Goal: Task Accomplishment & Management: Manage account settings

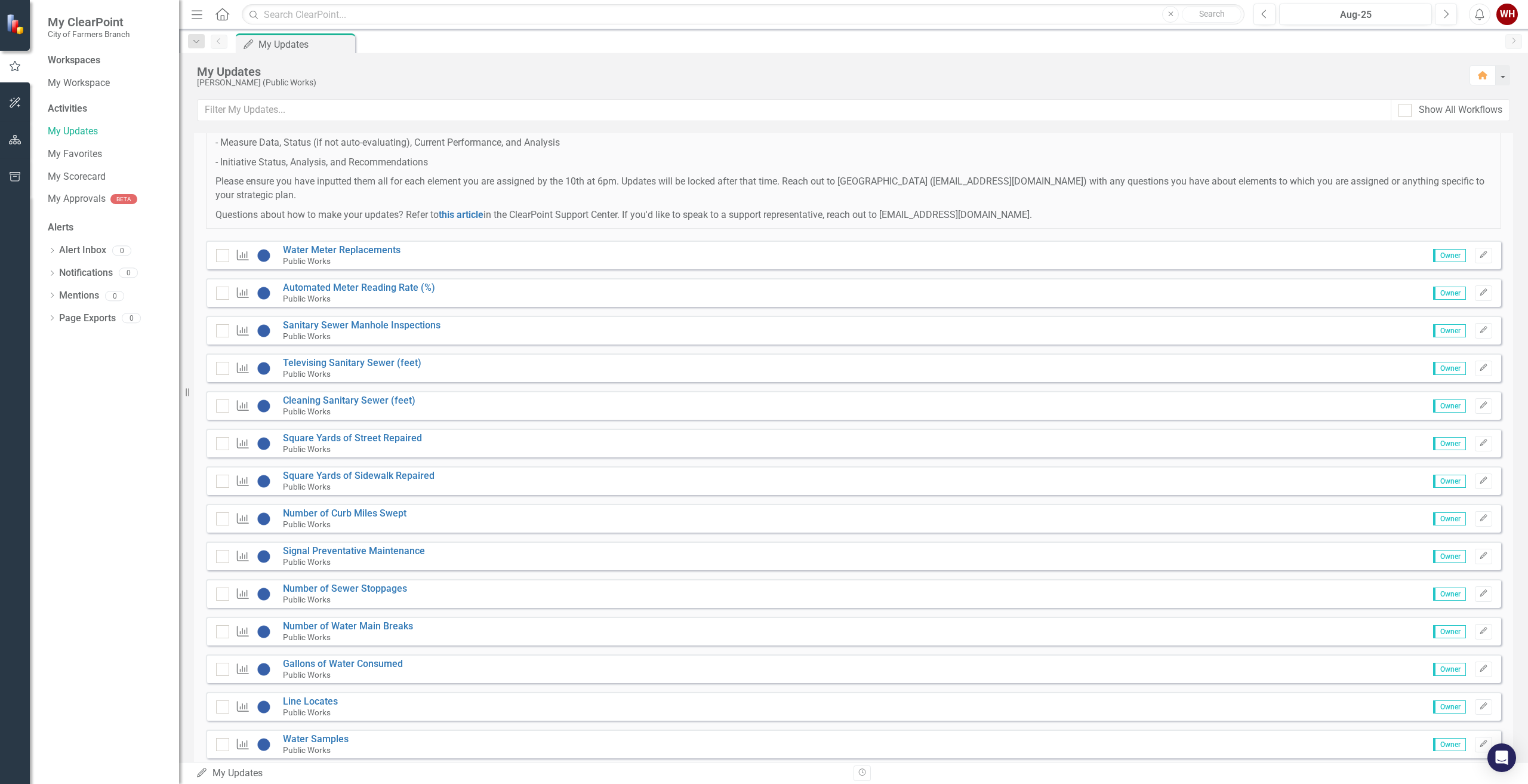
scroll to position [123, 0]
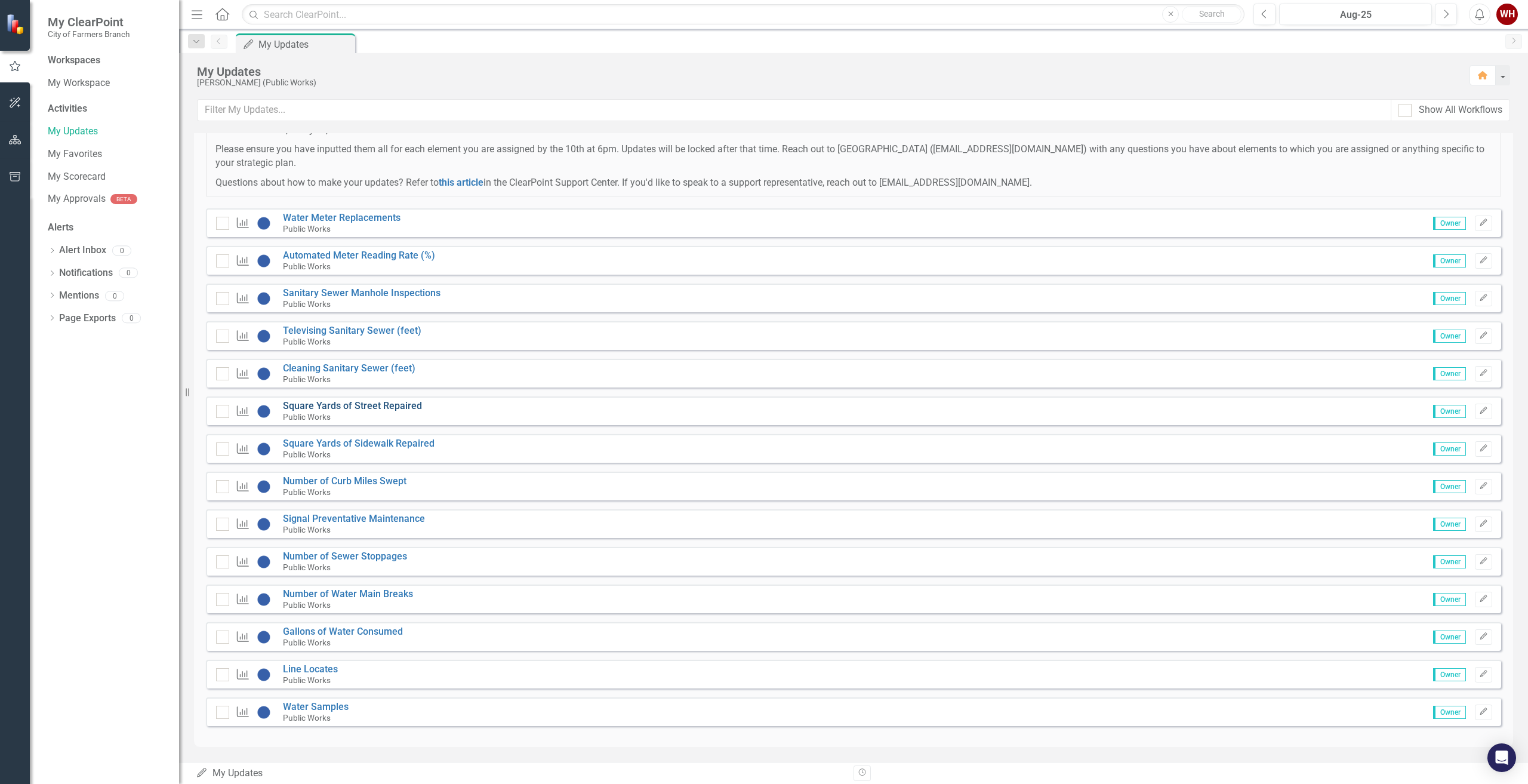
click at [346, 405] on link "Square Yards of Street Repaired" at bounding box center [352, 405] width 139 height 11
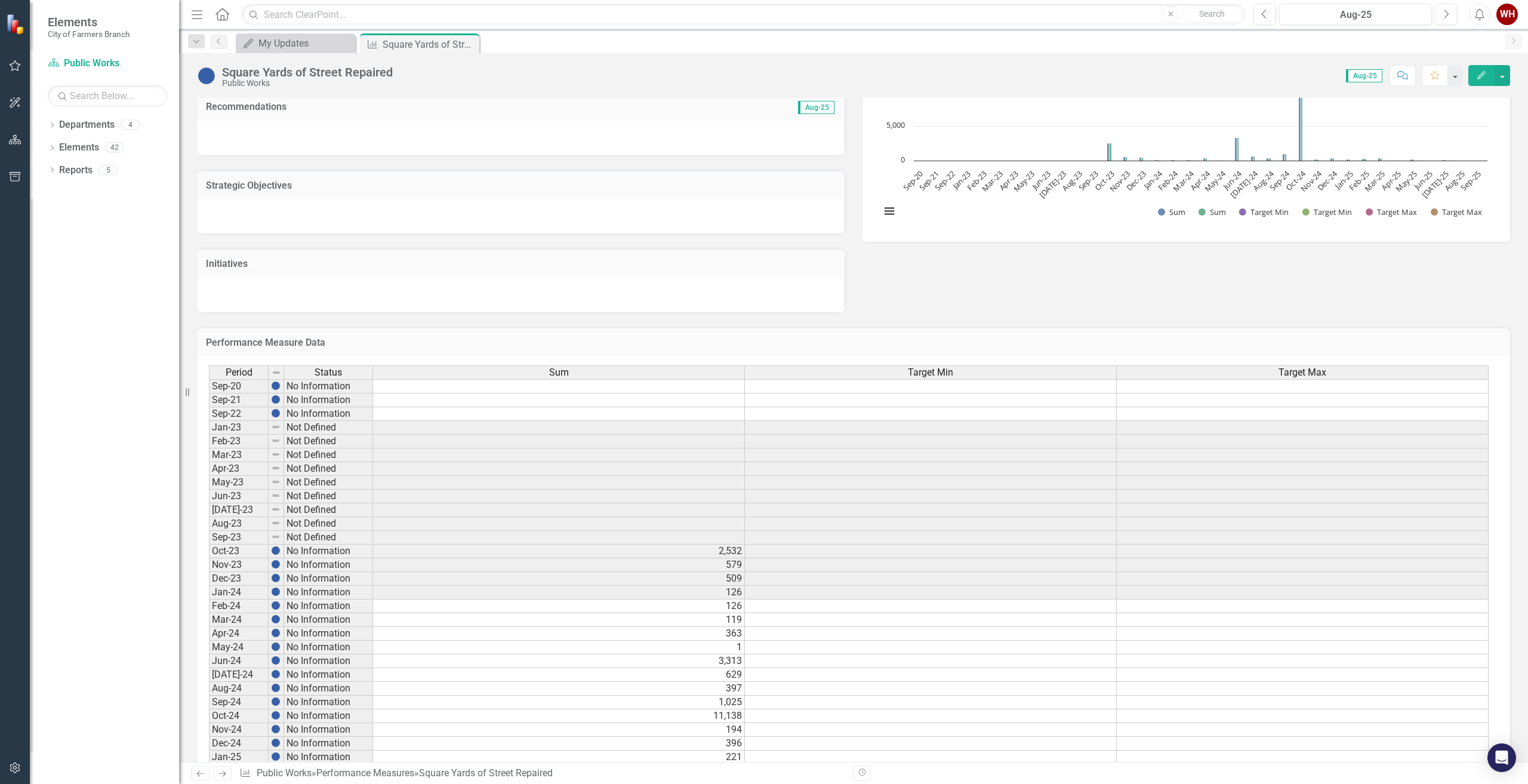
scroll to position [309, 0]
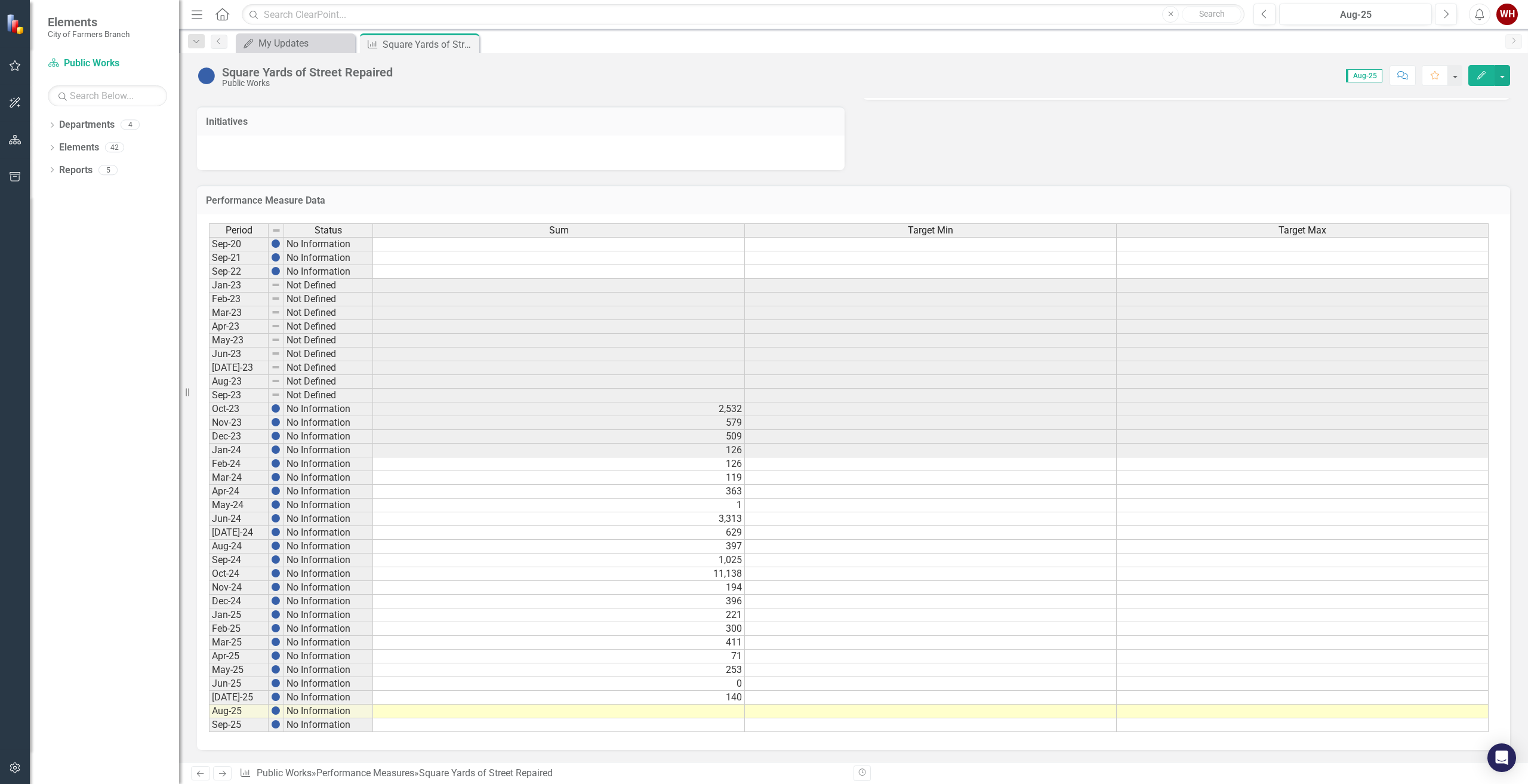
click at [732, 711] on td at bounding box center [559, 711] width 372 height 13
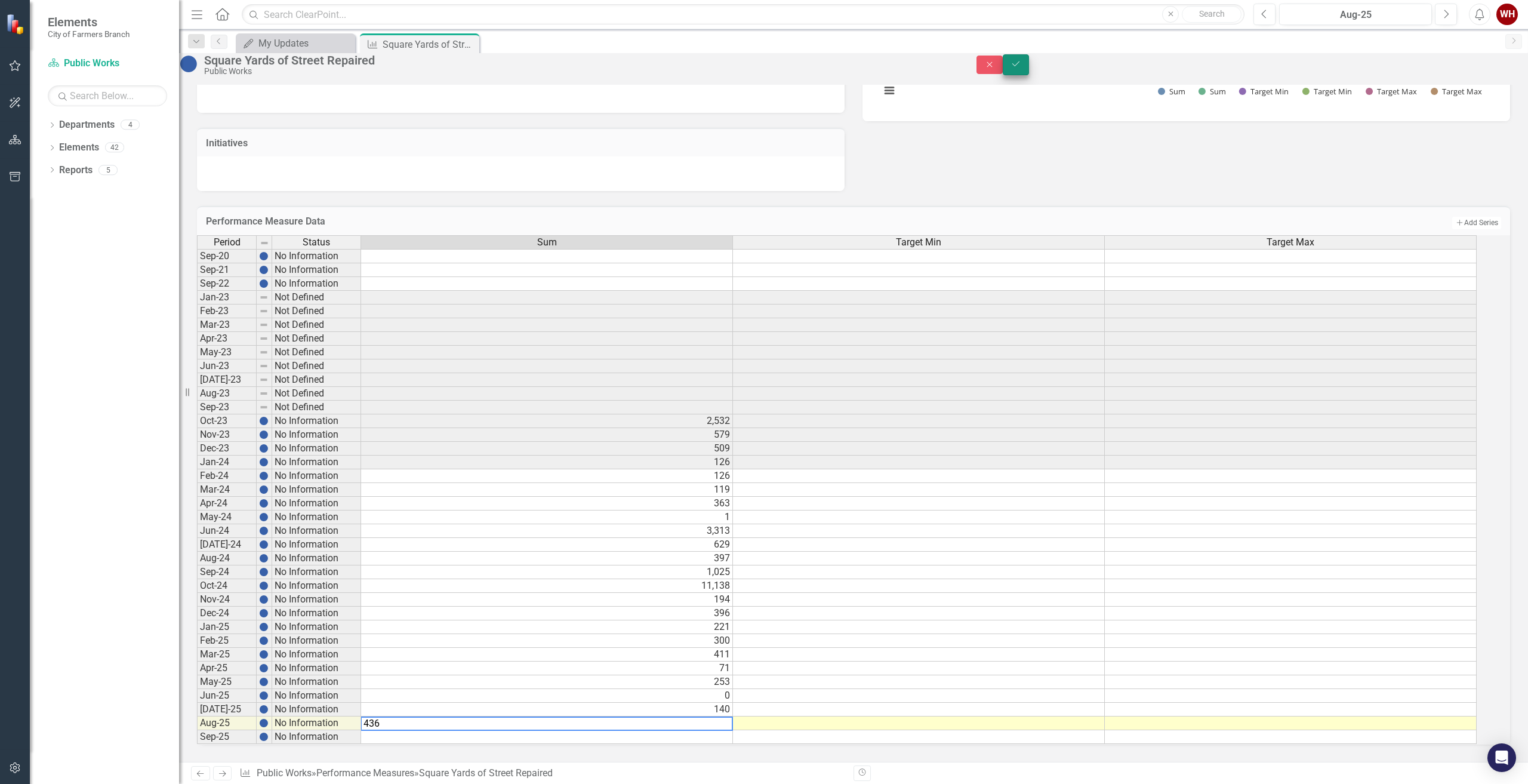
type textarea "436"
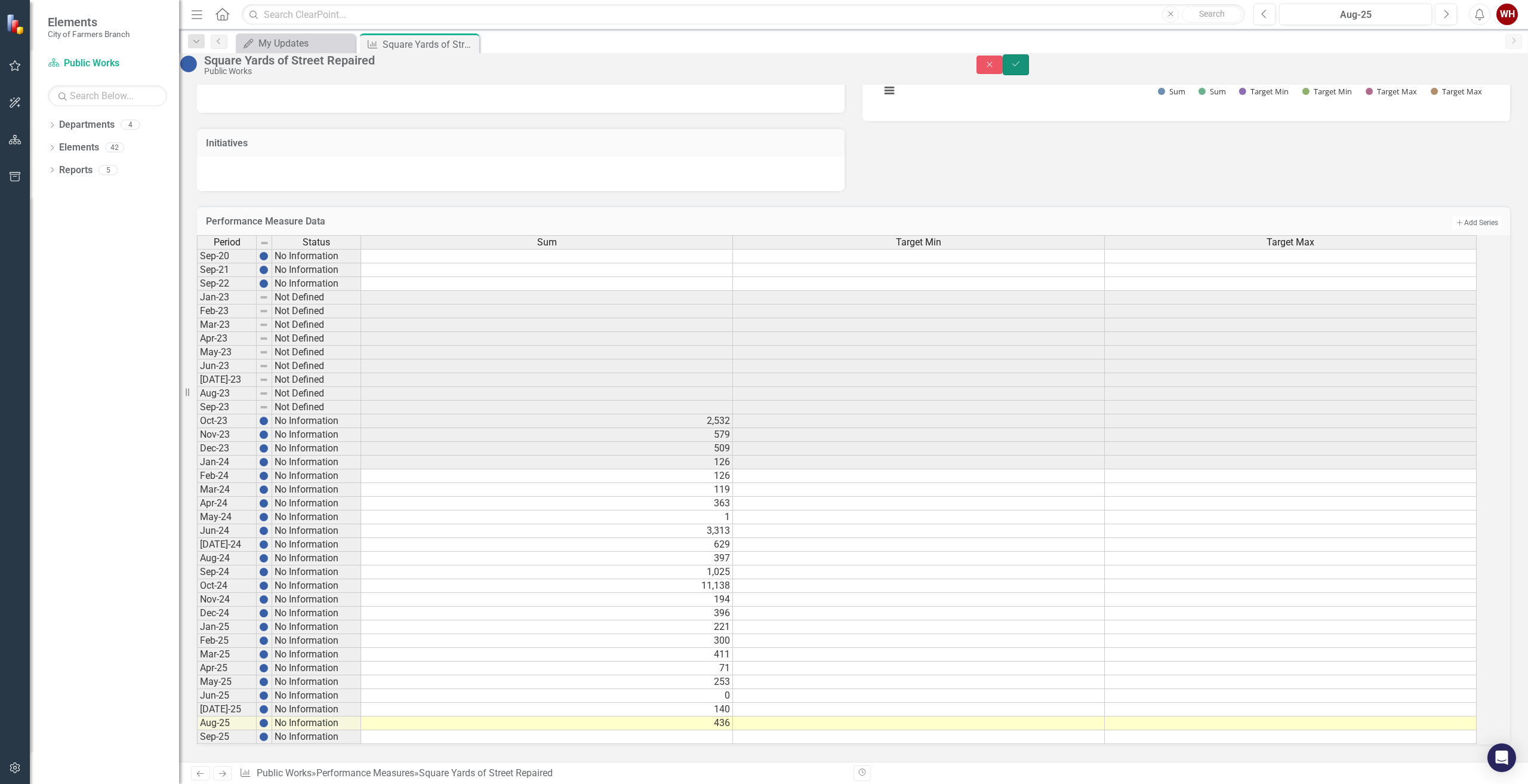
click at [1021, 68] on icon "Save" at bounding box center [1015, 63] width 10 height 8
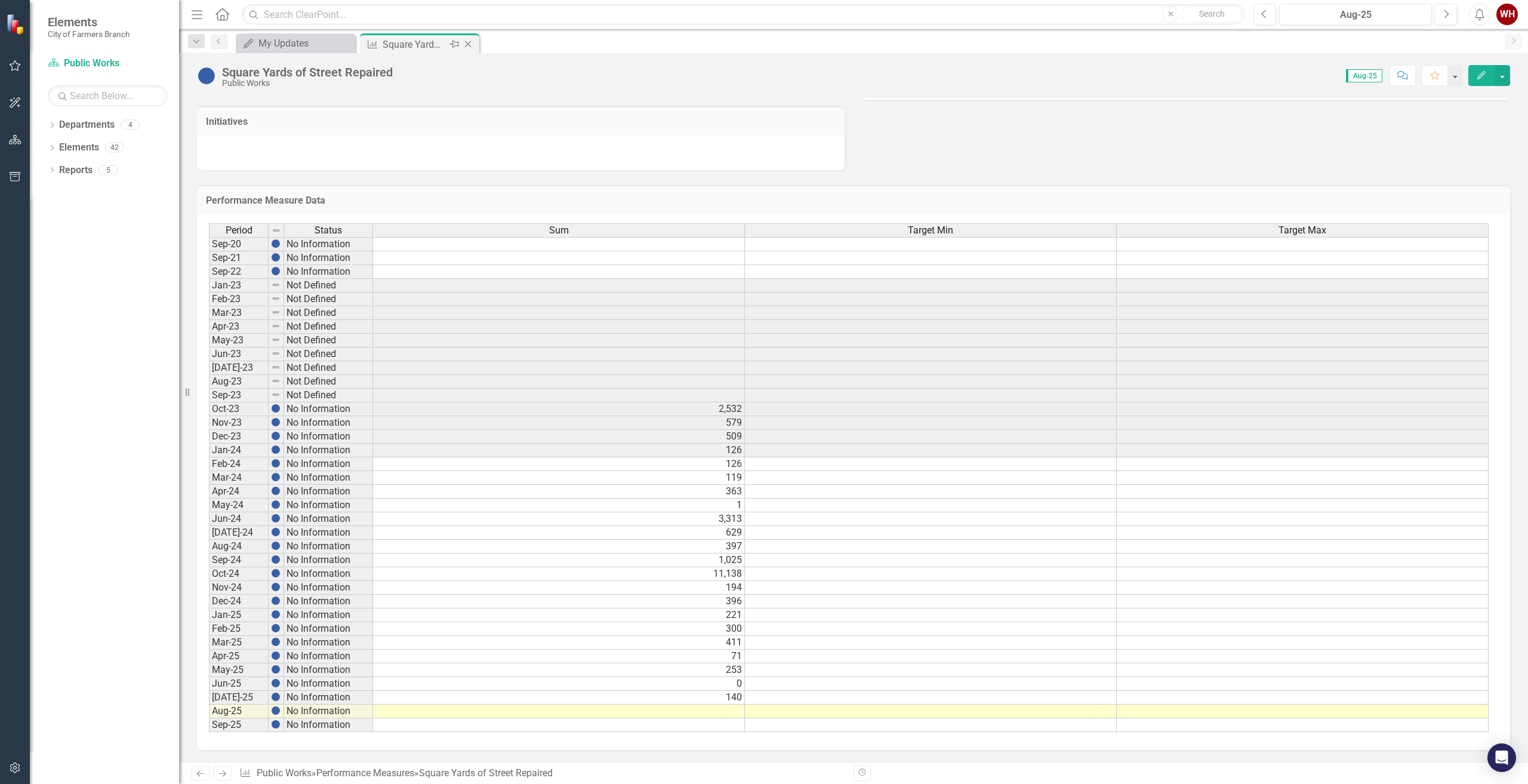
click at [467, 42] on icon "Close" at bounding box center [468, 44] width 12 height 10
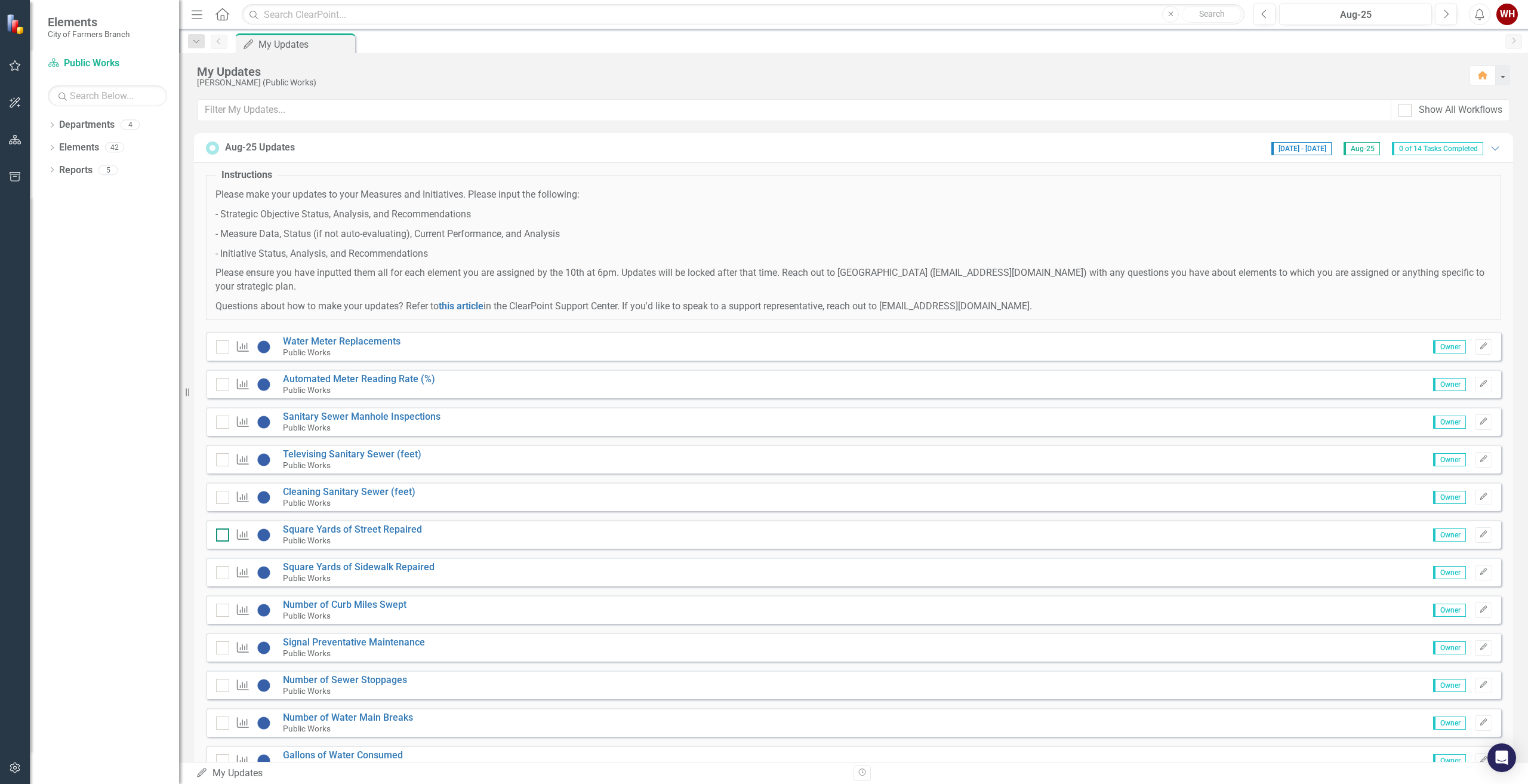
click at [220, 533] on input "checkbox" at bounding box center [219, 532] width 7 height 7
checkbox input "true"
click at [321, 566] on link "Square Yards of Sidewalk Repaired" at bounding box center [359, 566] width 152 height 11
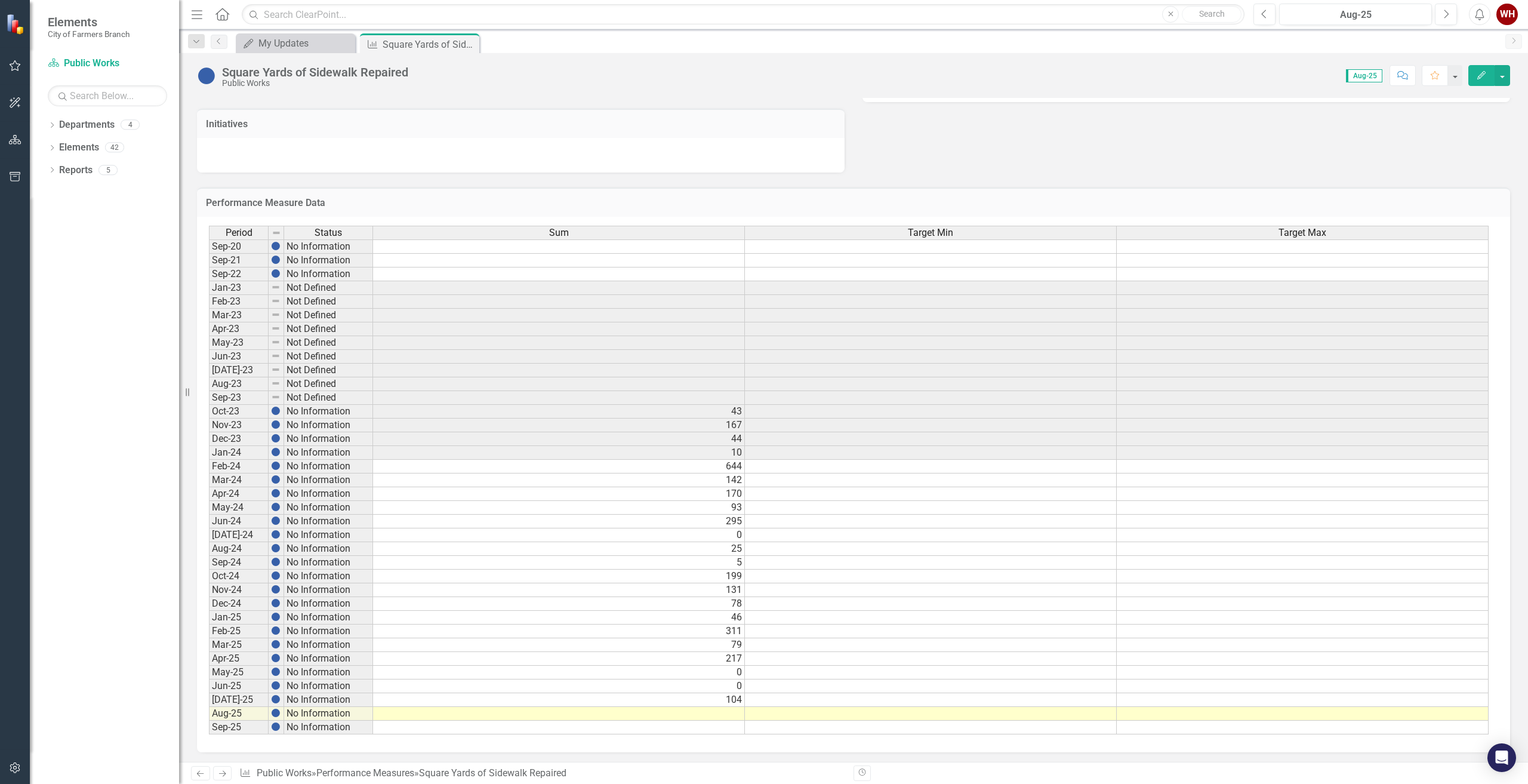
scroll to position [309, 0]
click at [728, 709] on td at bounding box center [559, 711] width 372 height 13
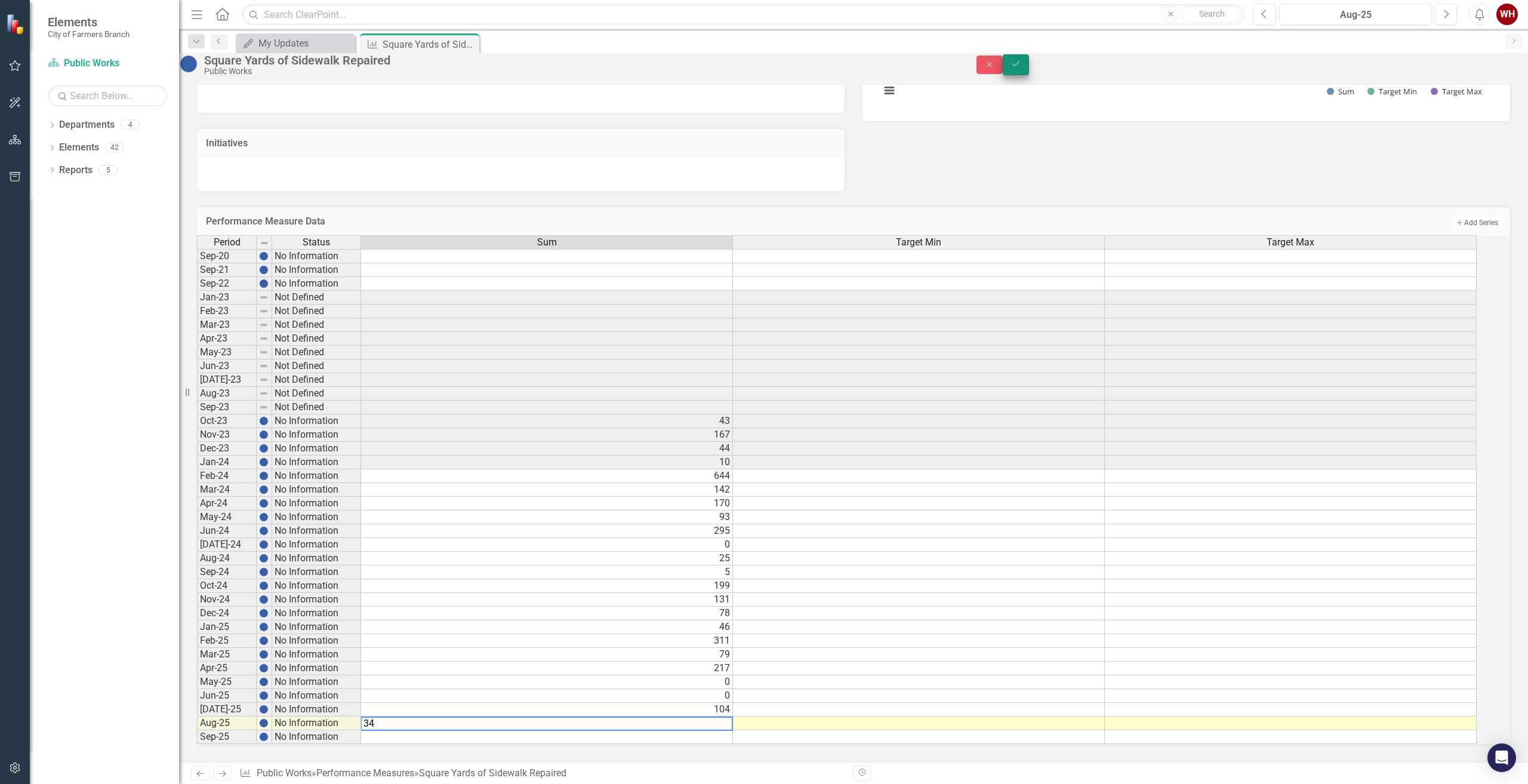
type textarea "34"
click at [1021, 68] on icon "Save" at bounding box center [1015, 63] width 10 height 8
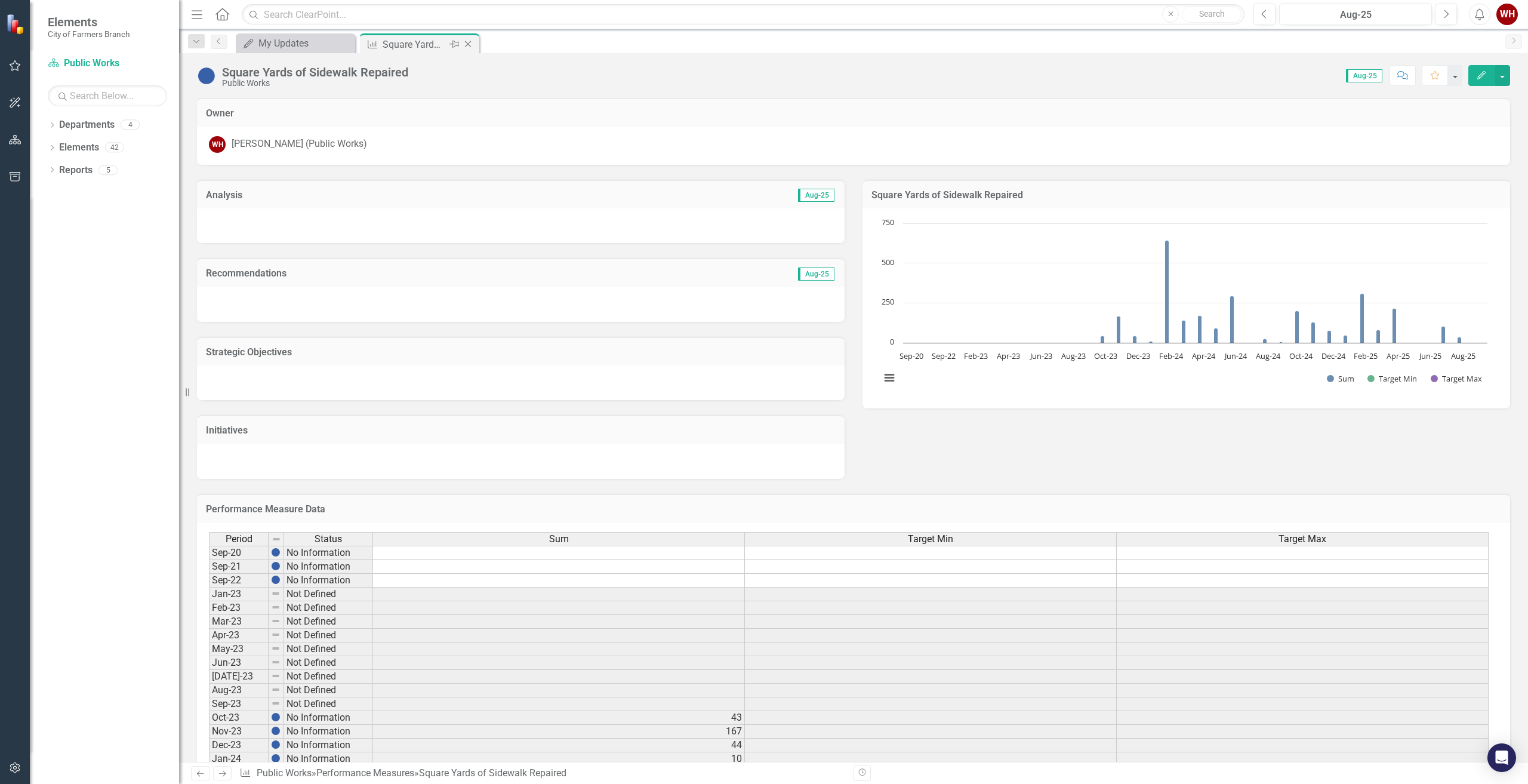
click at [469, 41] on icon "Close" at bounding box center [468, 44] width 12 height 10
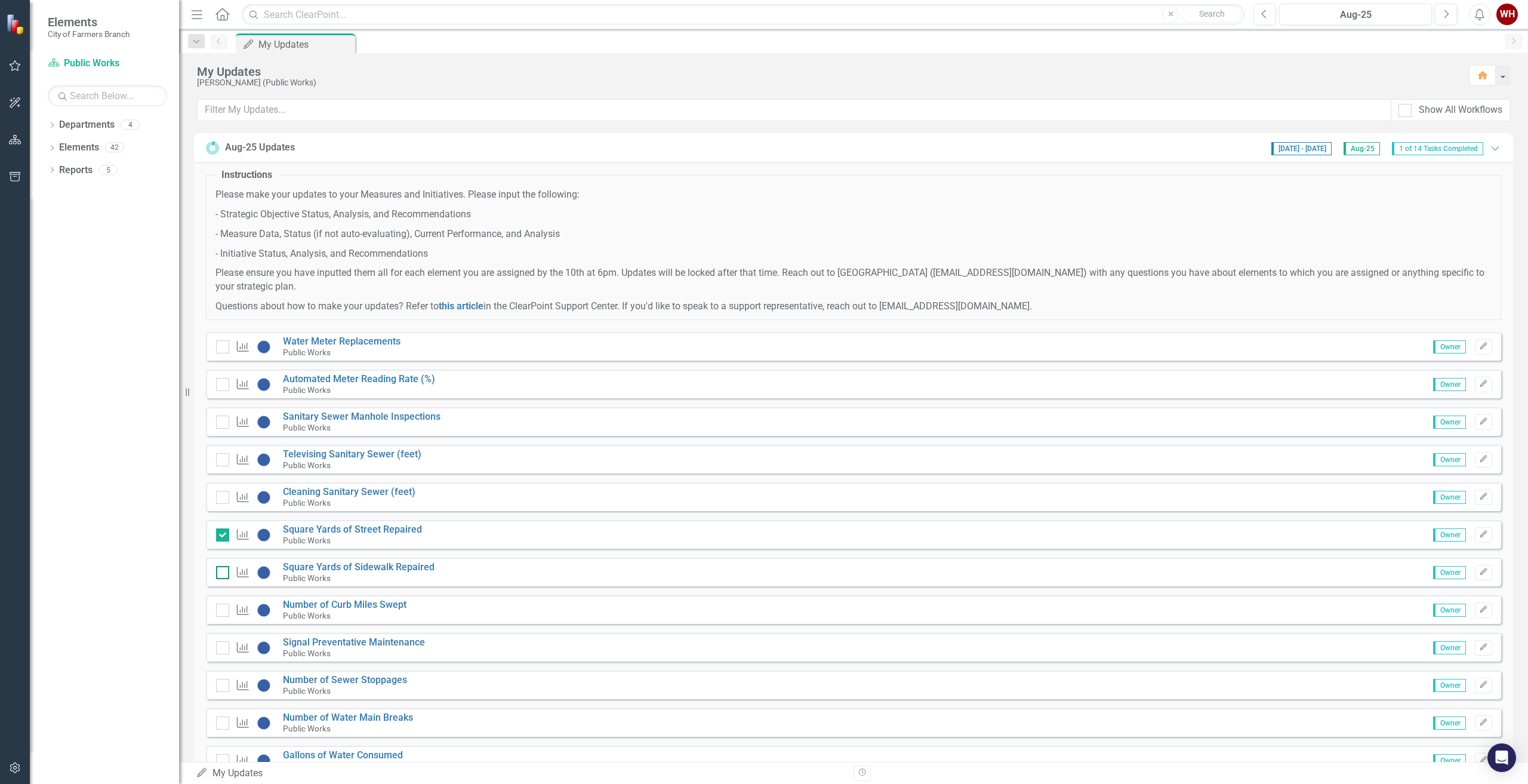
click at [222, 573] on input "checkbox" at bounding box center [219, 570] width 7 height 7
checkbox input "true"
click at [358, 604] on link "Number of Curb Miles Swept" at bounding box center [344, 604] width 123 height 11
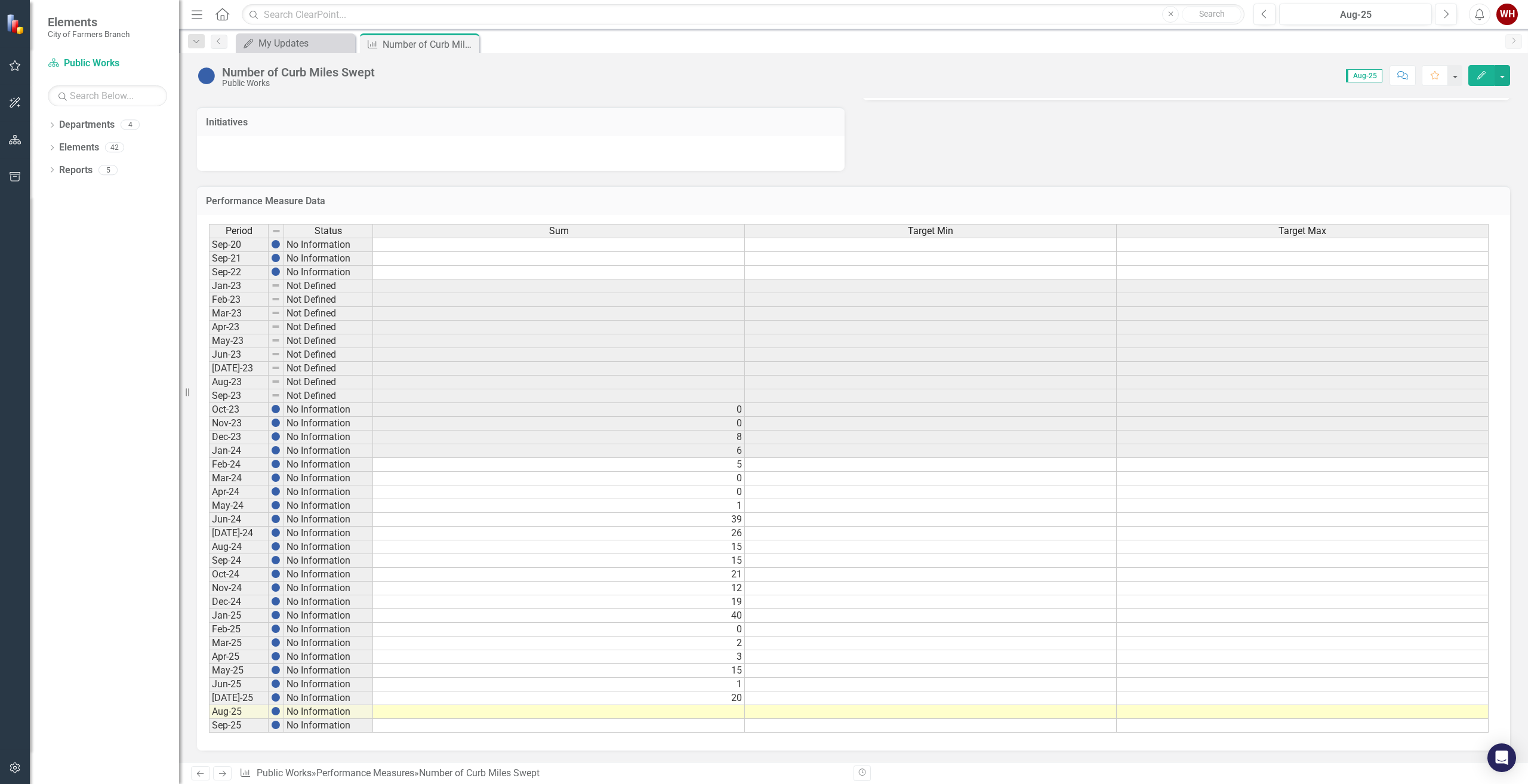
scroll to position [309, 0]
click at [731, 713] on td at bounding box center [559, 711] width 372 height 13
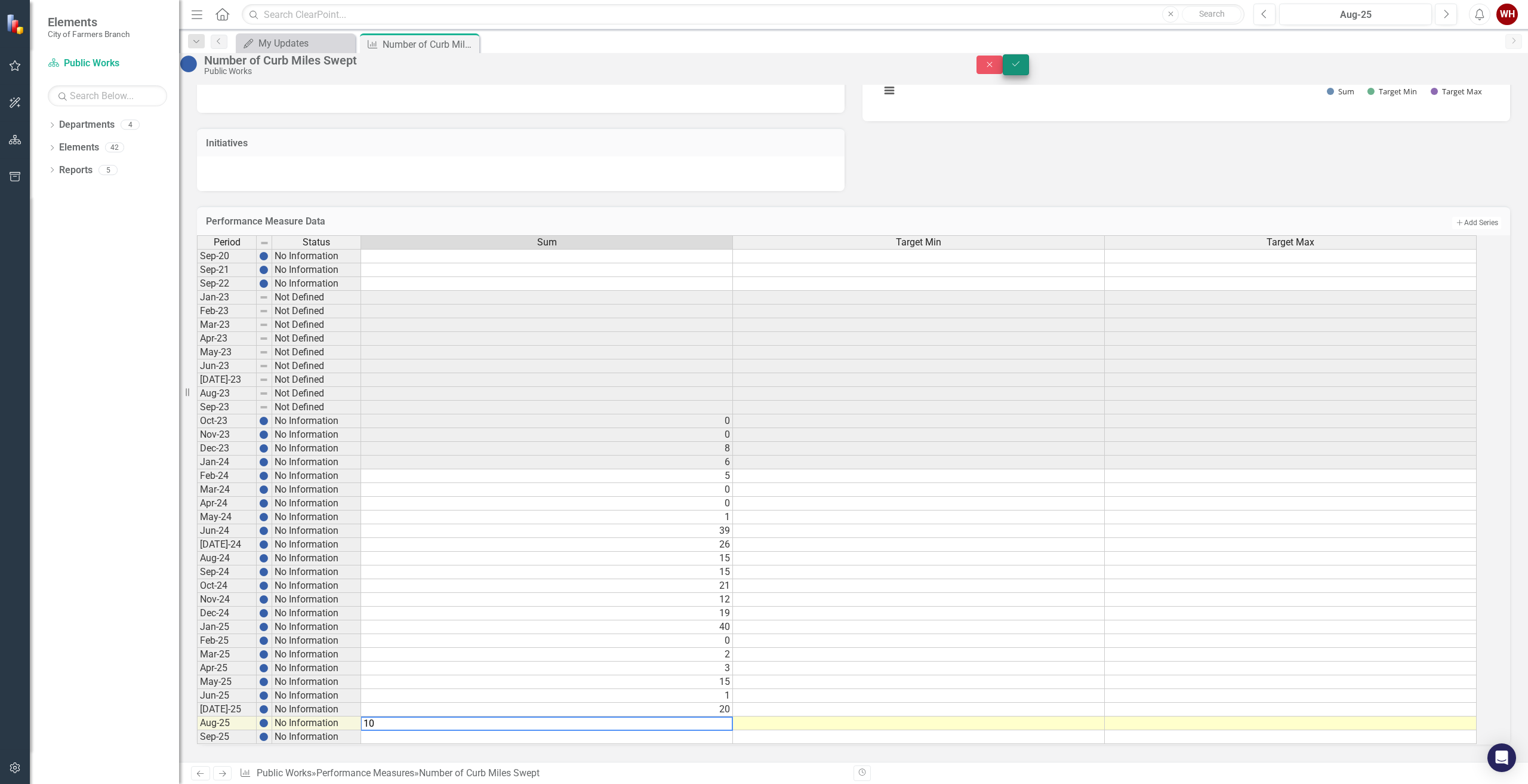
type textarea "10"
click at [1029, 65] on button "Save" at bounding box center [1015, 65] width 26 height 21
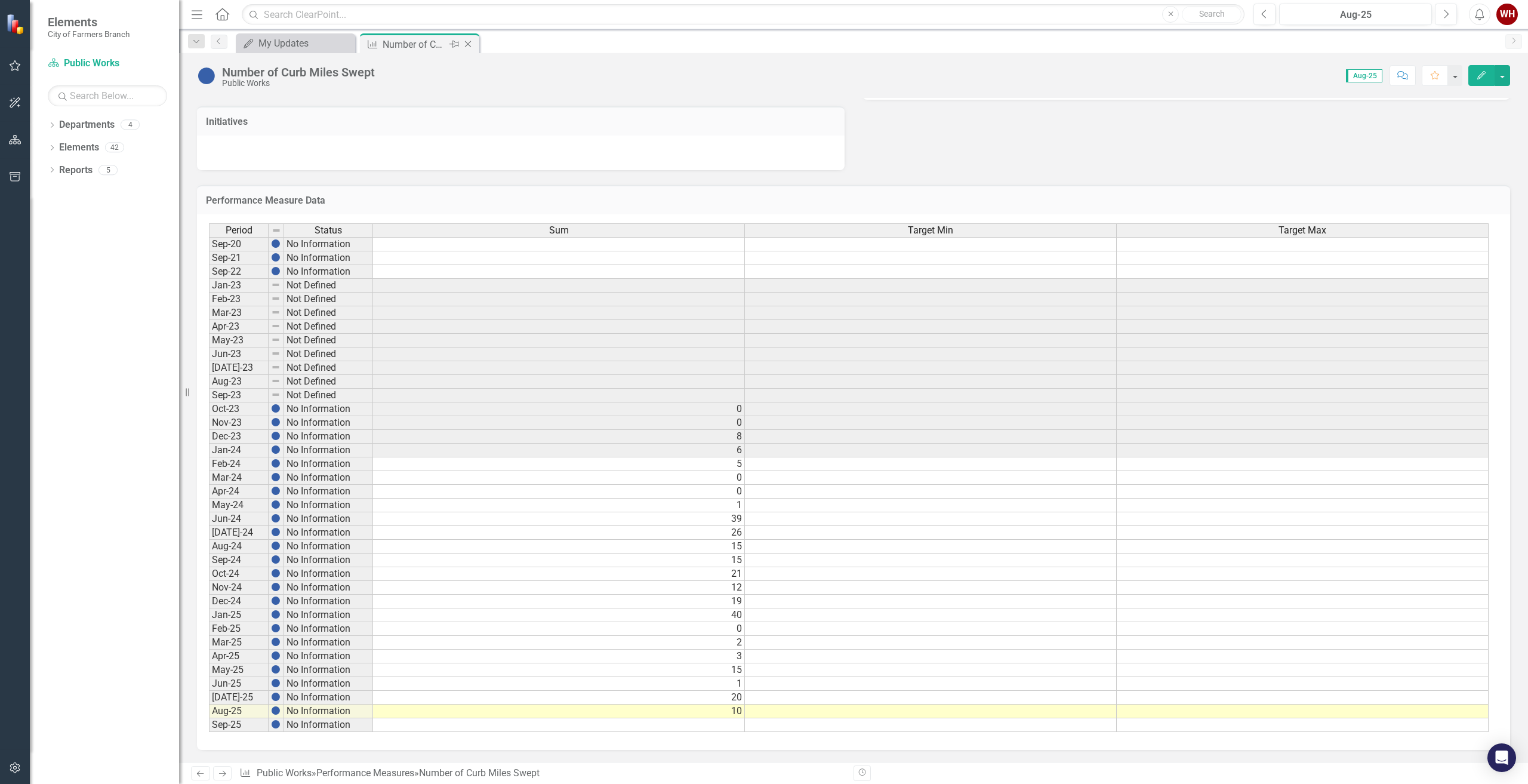
click at [472, 43] on icon "Close" at bounding box center [468, 44] width 12 height 10
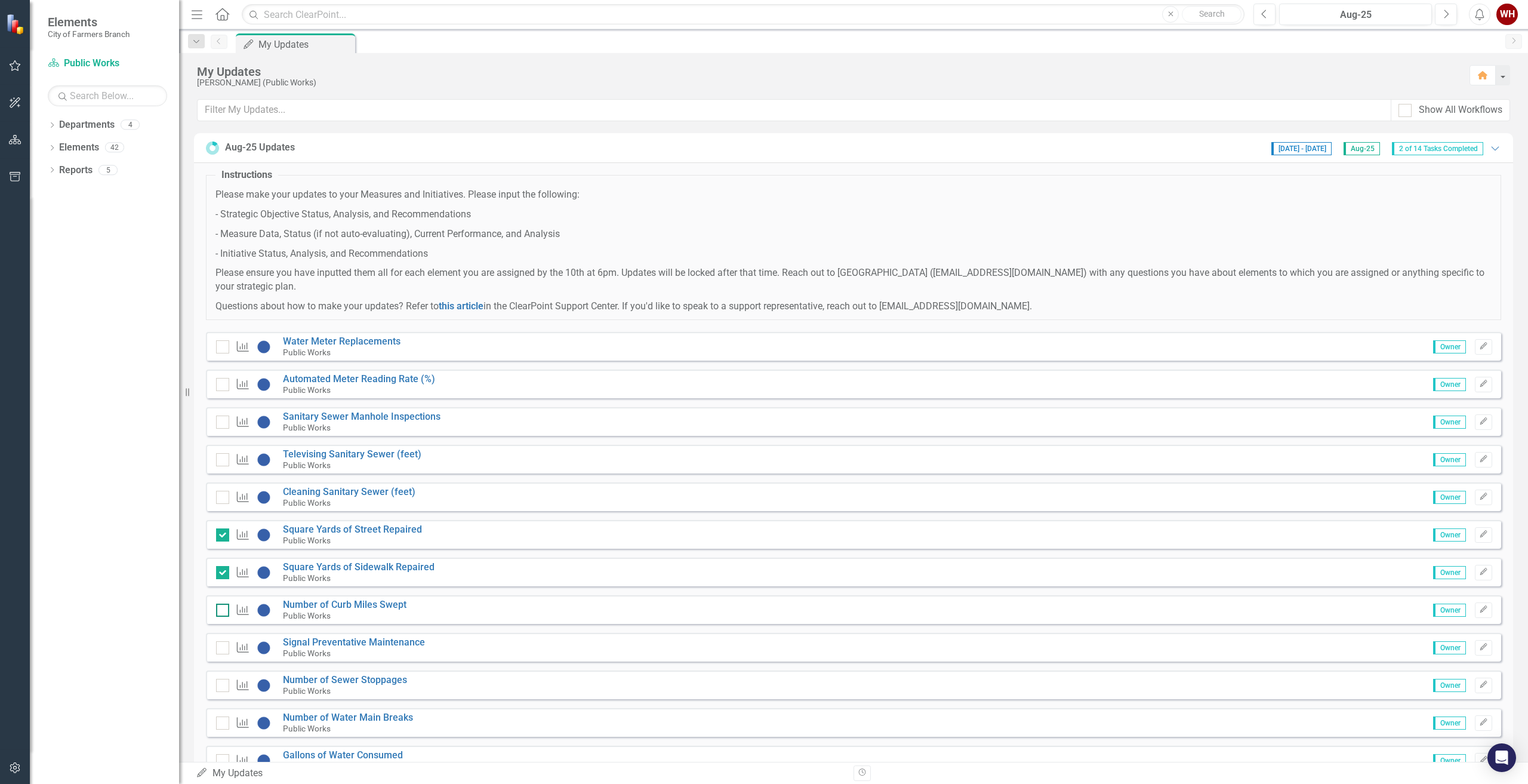
click at [225, 609] on div at bounding box center [222, 610] width 13 height 13
click at [224, 609] on input "checkbox" at bounding box center [219, 607] width 7 height 7
checkbox input "true"
click at [324, 636] on div "Performance Measure Signal Preventative Maintenance Public Works Owner Edit" at bounding box center [853, 647] width 1295 height 29
click at [324, 641] on link "Signal Preventative Maintenance" at bounding box center [353, 641] width 142 height 11
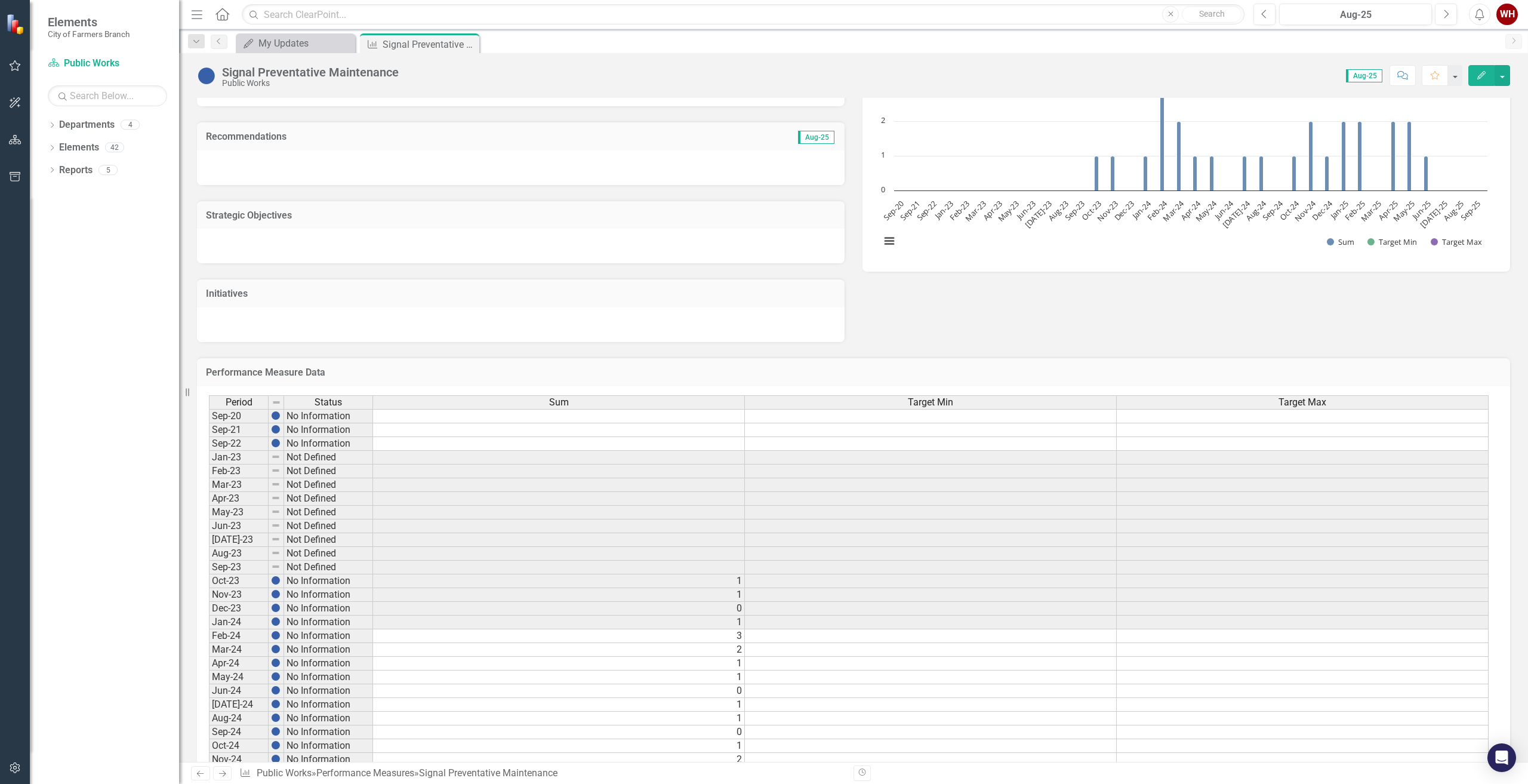
scroll to position [309, 0]
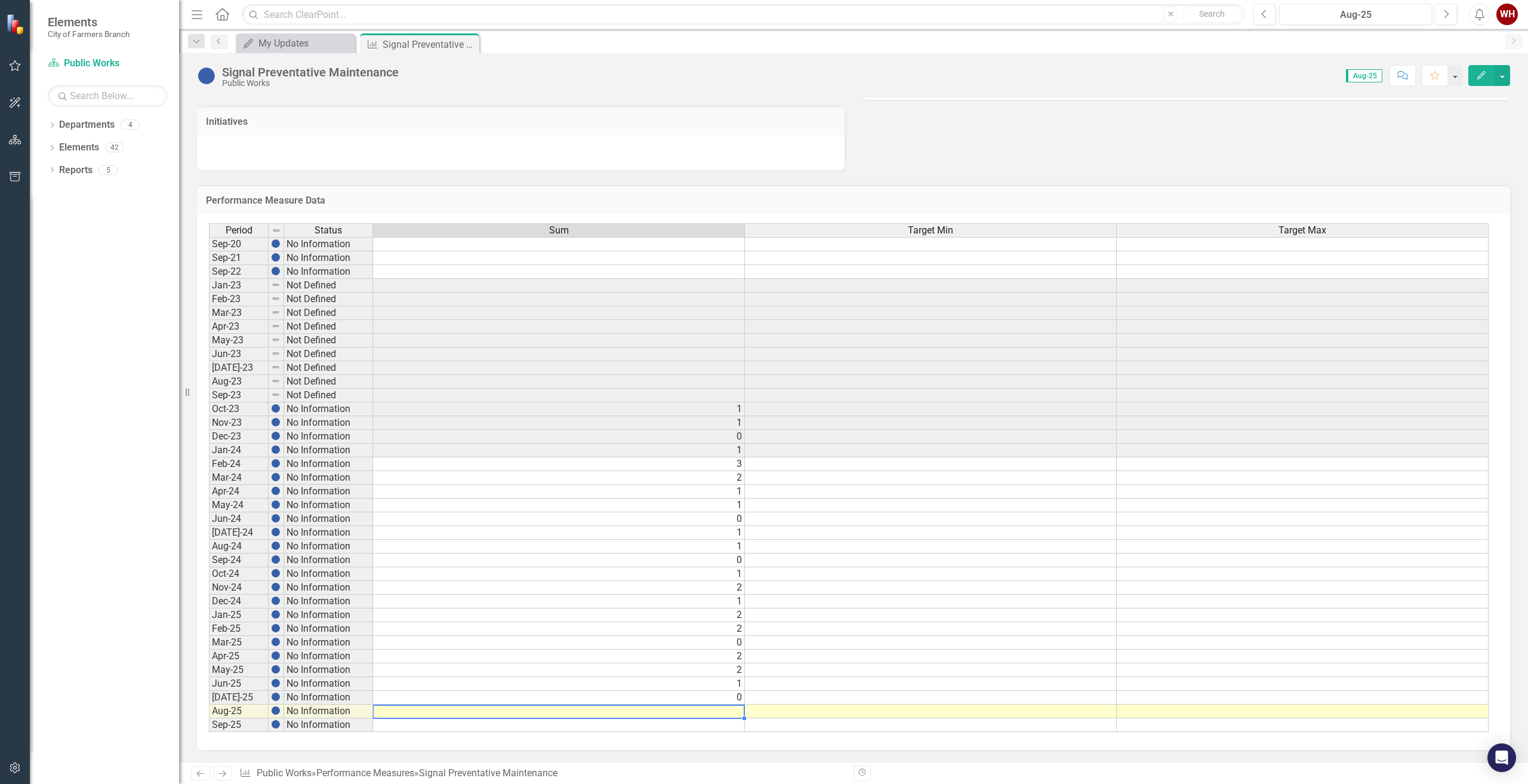
click at [732, 712] on td at bounding box center [559, 711] width 372 height 13
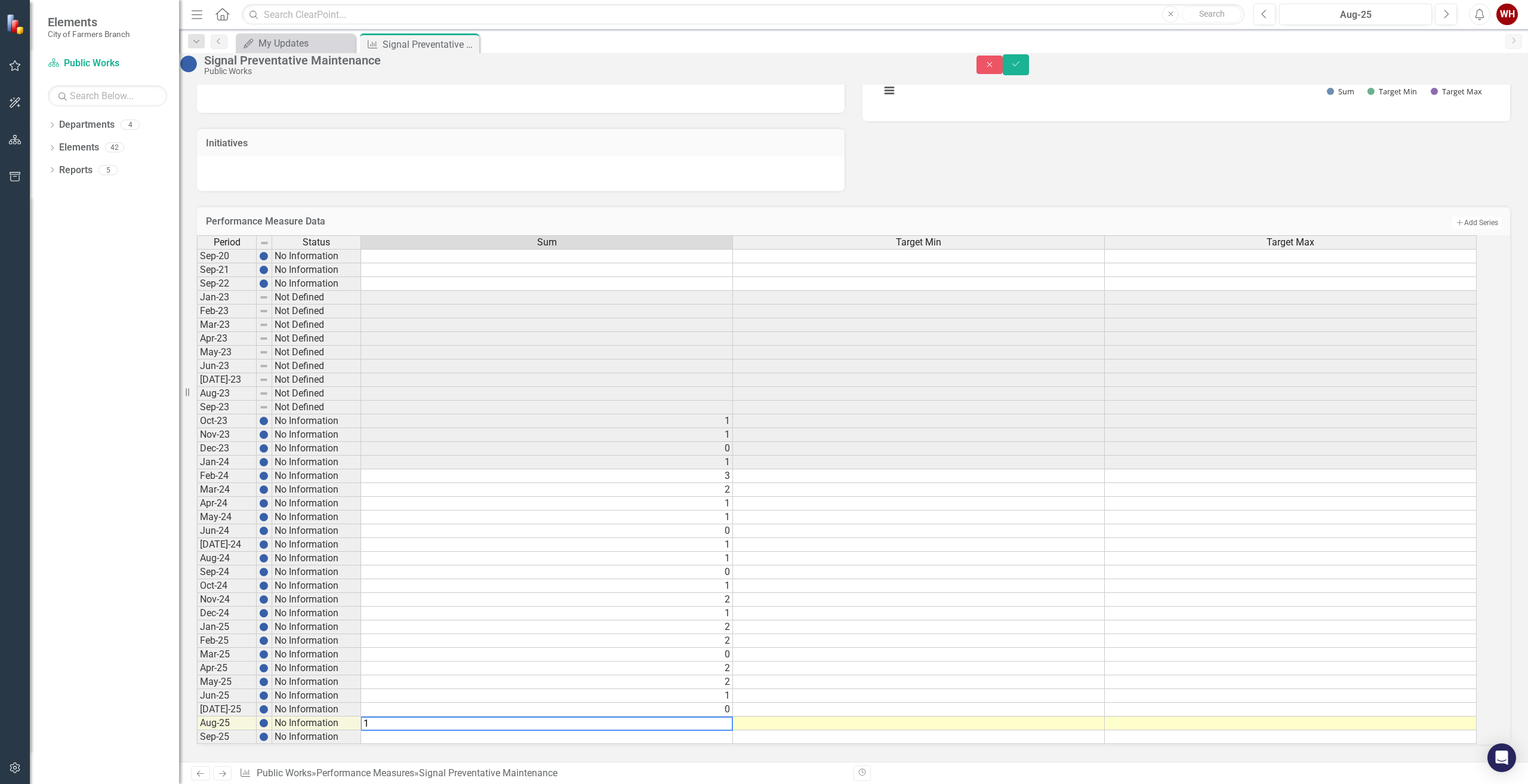
type textarea "1"
click at [1021, 68] on icon "Save" at bounding box center [1015, 63] width 10 height 8
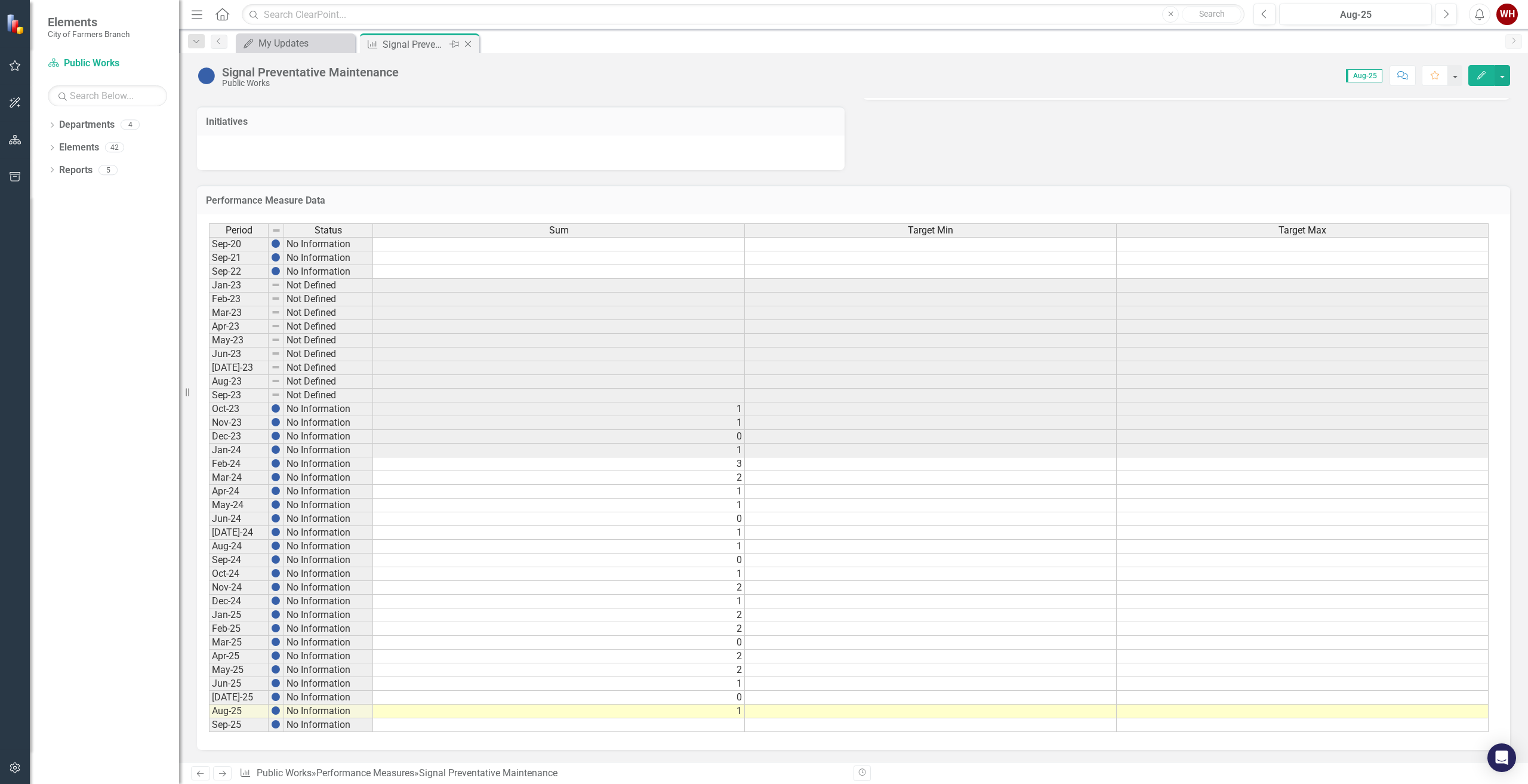
click at [469, 42] on icon "Close" at bounding box center [468, 44] width 12 height 10
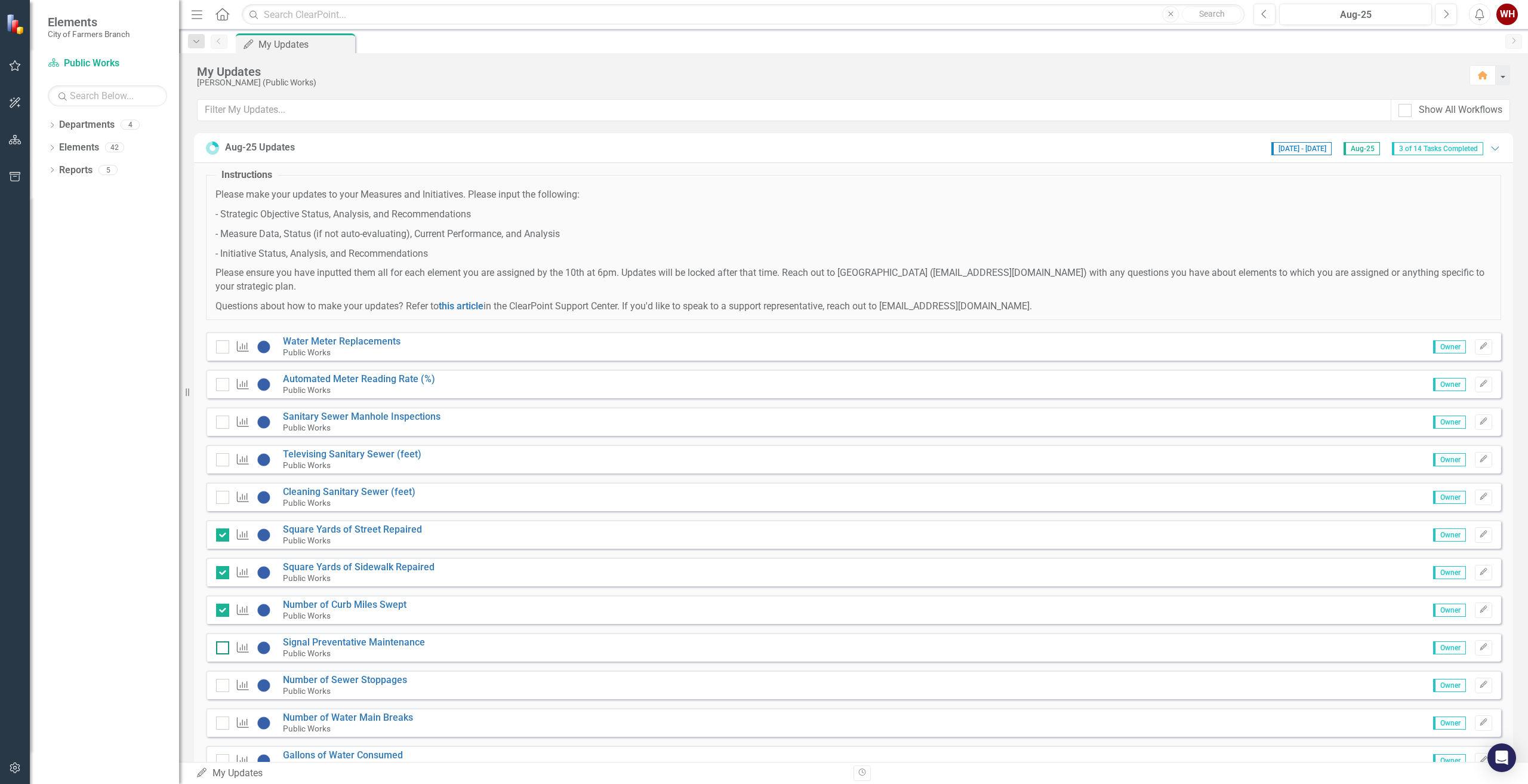
click at [219, 641] on input "checkbox" at bounding box center [219, 645] width 7 height 7
checkbox input "true"
click at [350, 340] on link "Water Meter Replacements" at bounding box center [341, 341] width 118 height 11
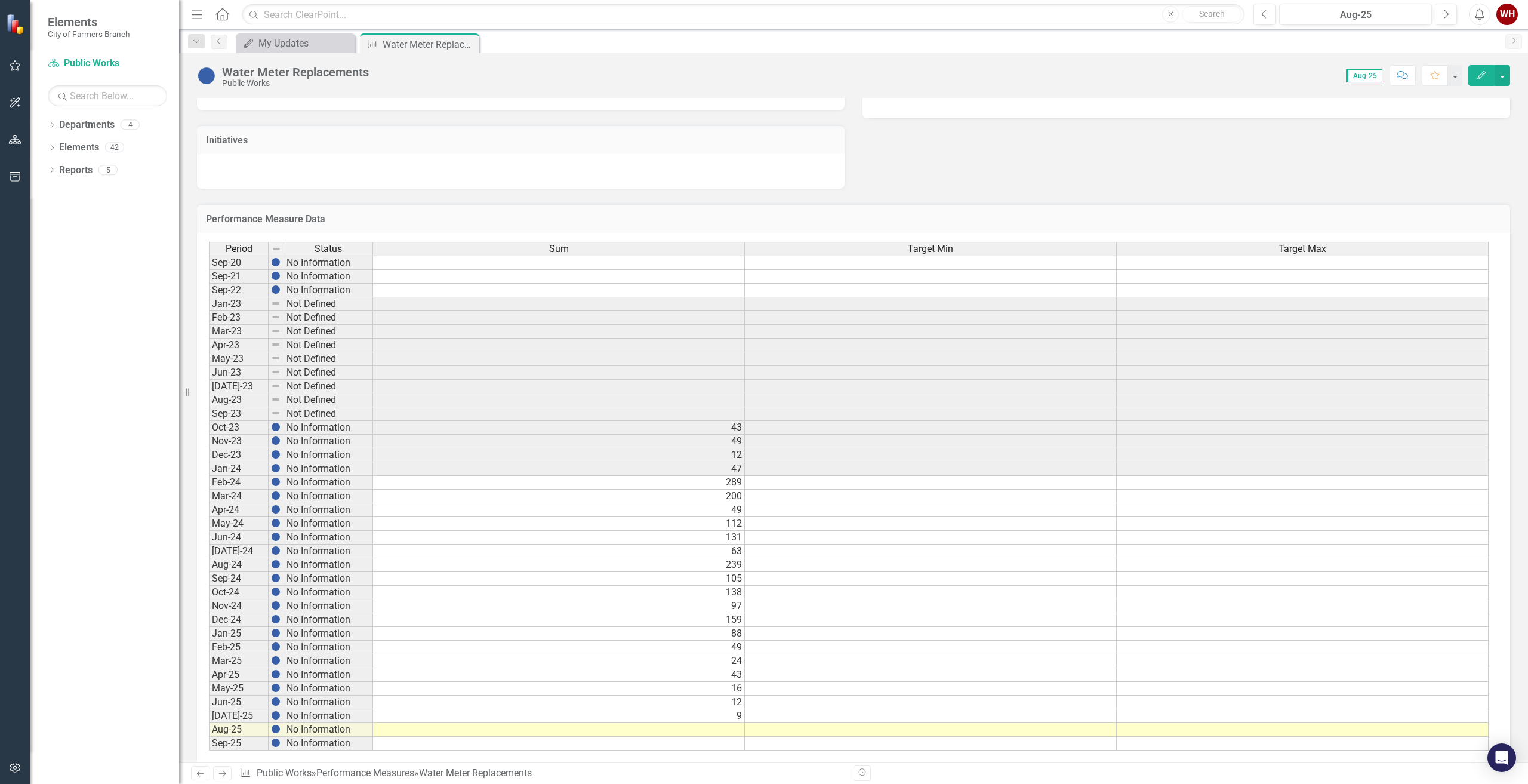
scroll to position [309, 0]
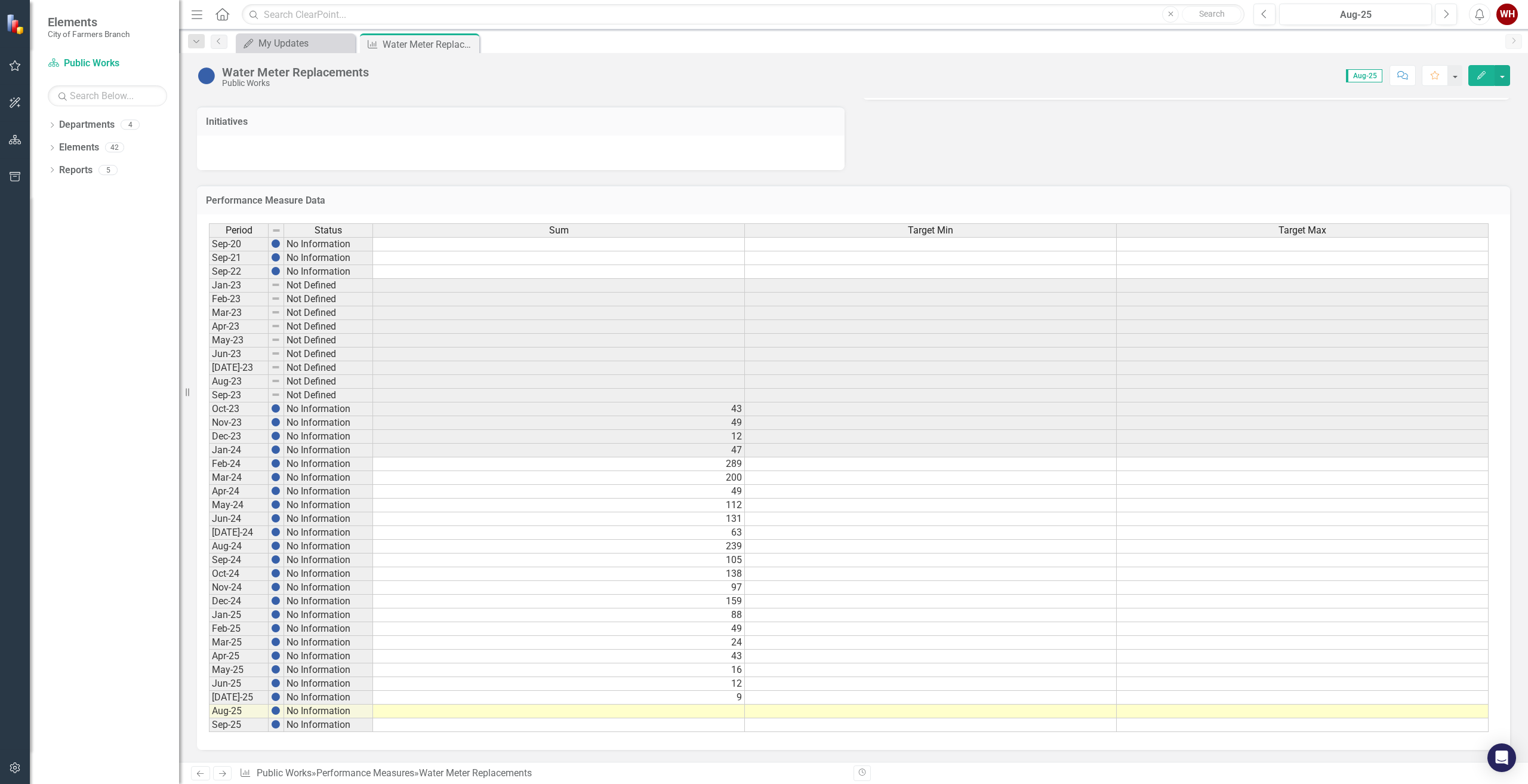
click at [723, 712] on td at bounding box center [559, 711] width 372 height 13
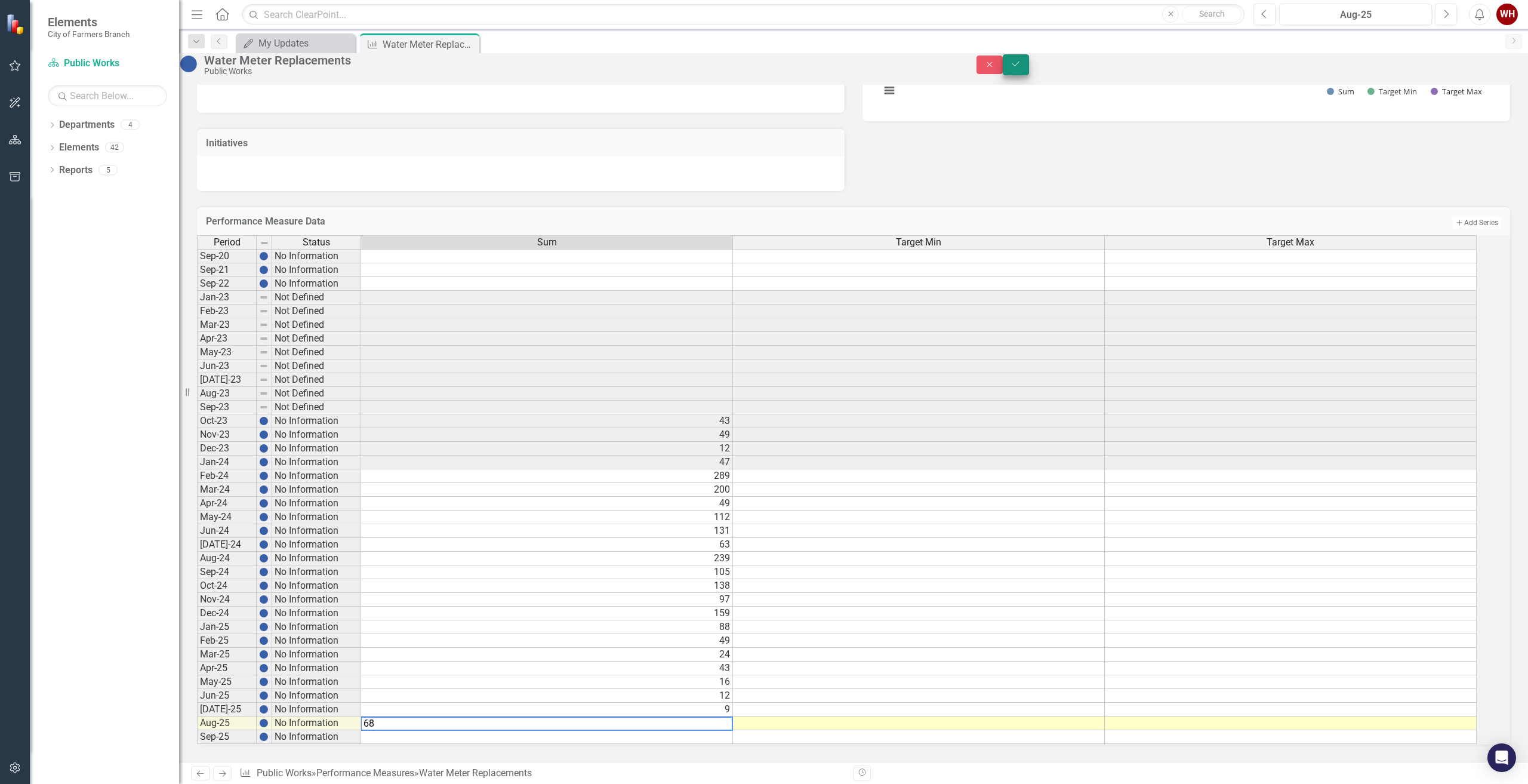
type textarea "68"
click at [1029, 74] on button "Save" at bounding box center [1015, 65] width 26 height 21
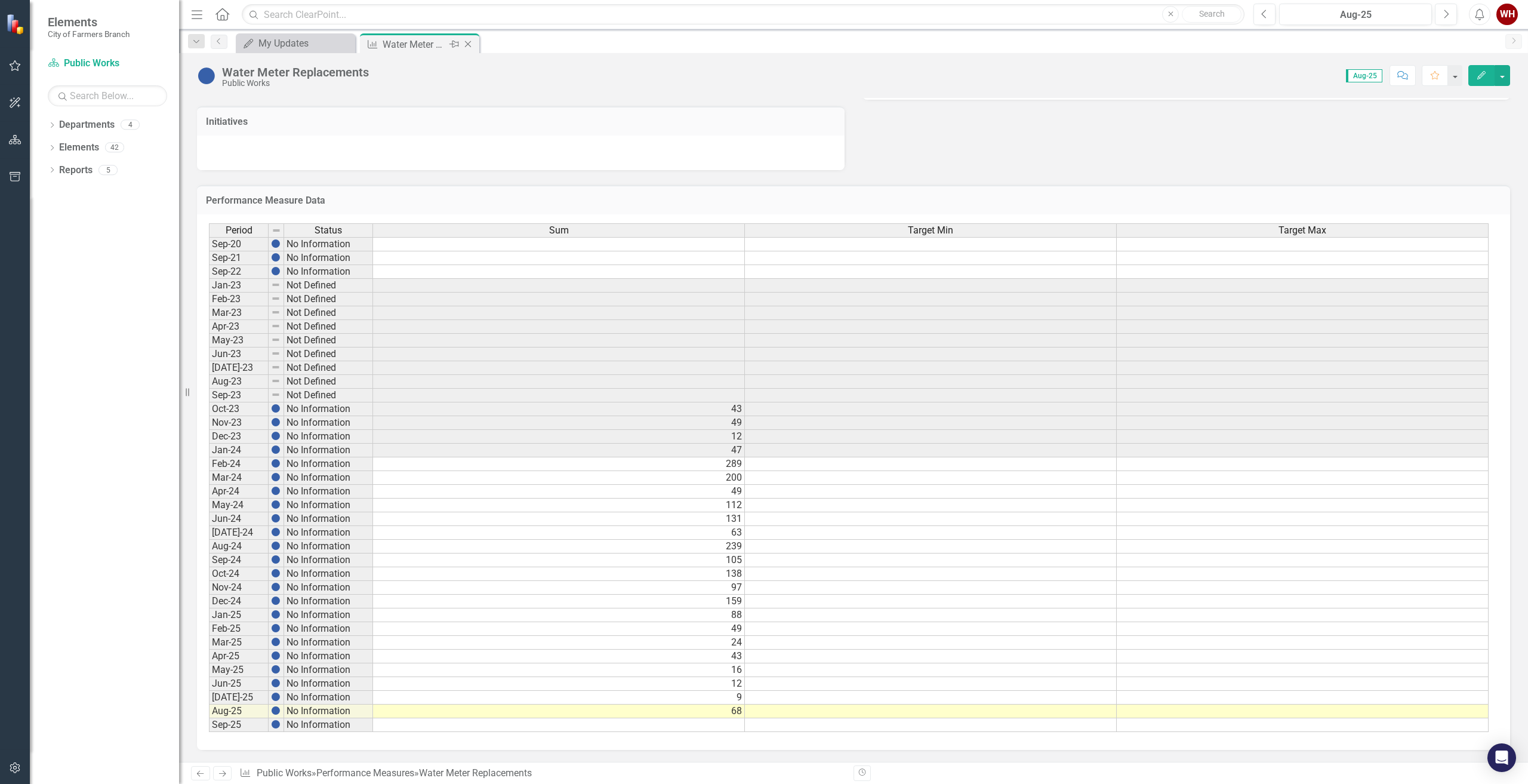
click at [473, 42] on icon "Close" at bounding box center [468, 44] width 12 height 10
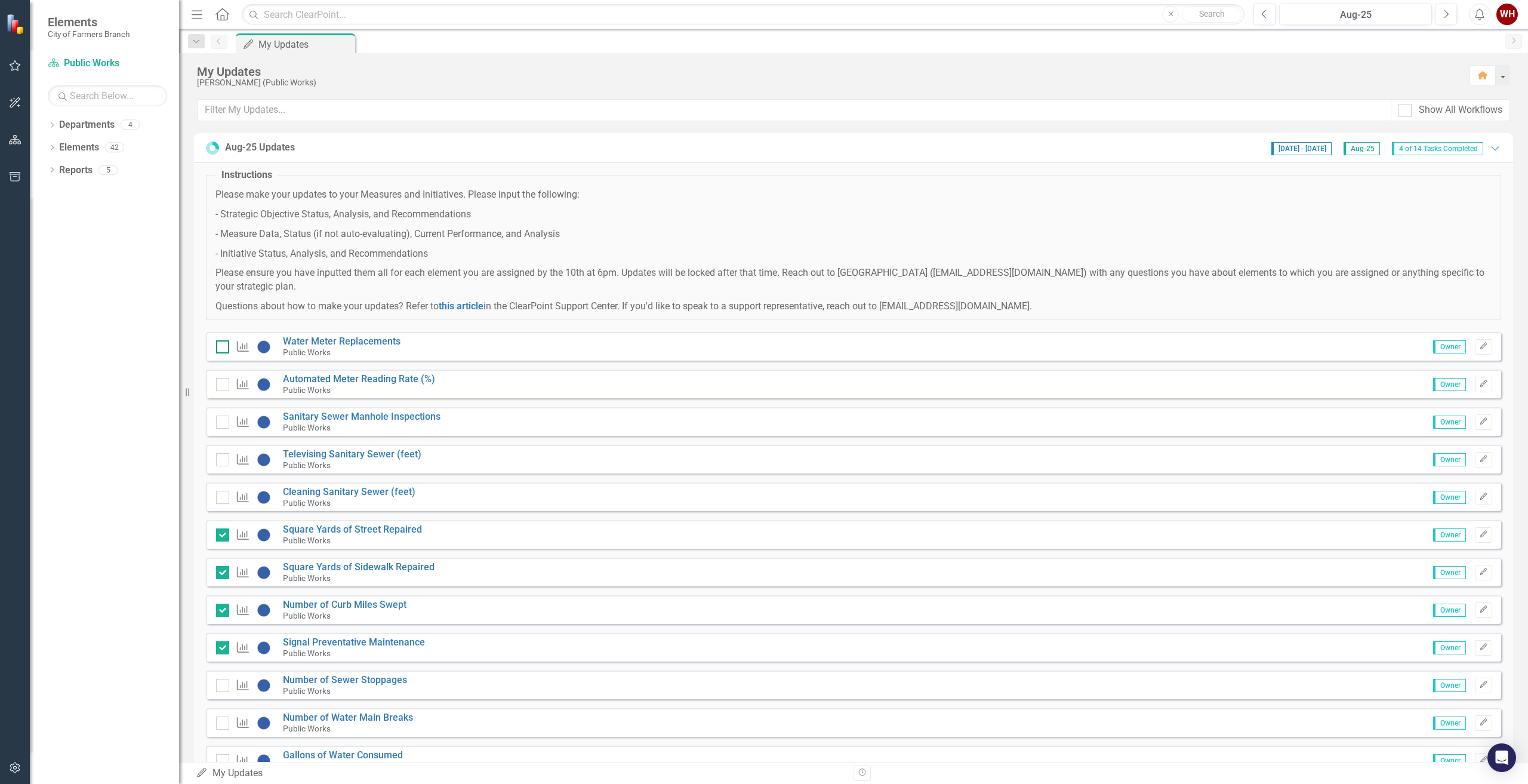
click at [219, 346] on input "checkbox" at bounding box center [219, 344] width 7 height 7
checkbox input "true"
click at [352, 382] on link "Automated Meter Reading Rate (%)" at bounding box center [359, 378] width 153 height 11
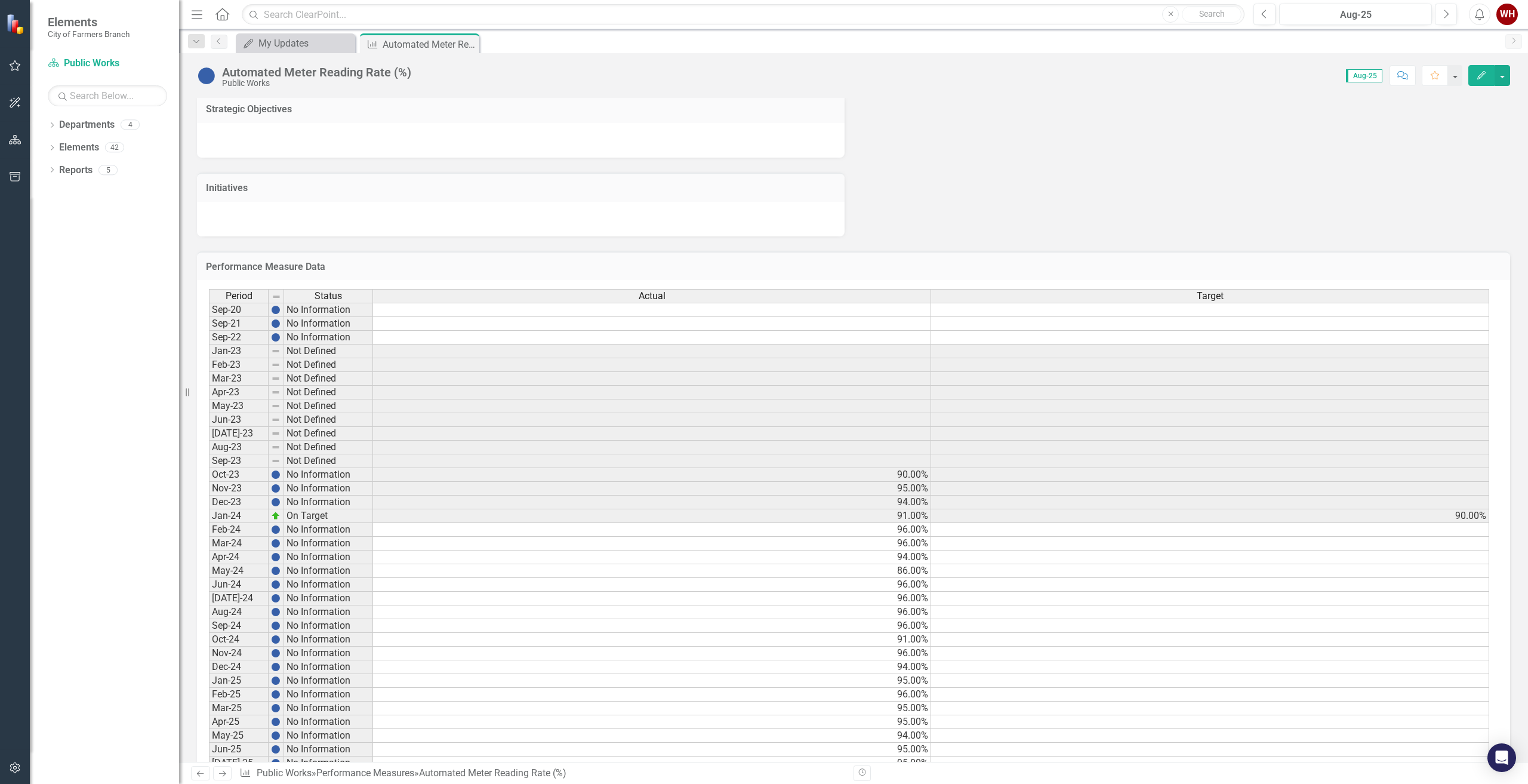
scroll to position [387, 0]
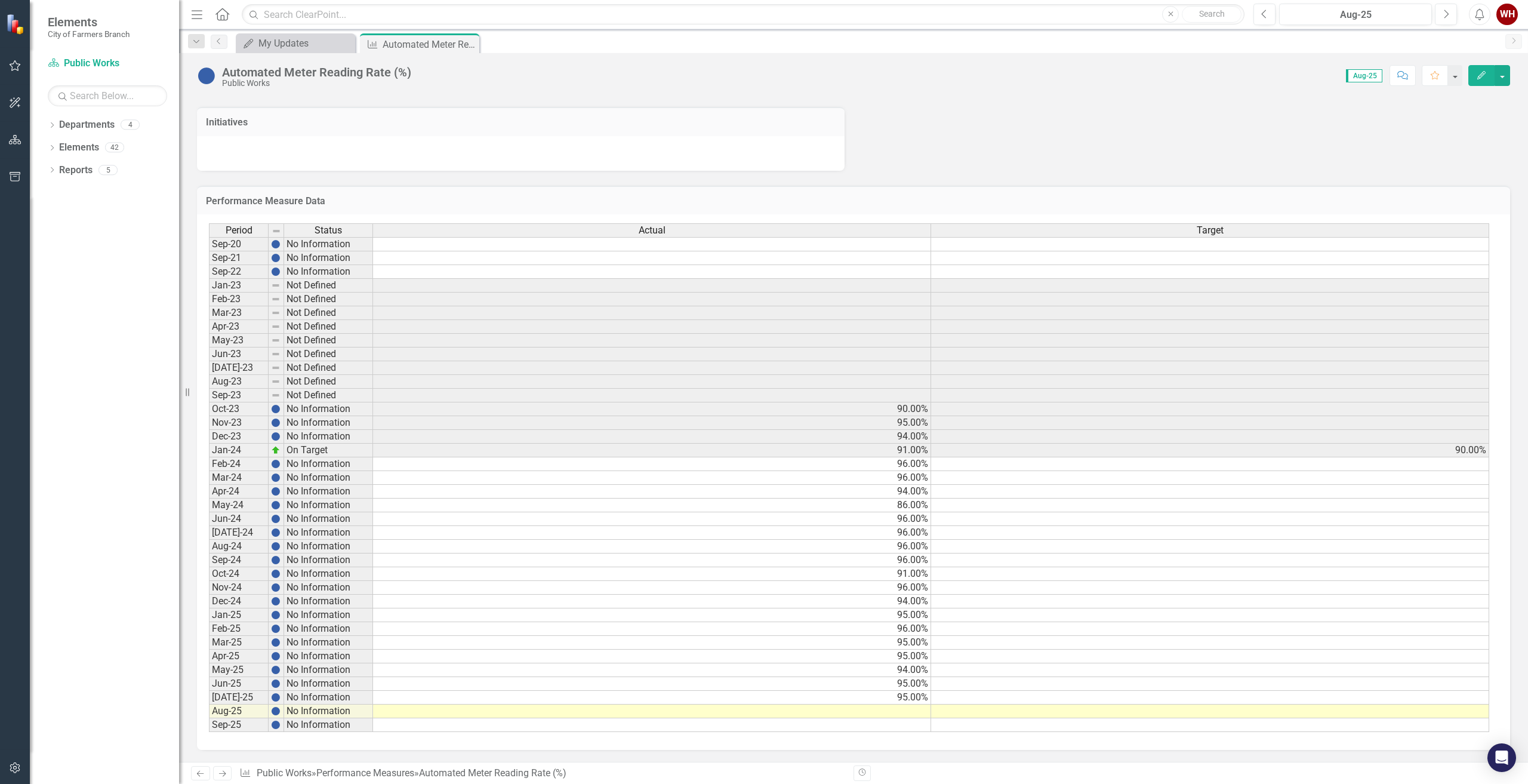
click at [896, 714] on td at bounding box center [652, 711] width 558 height 13
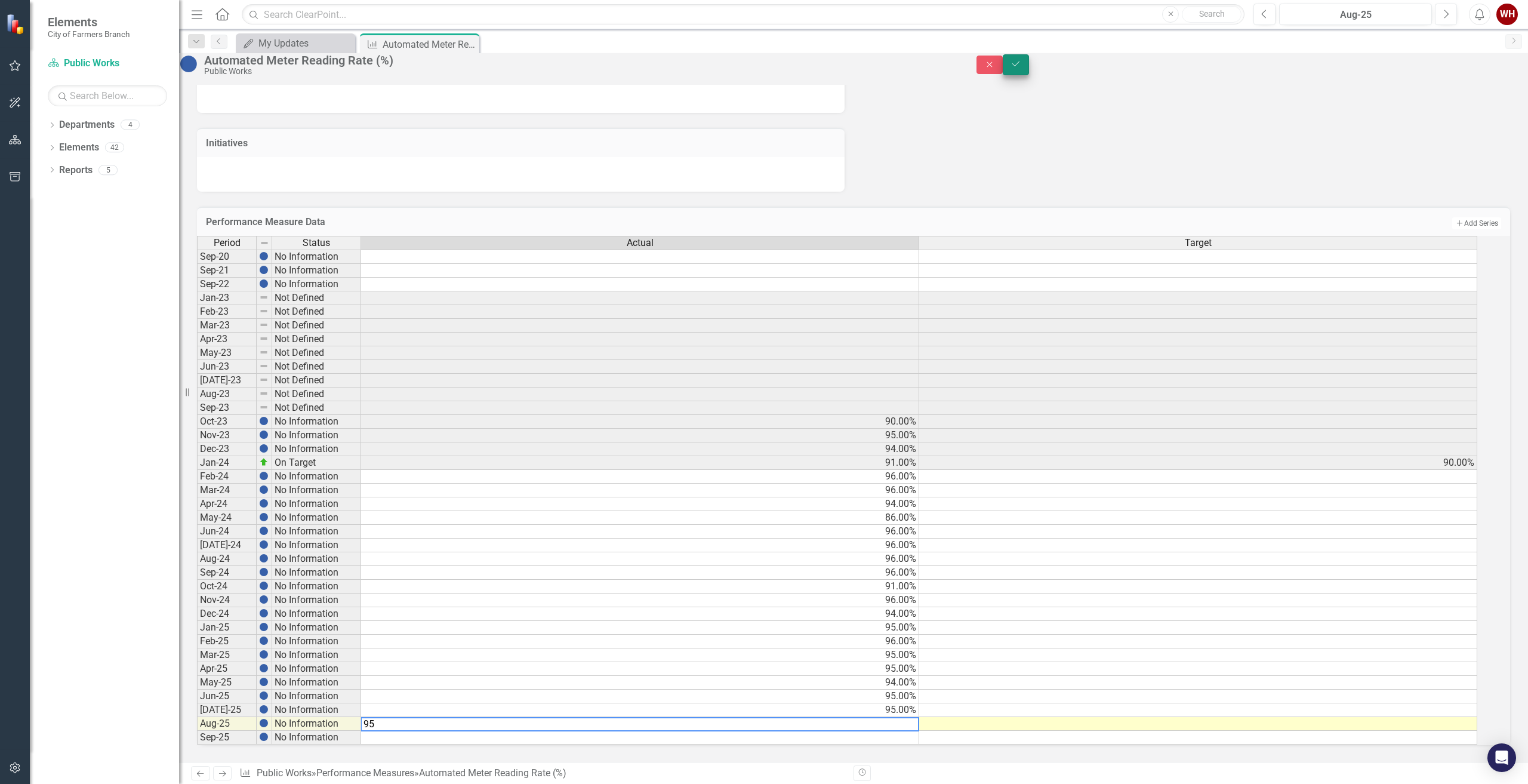
type textarea "95"
click at [1021, 68] on icon "Save" at bounding box center [1015, 63] width 10 height 8
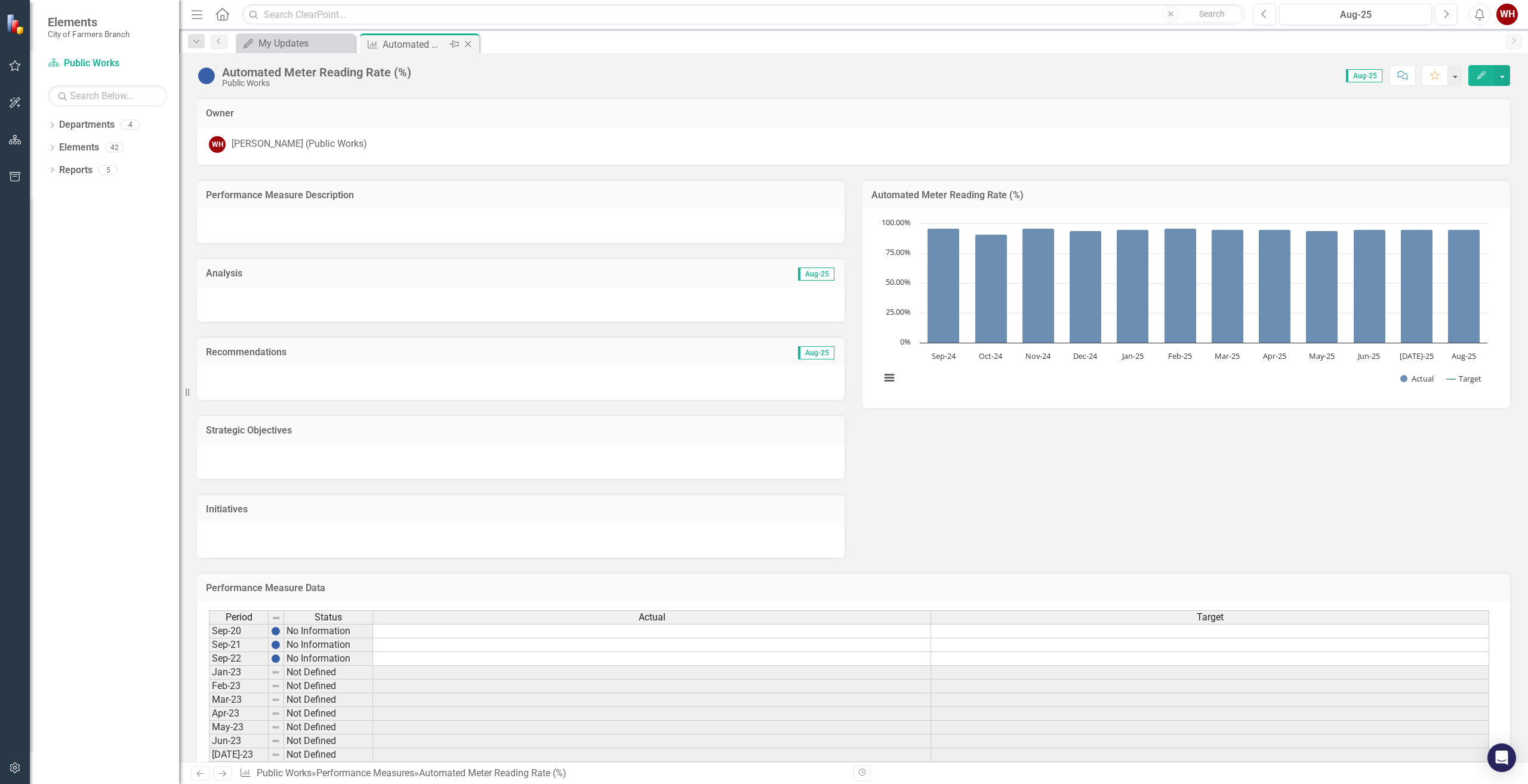
click at [467, 41] on icon "Close" at bounding box center [468, 44] width 12 height 10
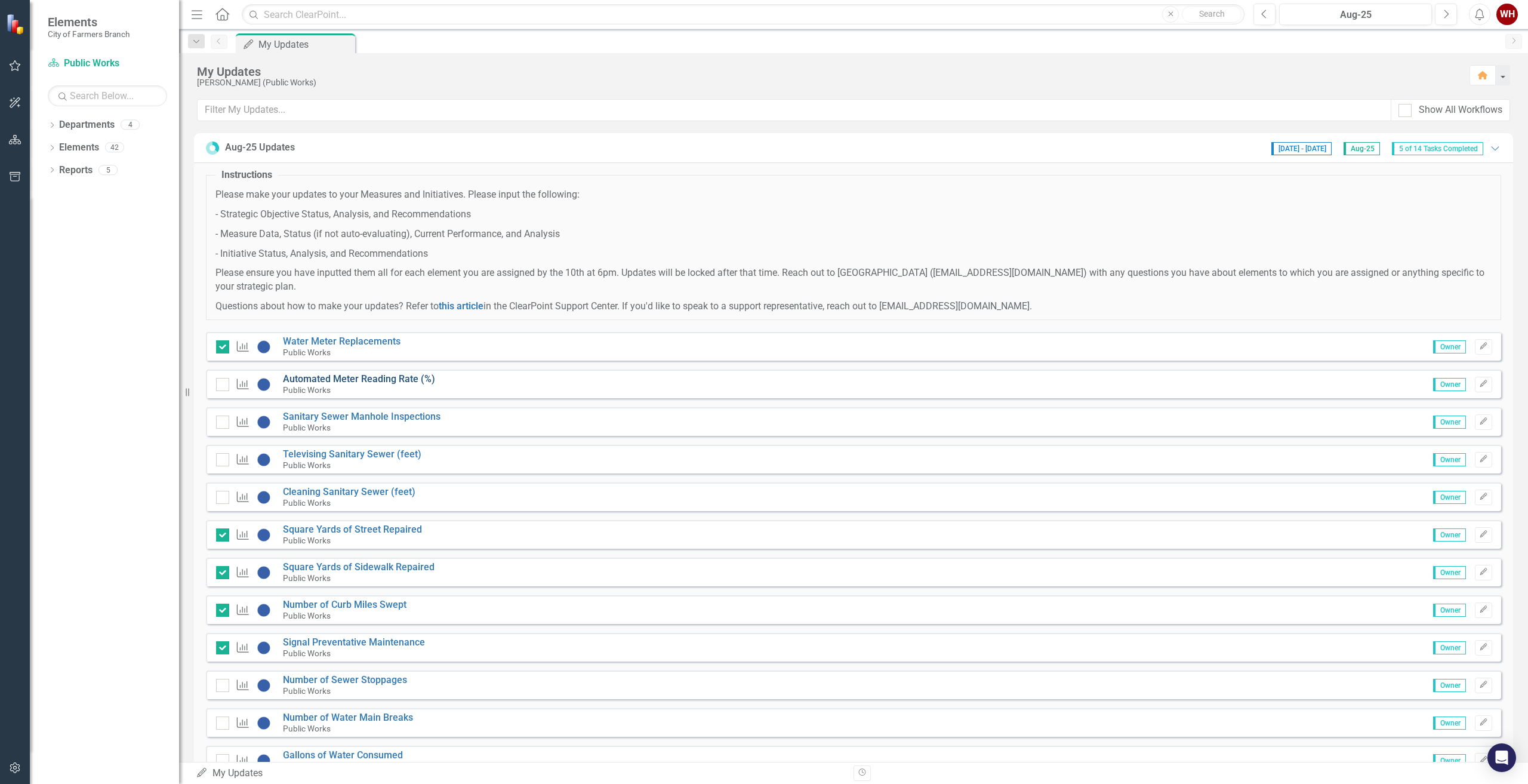
click at [356, 380] on link "Automated Meter Reading Rate (%)" at bounding box center [359, 378] width 153 height 11
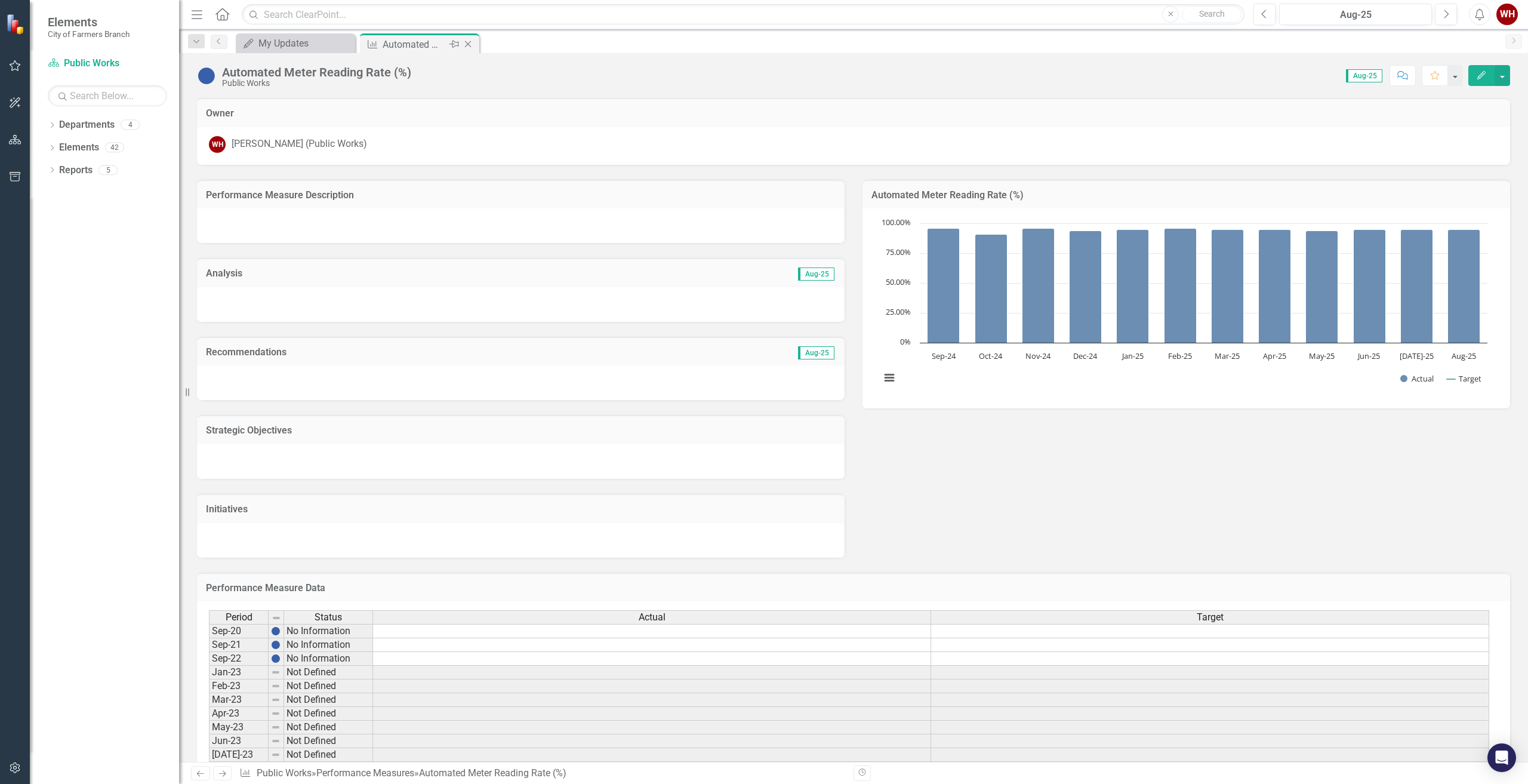
click at [469, 42] on icon "Close" at bounding box center [468, 44] width 12 height 10
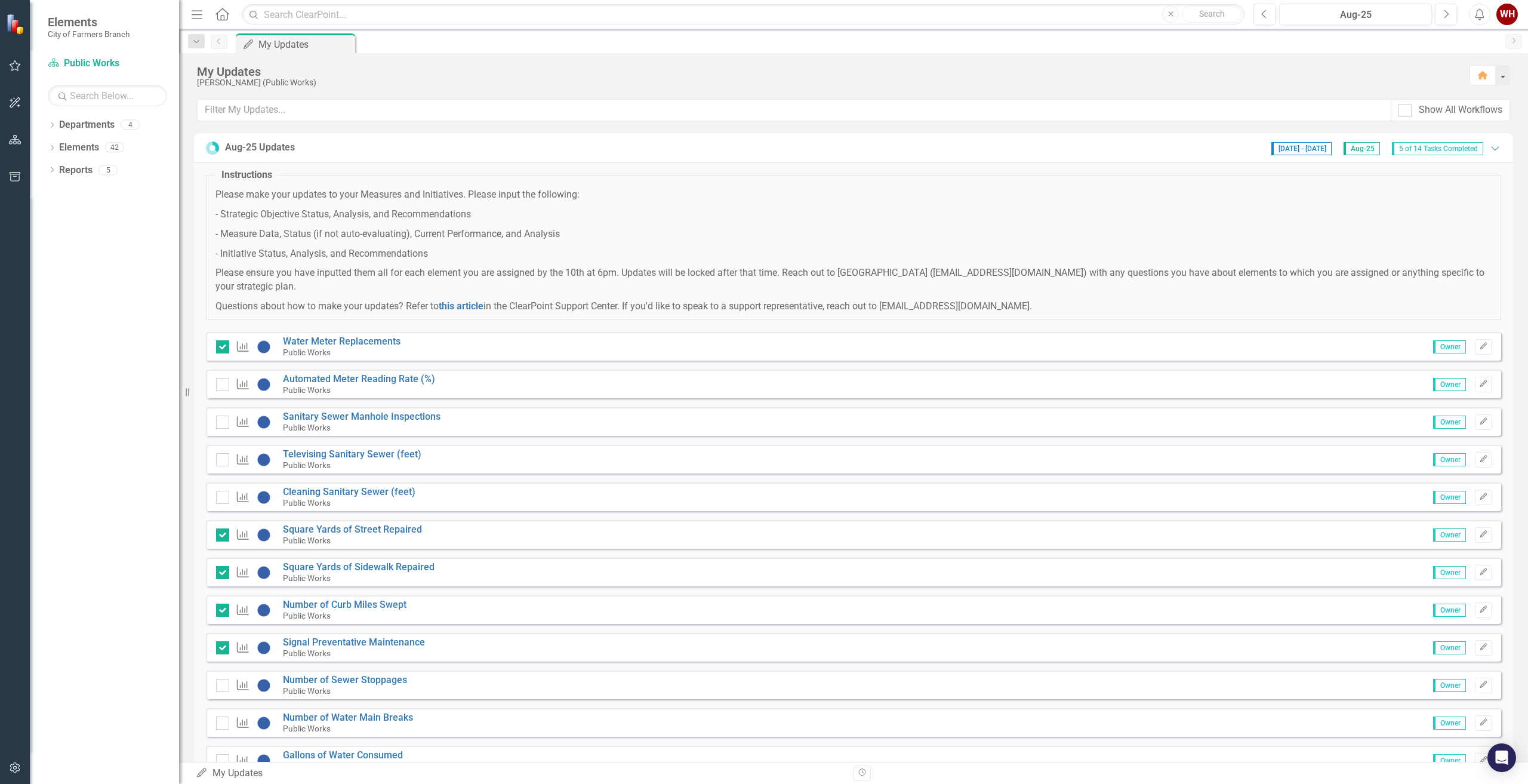
click at [216, 384] on div "Performance Measure Automated Meter Reading Rate (%) Public Works Owner Edit" at bounding box center [853, 384] width 1295 height 29
click at [225, 384] on div at bounding box center [222, 385] width 13 height 13
click at [224, 384] on input "checkbox" at bounding box center [219, 382] width 7 height 7
checkbox input "true"
click at [336, 454] on link "Televising Sanitary Sewer (feet)" at bounding box center [352, 454] width 138 height 11
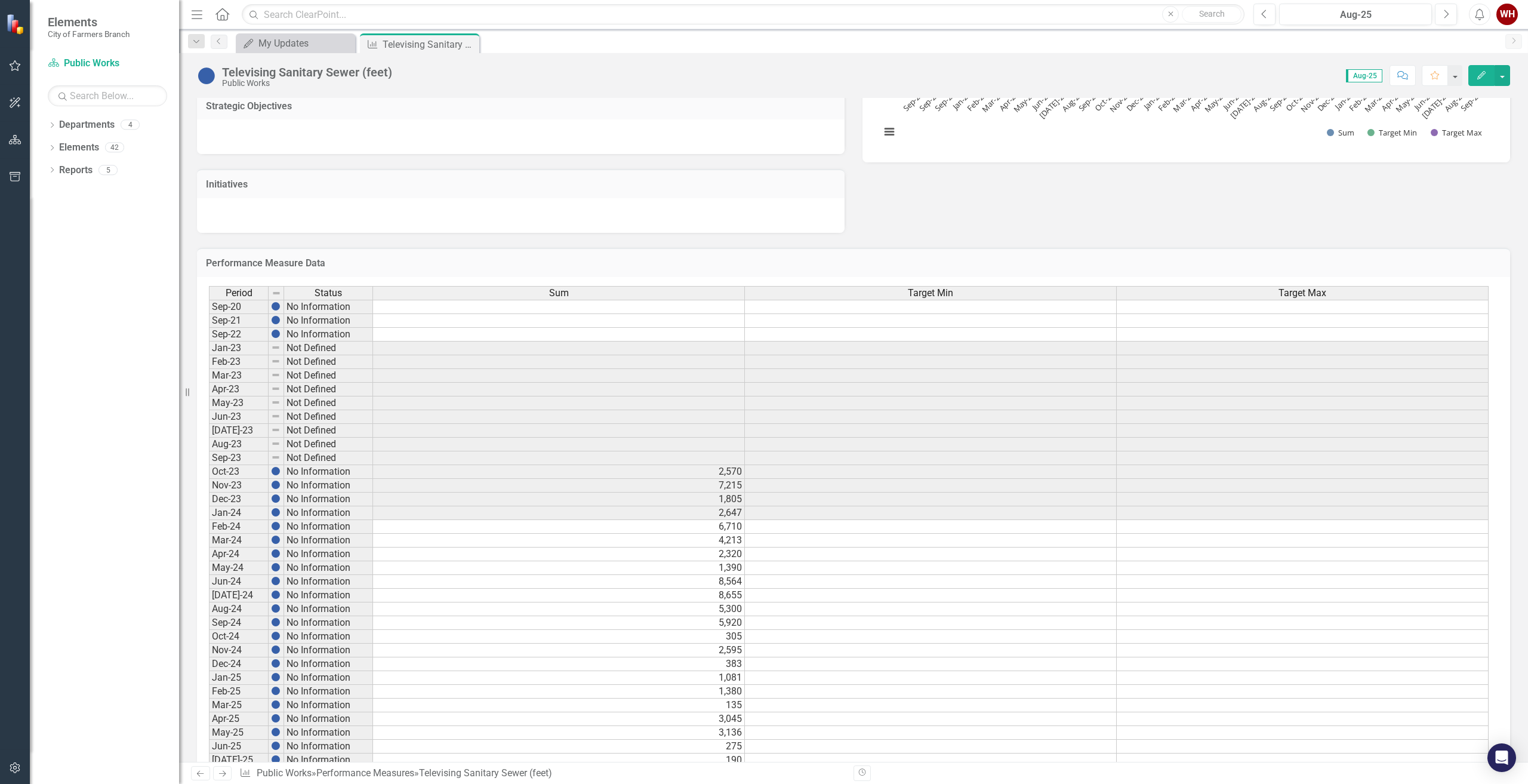
scroll to position [298, 0]
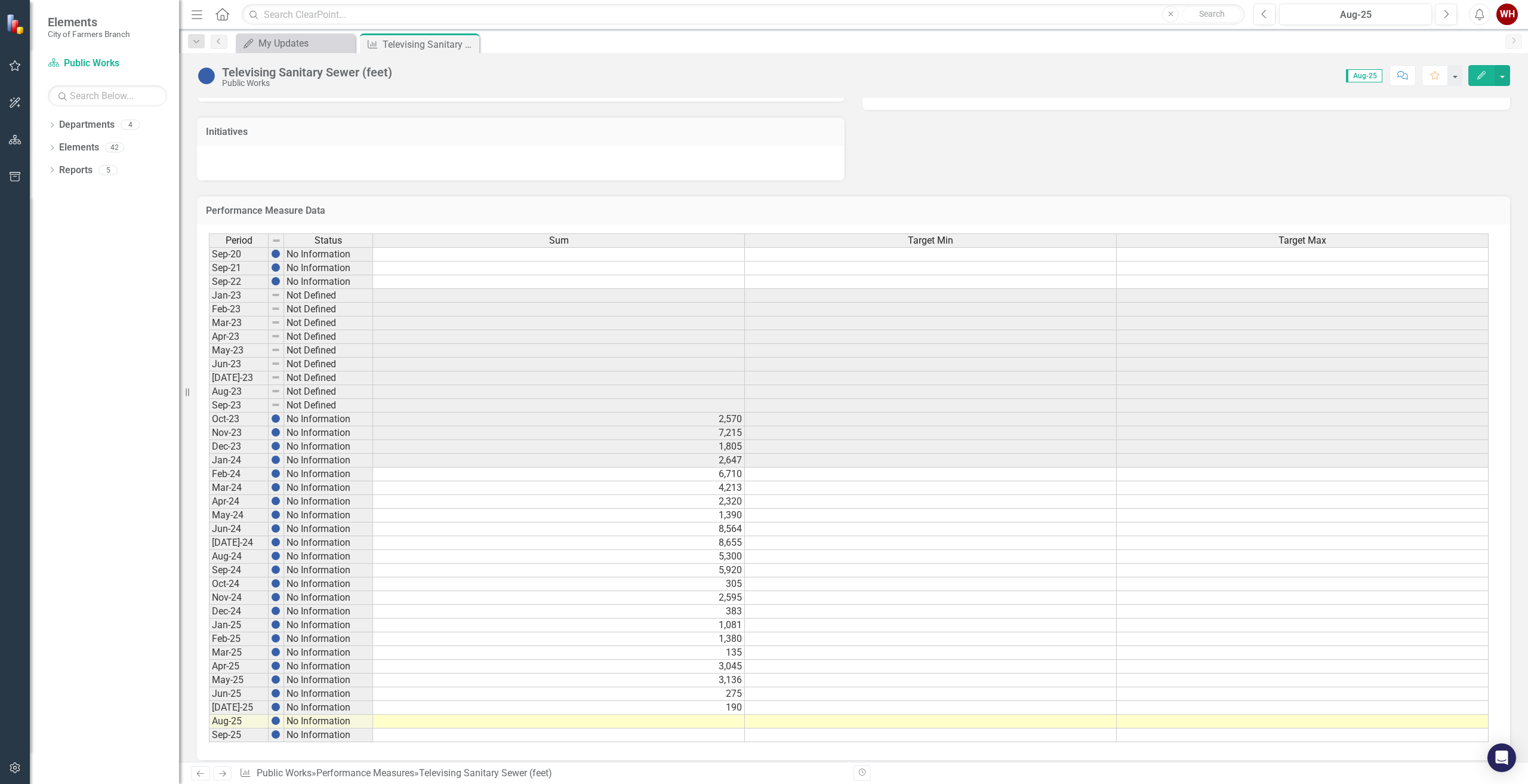
click at [721, 720] on td at bounding box center [559, 721] width 372 height 13
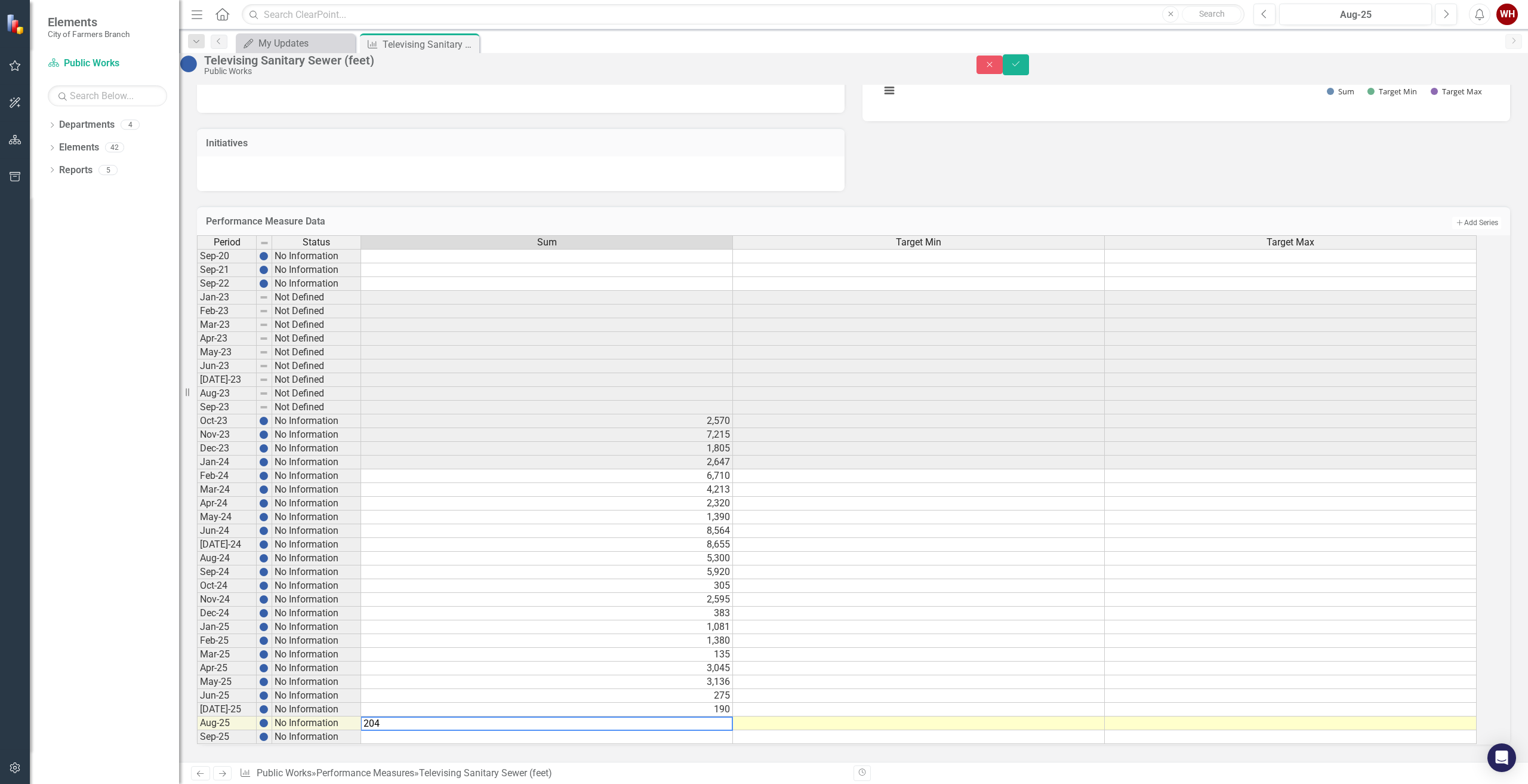
type textarea "2045"
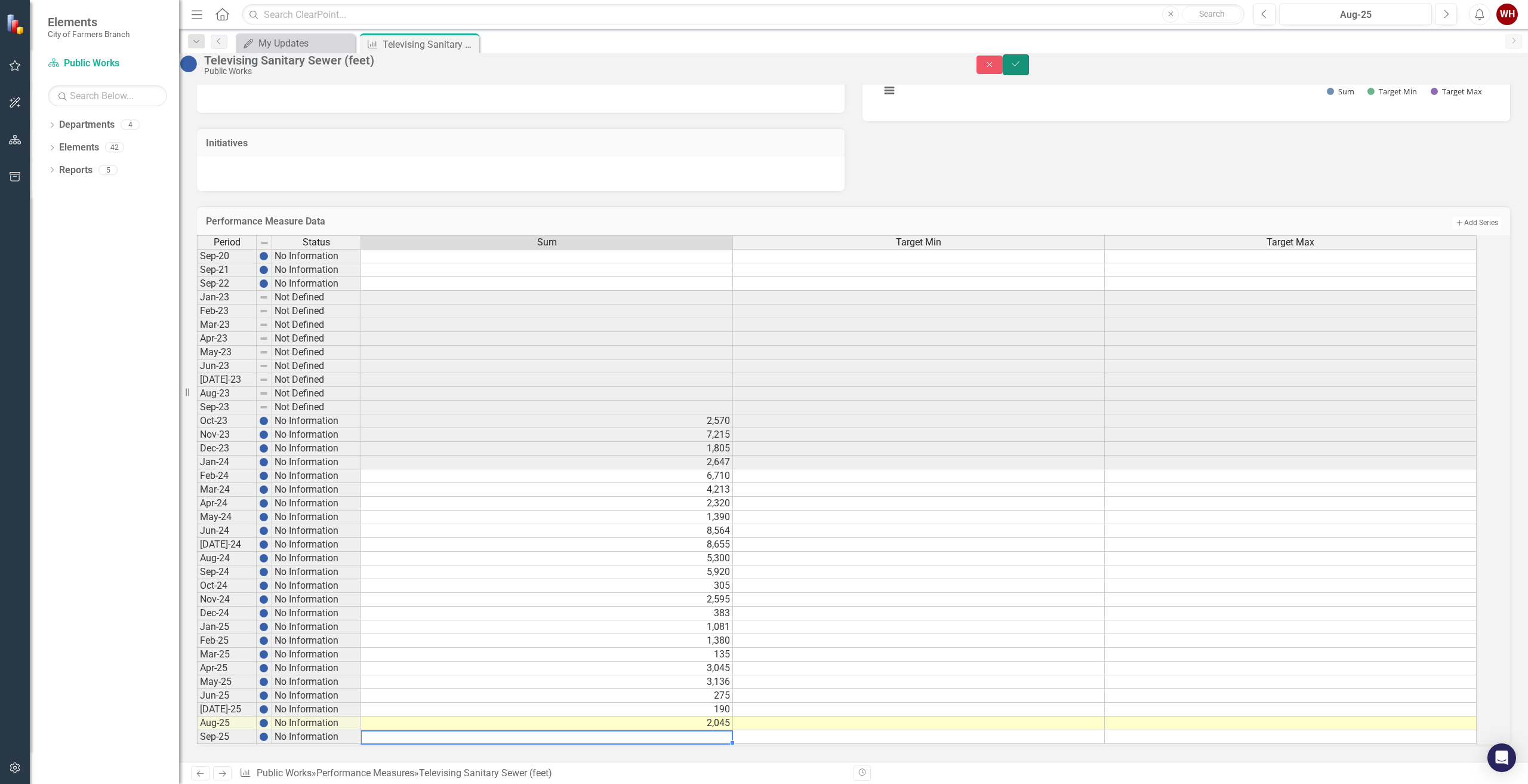
click at [1021, 65] on icon "Save" at bounding box center [1015, 63] width 10 height 8
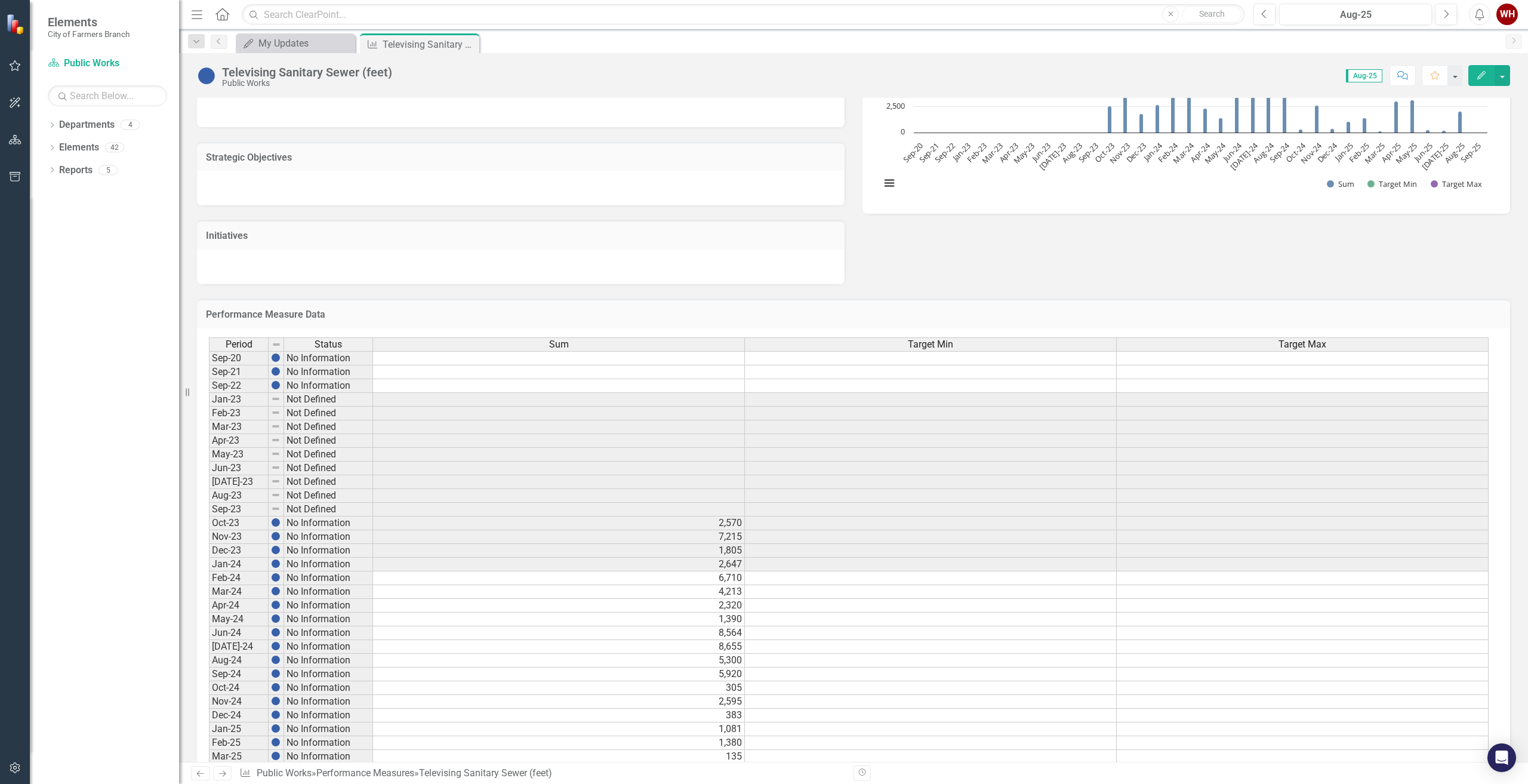
scroll to position [0, 0]
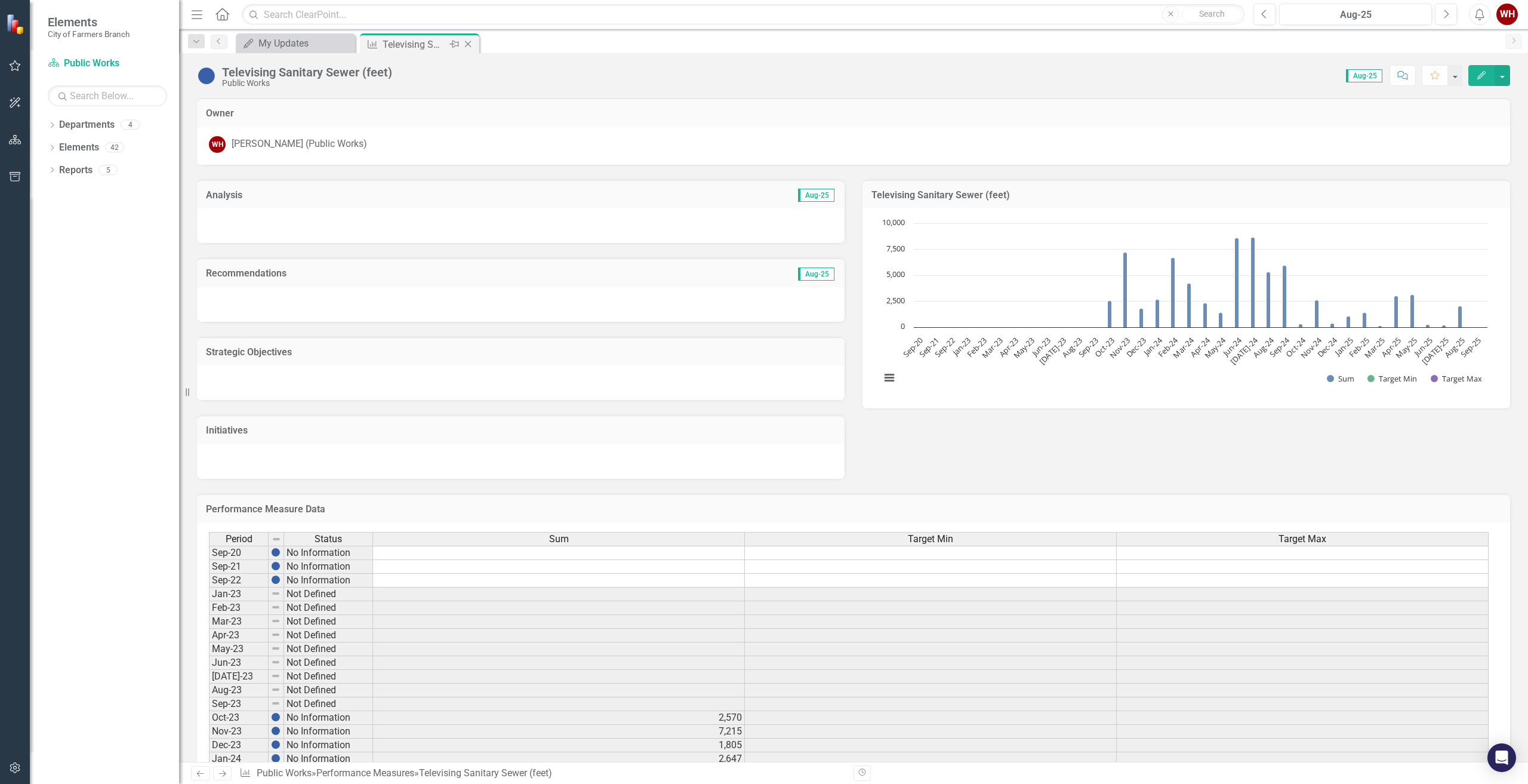
click at [470, 47] on icon at bounding box center [468, 44] width 7 height 7
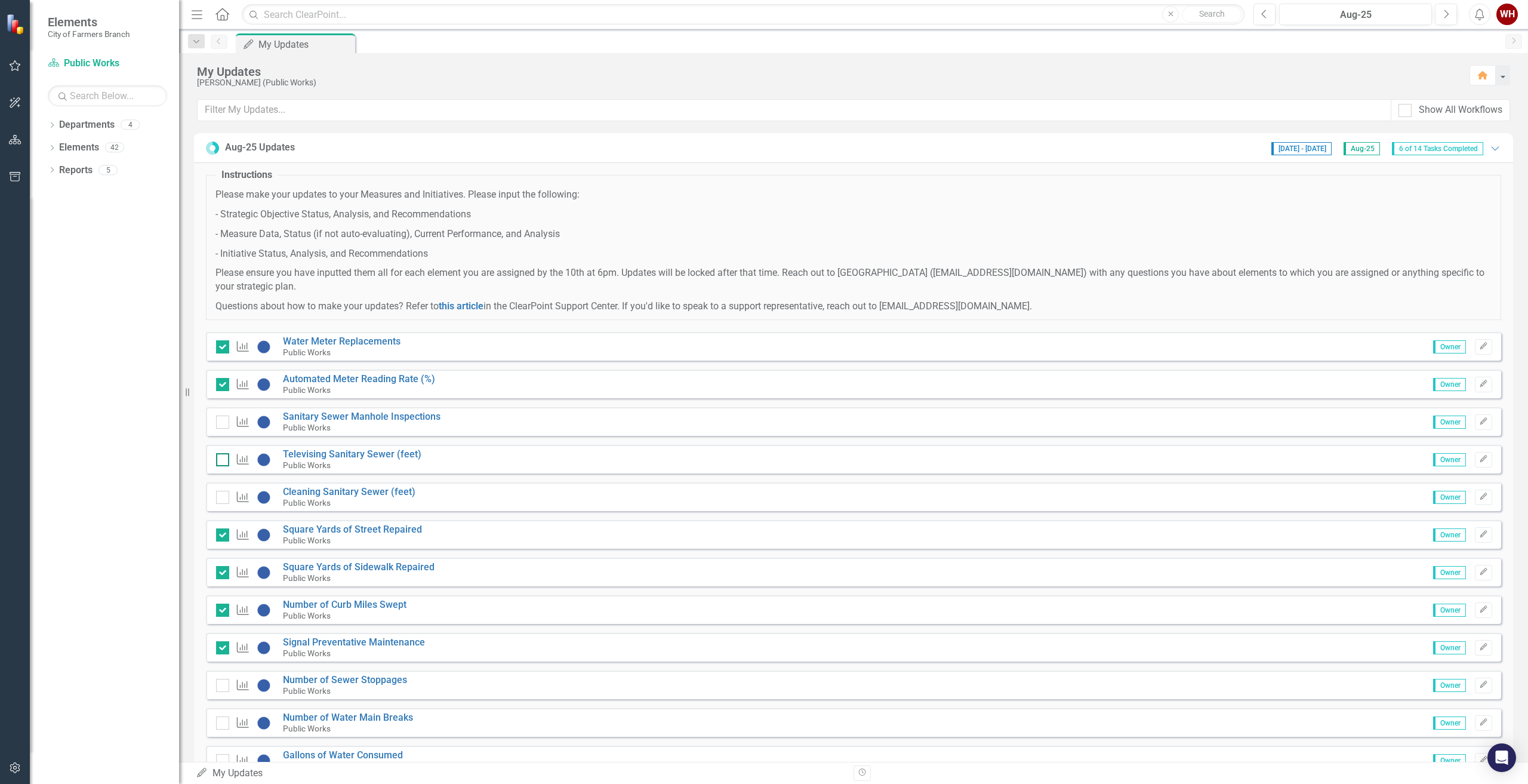
click at [221, 460] on div at bounding box center [222, 460] width 13 height 13
click at [221, 460] on input "checkbox" at bounding box center [219, 457] width 7 height 7
checkbox input "true"
click at [330, 488] on link "Cleaning Sanitary Sewer (feet)" at bounding box center [349, 491] width 132 height 11
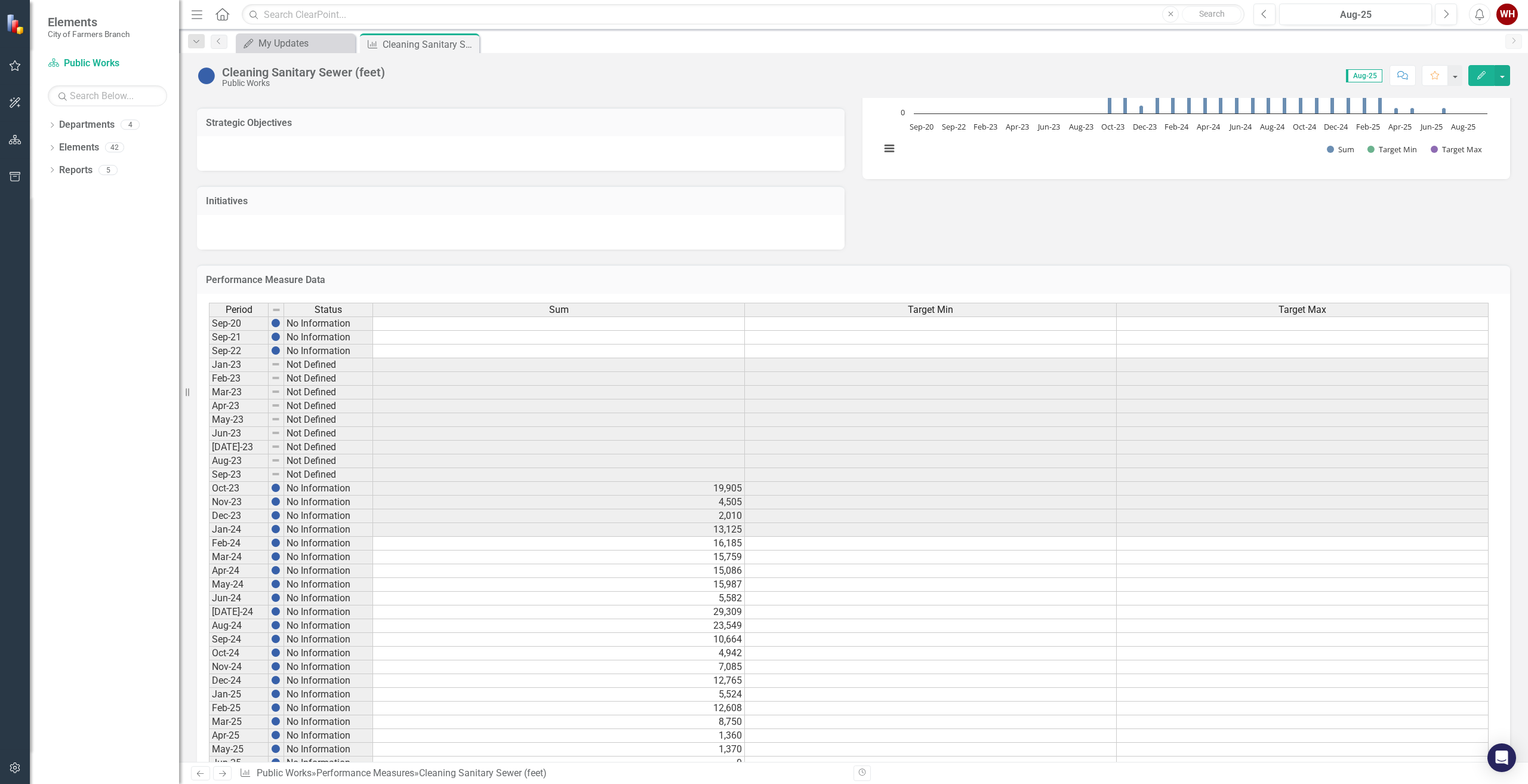
scroll to position [309, 0]
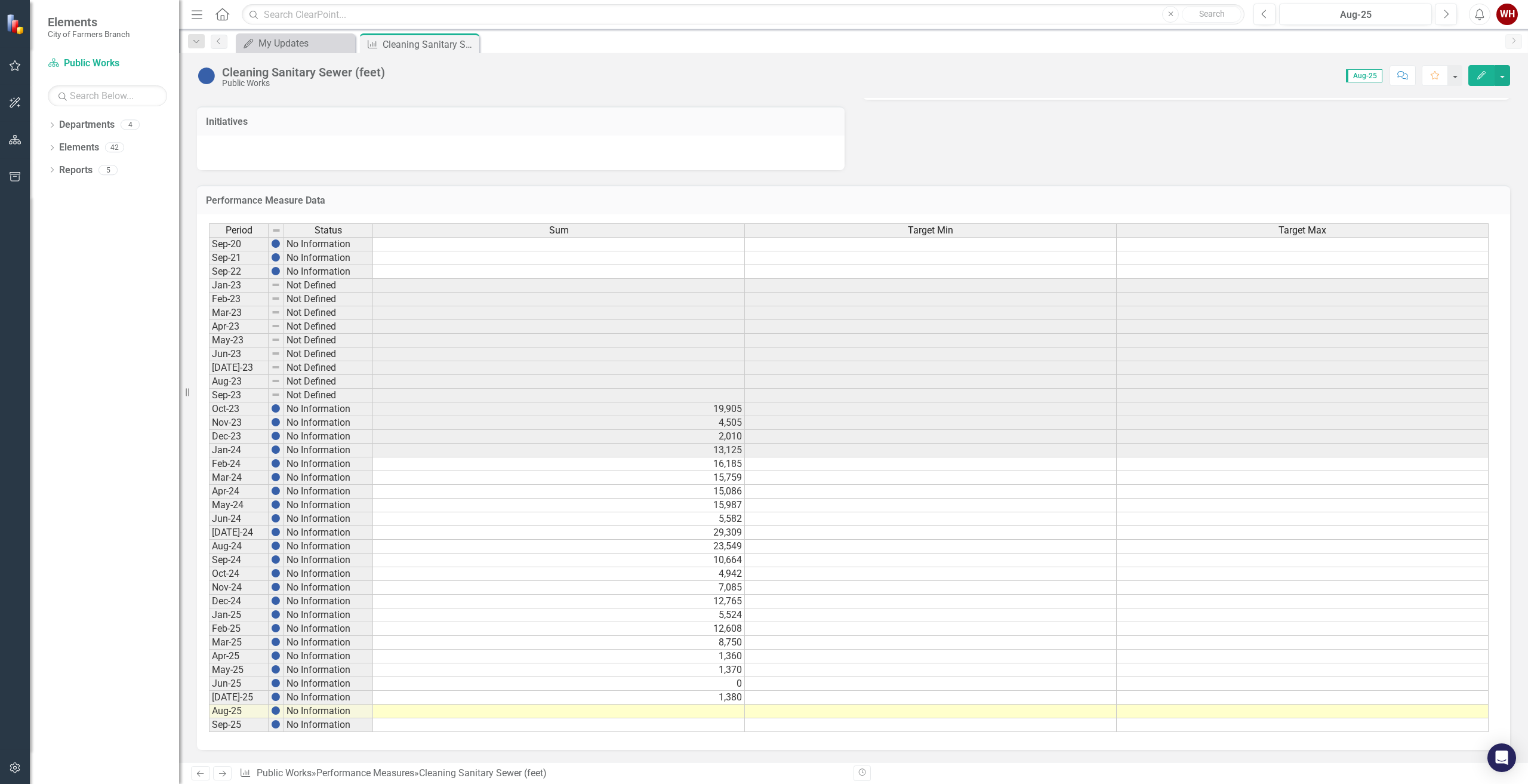
click at [726, 713] on td at bounding box center [559, 711] width 372 height 13
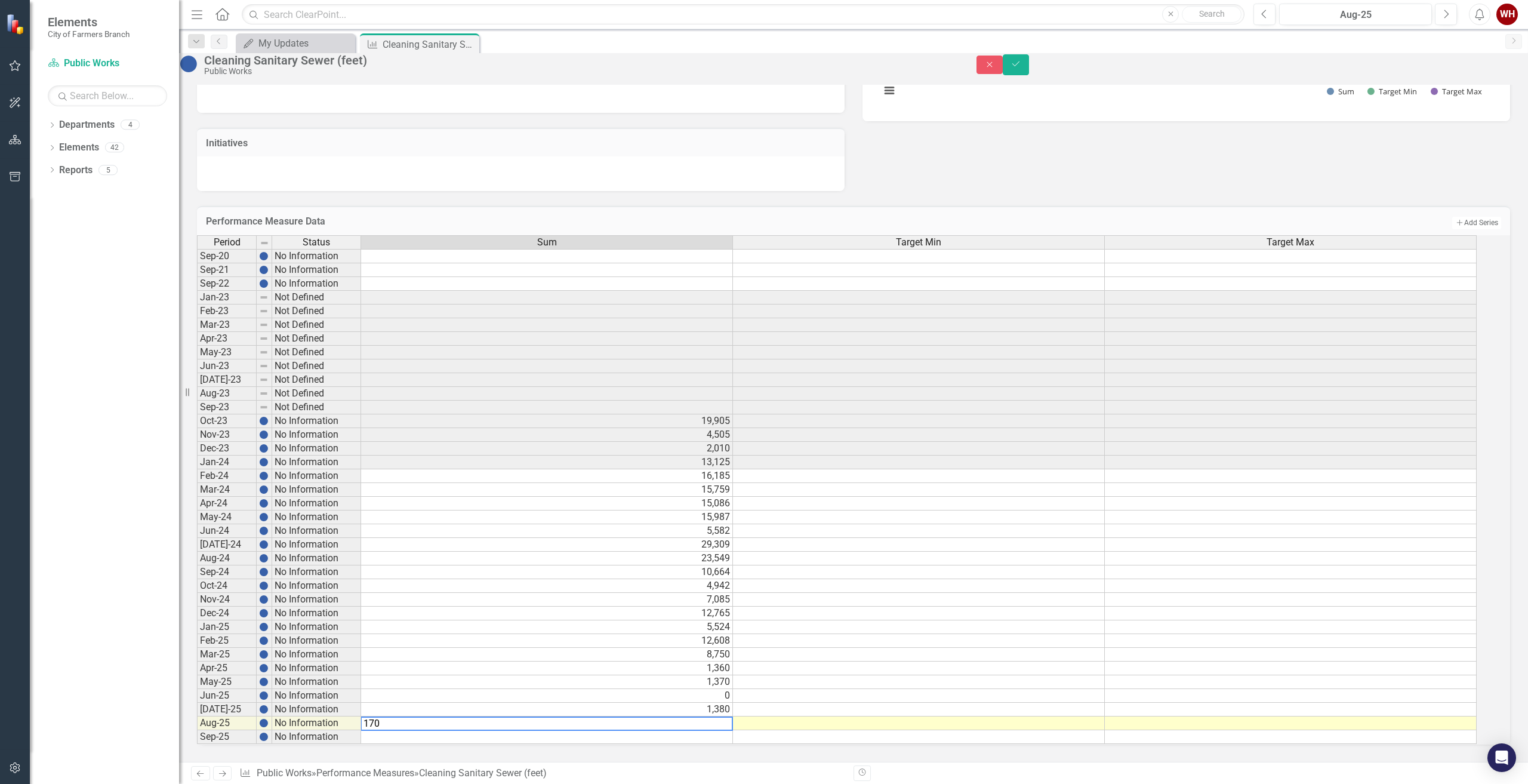
type textarea "1700"
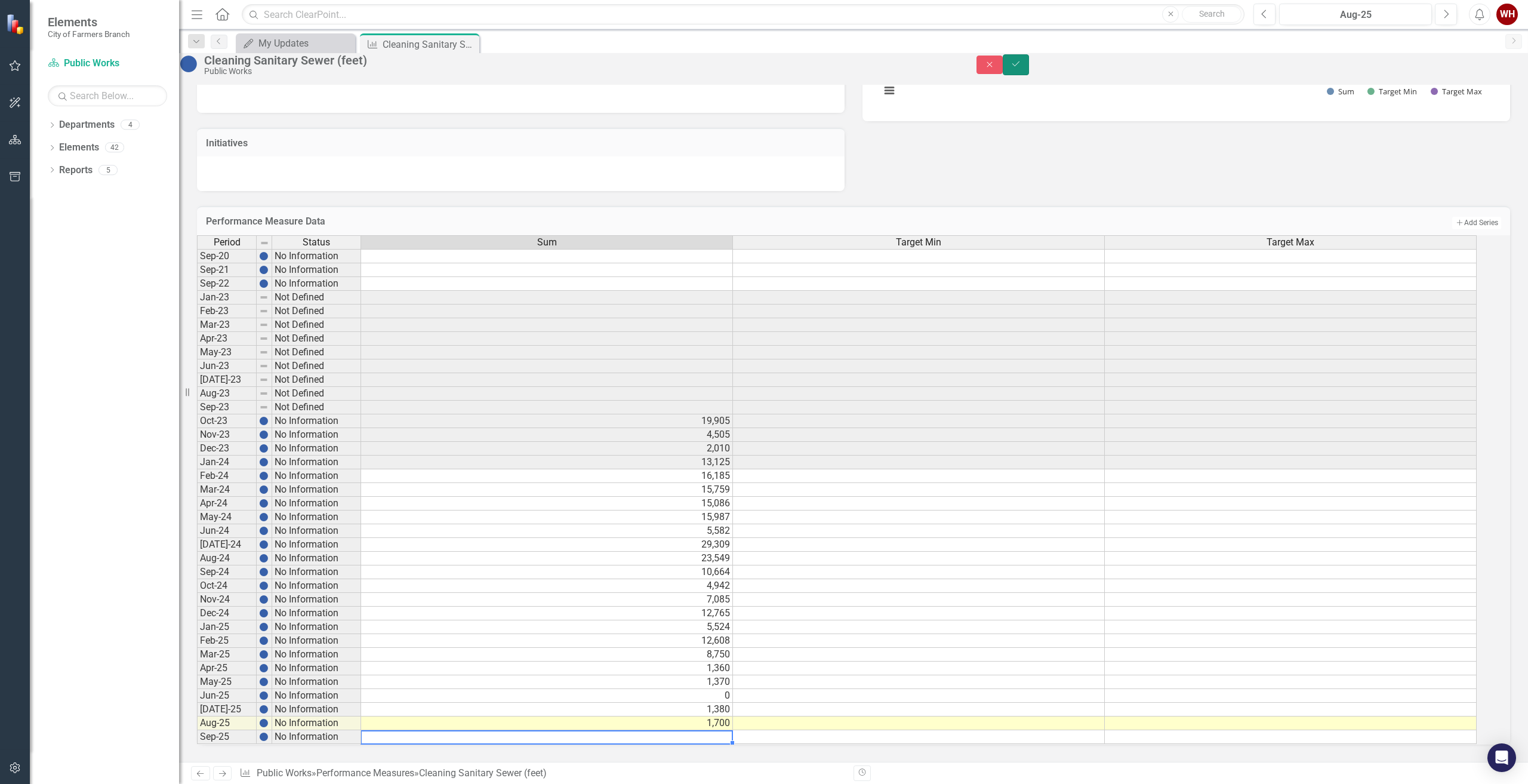
click at [1021, 68] on icon "Save" at bounding box center [1015, 63] width 10 height 8
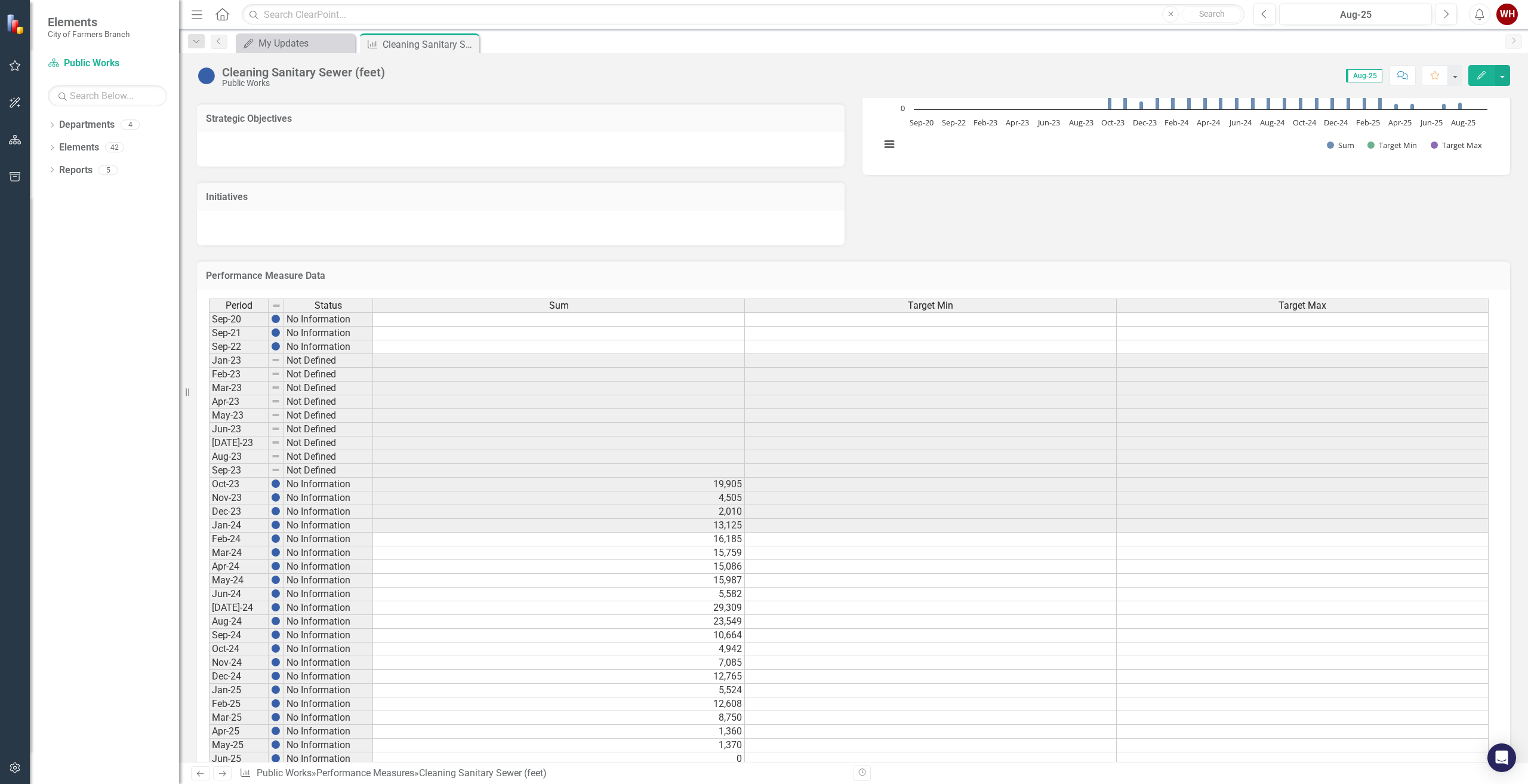
scroll to position [60, 0]
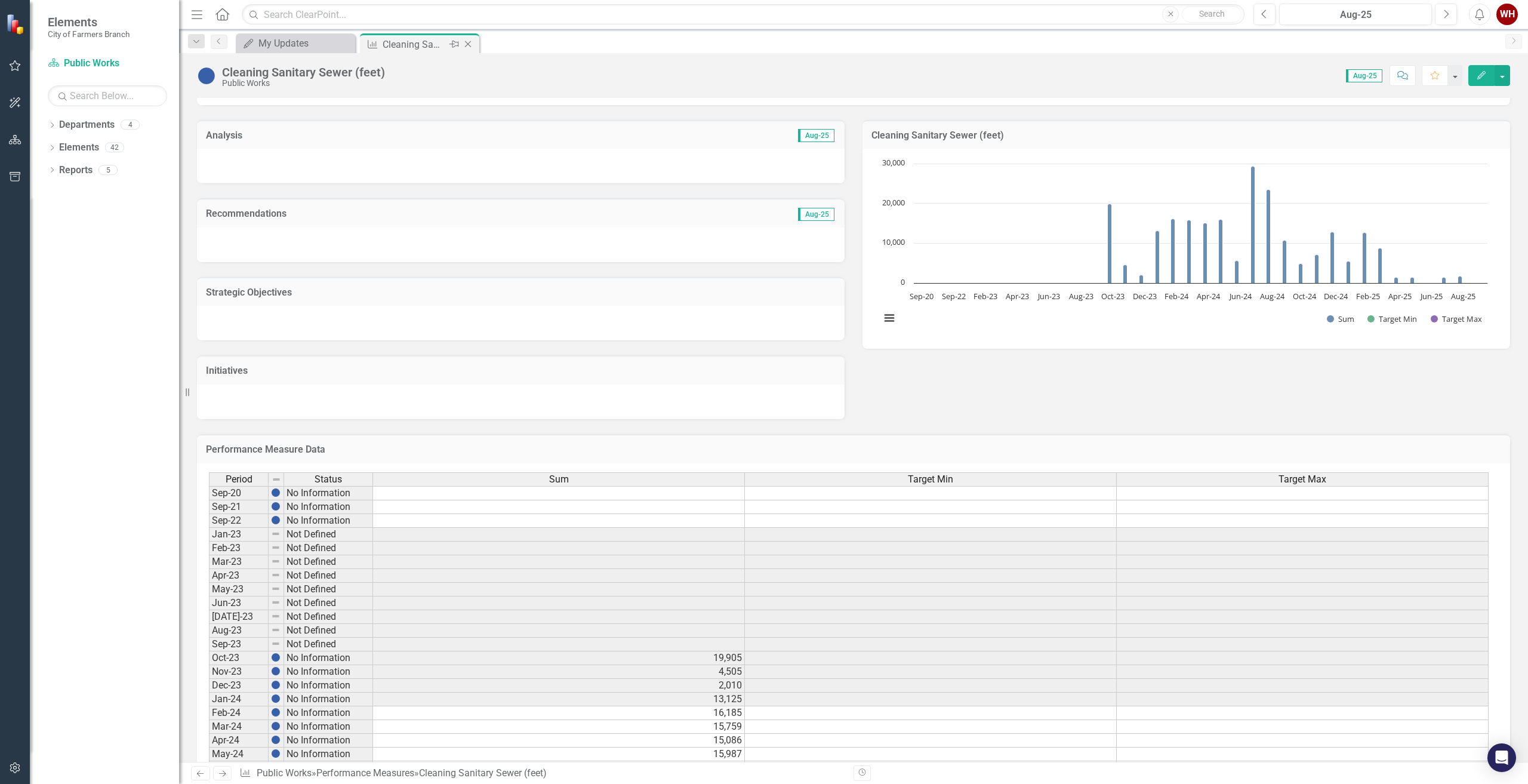
click at [466, 45] on icon "Close" at bounding box center [468, 44] width 12 height 10
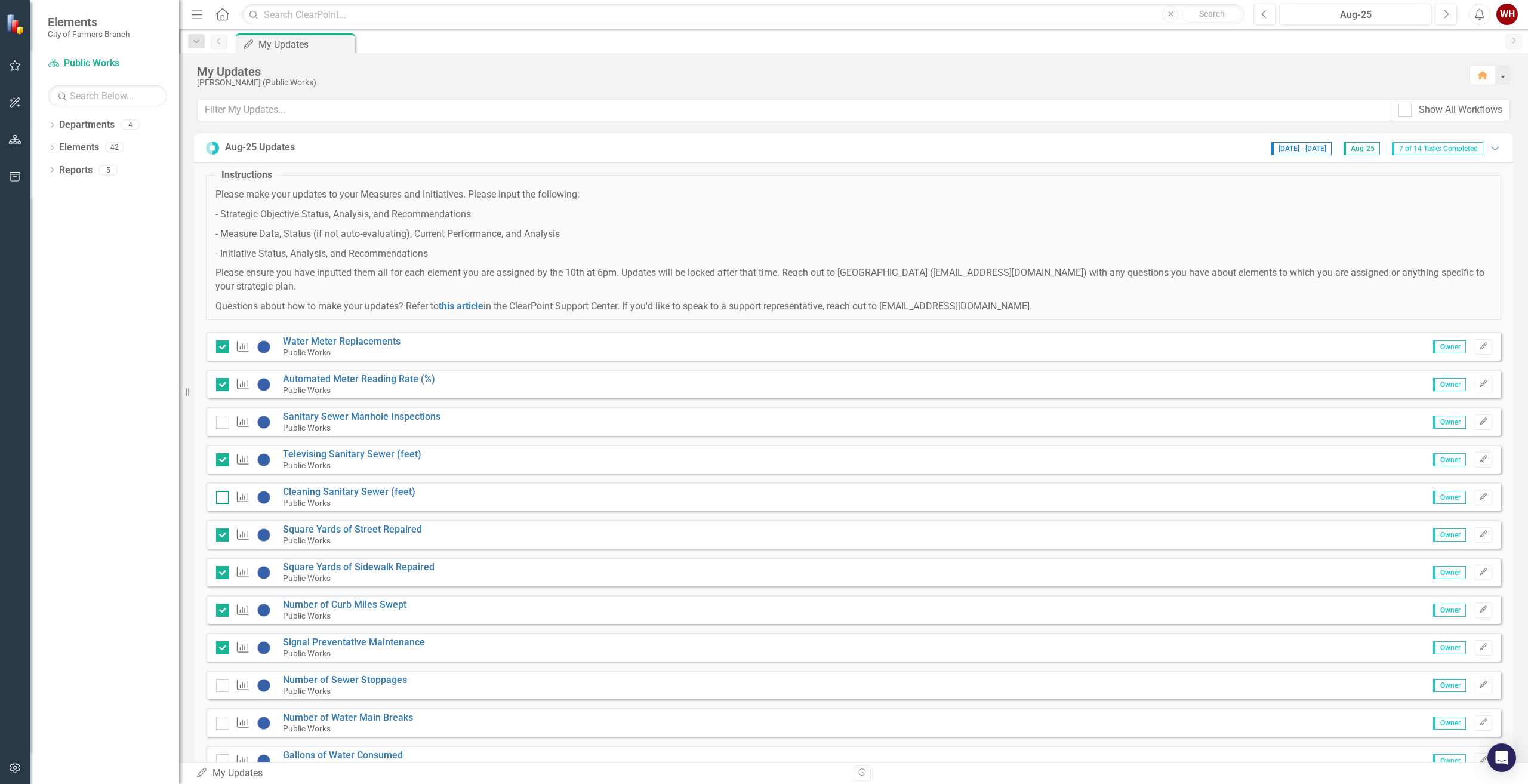
click at [220, 498] on input "checkbox" at bounding box center [219, 495] width 7 height 7
checkbox input "true"
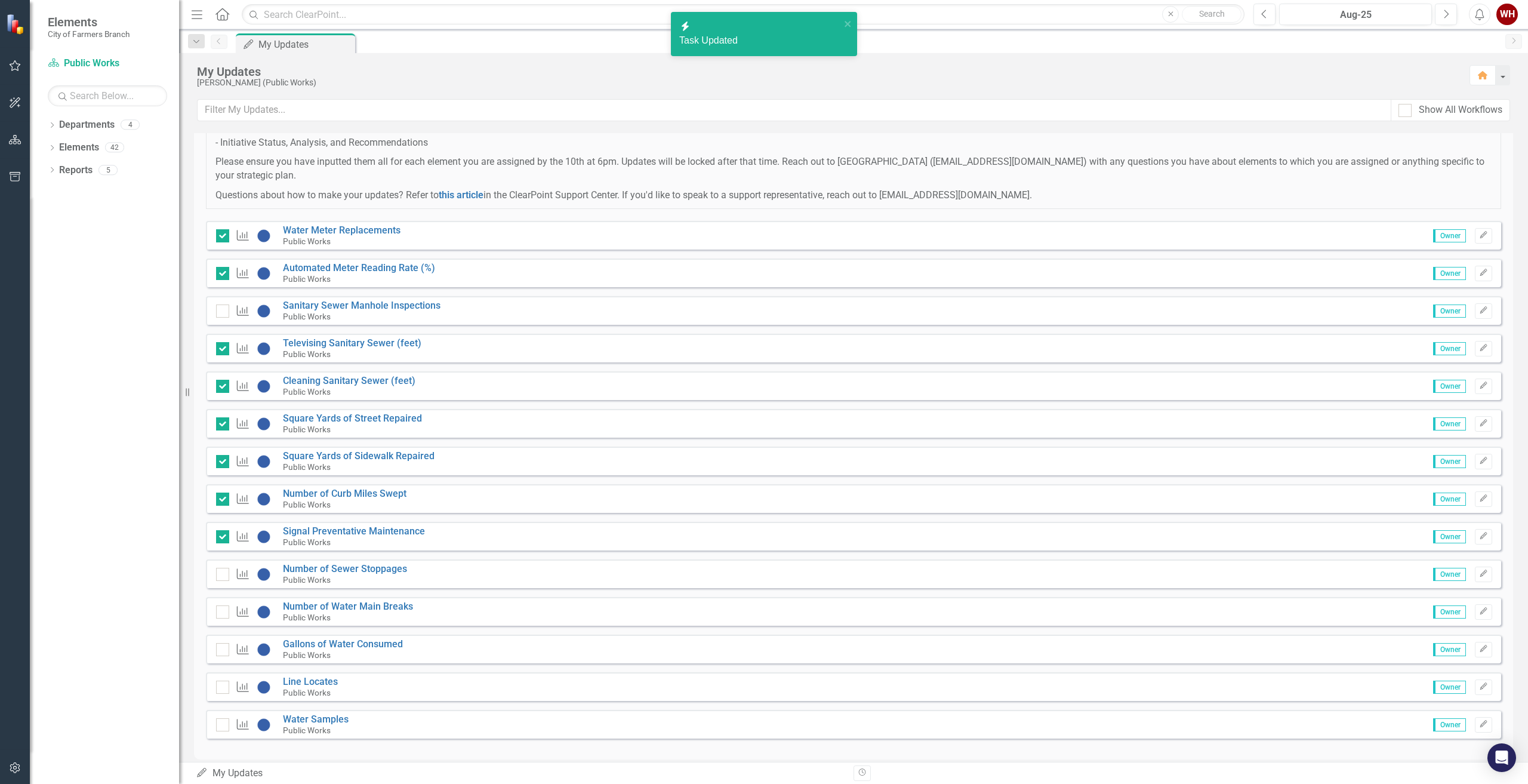
scroll to position [123, 0]
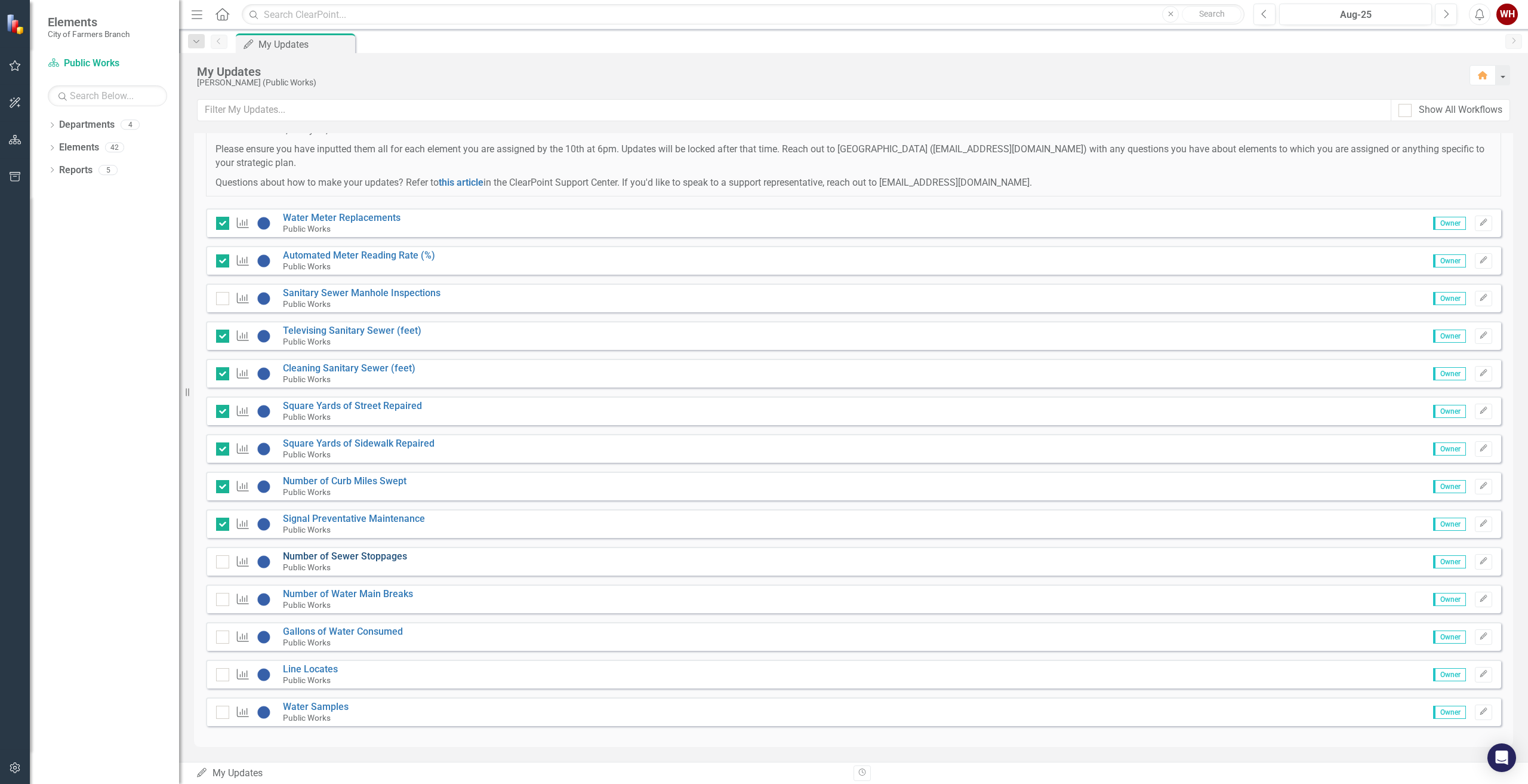
click at [315, 556] on link "Number of Sewer Stoppages" at bounding box center [344, 556] width 124 height 11
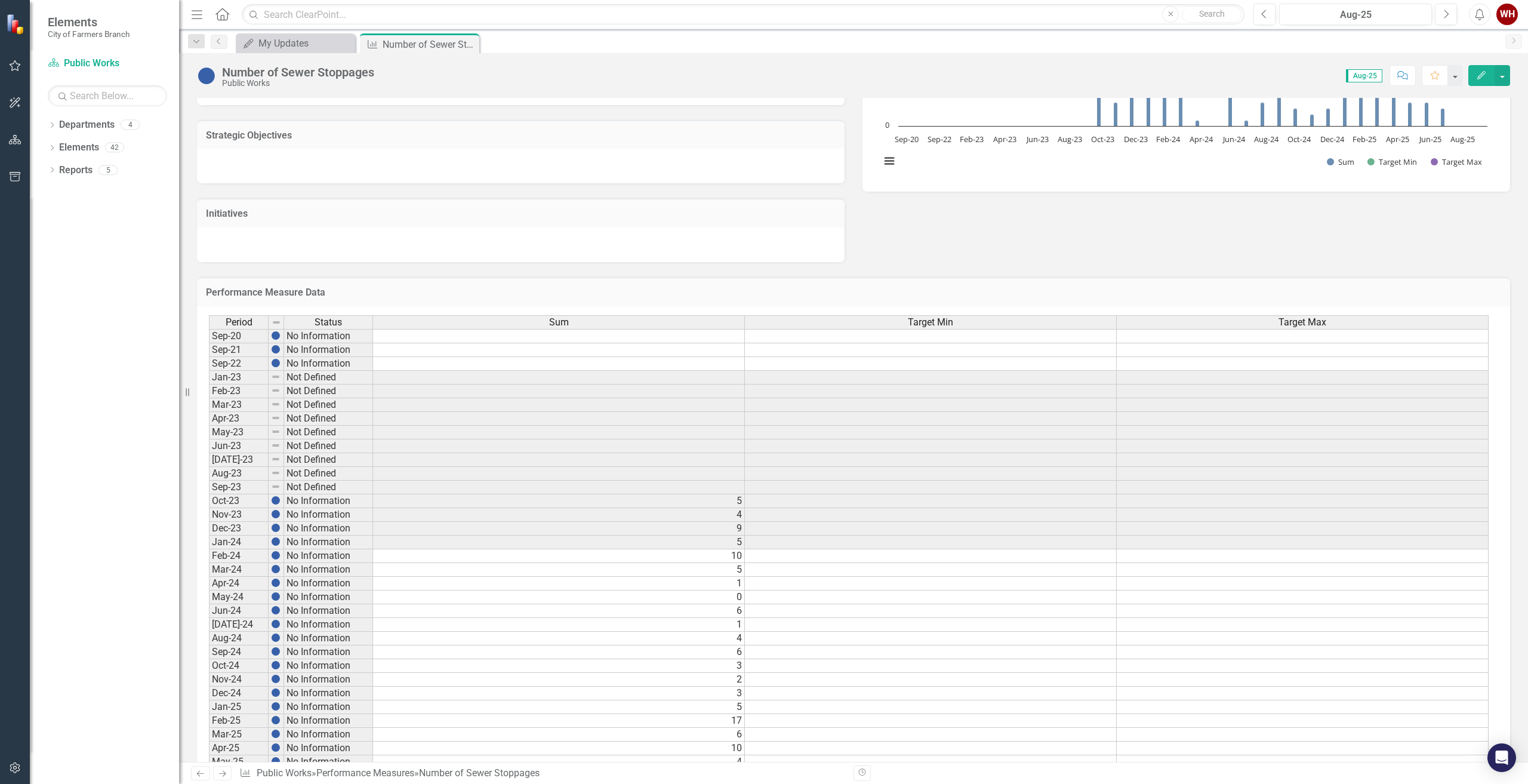
scroll to position [309, 0]
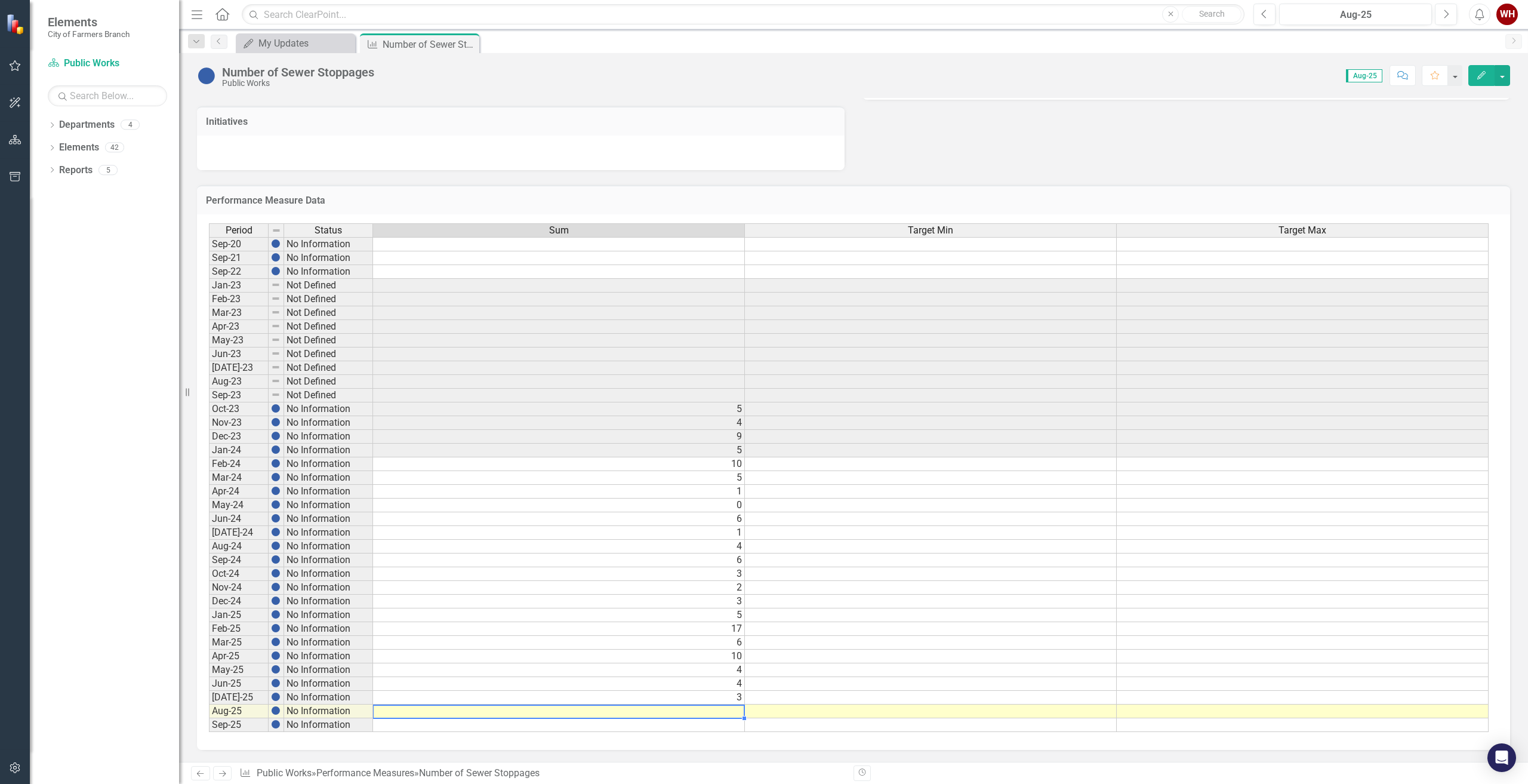
click at [739, 715] on td at bounding box center [559, 711] width 372 height 13
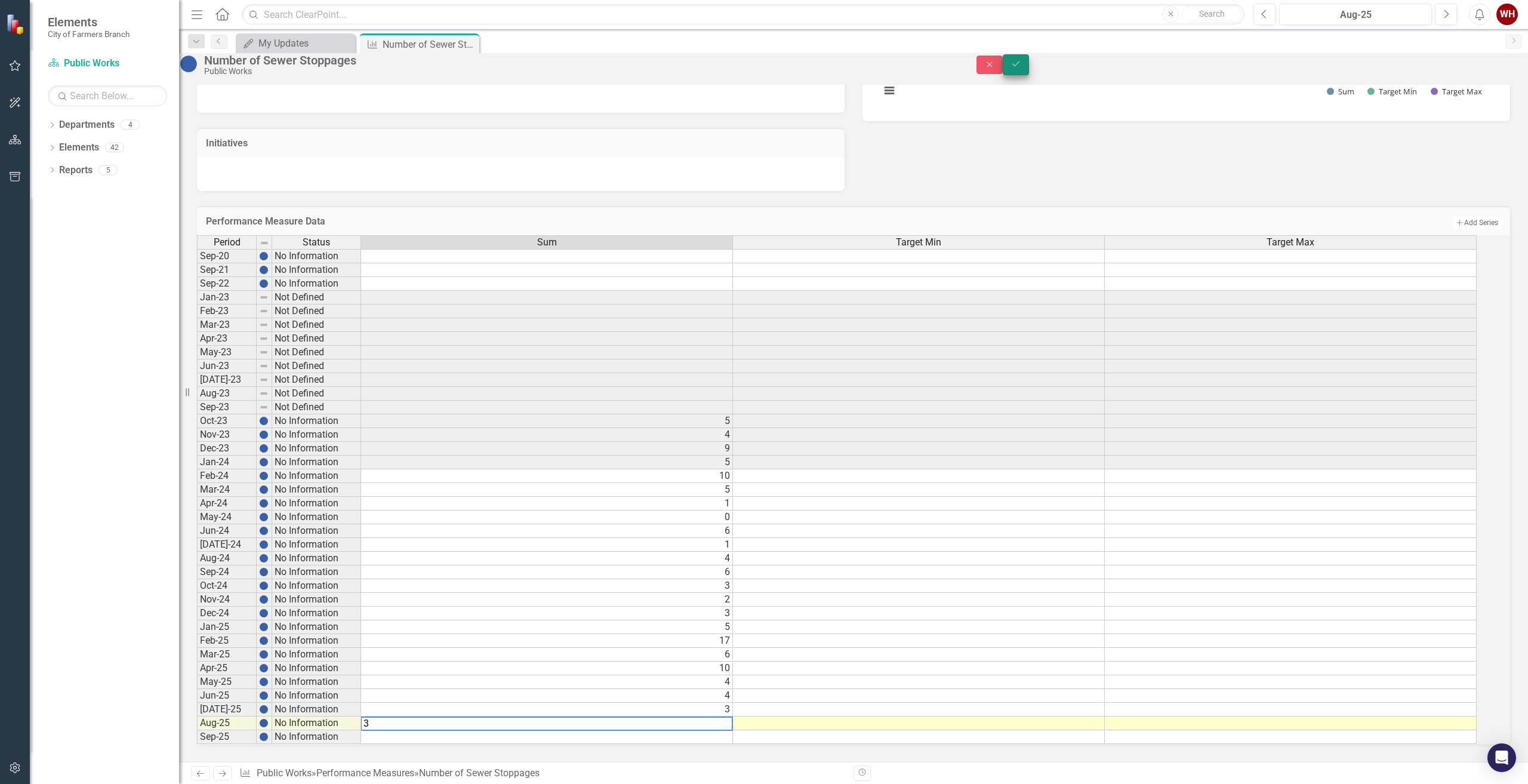
type textarea "3"
click at [1021, 68] on icon "Save" at bounding box center [1015, 63] width 10 height 8
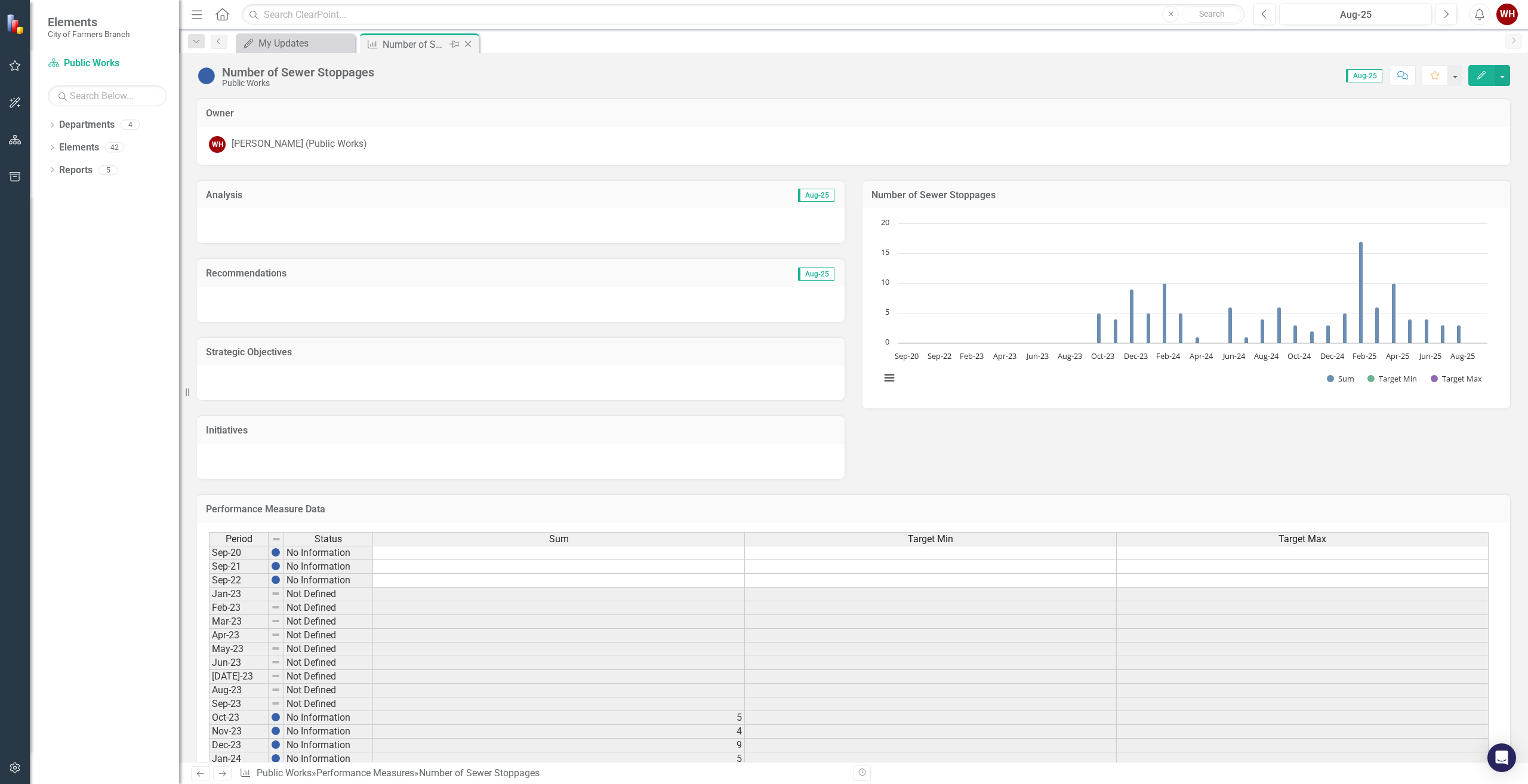
click at [466, 42] on icon at bounding box center [468, 44] width 7 height 7
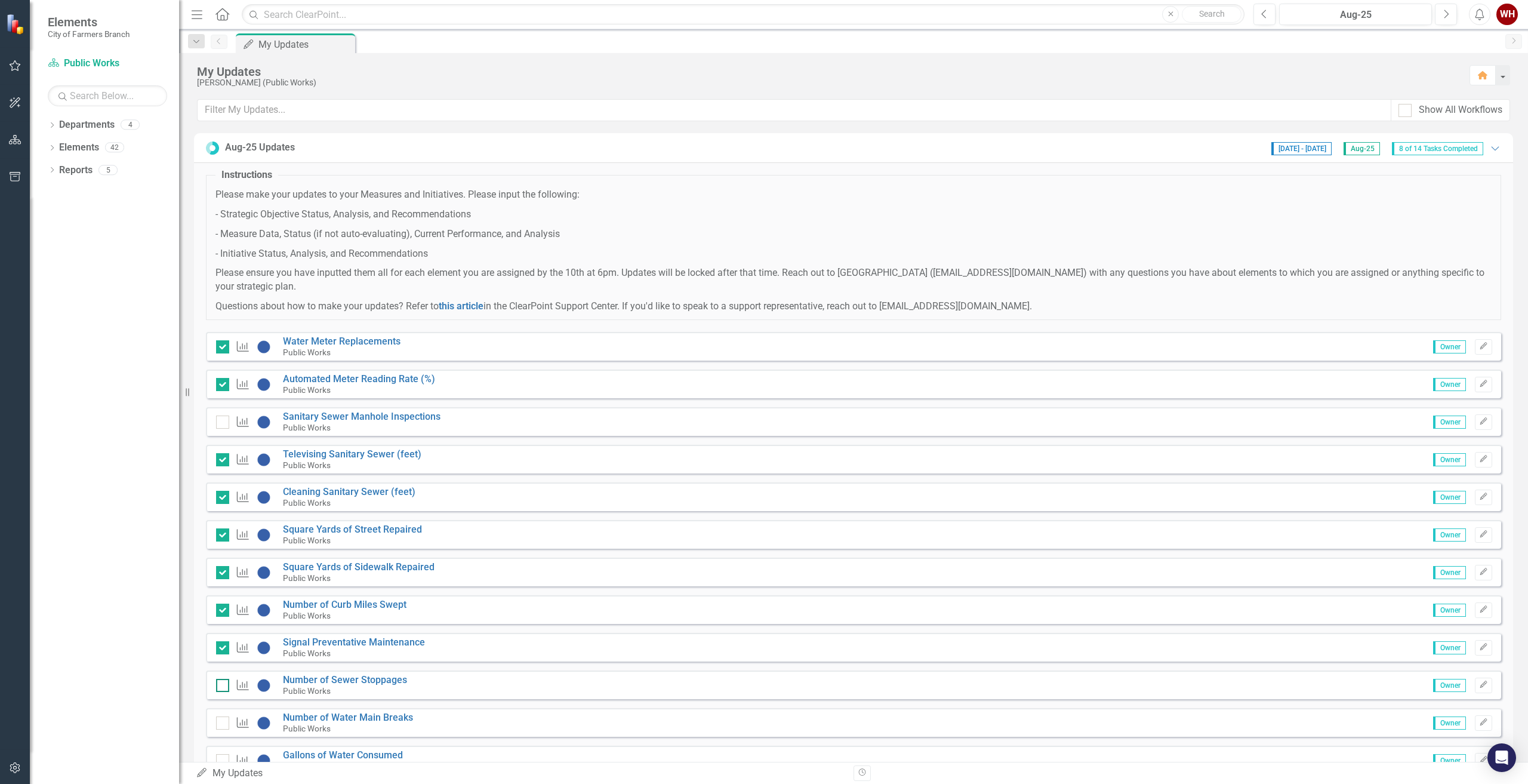
click at [228, 686] on div at bounding box center [222, 685] width 13 height 13
click at [224, 686] on input "checkbox" at bounding box center [219, 682] width 7 height 7
checkbox input "true"
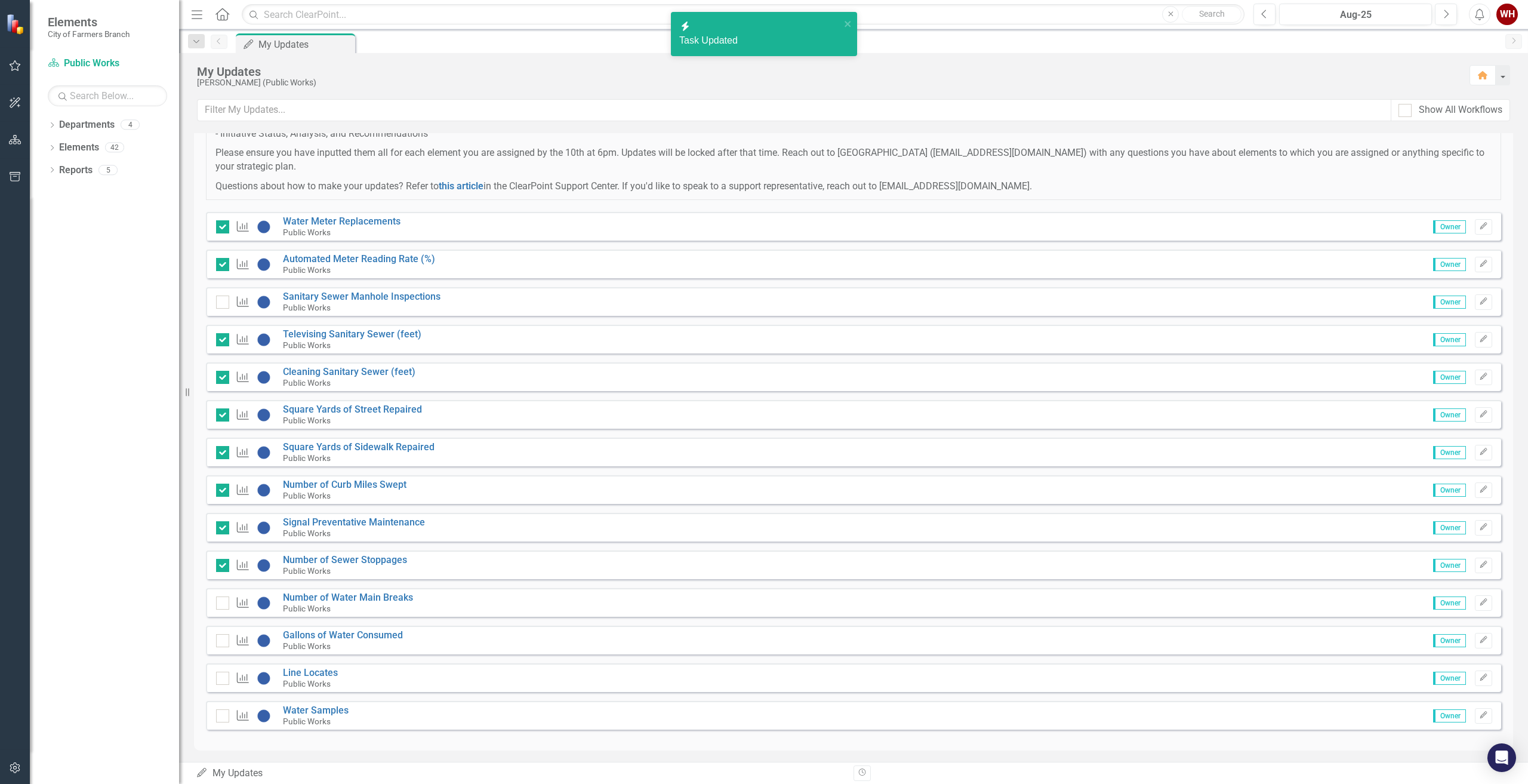
scroll to position [123, 0]
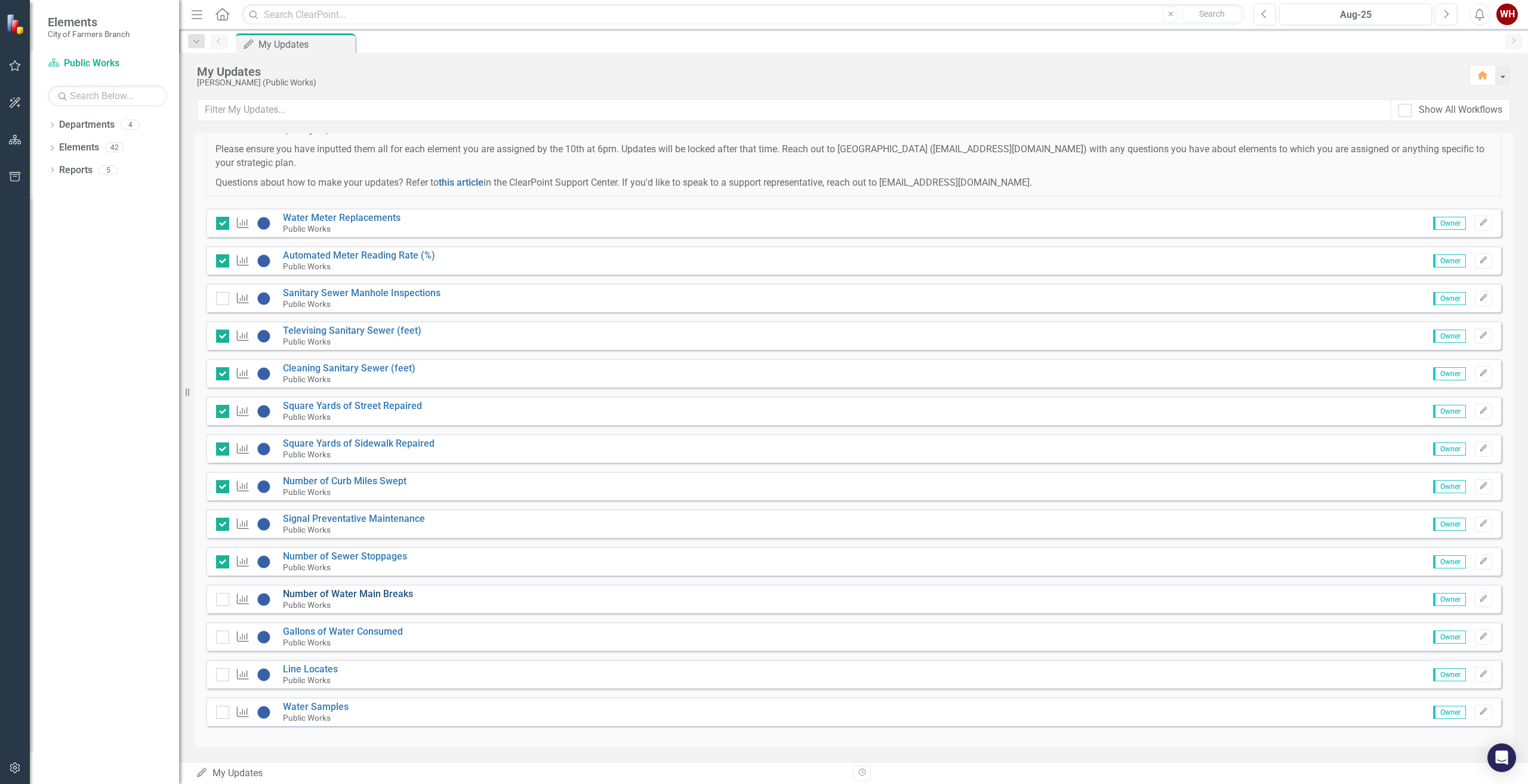
click at [340, 591] on link "Number of Water Main Breaks" at bounding box center [347, 593] width 130 height 11
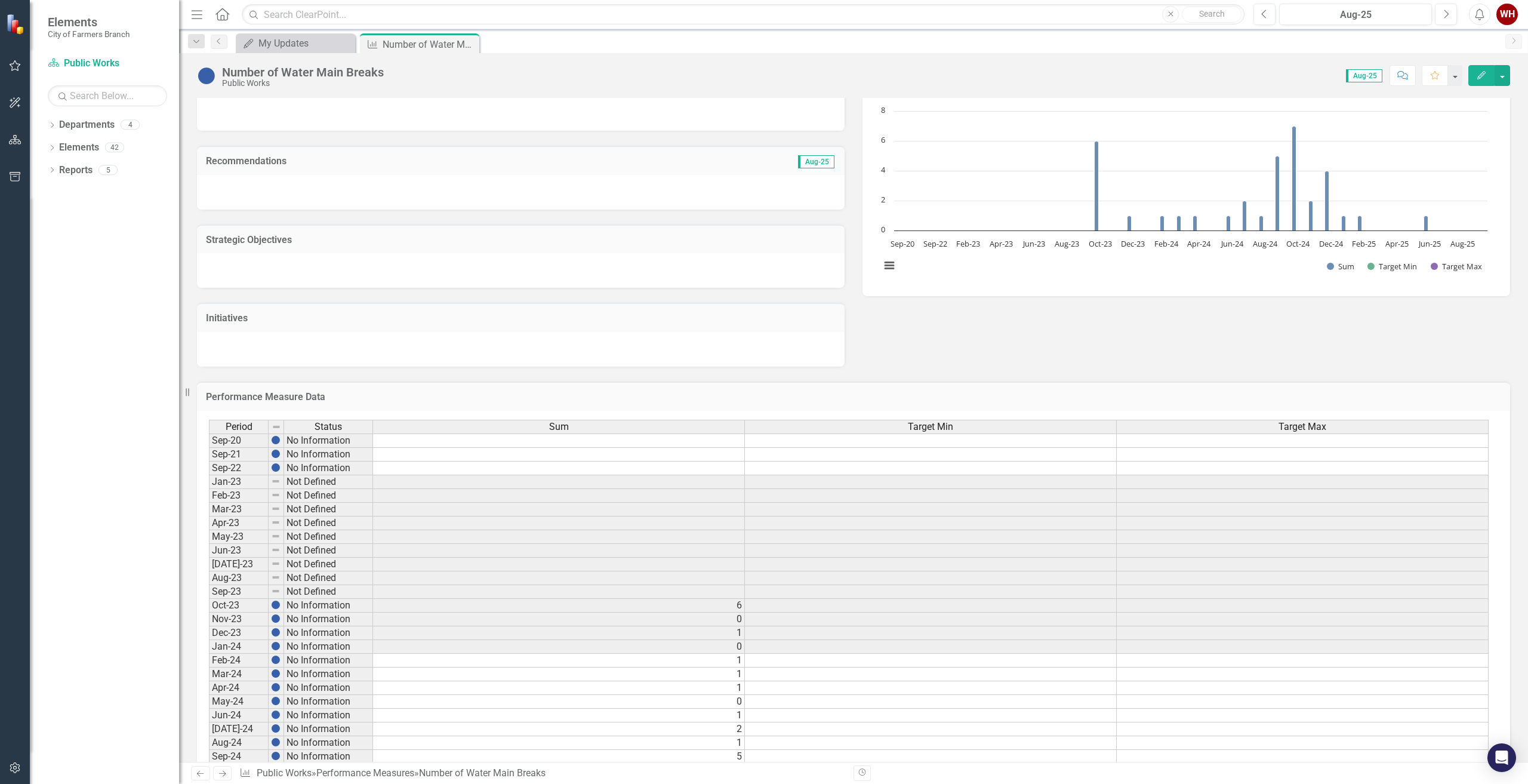
scroll to position [309, 0]
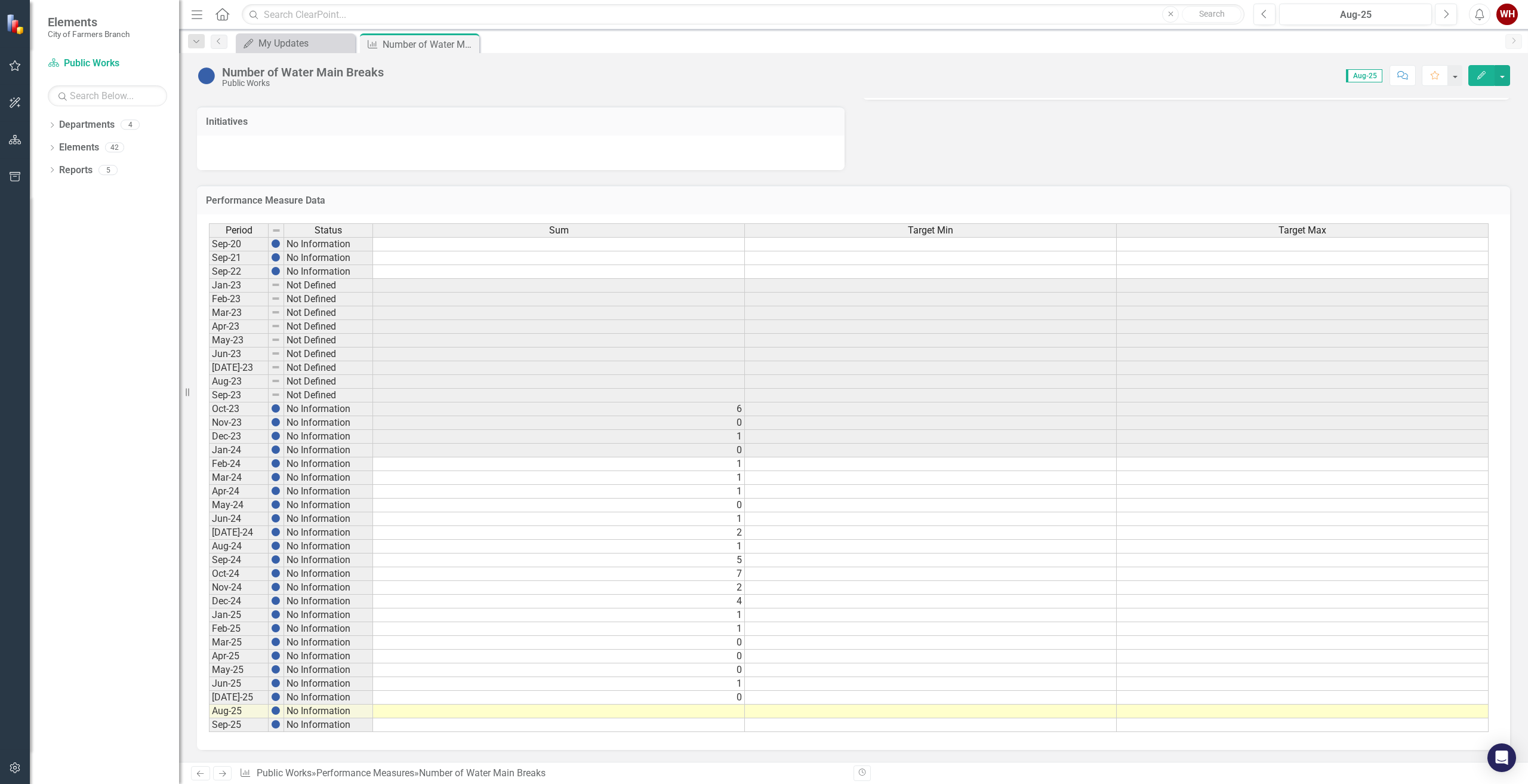
click at [720, 708] on td at bounding box center [559, 711] width 372 height 13
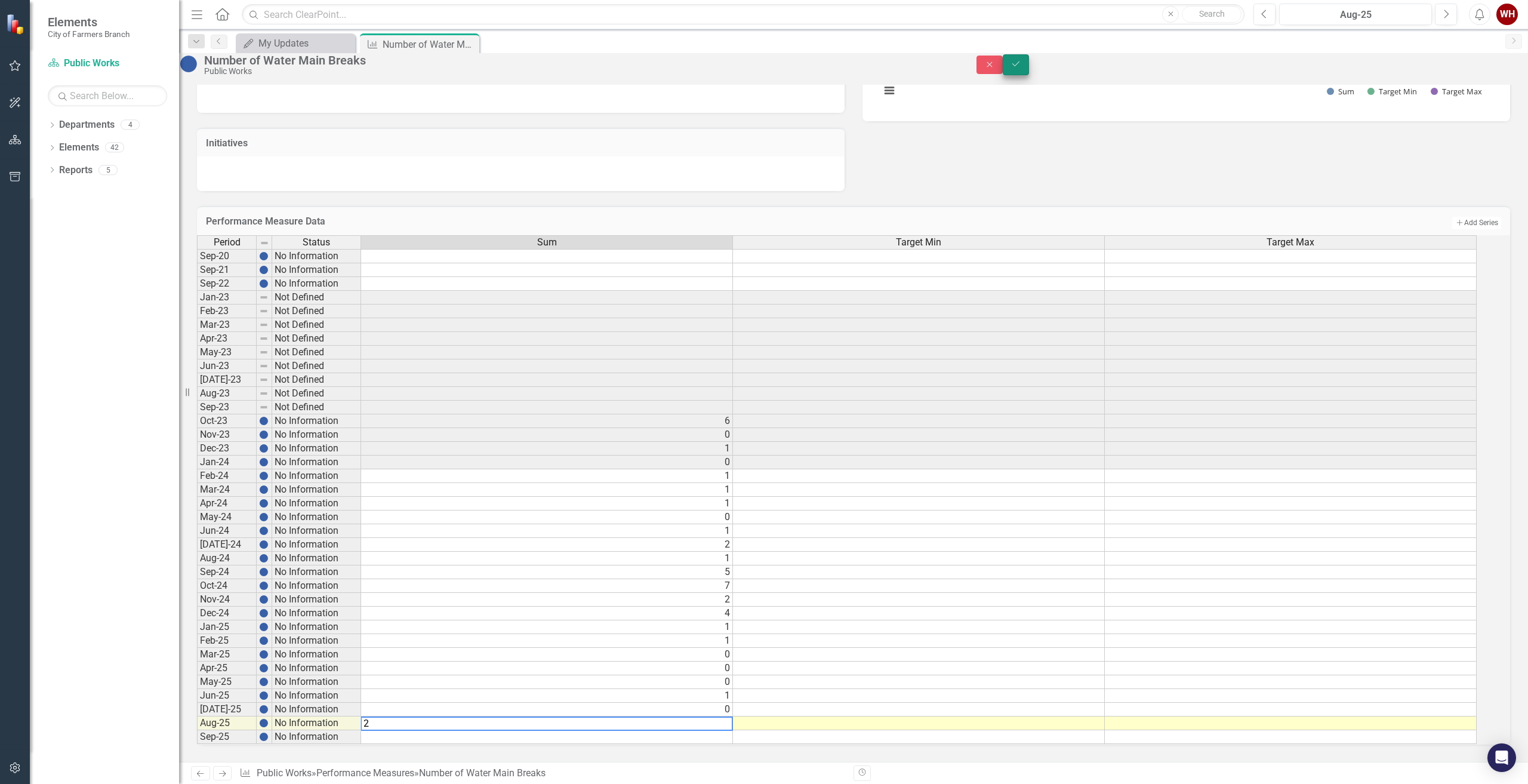
type textarea "2"
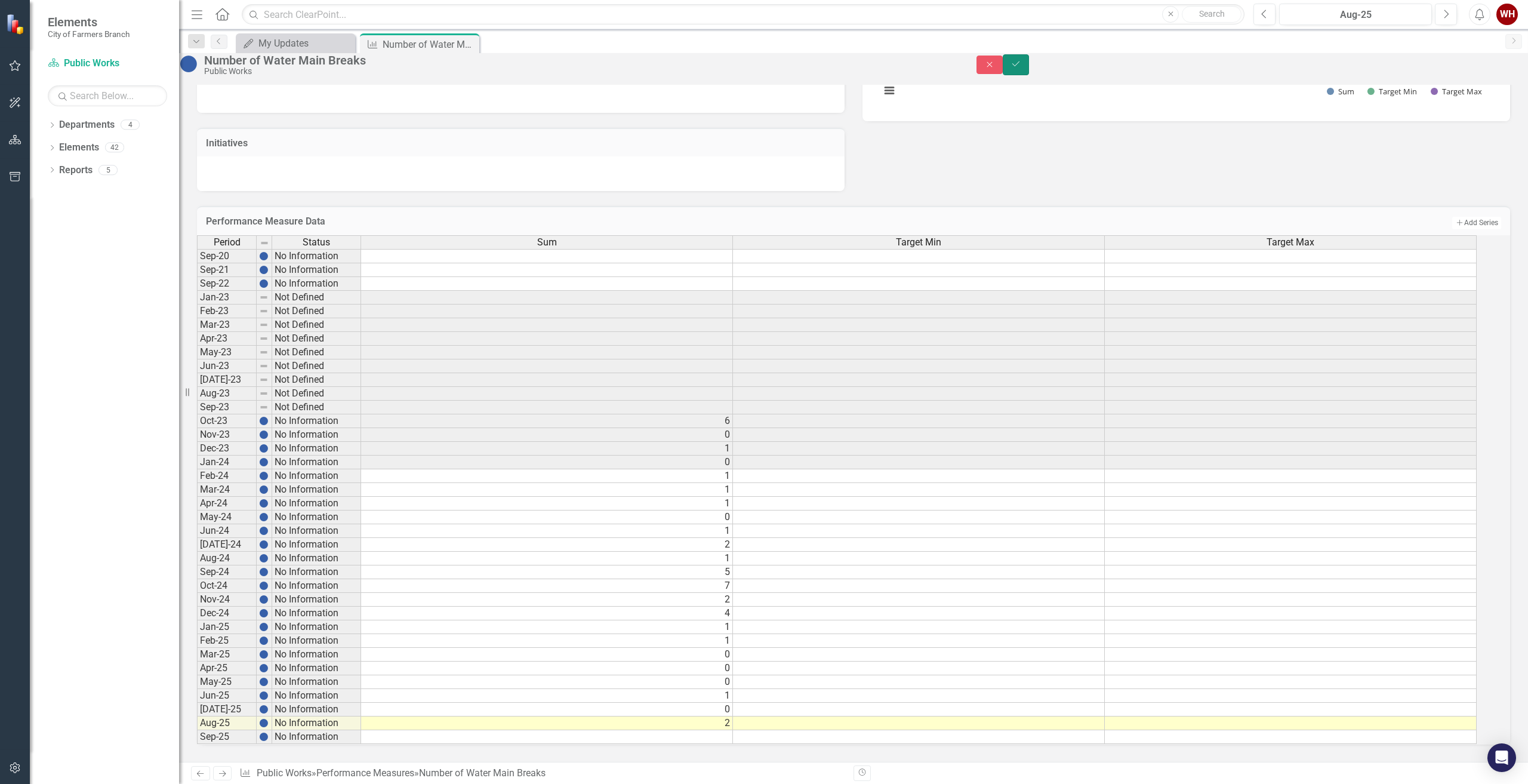
click at [1021, 68] on icon "Save" at bounding box center [1015, 63] width 10 height 8
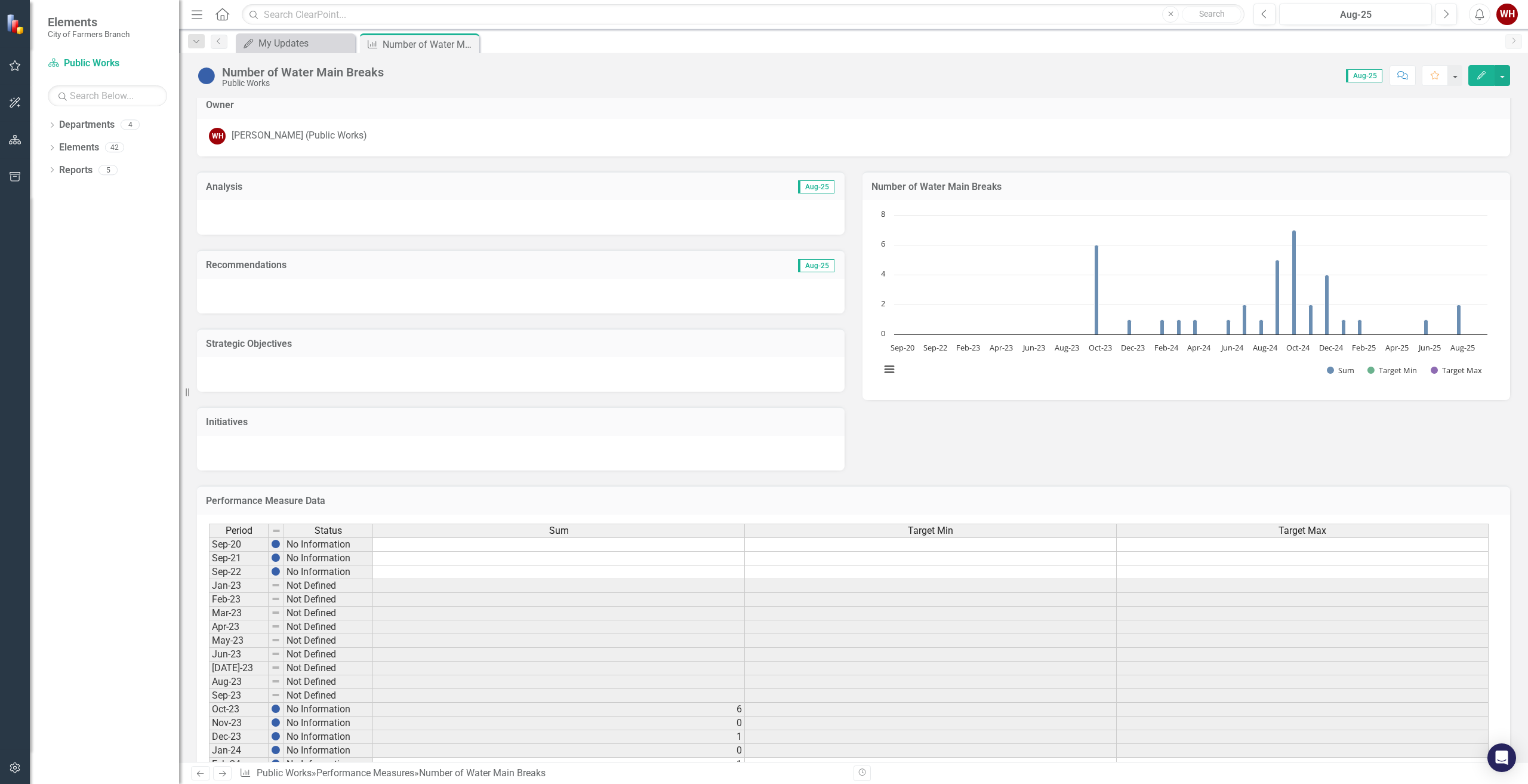
scroll to position [0, 0]
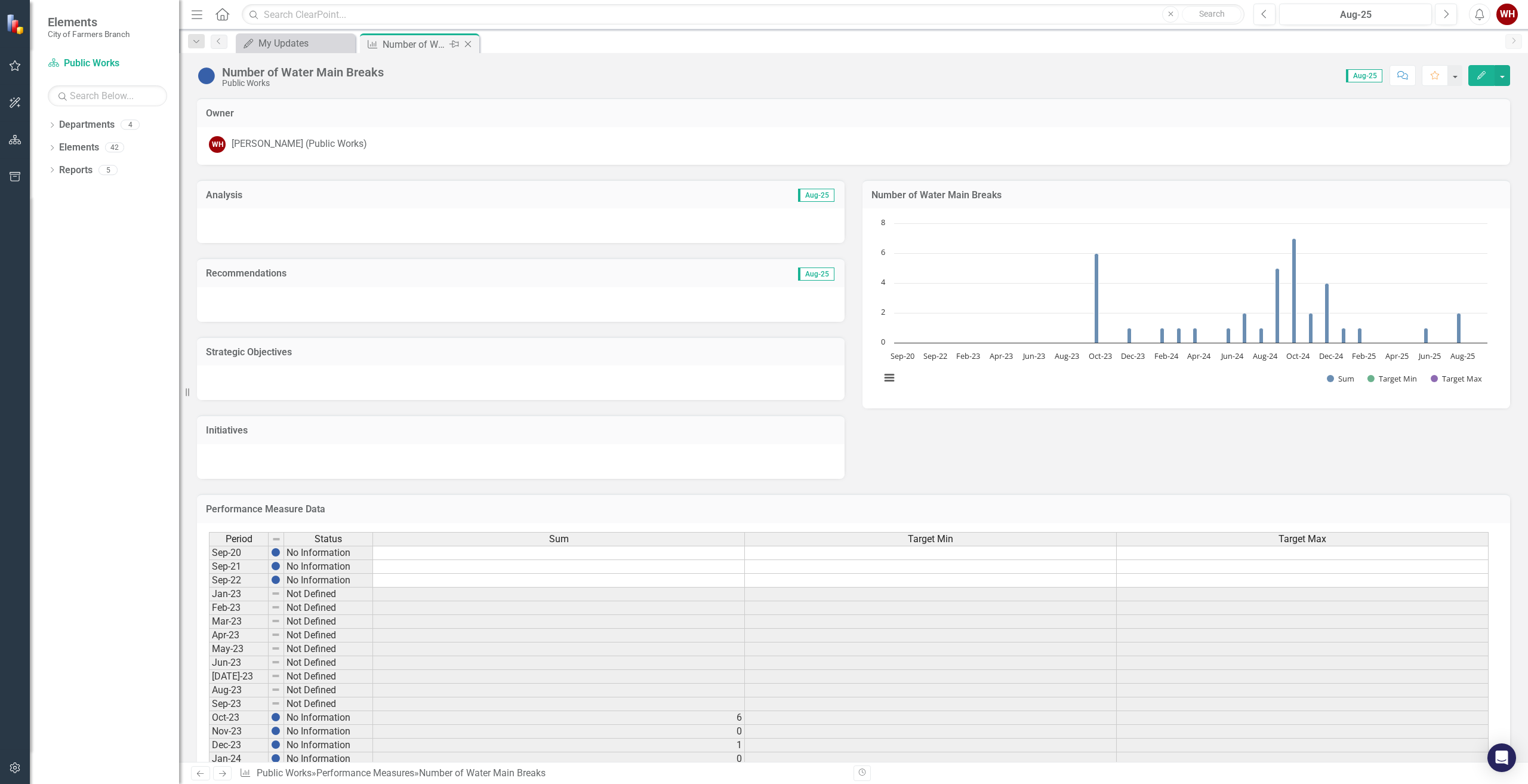
click at [468, 46] on icon "Close" at bounding box center [468, 44] width 12 height 10
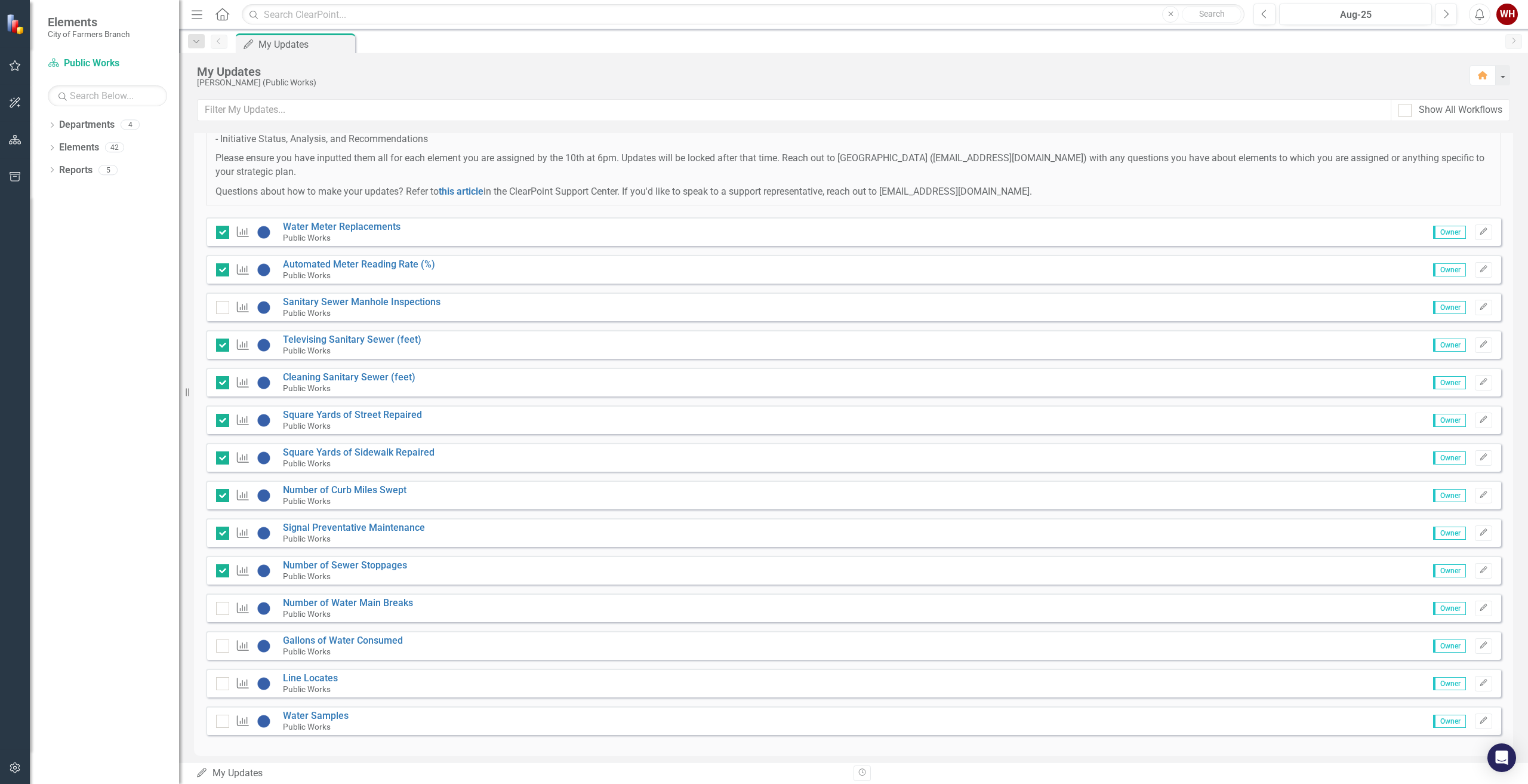
scroll to position [123, 0]
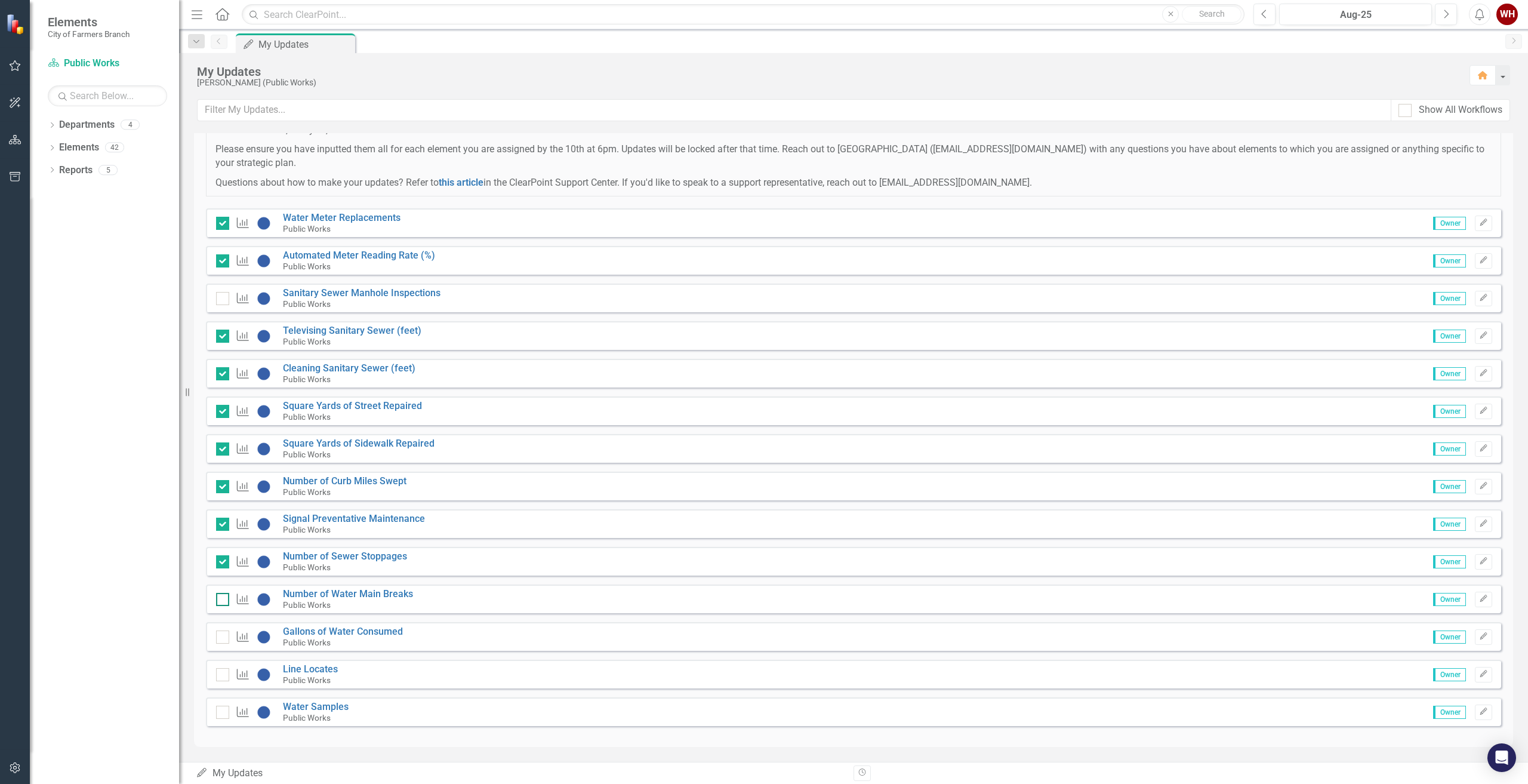
click at [225, 600] on div at bounding box center [222, 600] width 13 height 13
click at [224, 600] on input "checkbox" at bounding box center [219, 597] width 7 height 7
checkbox input "true"
click at [306, 666] on link "Line Locates" at bounding box center [310, 668] width 55 height 11
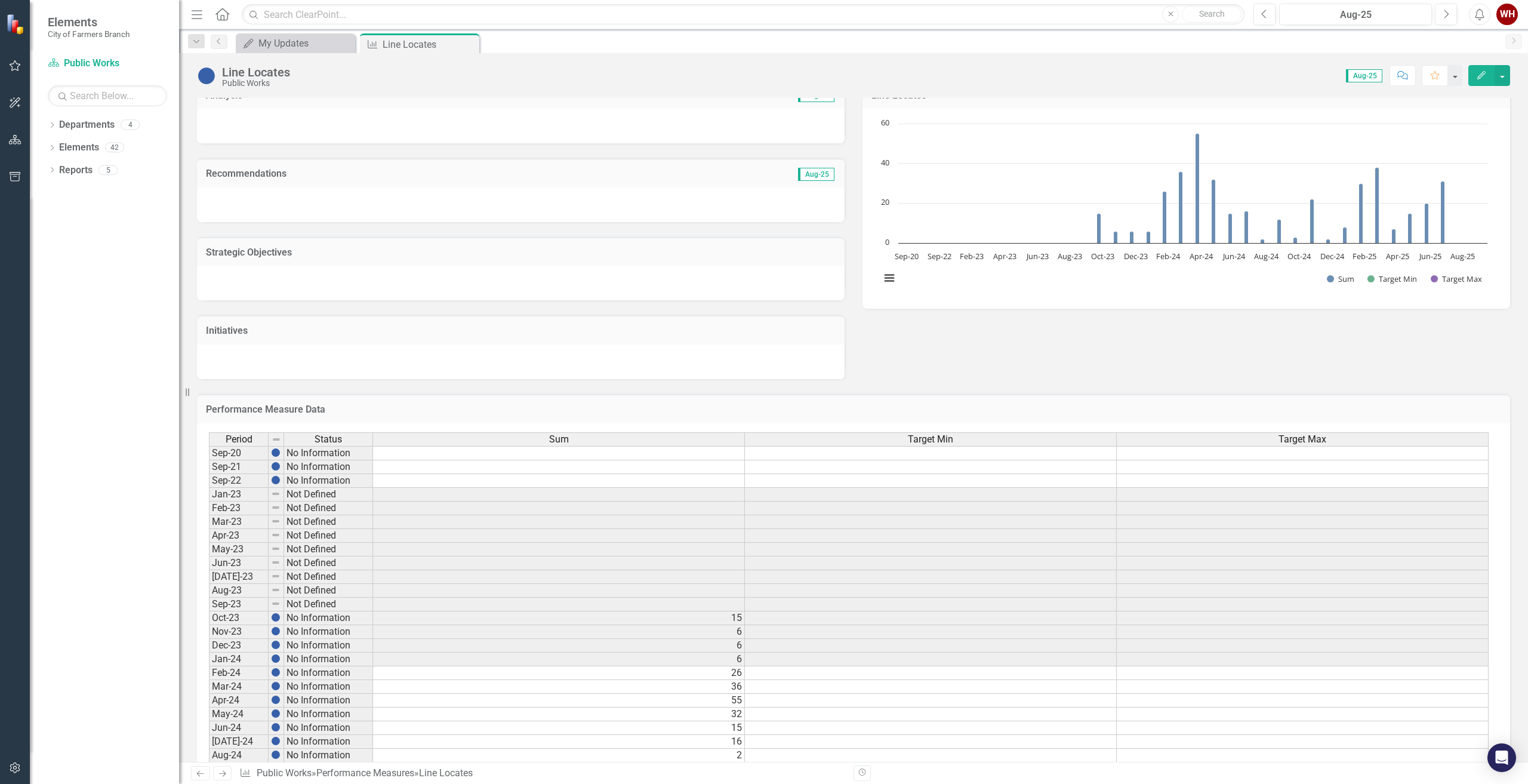
scroll to position [309, 0]
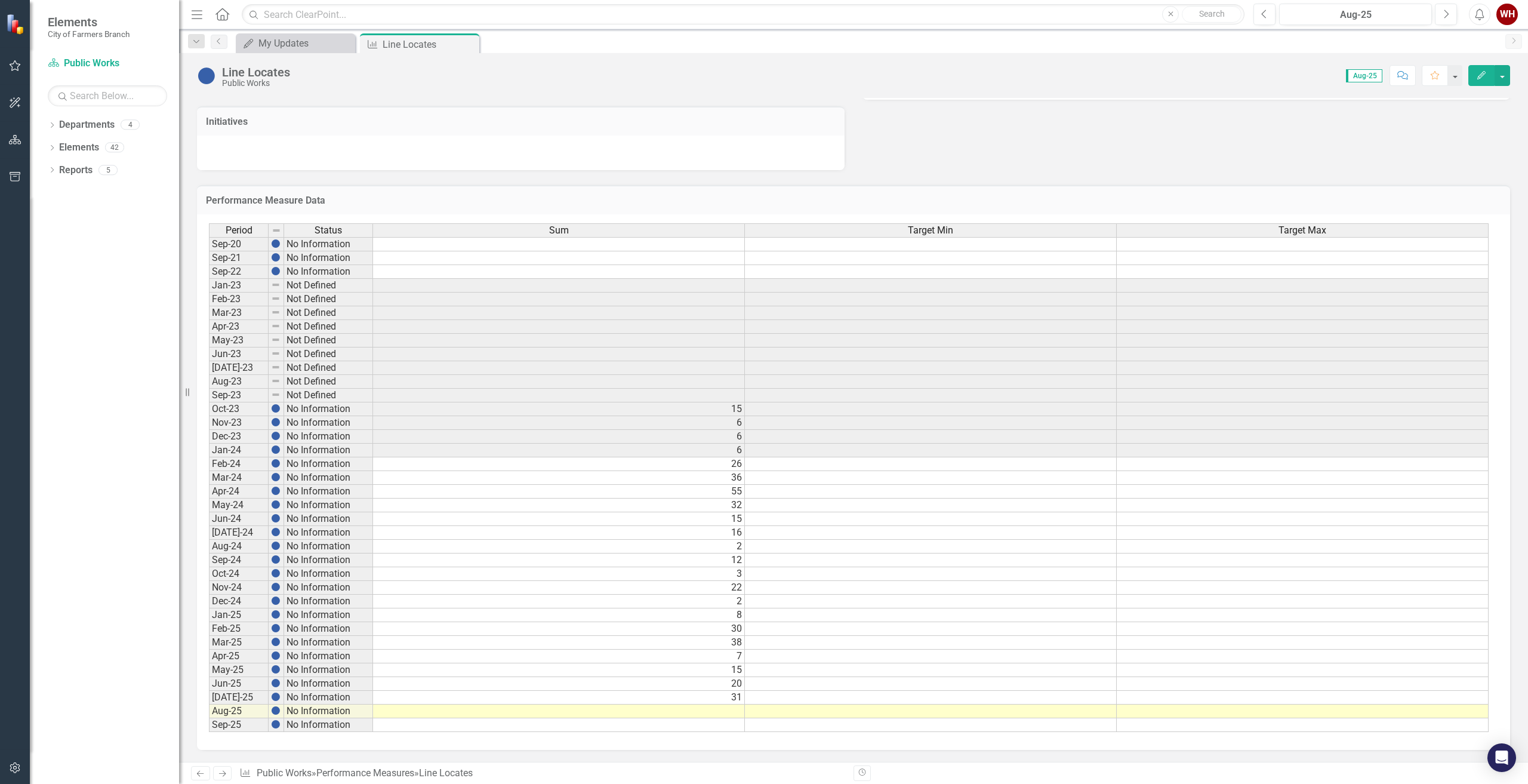
click at [729, 708] on td at bounding box center [559, 711] width 372 height 13
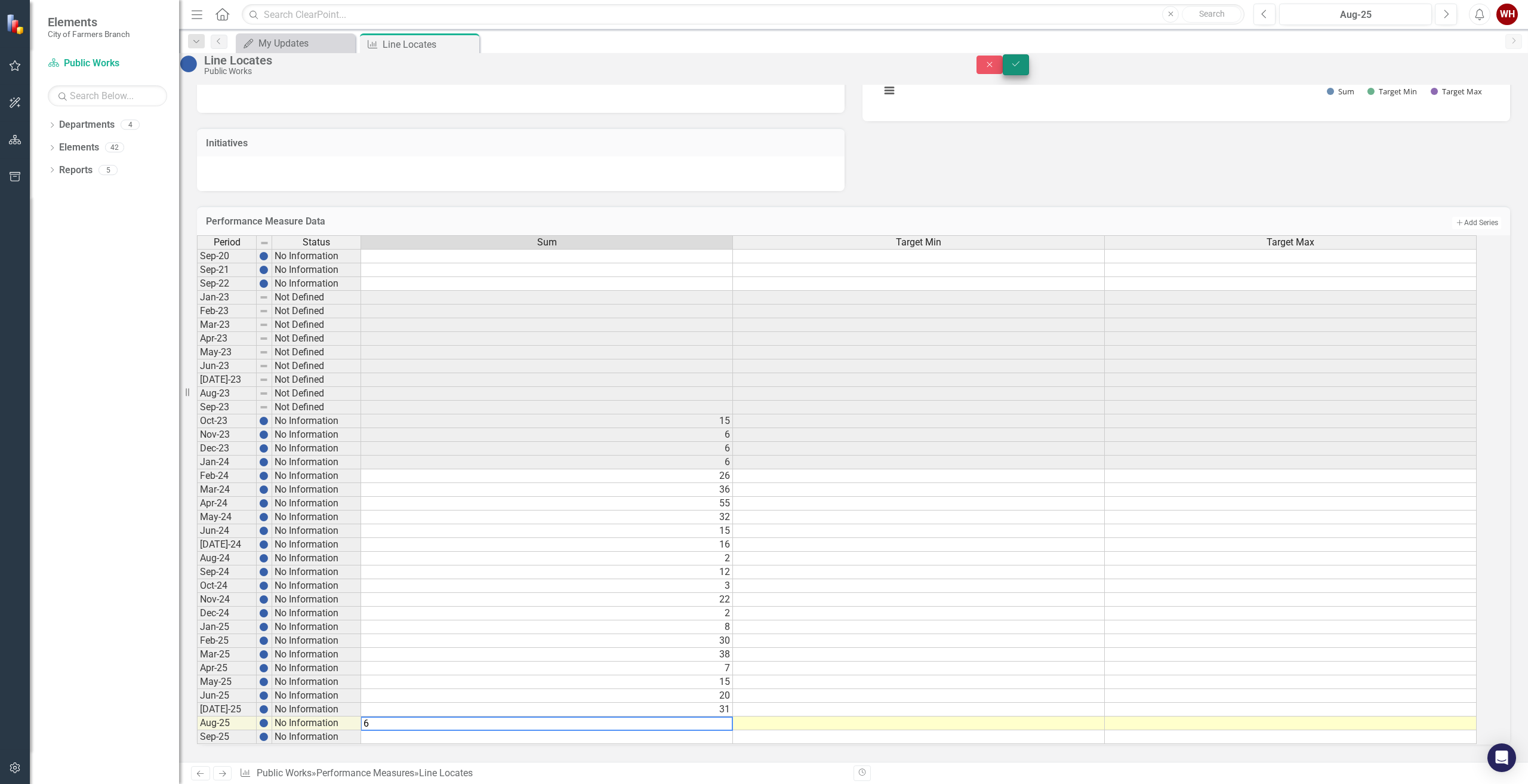
type textarea "6"
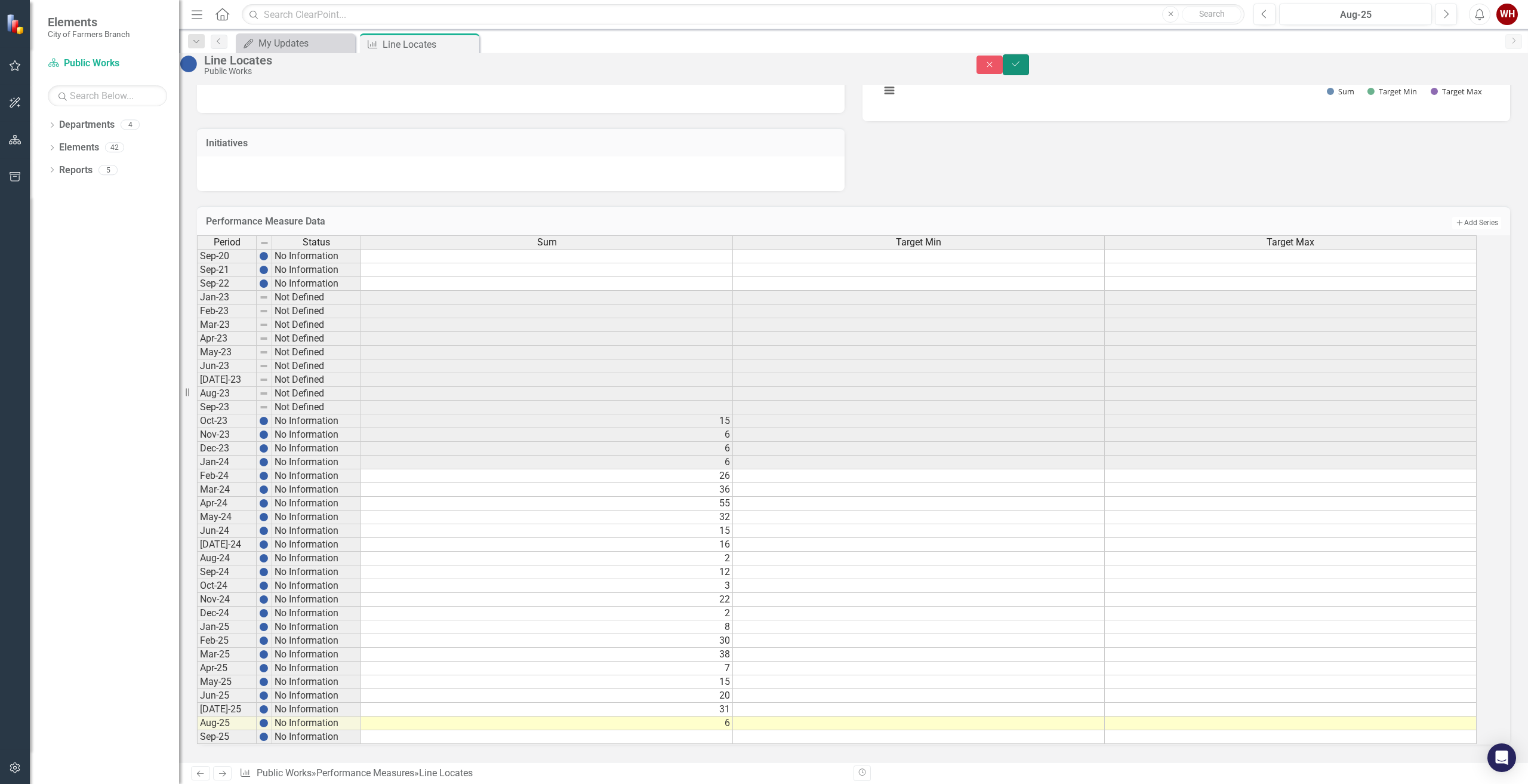
click at [1021, 68] on icon "Save" at bounding box center [1015, 63] width 10 height 8
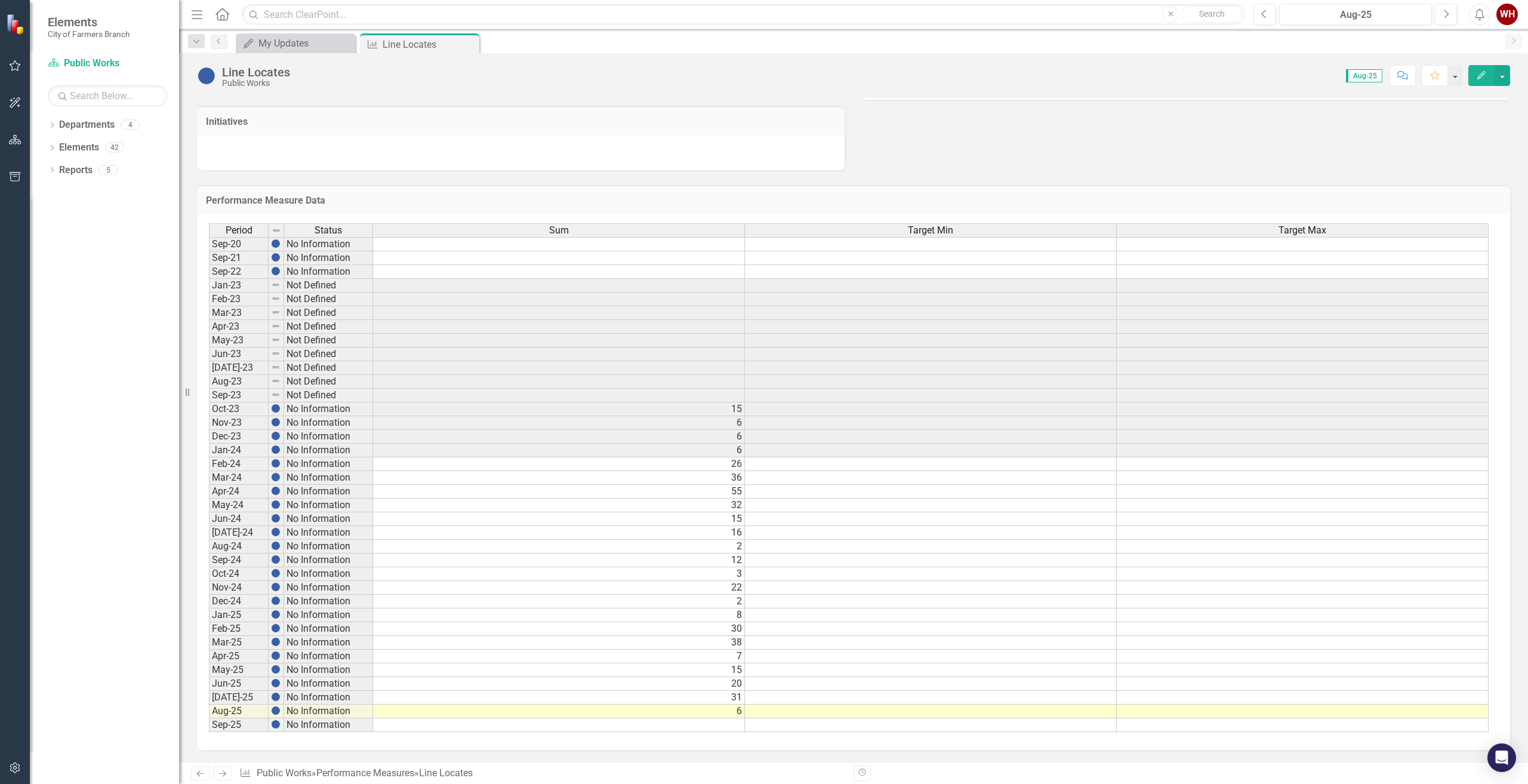
scroll to position [0, 0]
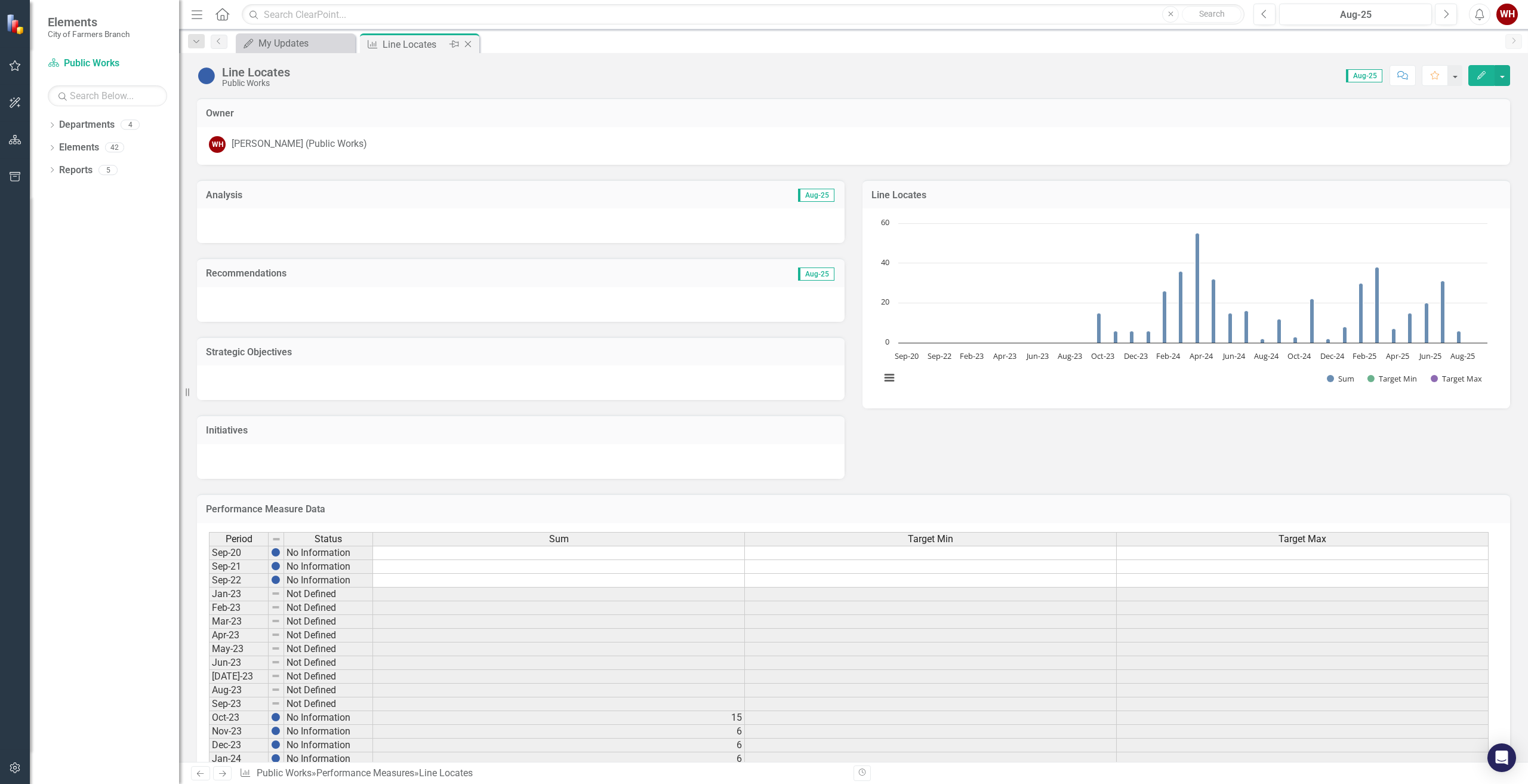
click at [468, 44] on icon "Close" at bounding box center [468, 44] width 12 height 10
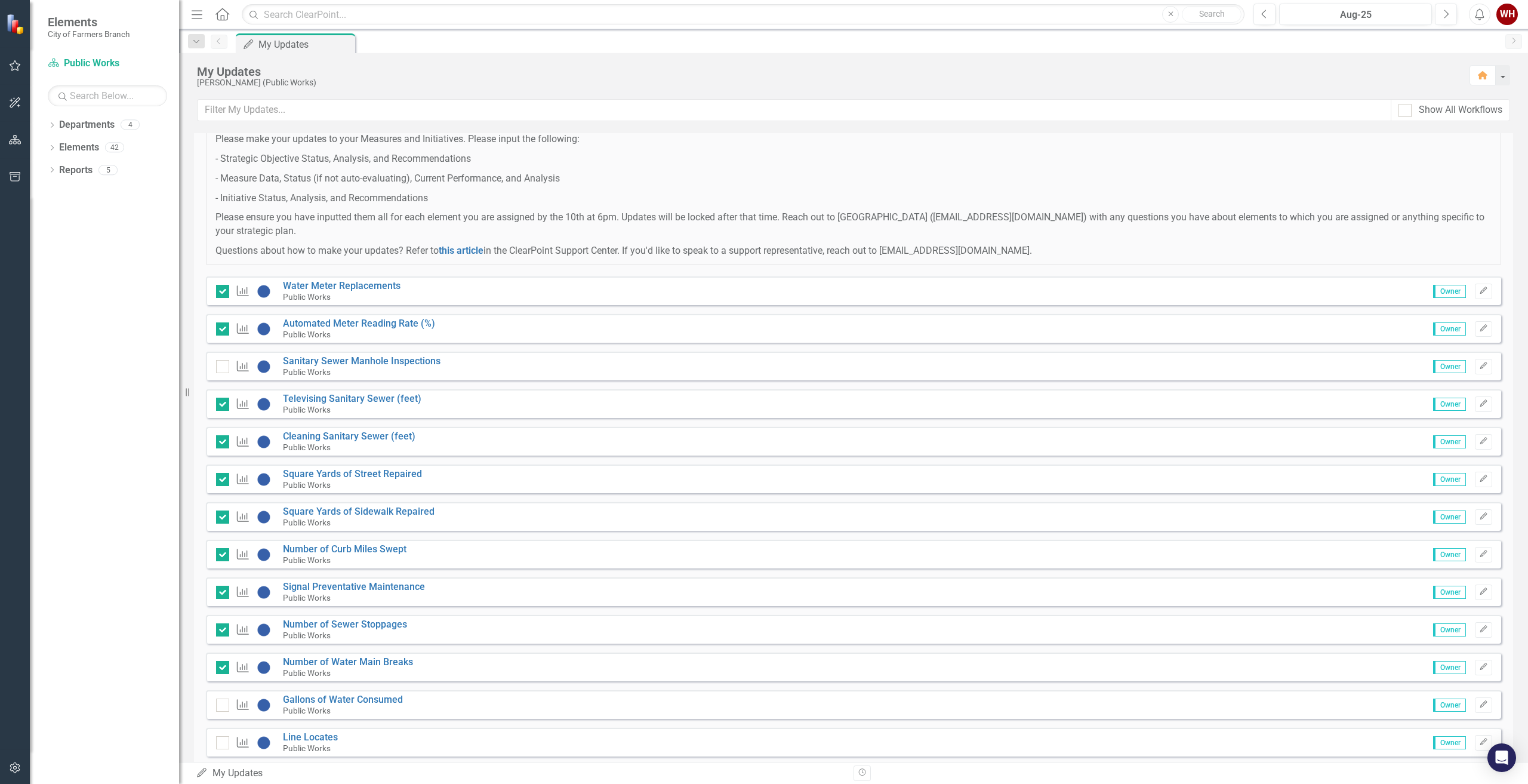
scroll to position [123, 0]
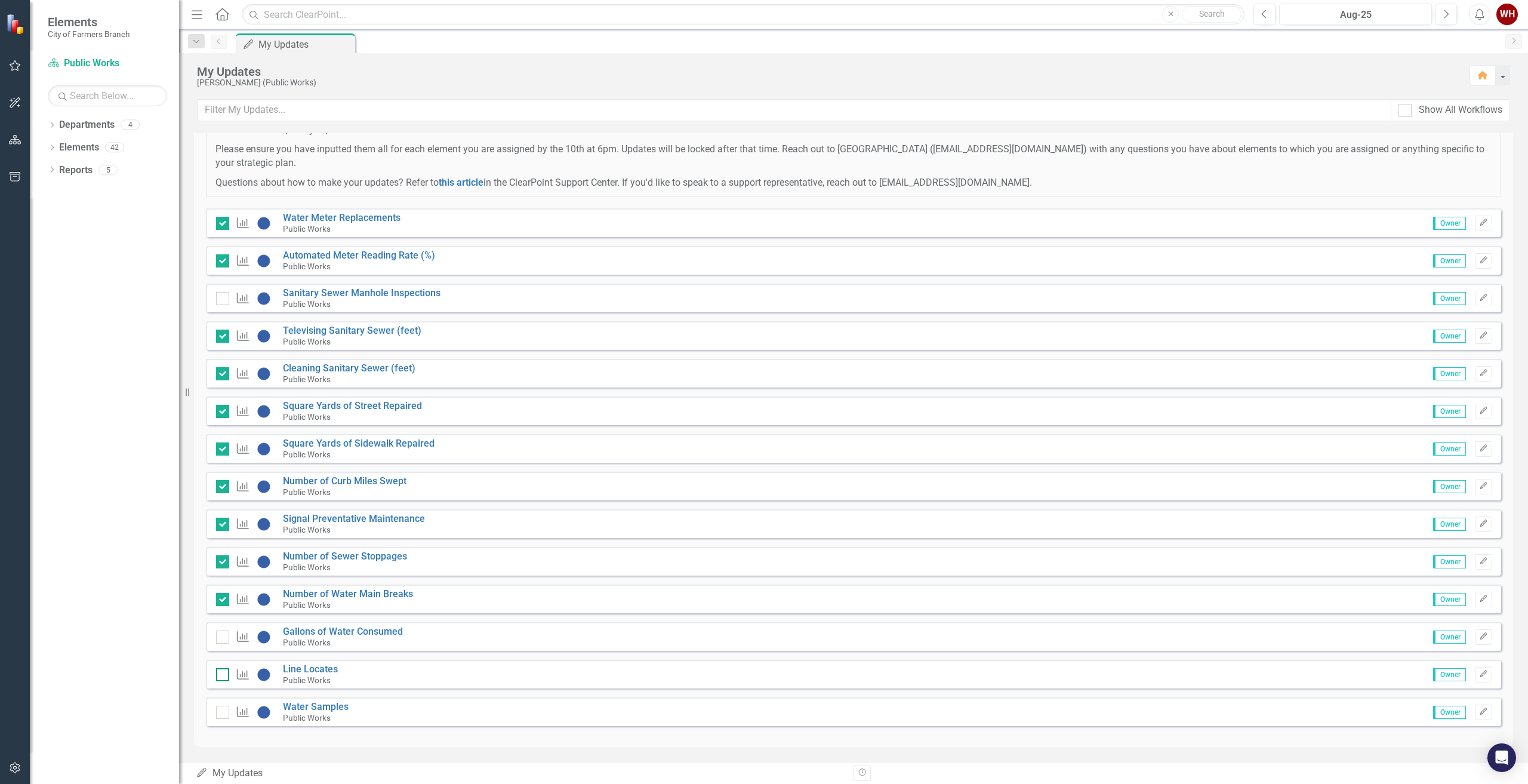
click at [222, 677] on div at bounding box center [222, 675] width 13 height 13
click at [222, 675] on input "checkbox" at bounding box center [219, 672] width 7 height 7
checkbox input "true"
click at [303, 707] on link "Water Samples" at bounding box center [315, 706] width 65 height 11
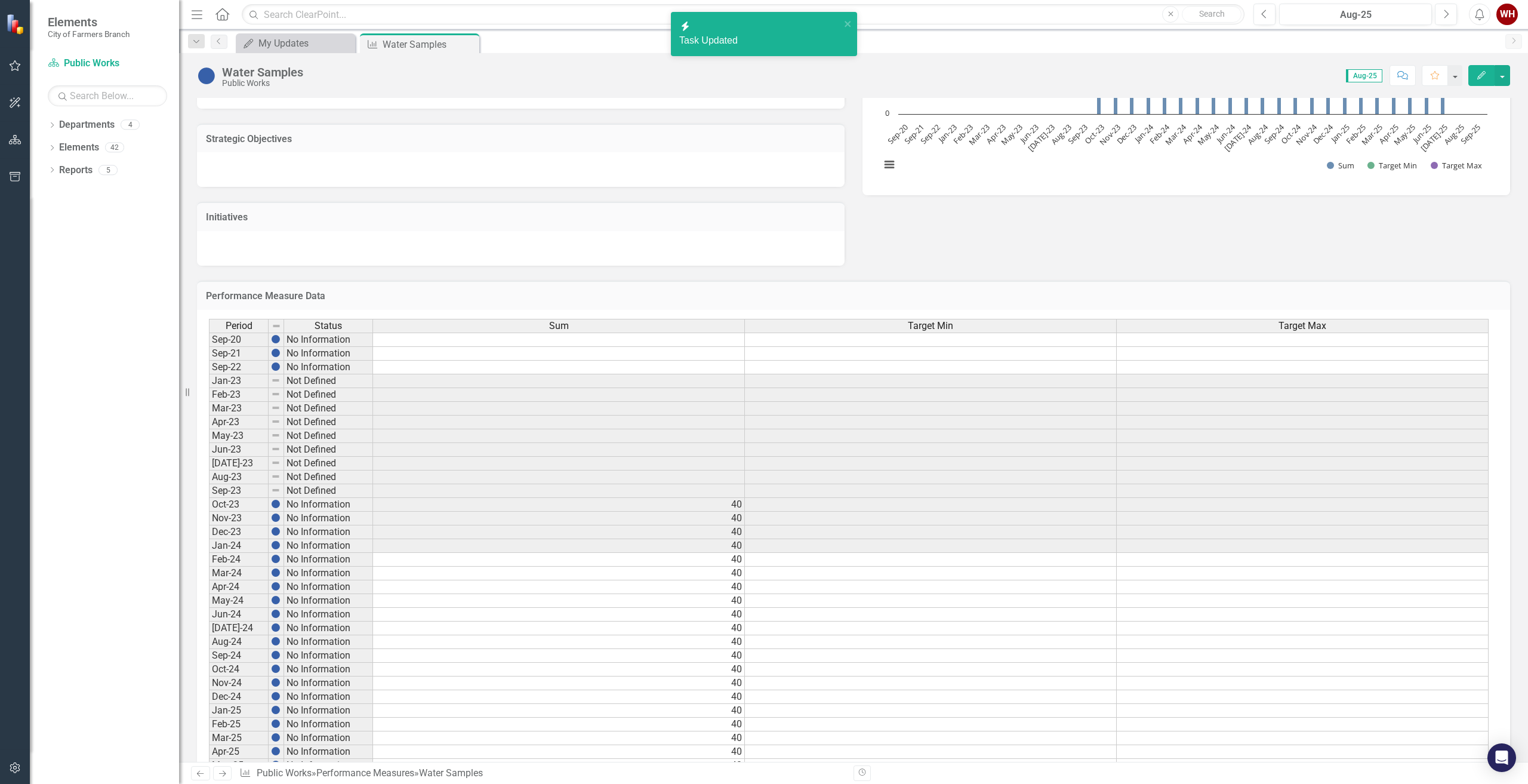
scroll to position [309, 0]
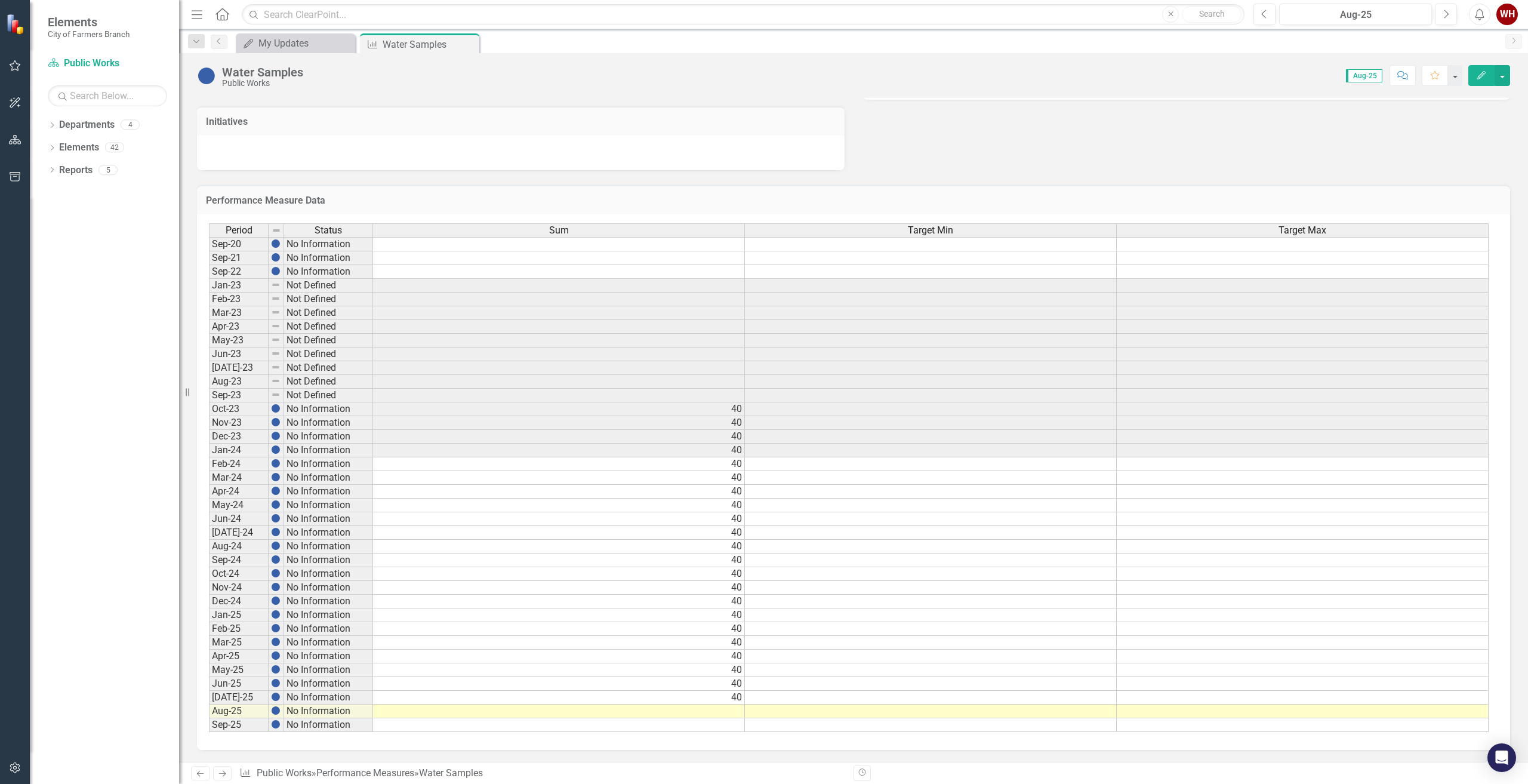
click at [741, 712] on td at bounding box center [559, 711] width 372 height 13
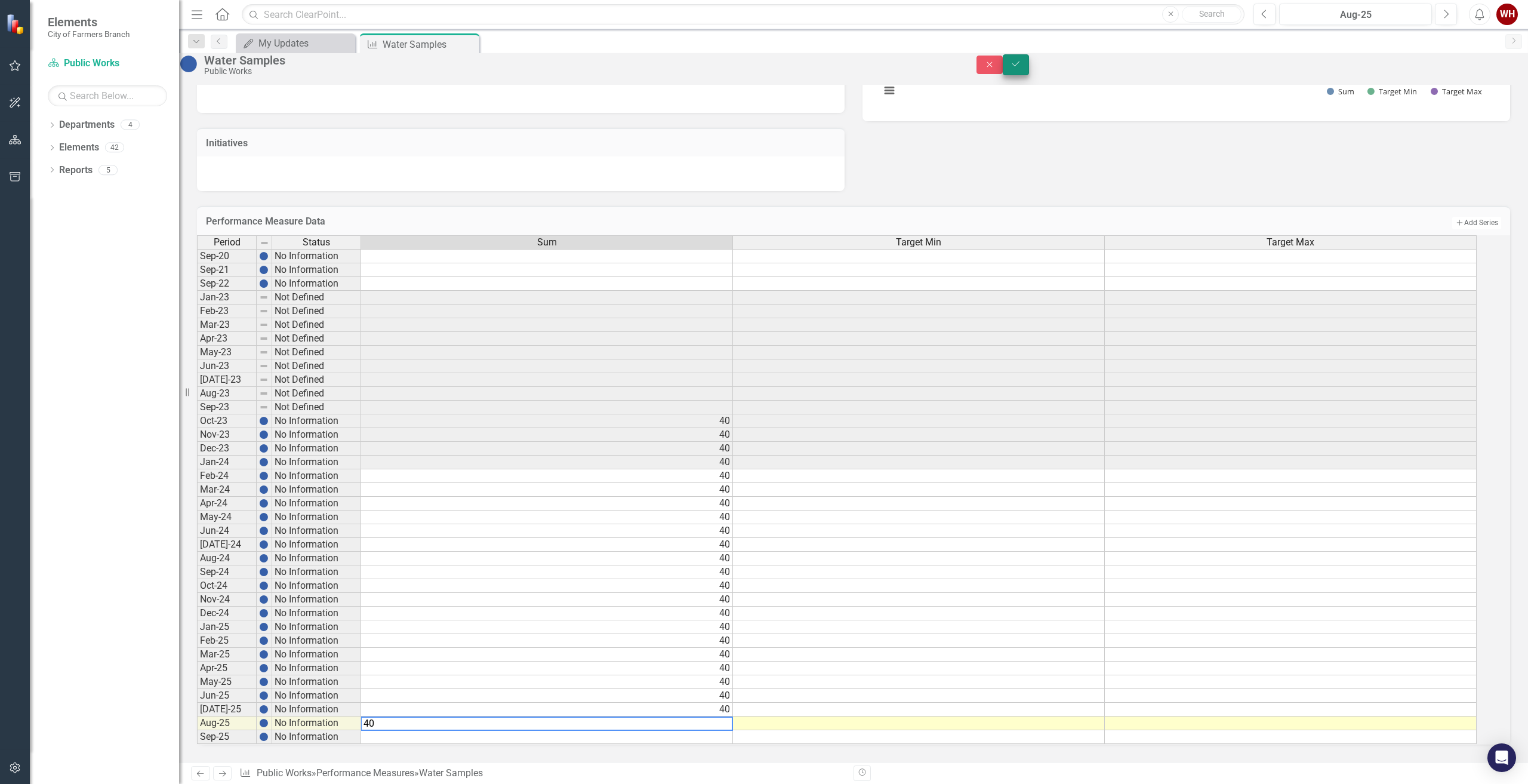
type textarea "40"
click at [1021, 67] on icon "Save" at bounding box center [1015, 63] width 10 height 8
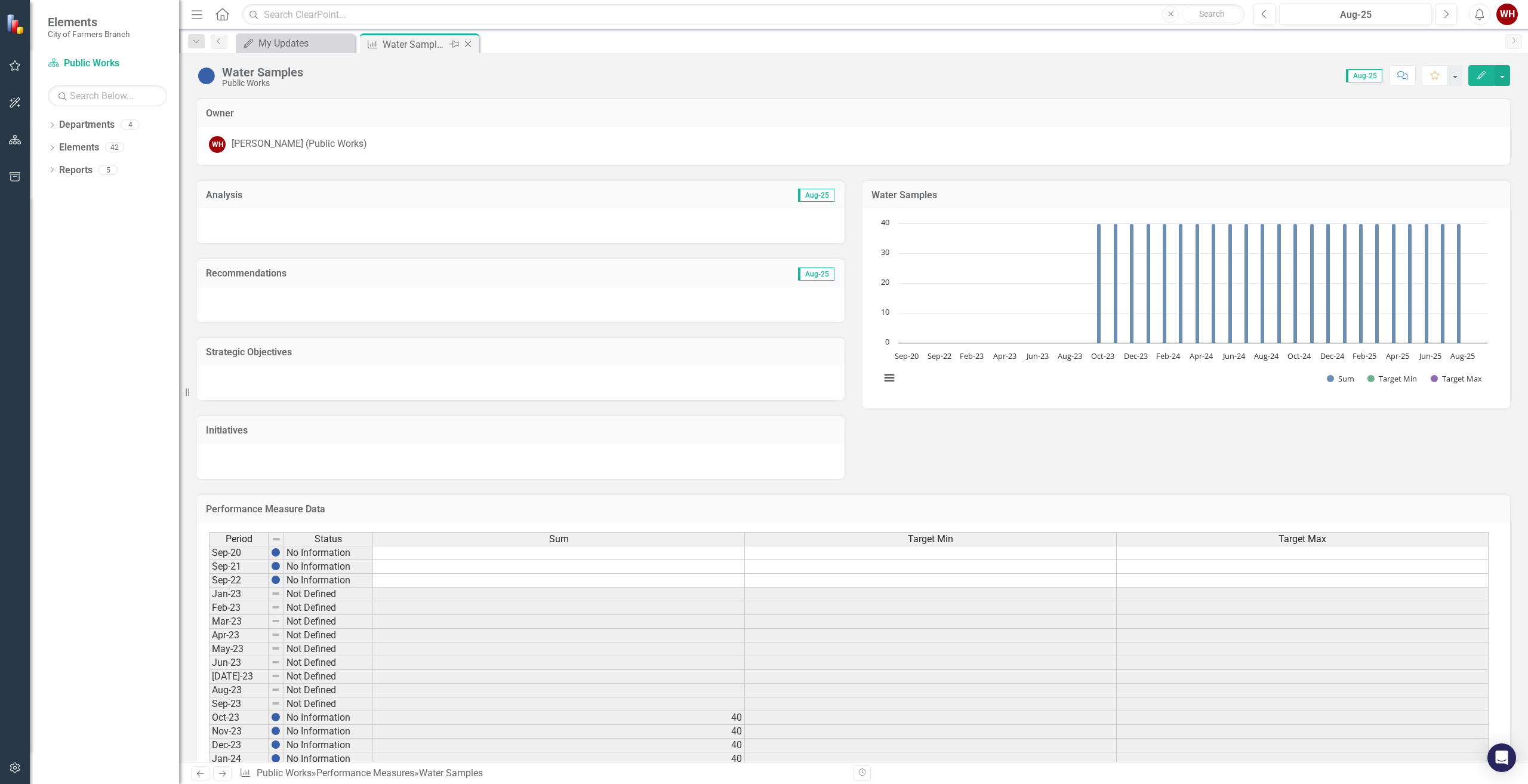
click at [469, 45] on icon "Close" at bounding box center [468, 44] width 12 height 10
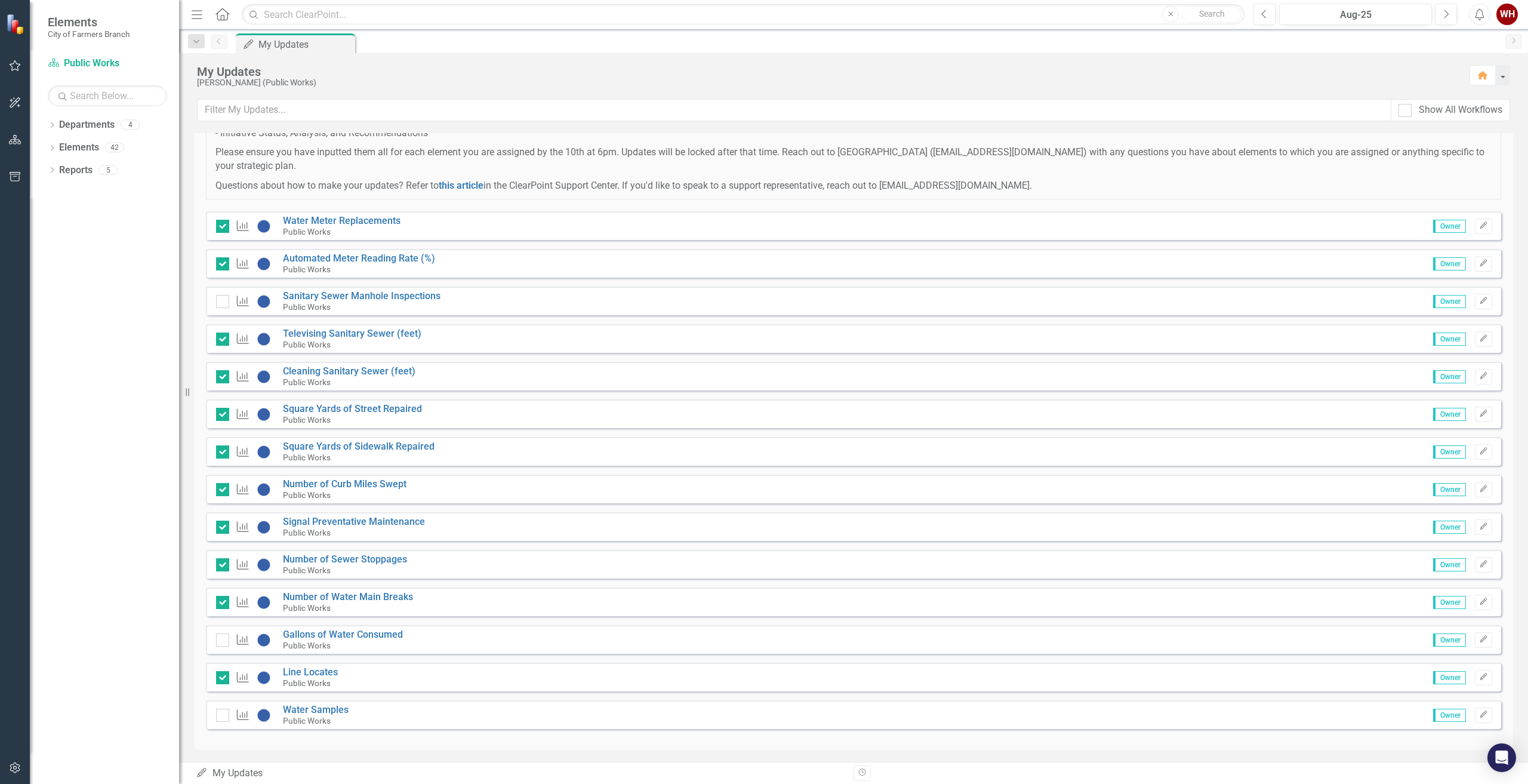
scroll to position [123, 0]
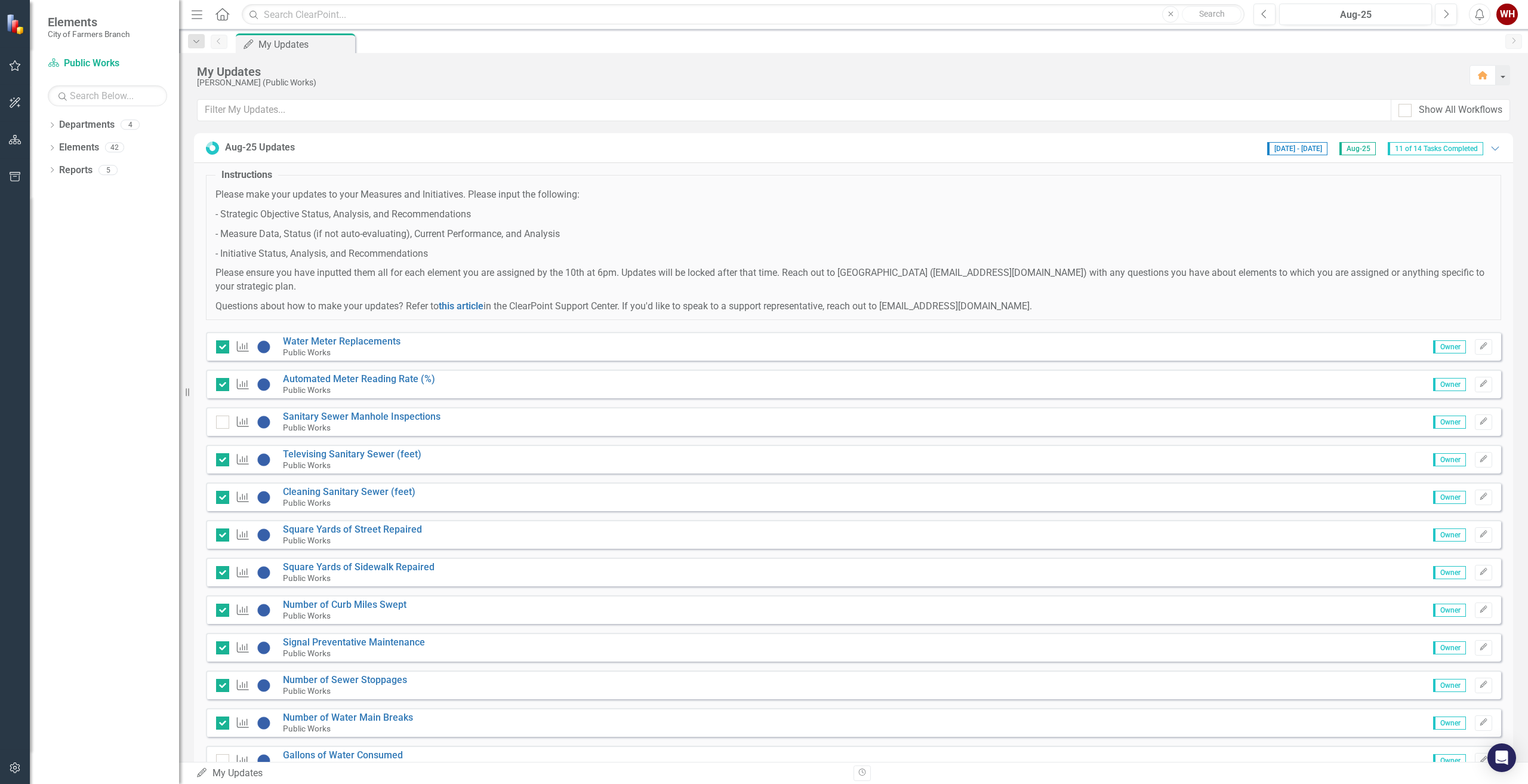
scroll to position [123, 0]
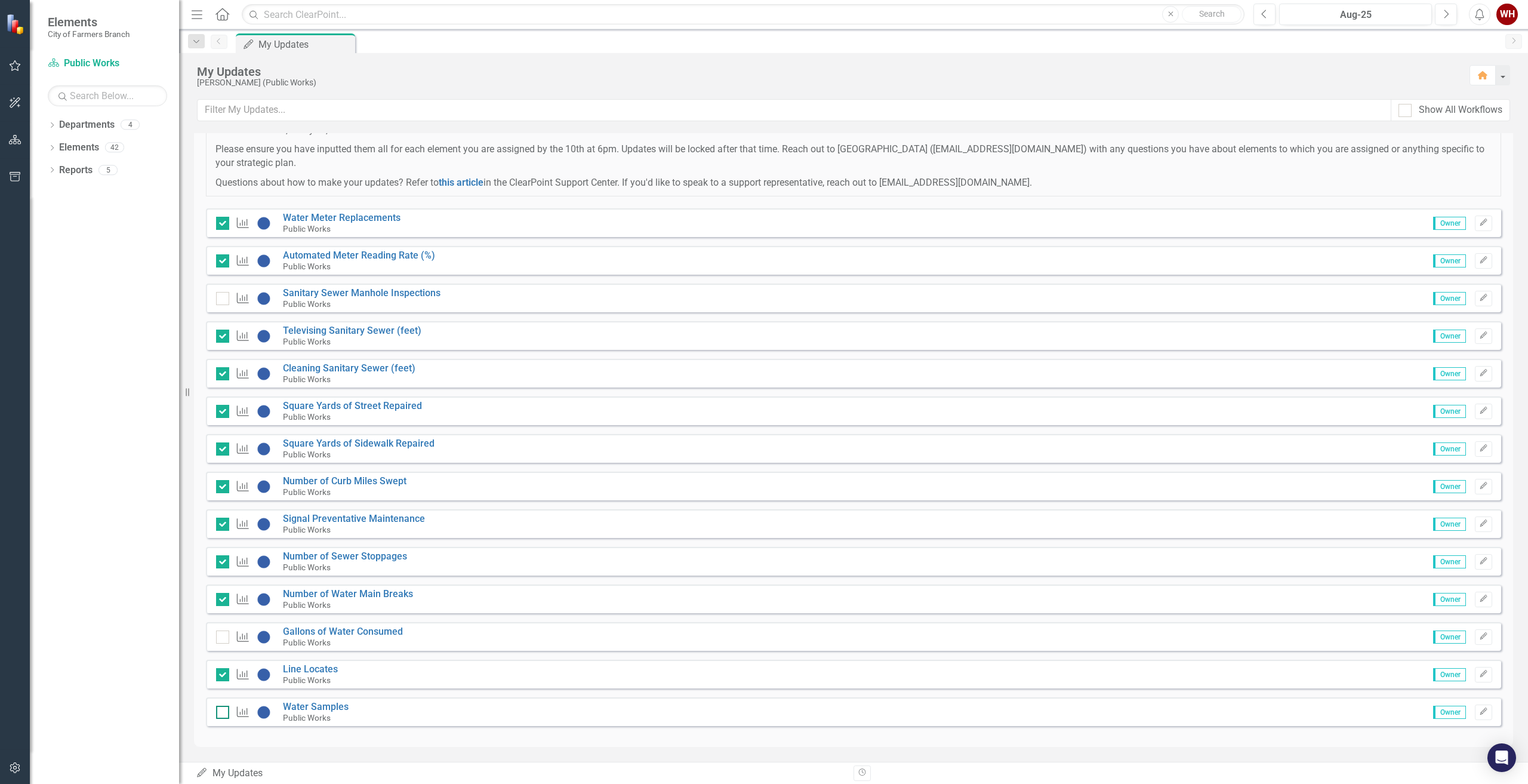
click at [224, 713] on div at bounding box center [222, 712] width 13 height 13
click at [224, 713] on input "checkbox" at bounding box center [219, 709] width 7 height 7
checkbox input "true"
click at [342, 292] on link "Sanitary Sewer Manhole Inspections" at bounding box center [362, 292] width 158 height 11
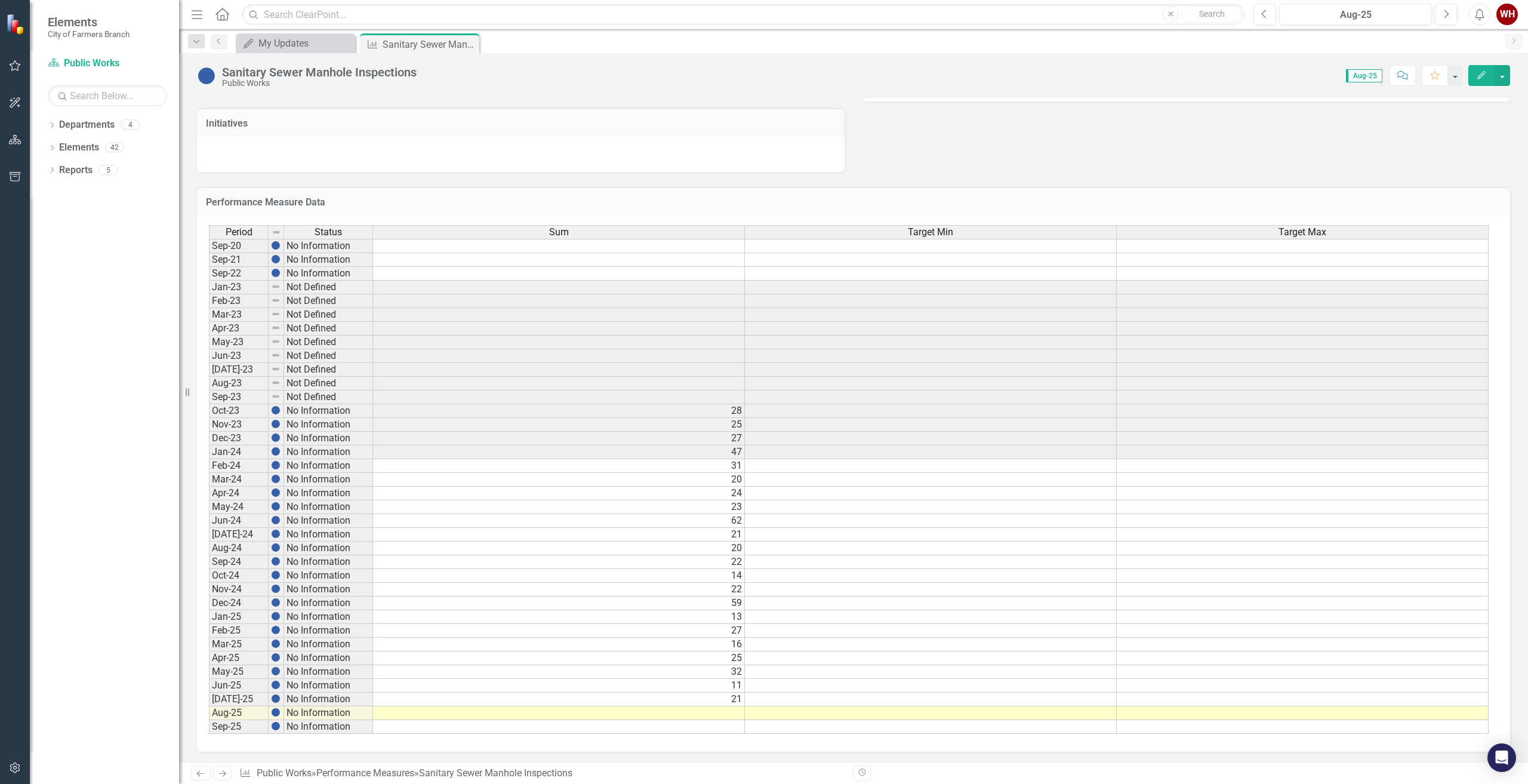
scroll to position [309, 0]
click at [729, 711] on td at bounding box center [559, 711] width 372 height 13
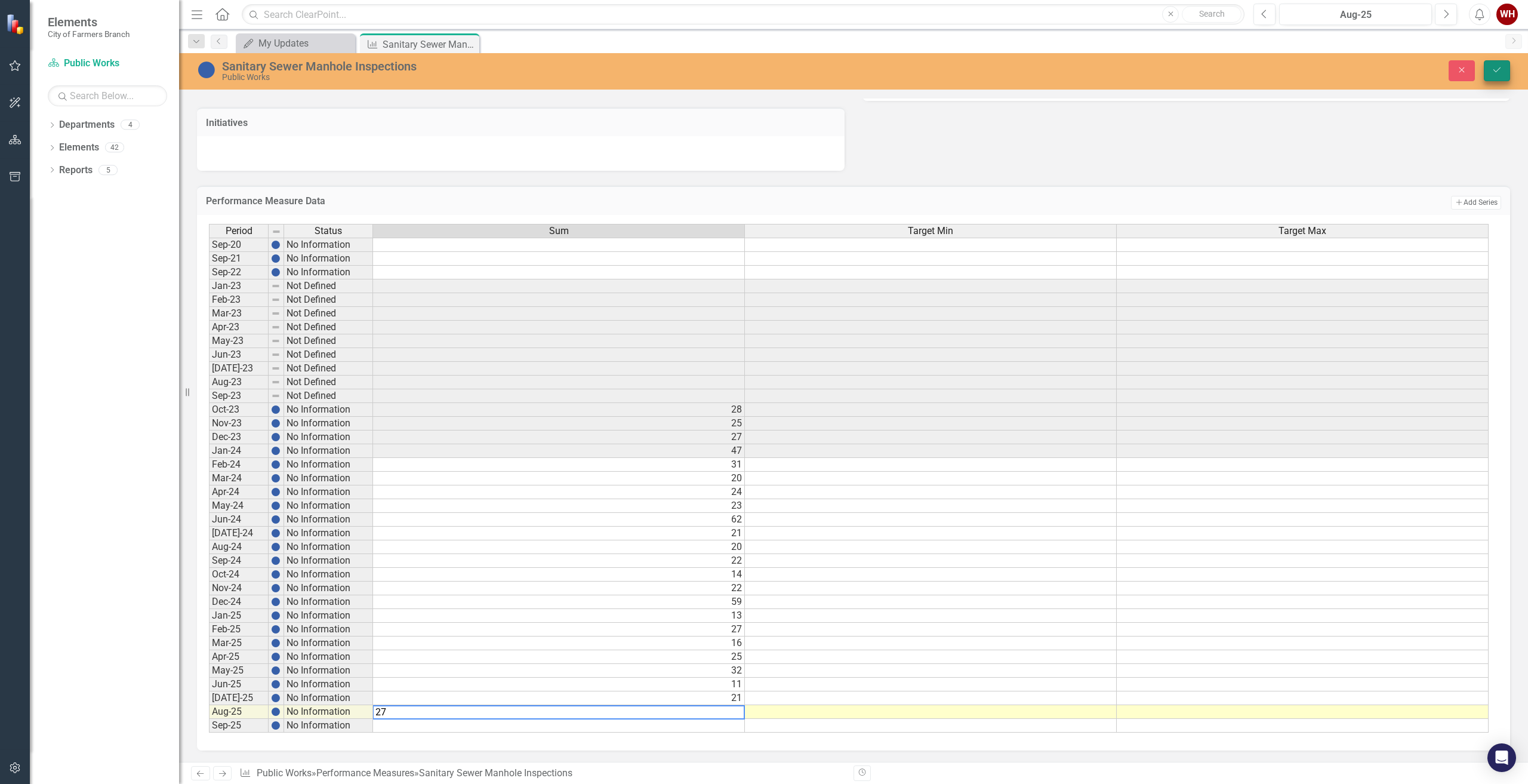
type textarea "27"
click at [1494, 71] on icon "submit" at bounding box center [1497, 70] width 7 height 4
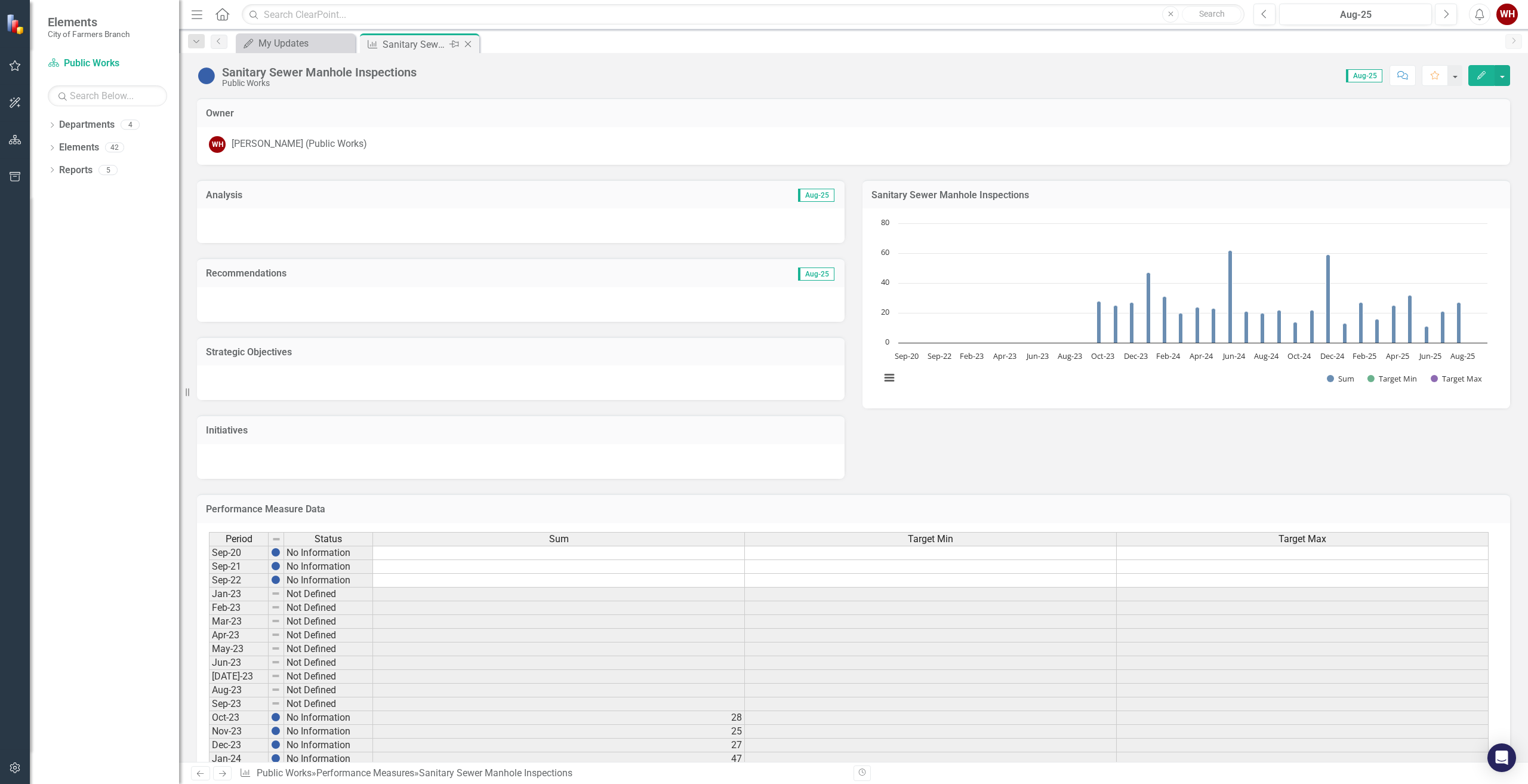
click at [469, 43] on icon "Close" at bounding box center [468, 44] width 12 height 10
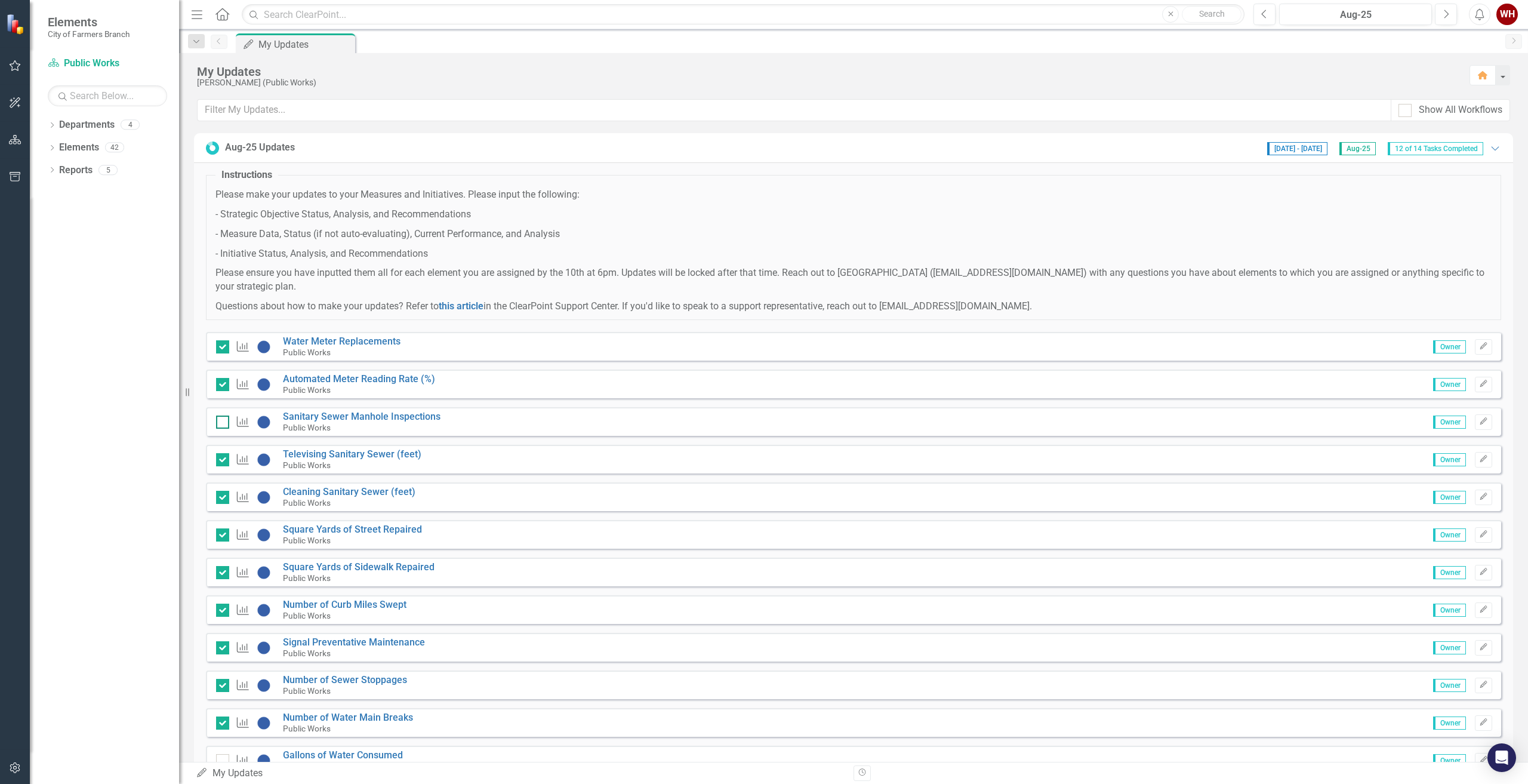
click at [219, 424] on div at bounding box center [222, 422] width 13 height 13
click at [219, 423] on input "checkbox" at bounding box center [219, 419] width 7 height 7
checkbox input "true"
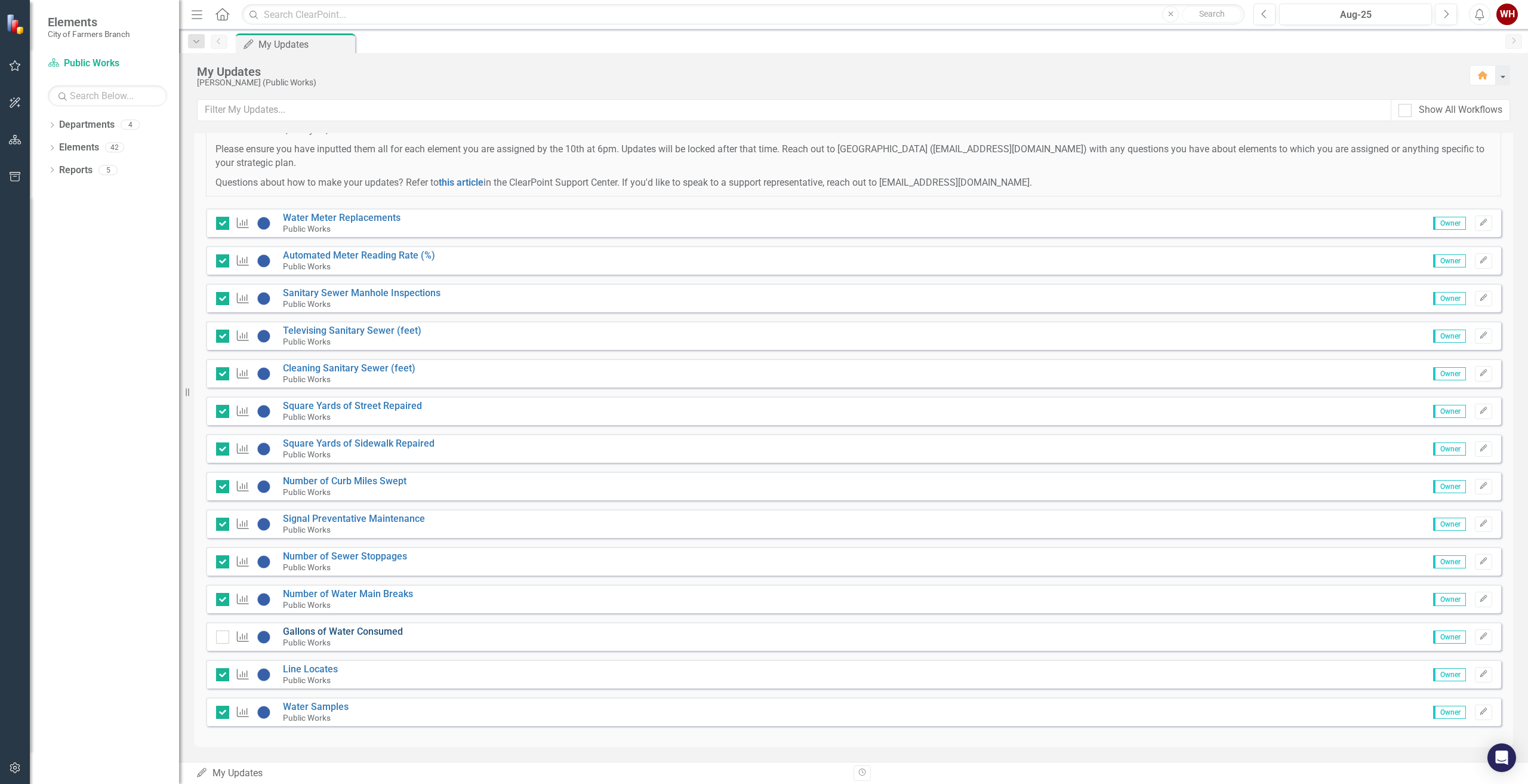
click at [313, 629] on link "Gallons of Water Consumed" at bounding box center [342, 631] width 120 height 11
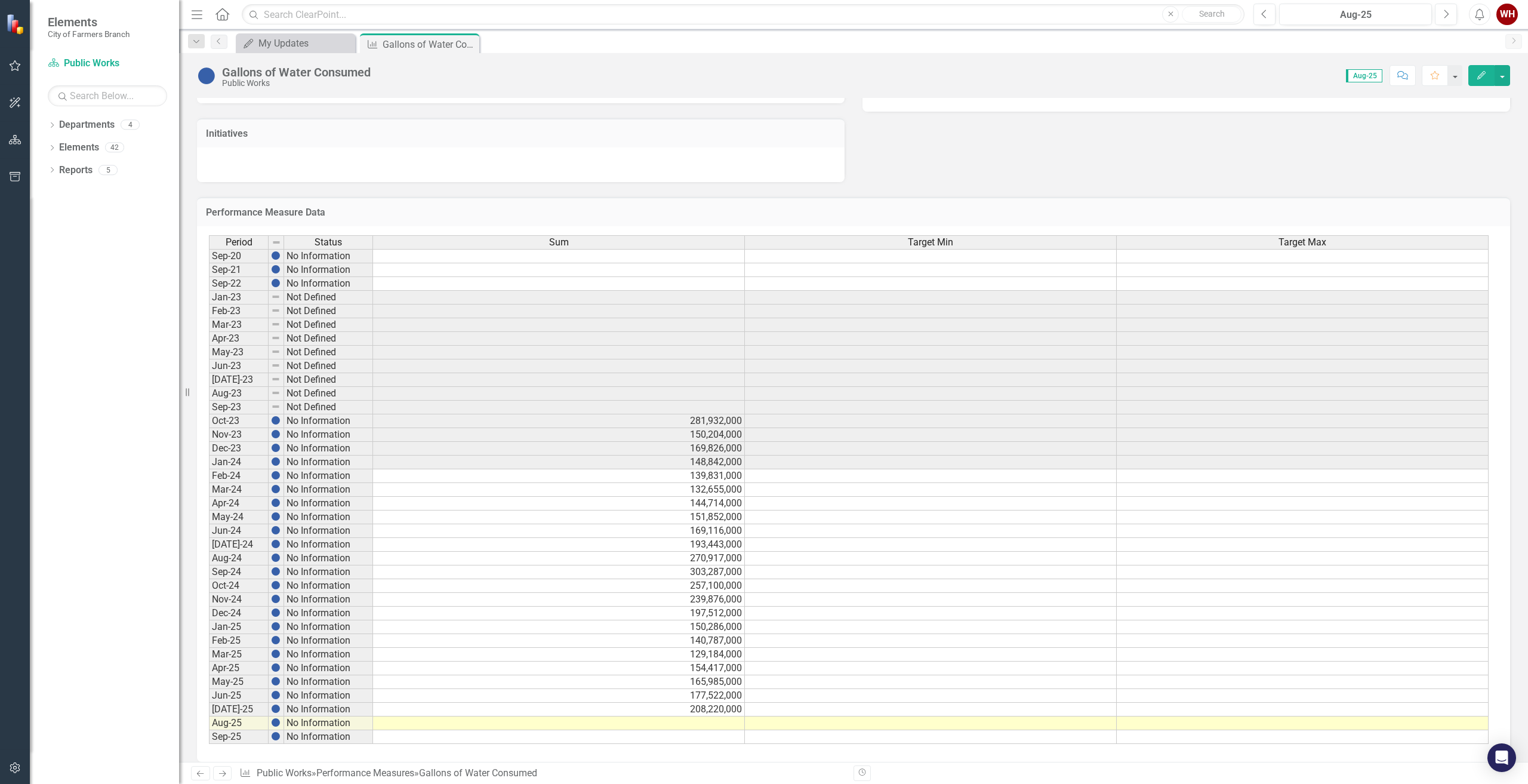
scroll to position [309, 0]
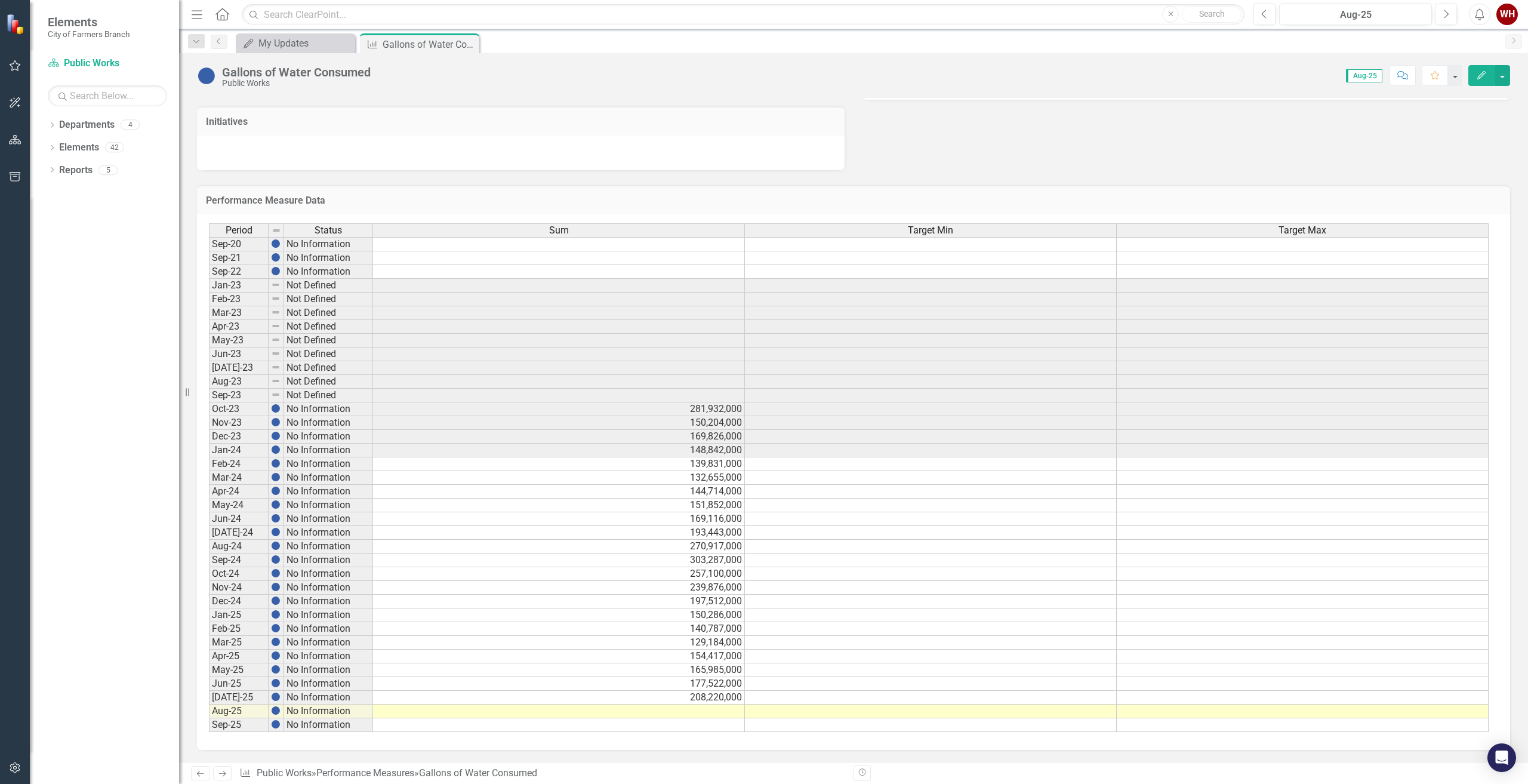
click at [697, 713] on td at bounding box center [559, 711] width 372 height 13
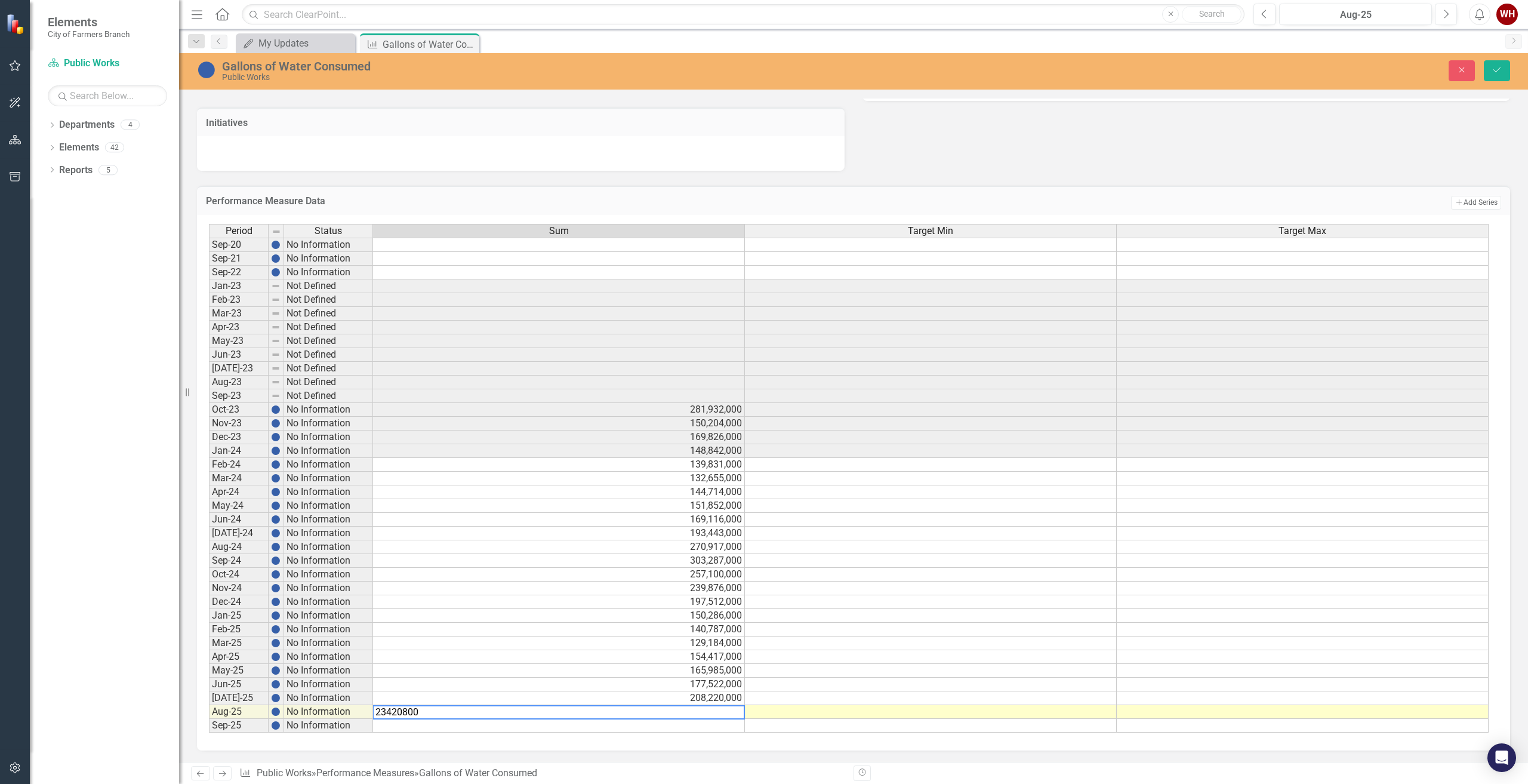
type textarea "234208000"
click at [1491, 72] on button "Save" at bounding box center [1497, 71] width 26 height 21
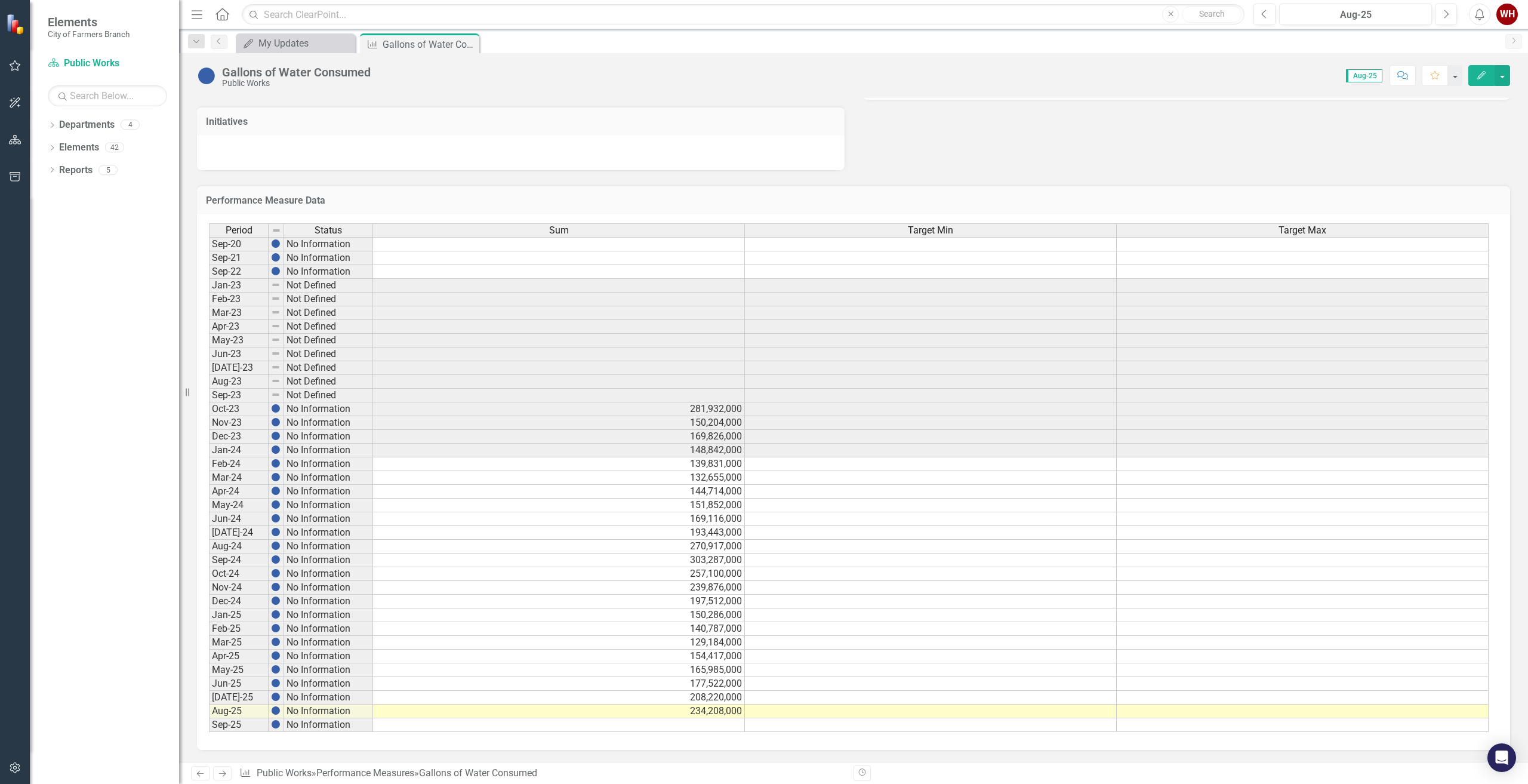
scroll to position [0, 0]
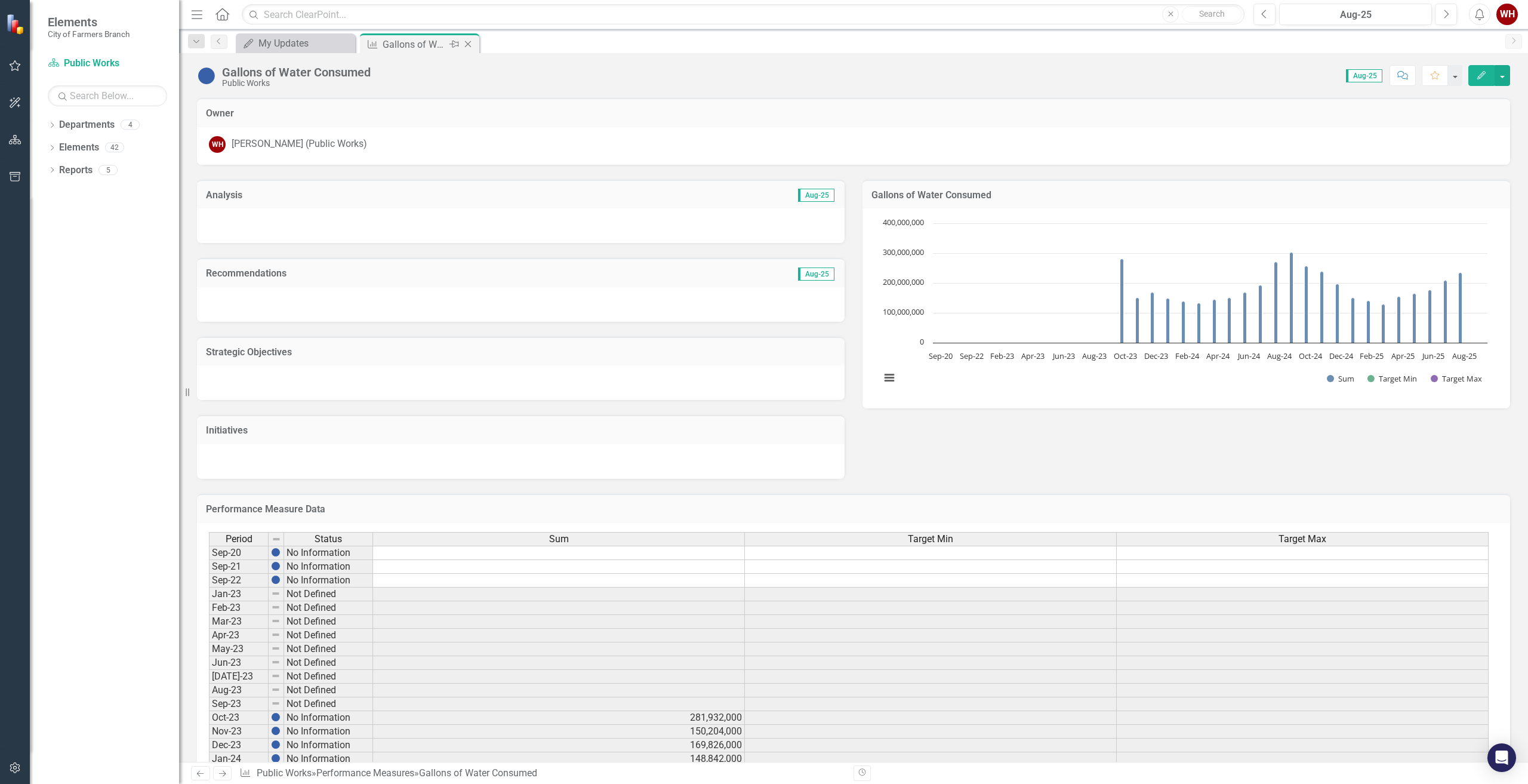
click at [466, 43] on icon "Close" at bounding box center [468, 44] width 12 height 10
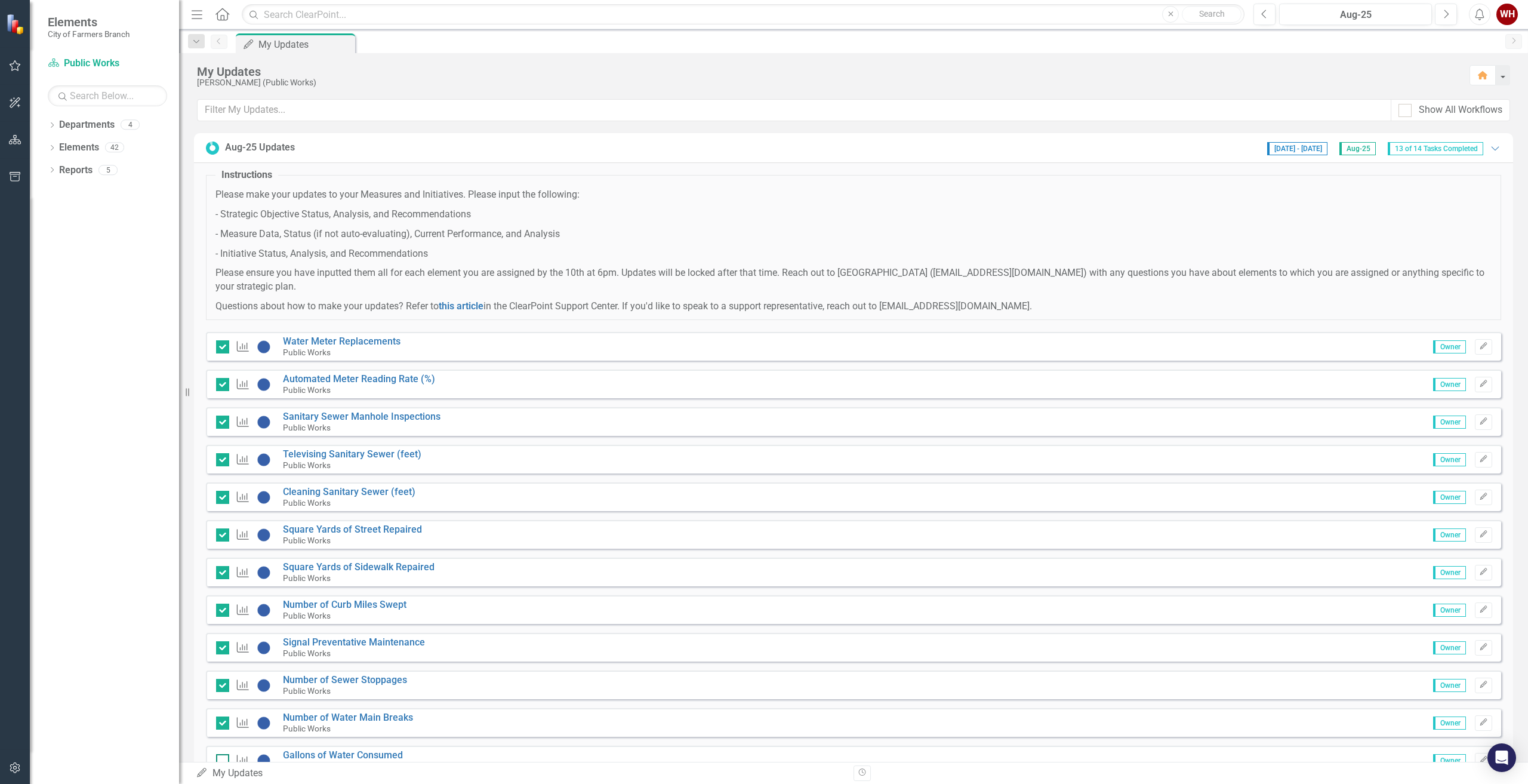
click at [219, 758] on input "checkbox" at bounding box center [219, 757] width 7 height 7
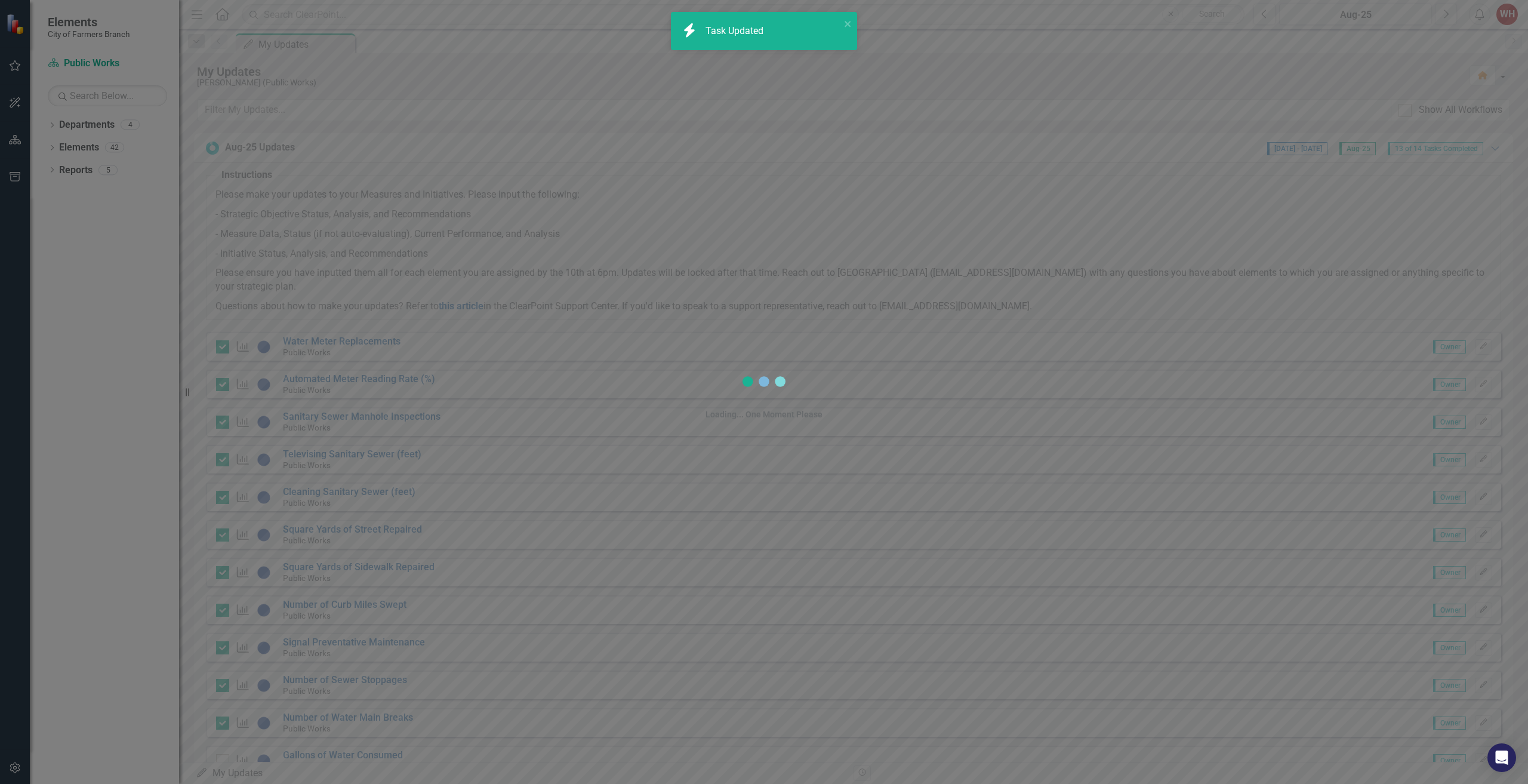
checkbox input "true"
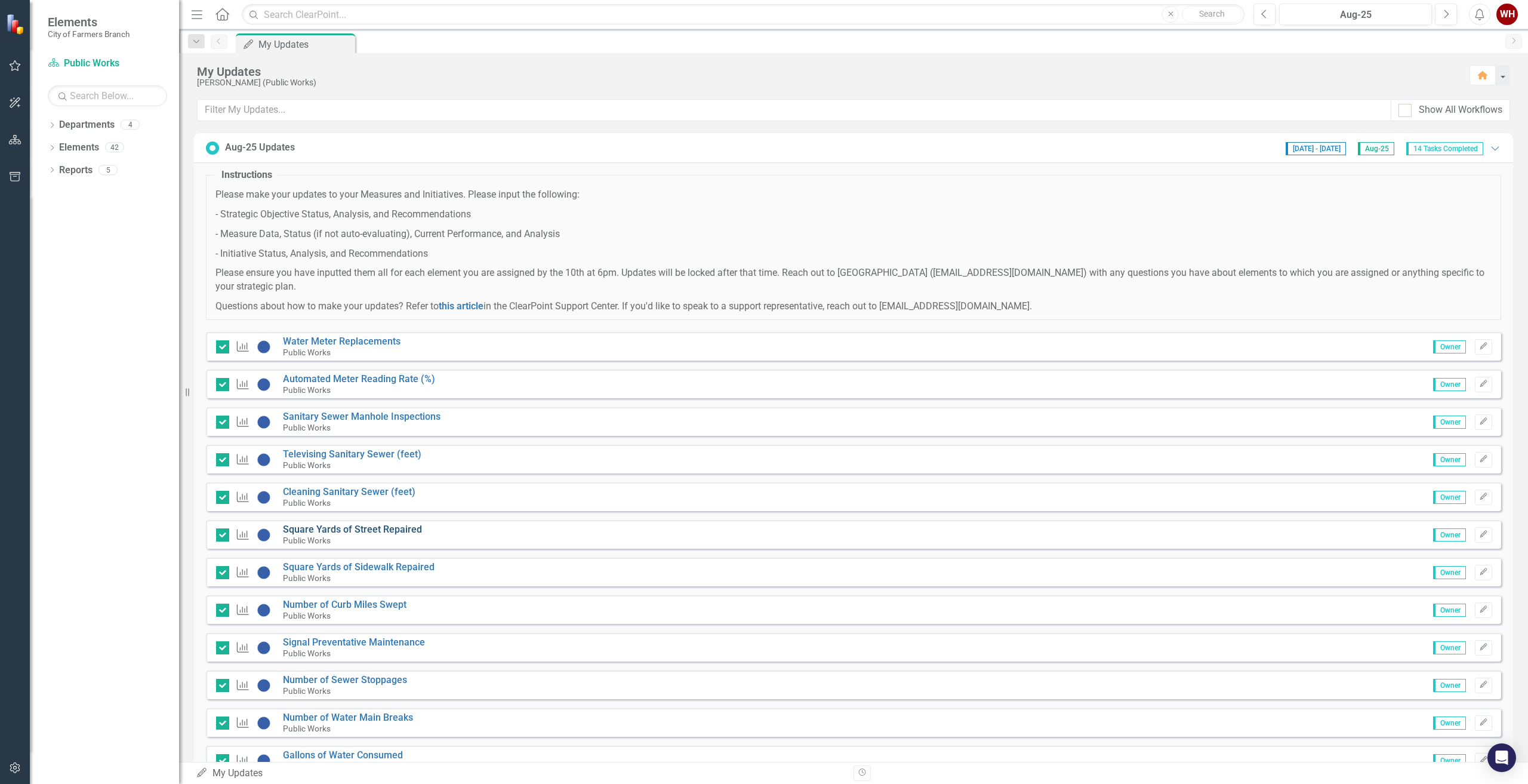
click at [359, 527] on link "Square Yards of Street Repaired" at bounding box center [352, 529] width 139 height 11
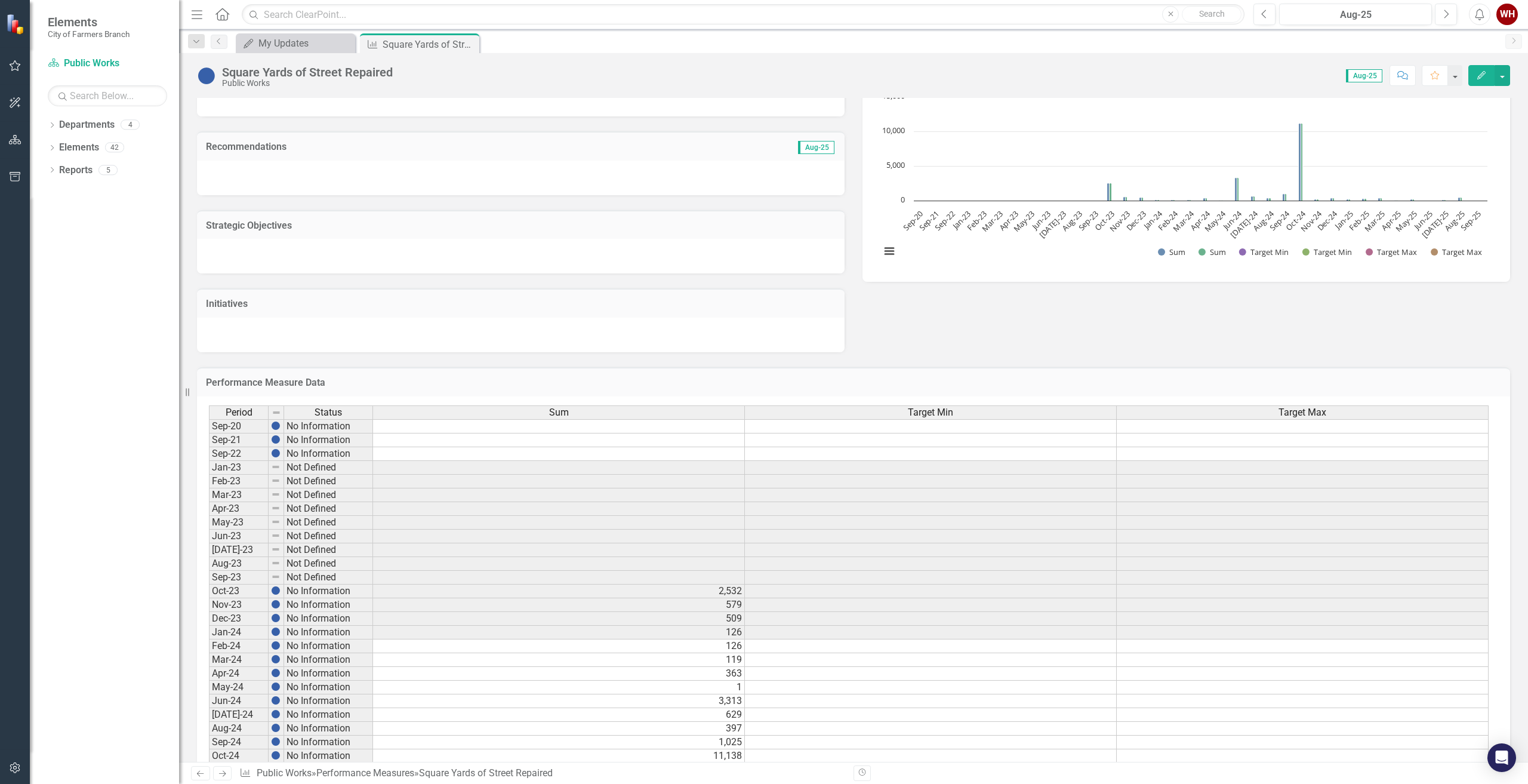
scroll to position [309, 0]
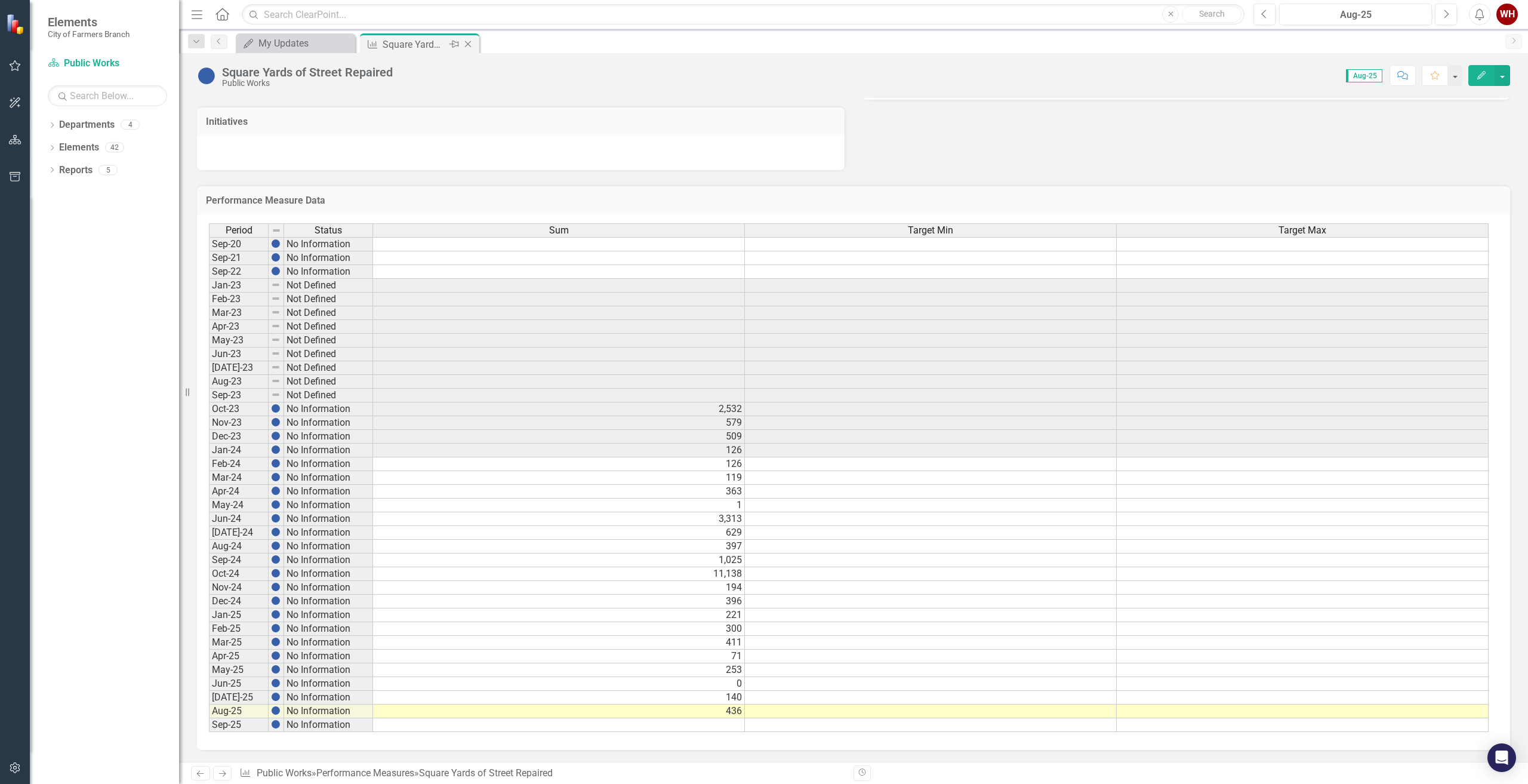
click at [468, 43] on icon "Close" at bounding box center [468, 44] width 12 height 10
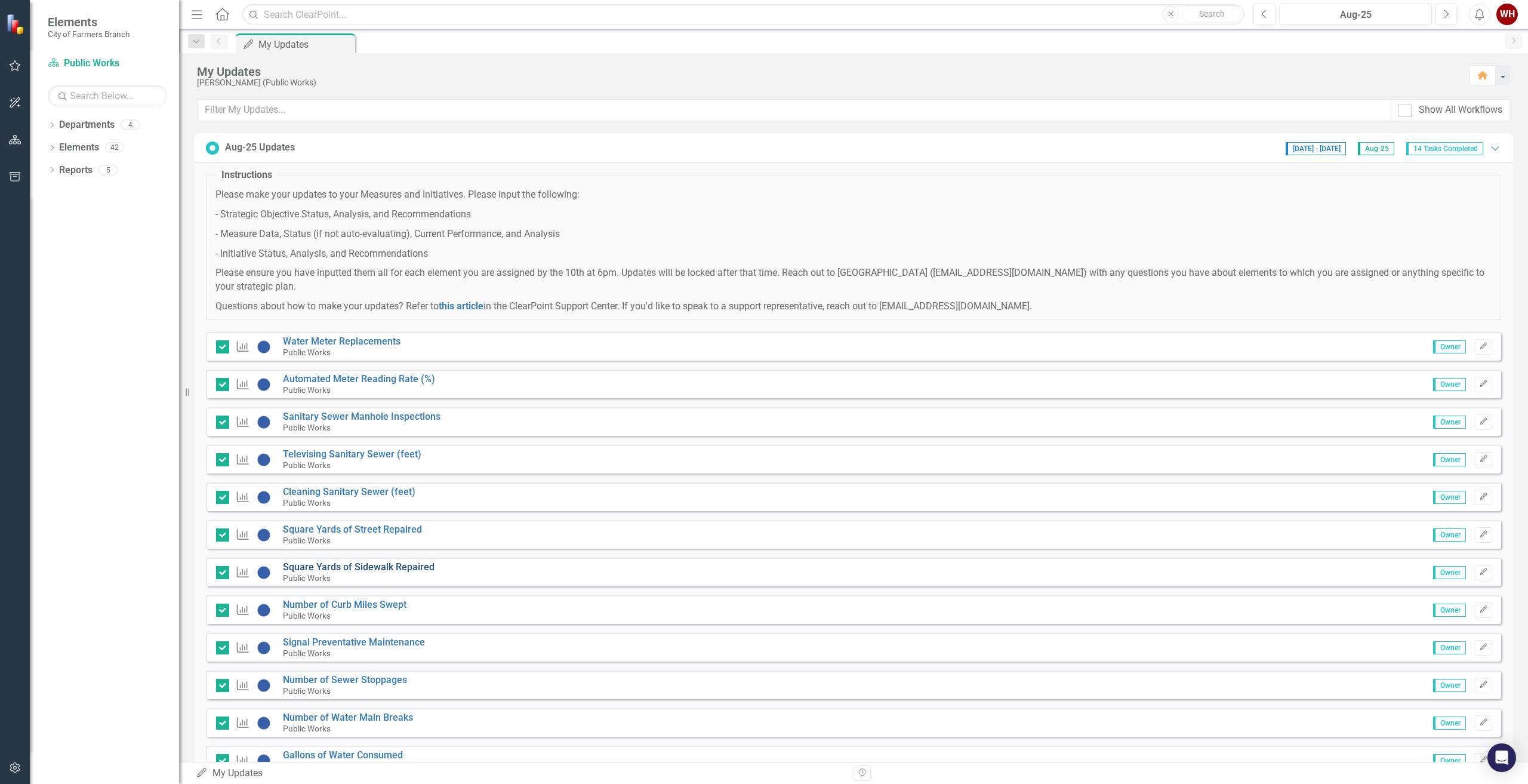
click at [361, 566] on link "Square Yards of Sidewalk Repaired" at bounding box center [359, 566] width 152 height 11
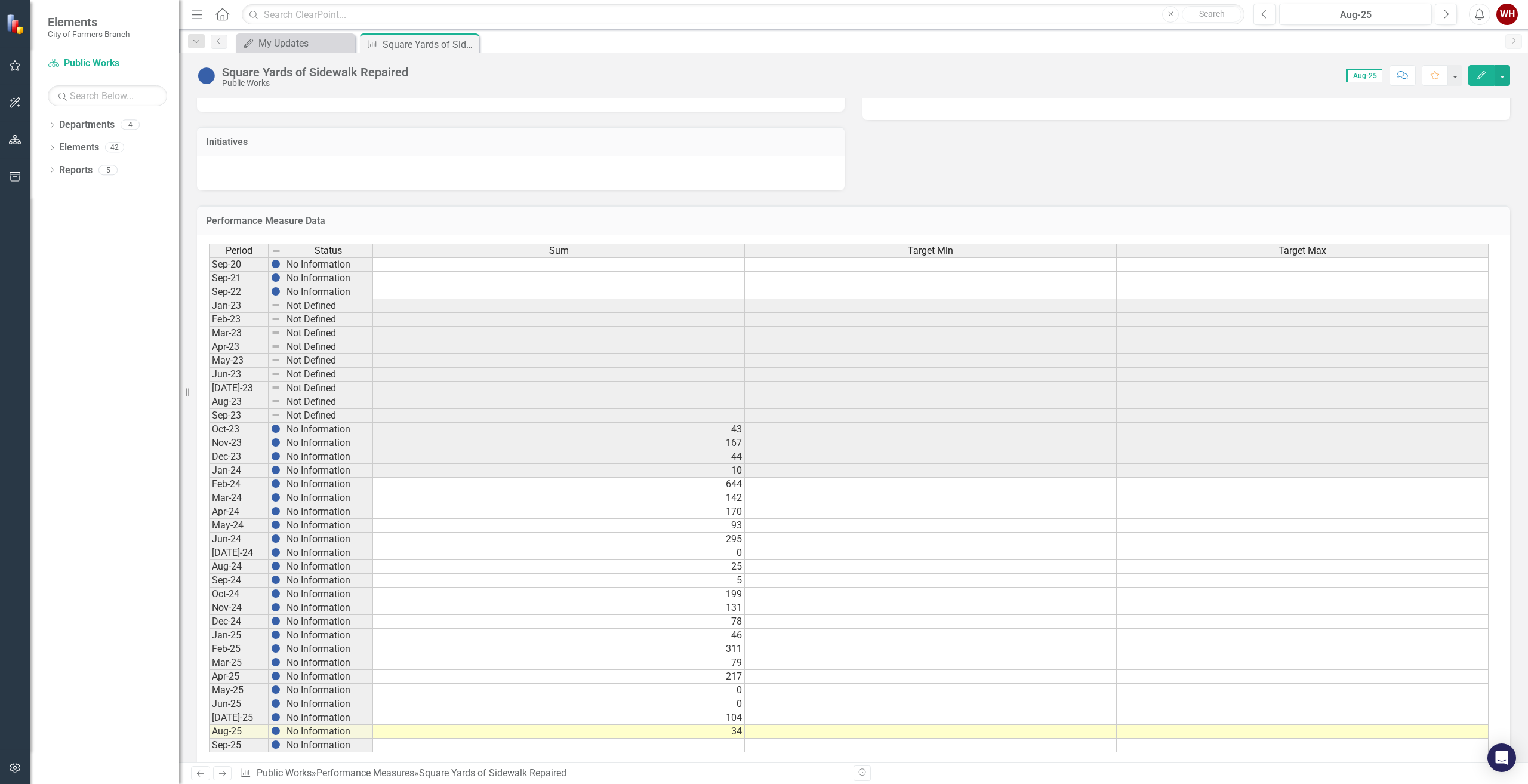
scroll to position [309, 0]
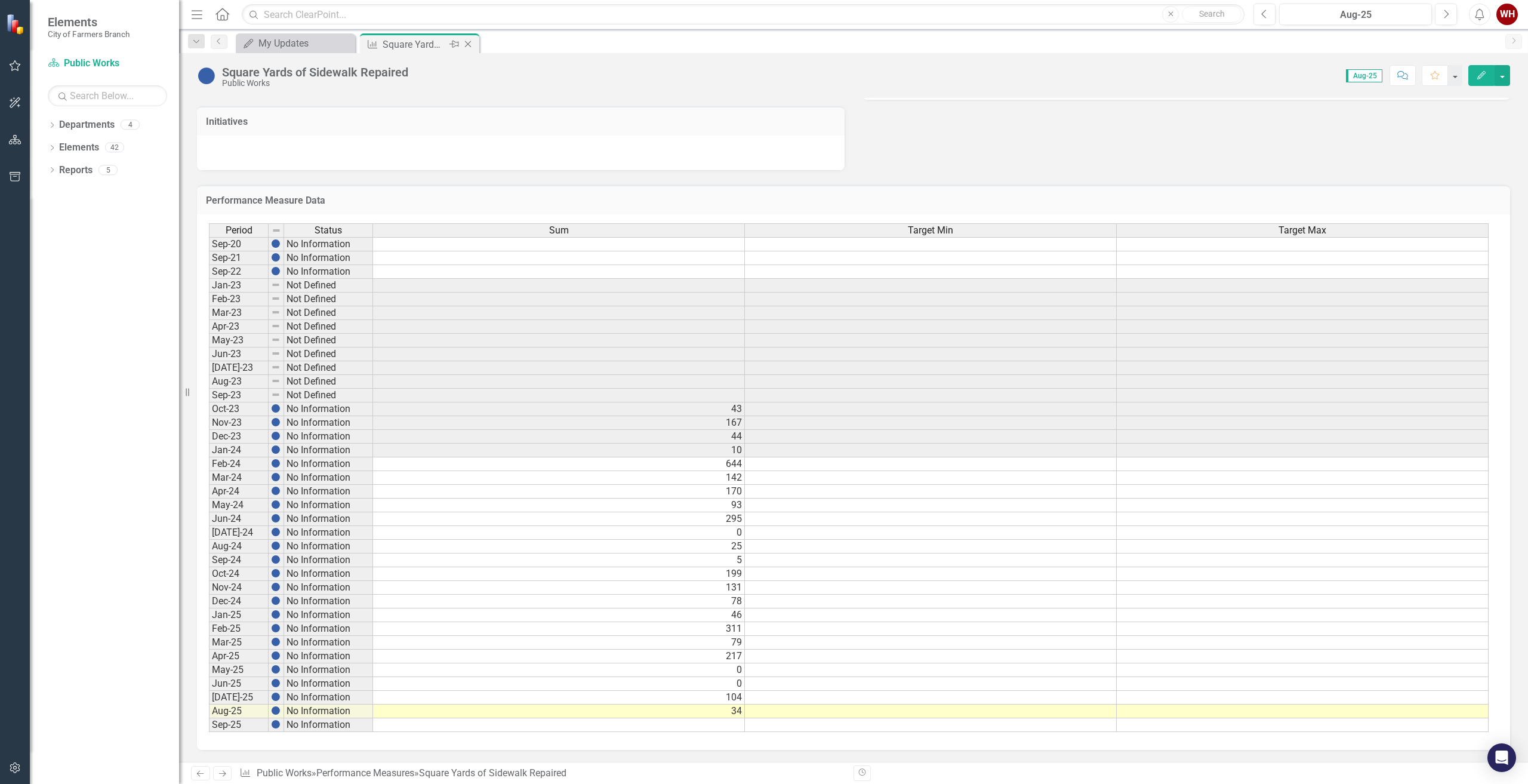
click at [467, 42] on icon "Close" at bounding box center [468, 44] width 12 height 10
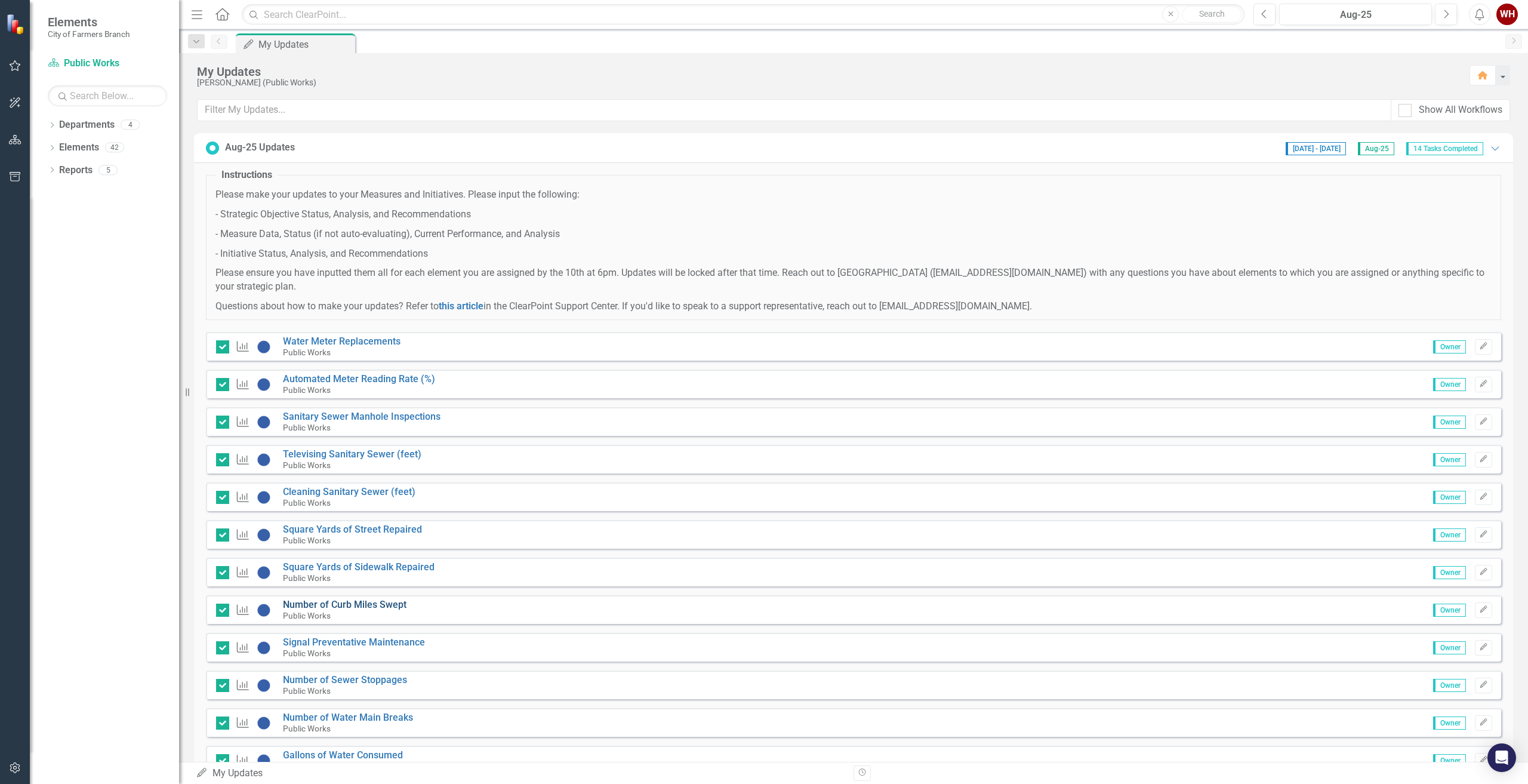
click at [336, 600] on link "Number of Curb Miles Swept" at bounding box center [344, 604] width 123 height 11
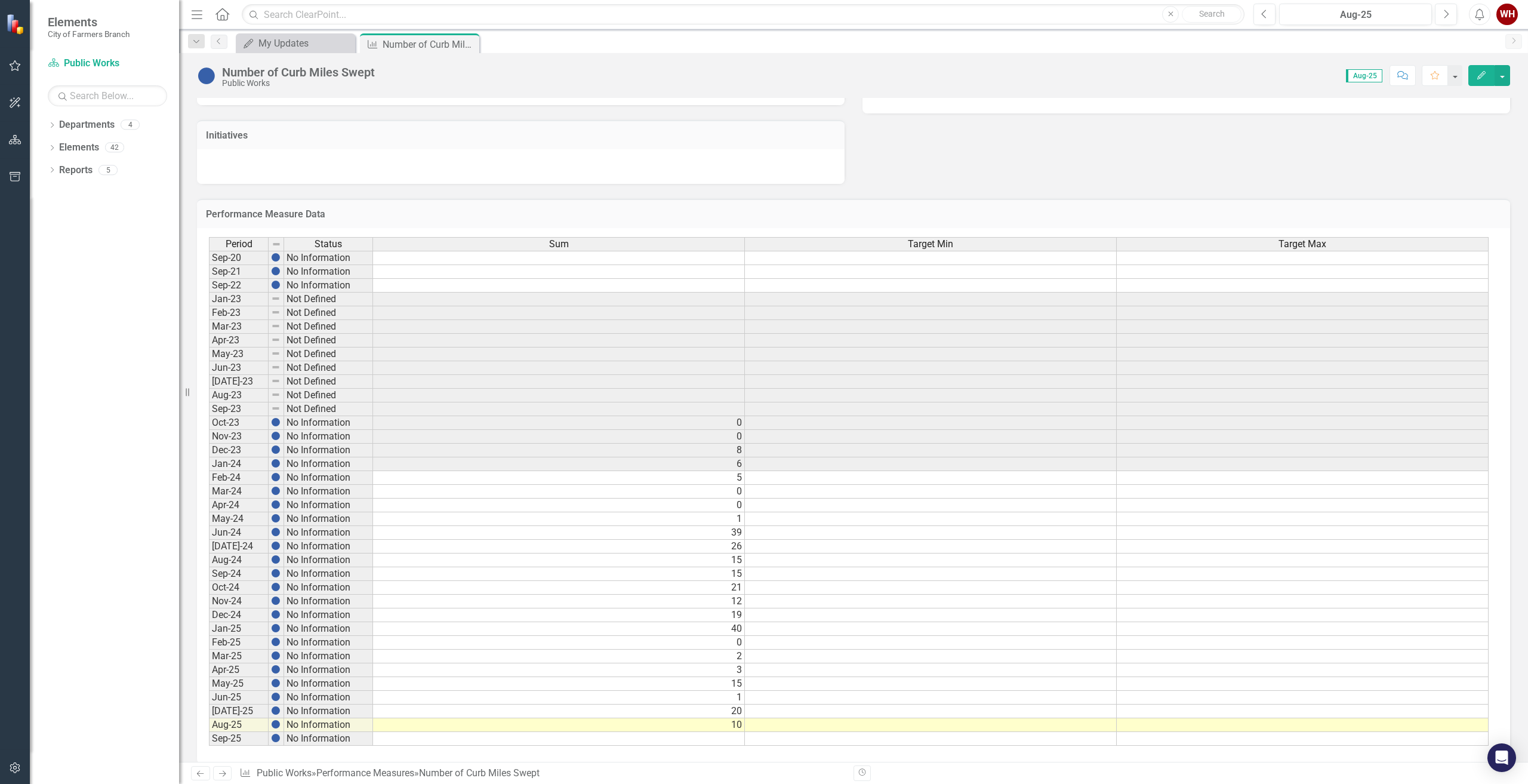
scroll to position [309, 0]
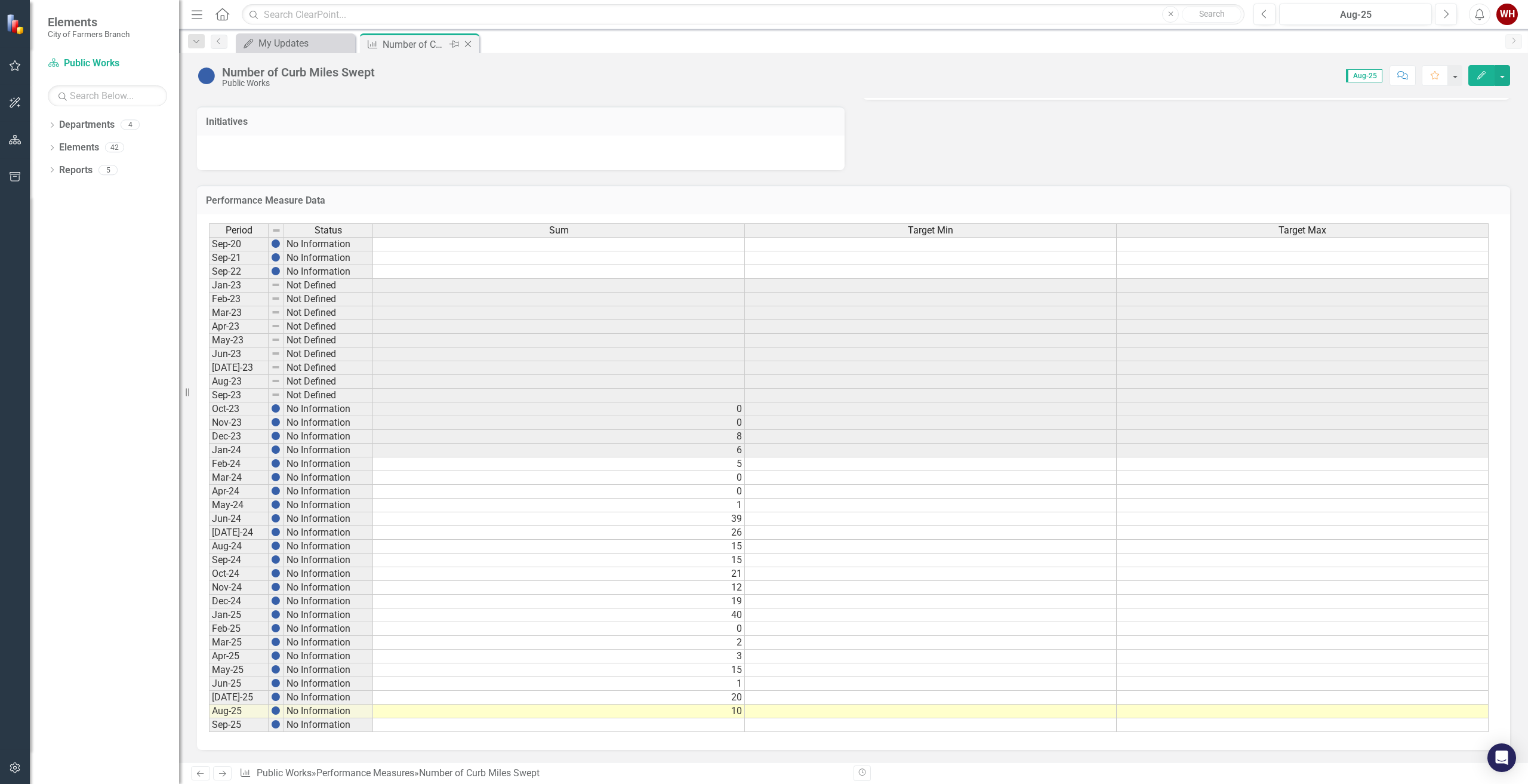
click at [467, 43] on icon "Close" at bounding box center [468, 44] width 12 height 10
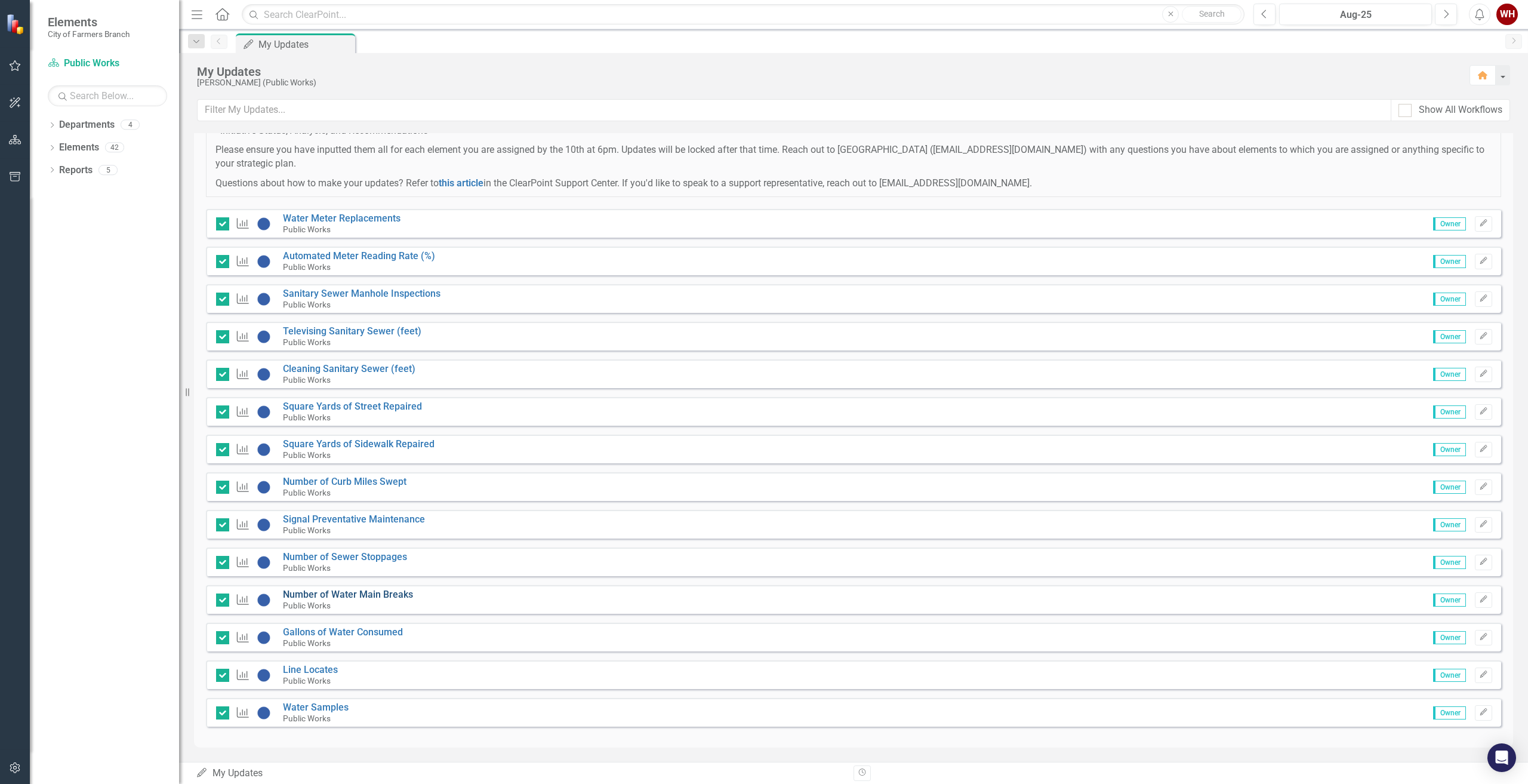
scroll to position [123, 0]
click at [328, 515] on link "Signal Preventative Maintenance" at bounding box center [353, 518] width 142 height 11
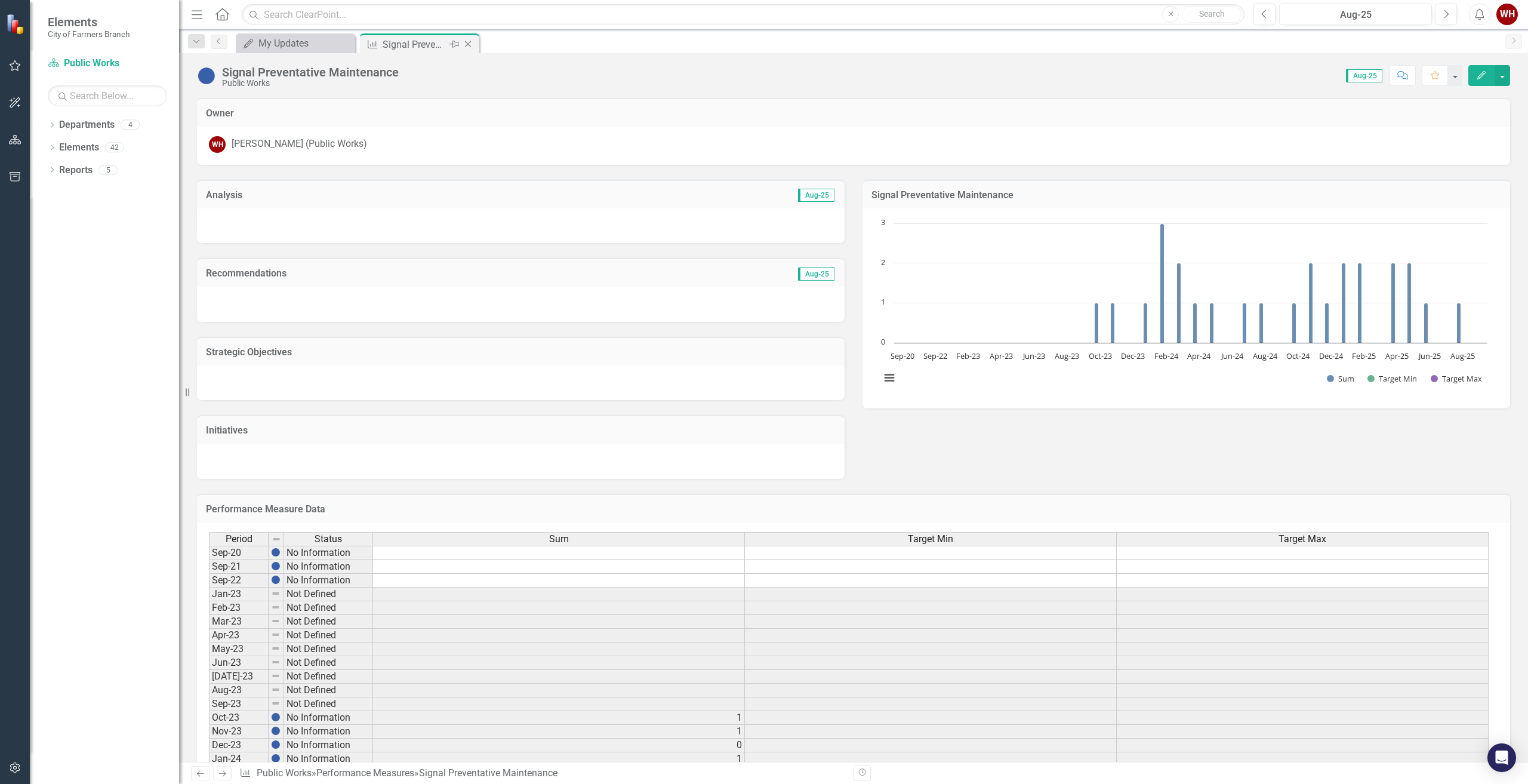
click at [473, 44] on icon "Close" at bounding box center [468, 44] width 12 height 10
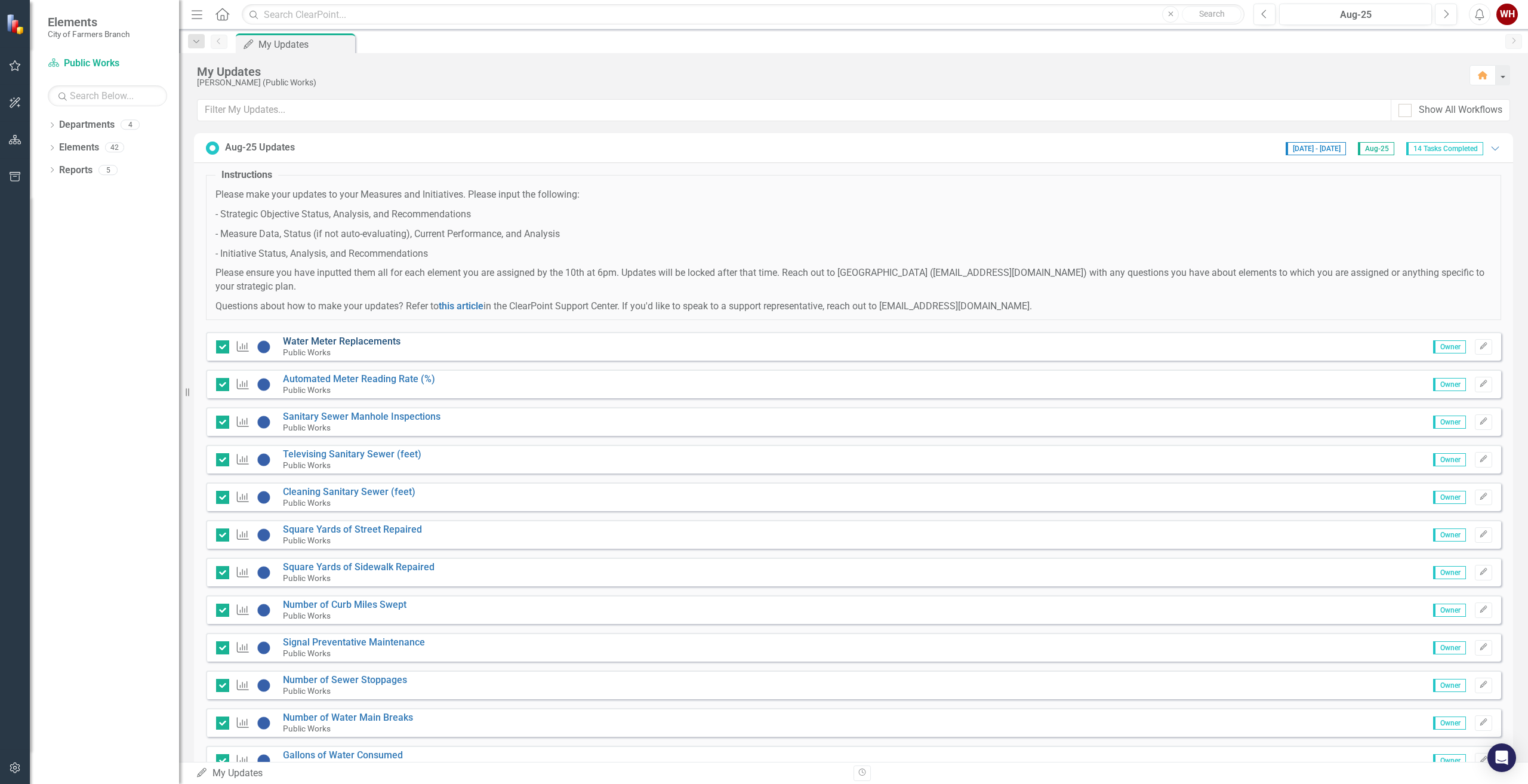
click at [372, 336] on link "Water Meter Replacements" at bounding box center [341, 341] width 118 height 11
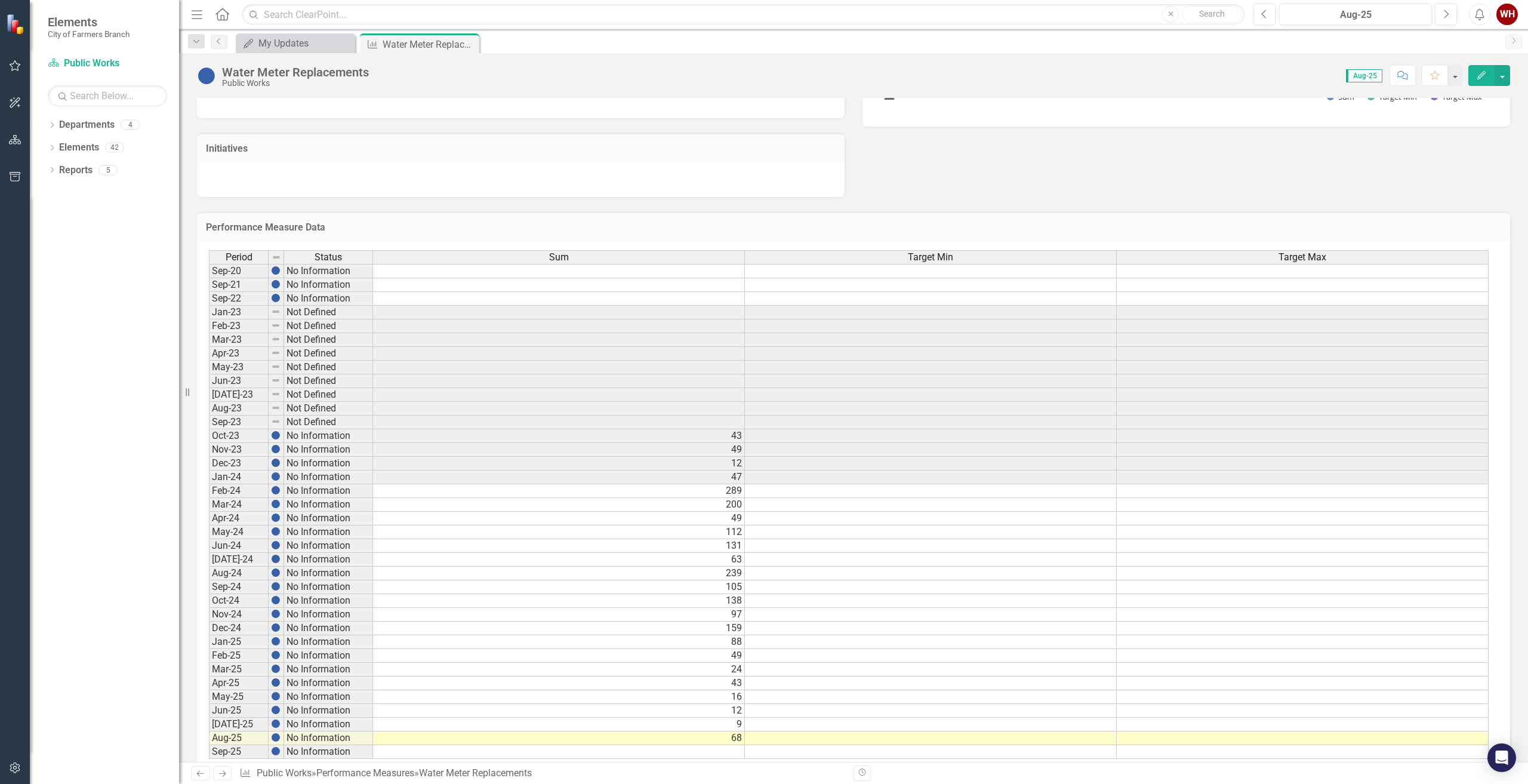
scroll to position [309, 0]
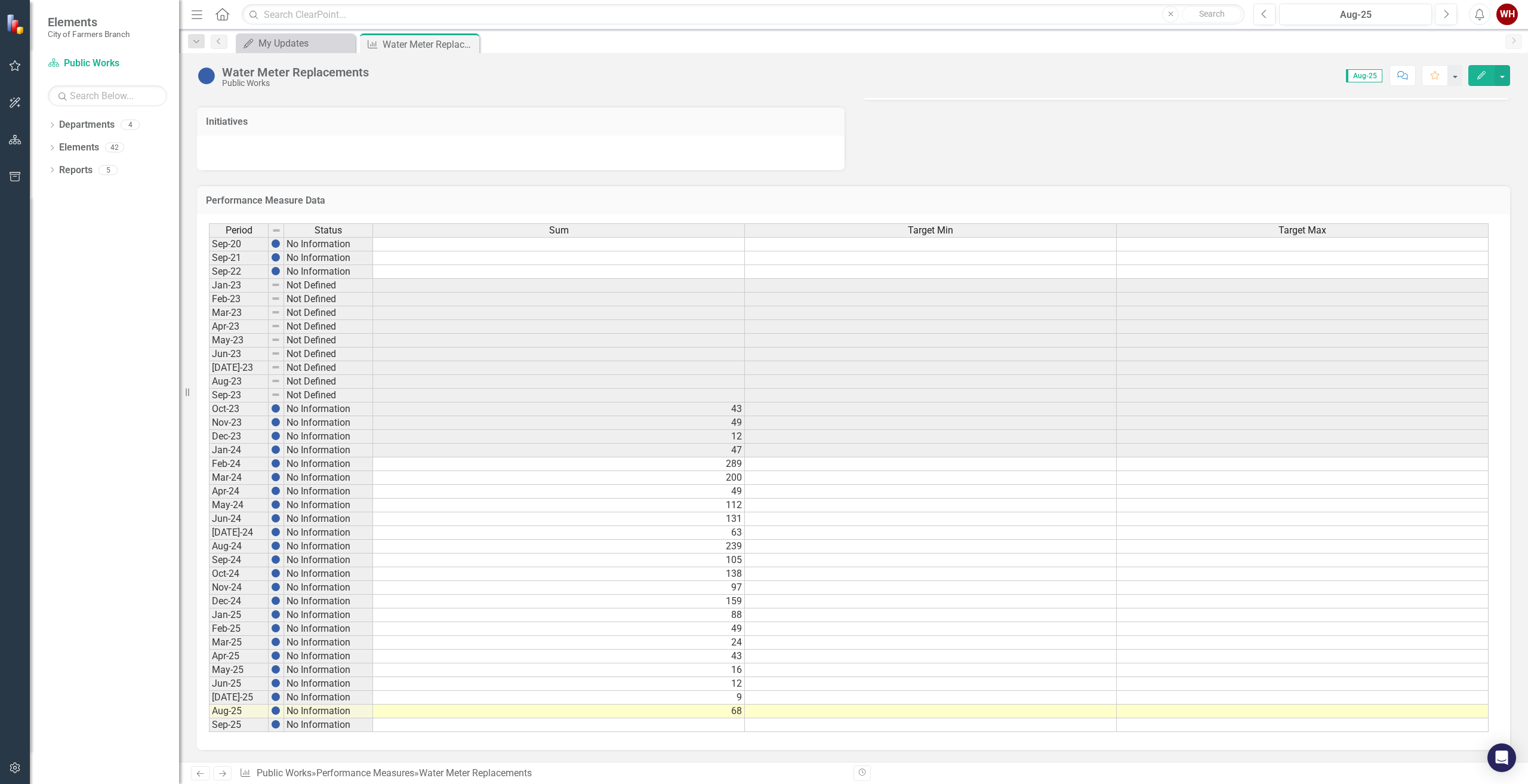
click at [0, 0] on icon "Close" at bounding box center [0, 0] width 0 height 0
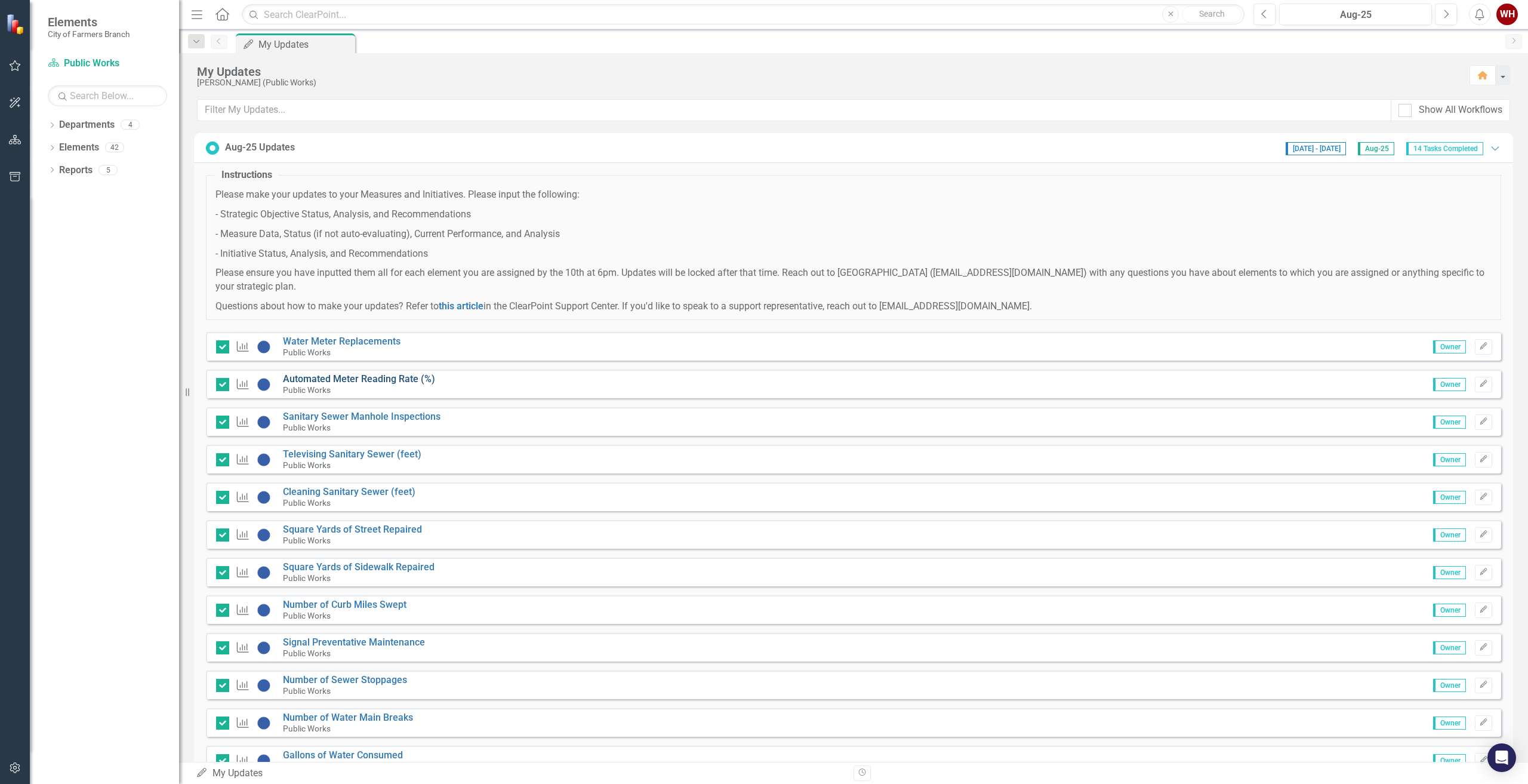
click at [342, 376] on link "Automated Meter Reading Rate (%)" at bounding box center [359, 378] width 153 height 11
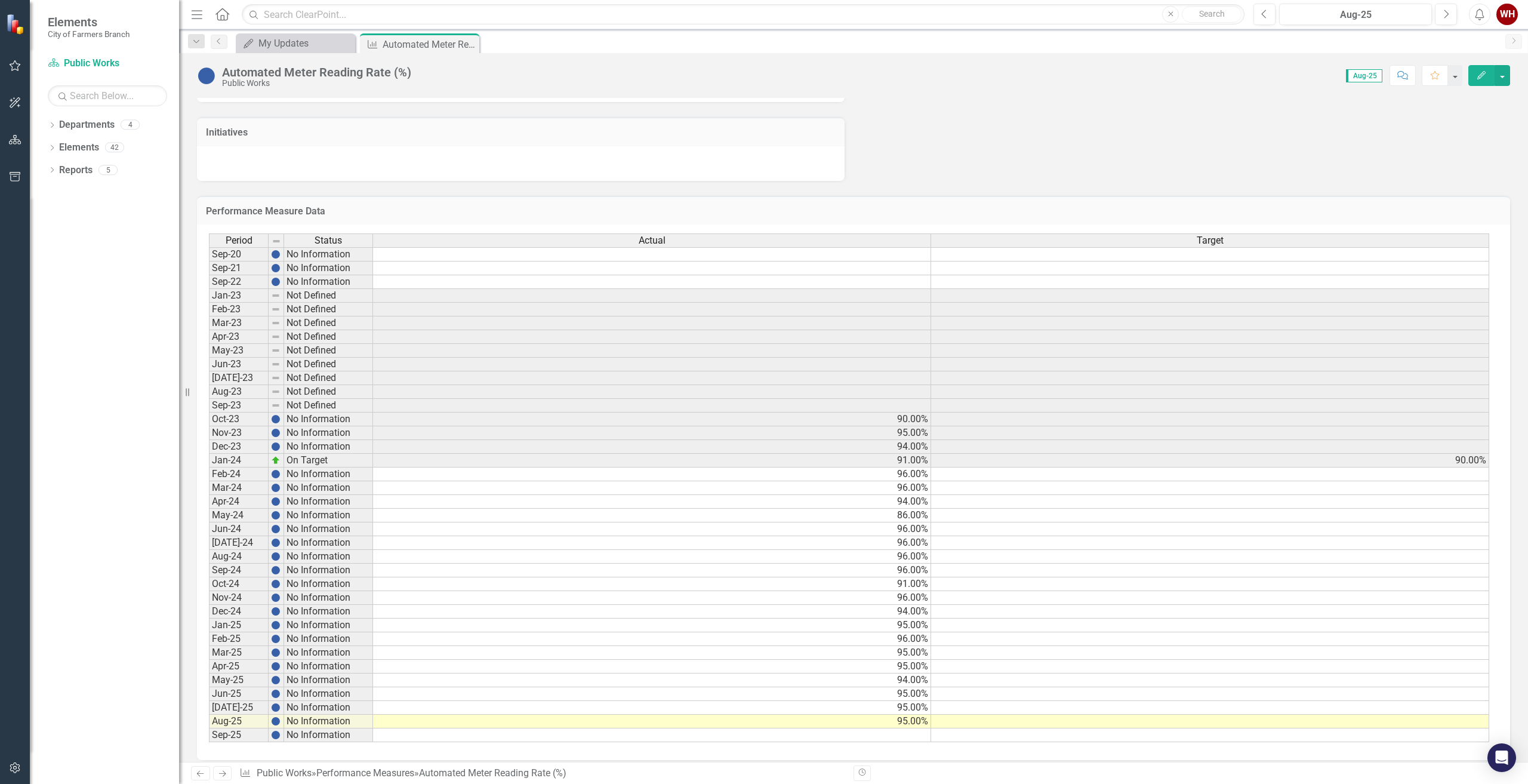
scroll to position [387, 0]
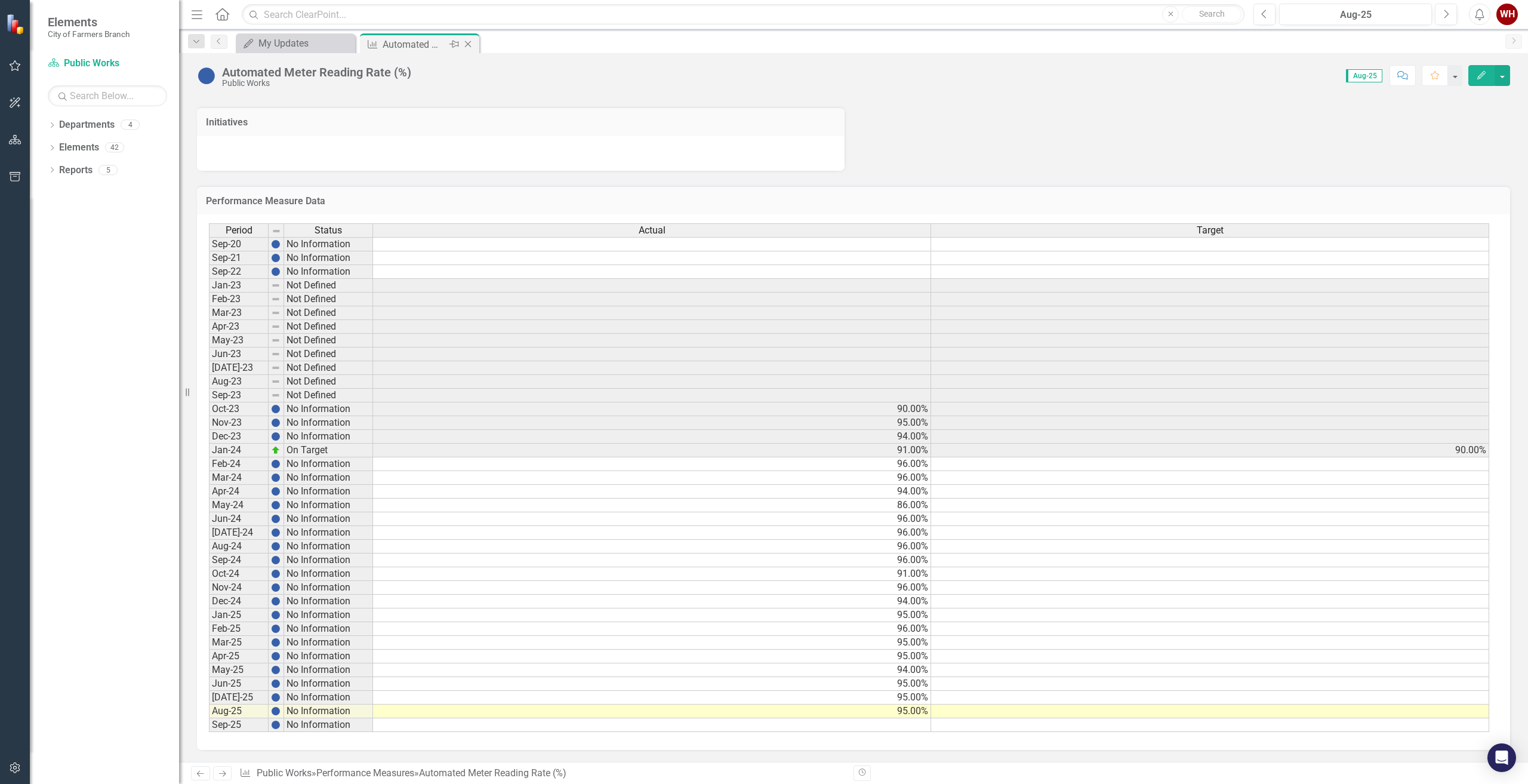
click at [472, 43] on icon "Close" at bounding box center [468, 44] width 12 height 10
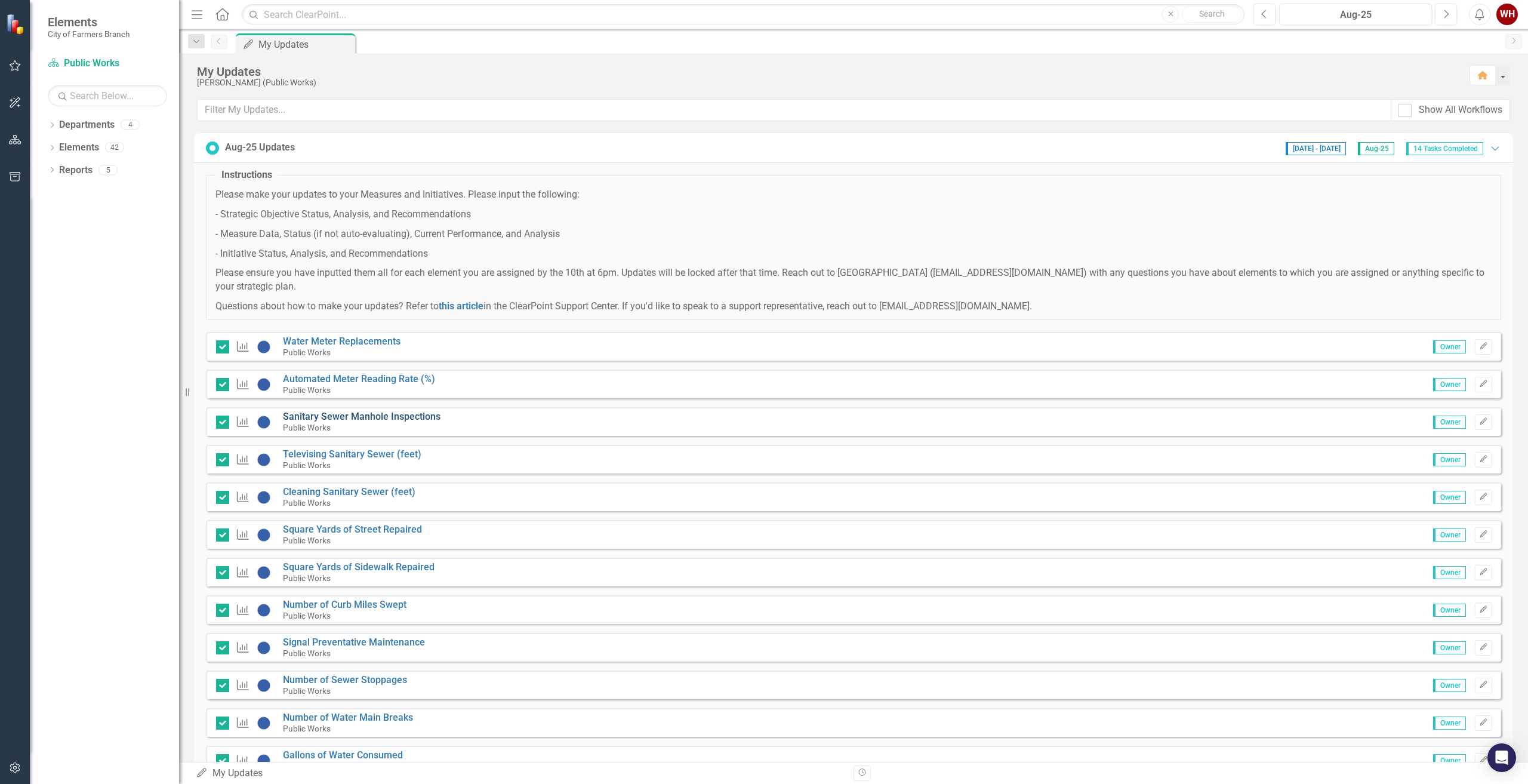
click at [371, 415] on link "Sanitary Sewer Manhole Inspections" at bounding box center [362, 416] width 158 height 11
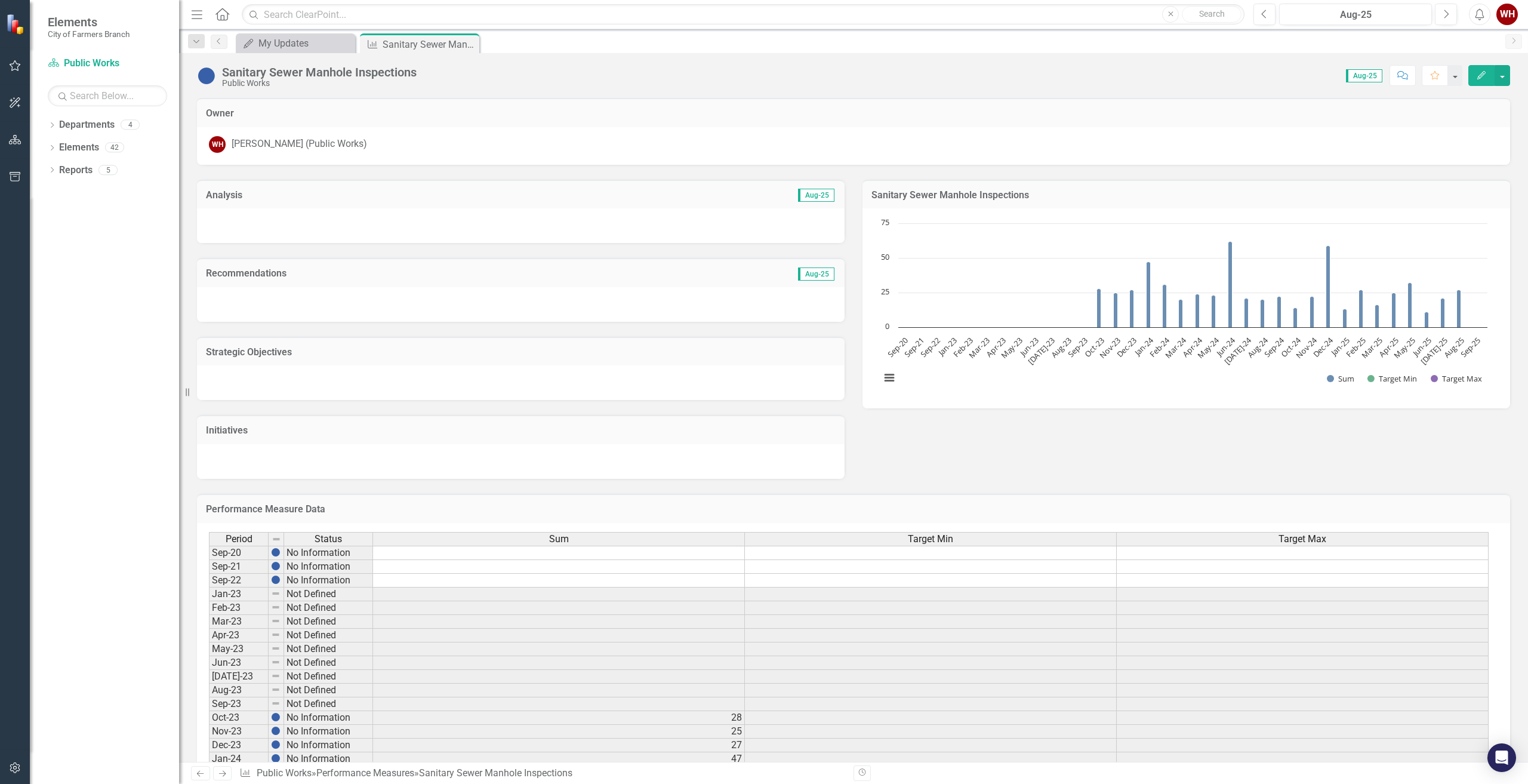
scroll to position [309, 0]
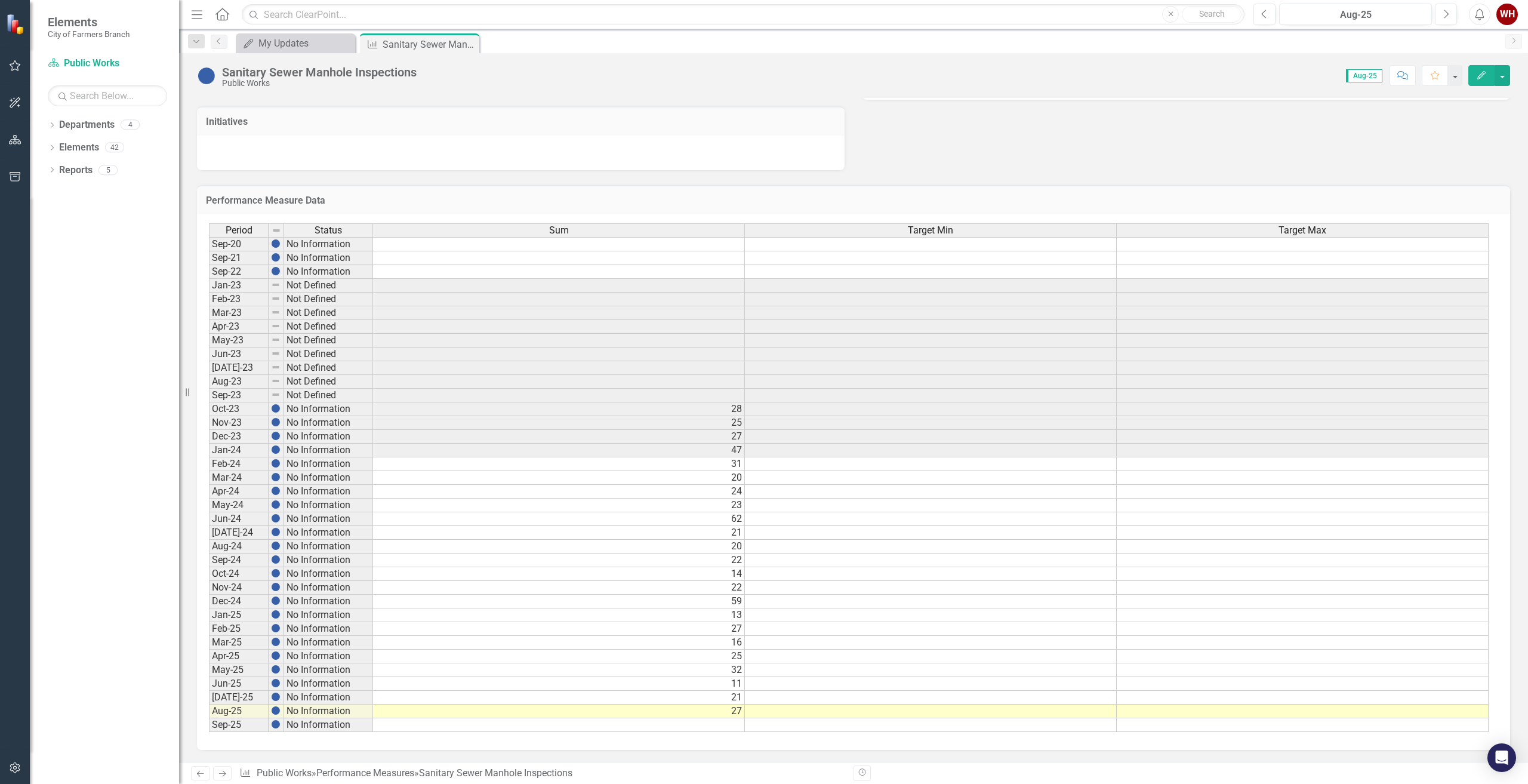
click at [0, 0] on icon "Close" at bounding box center [0, 0] width 0 height 0
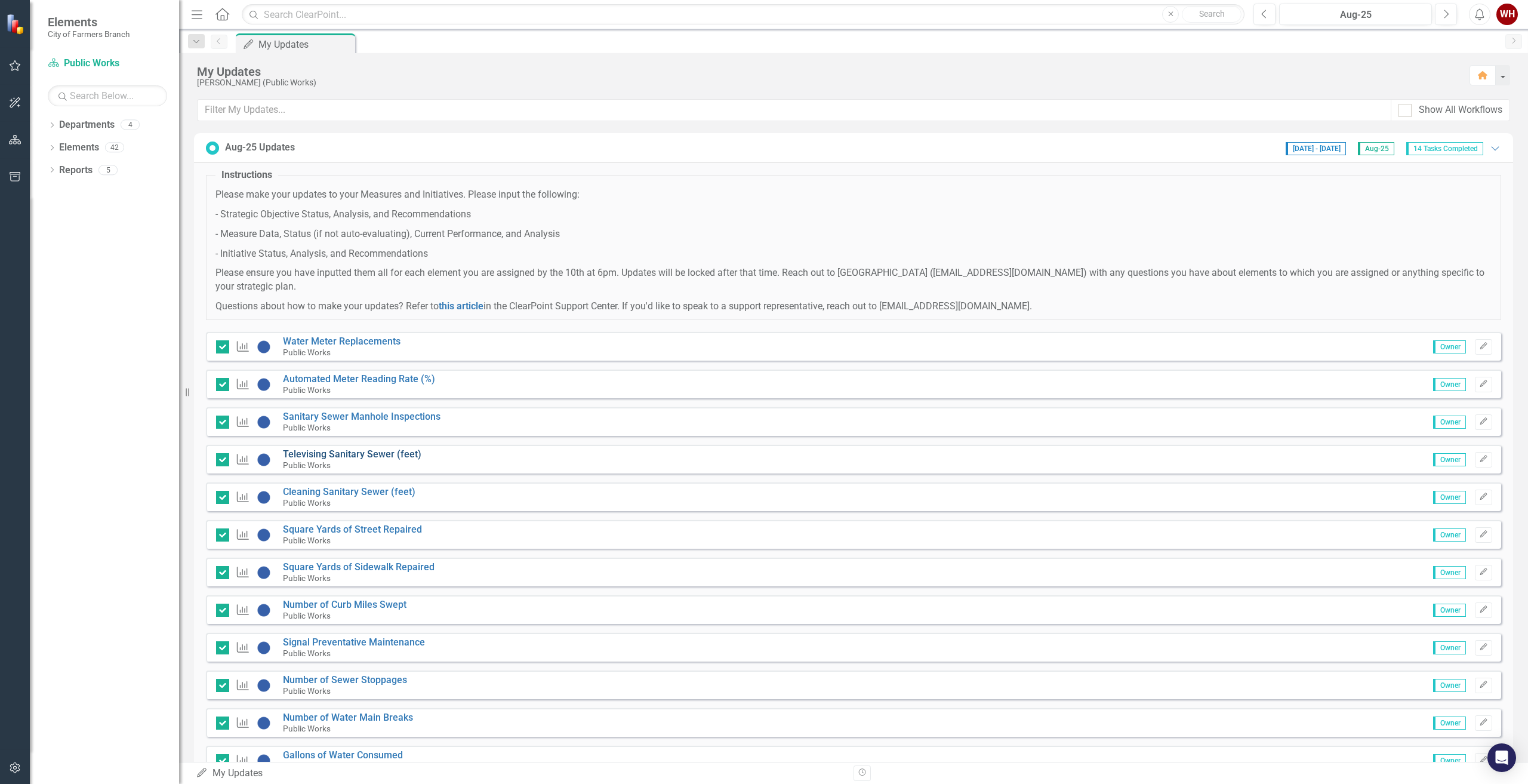
click at [368, 452] on link "Televising Sanitary Sewer (feet)" at bounding box center [352, 454] width 138 height 11
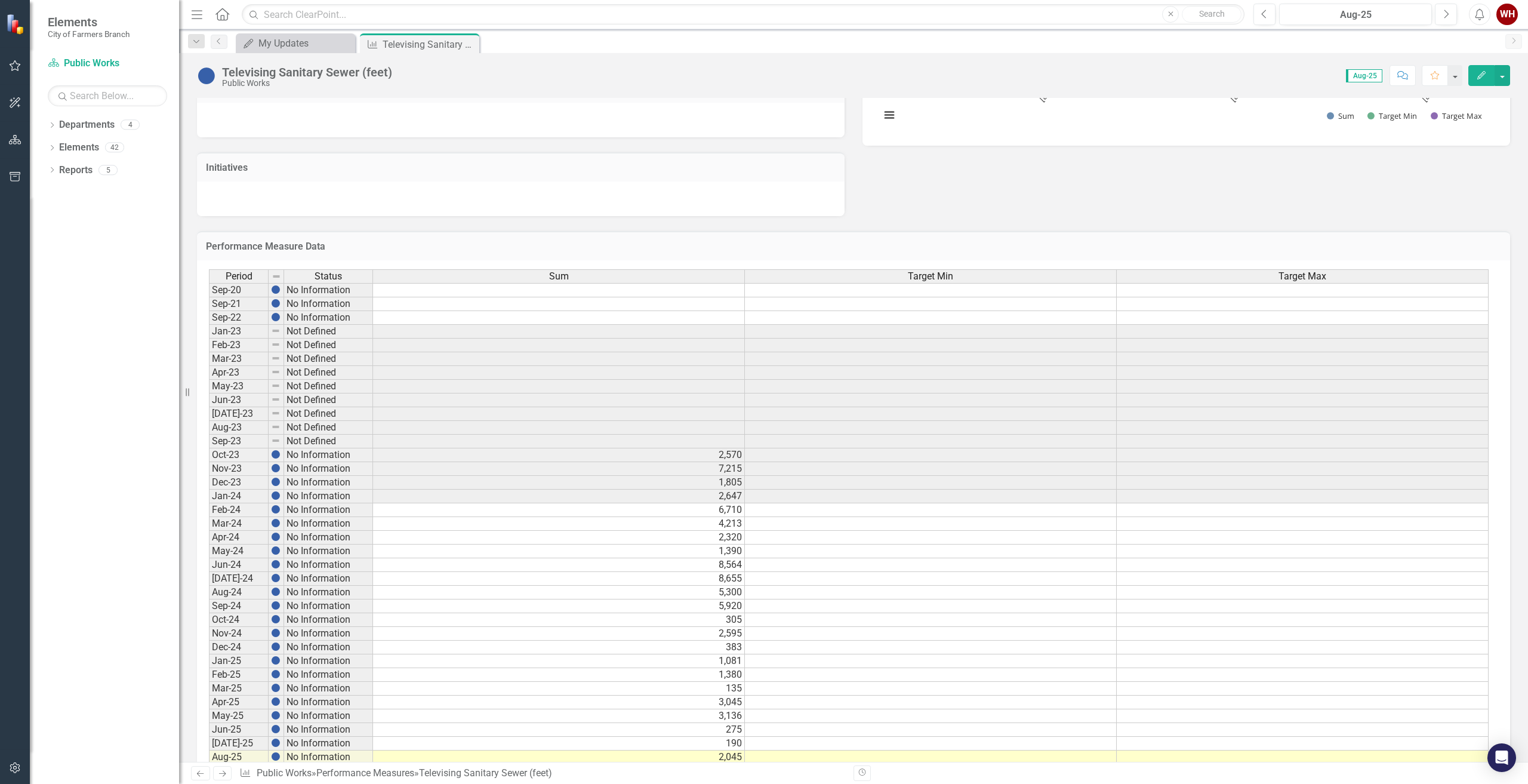
scroll to position [309, 0]
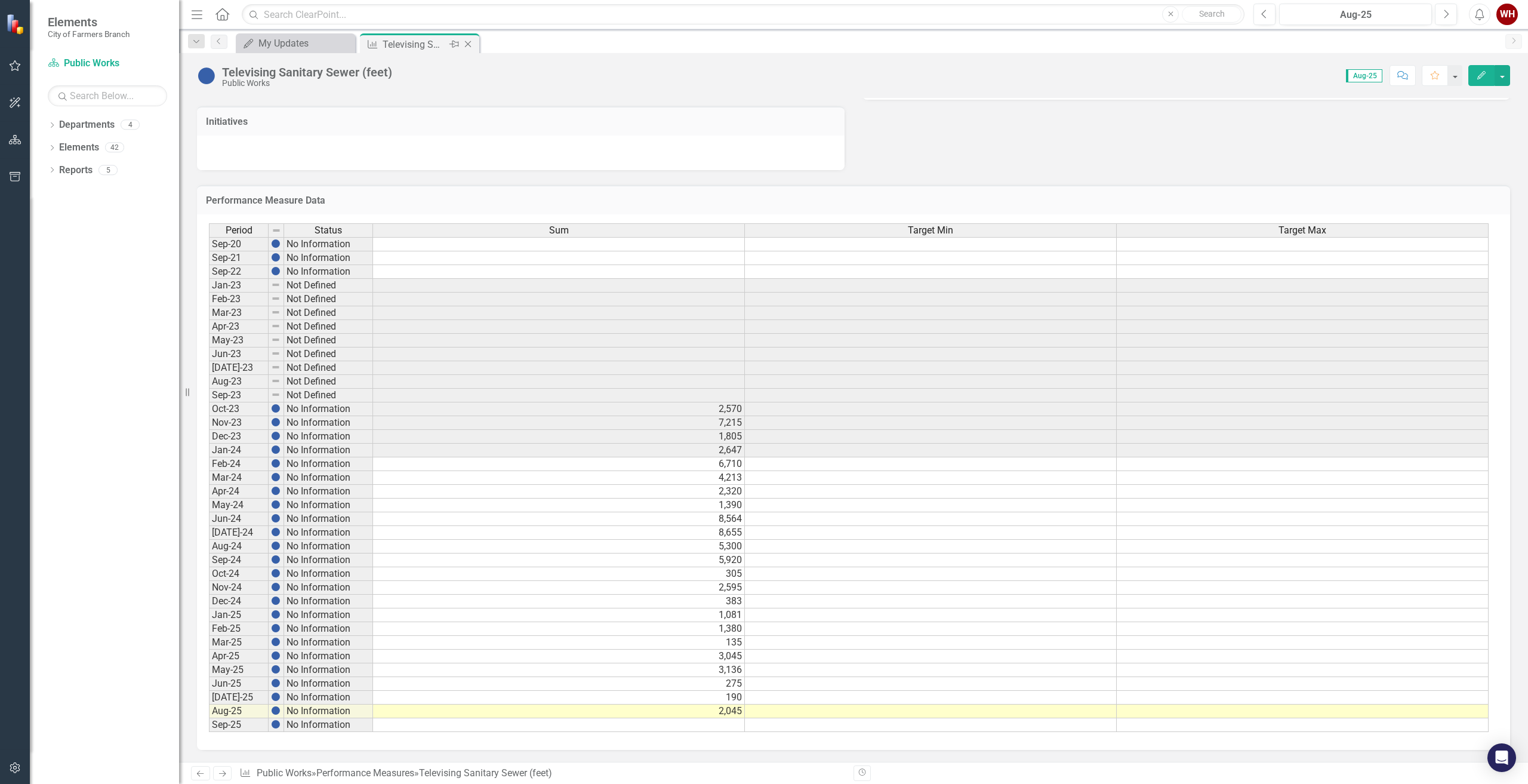
click at [472, 44] on icon "Close" at bounding box center [468, 44] width 12 height 10
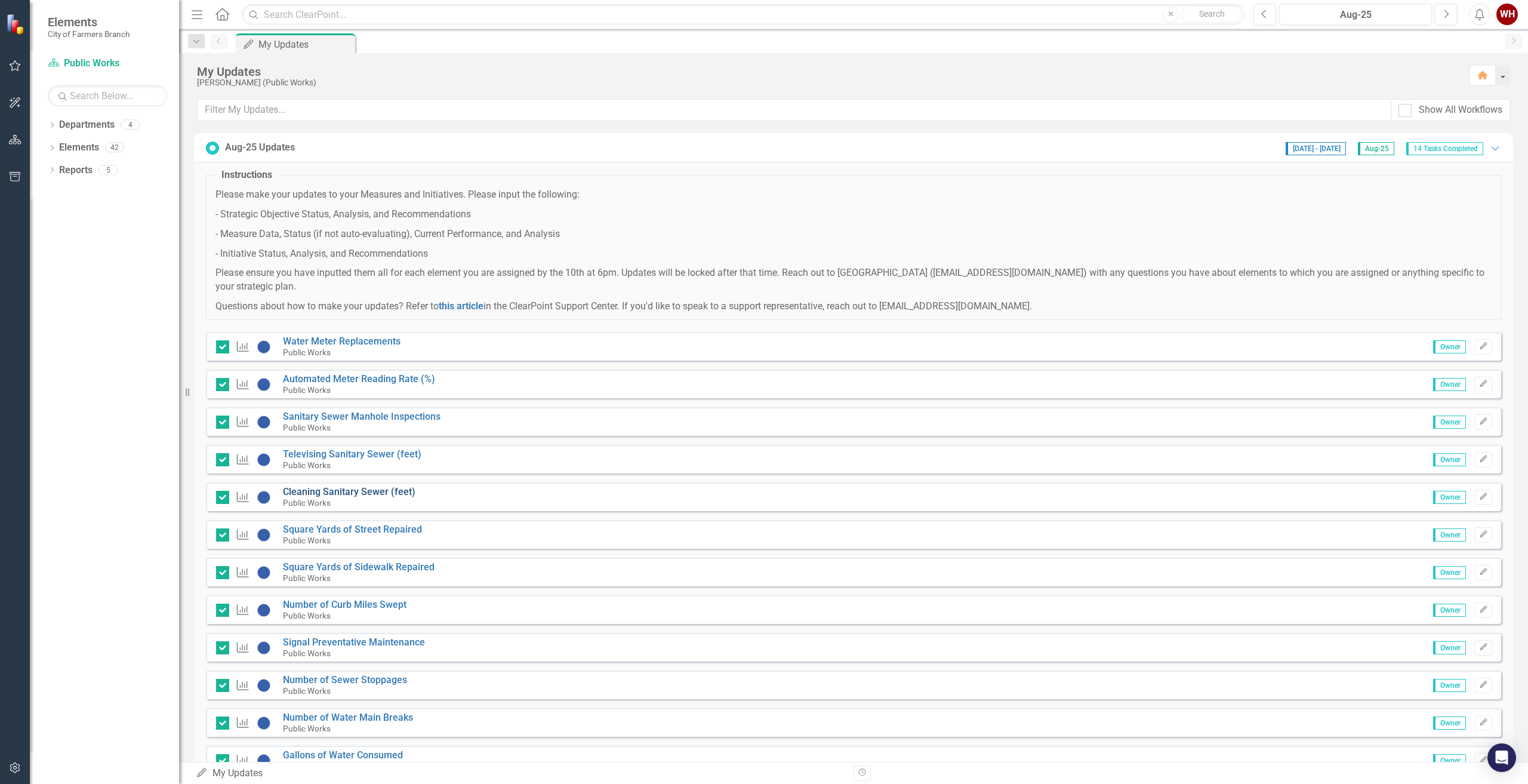
click at [361, 492] on link "Cleaning Sanitary Sewer (feet)" at bounding box center [349, 491] width 132 height 11
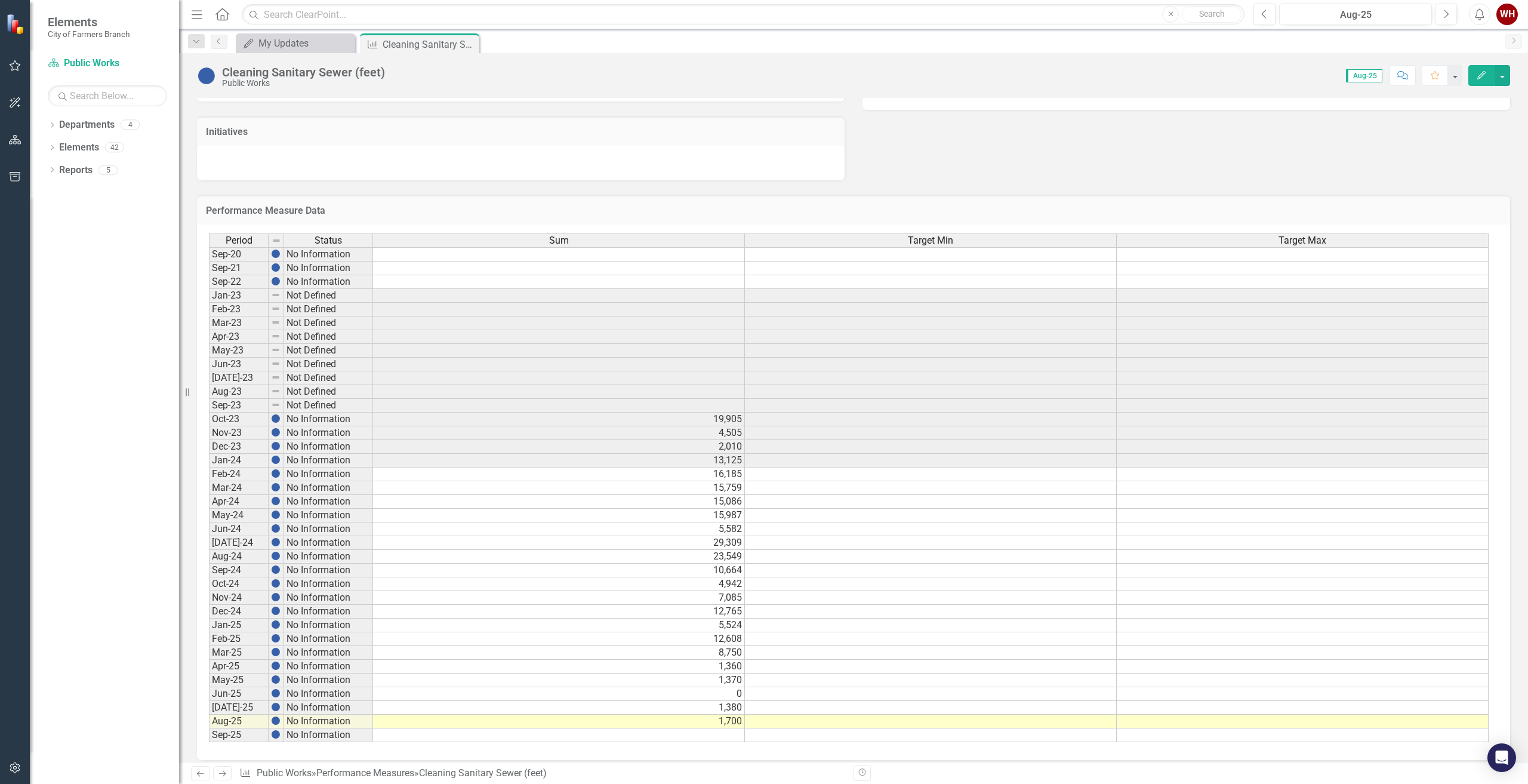
scroll to position [309, 0]
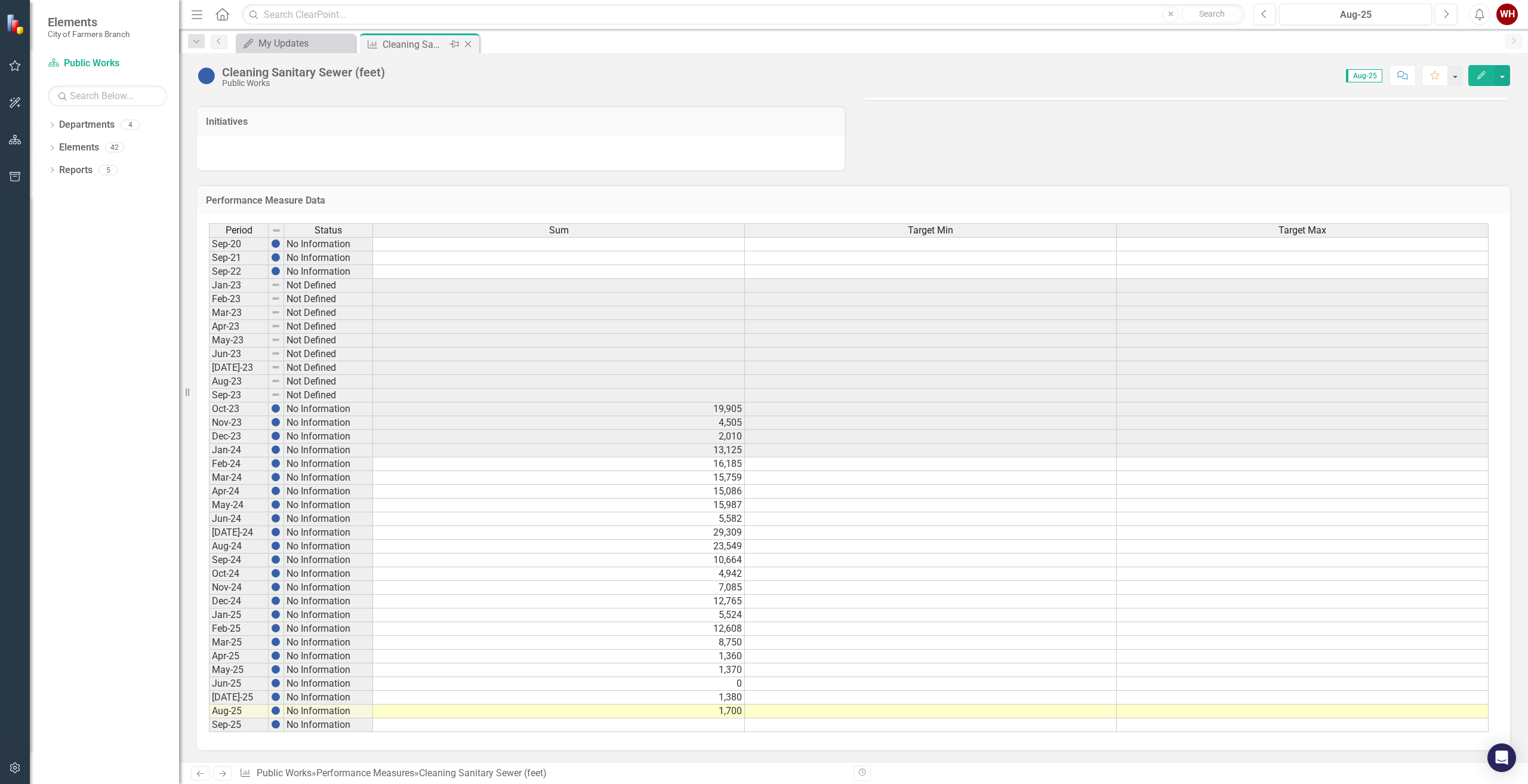
click at [472, 42] on icon "Close" at bounding box center [468, 44] width 12 height 10
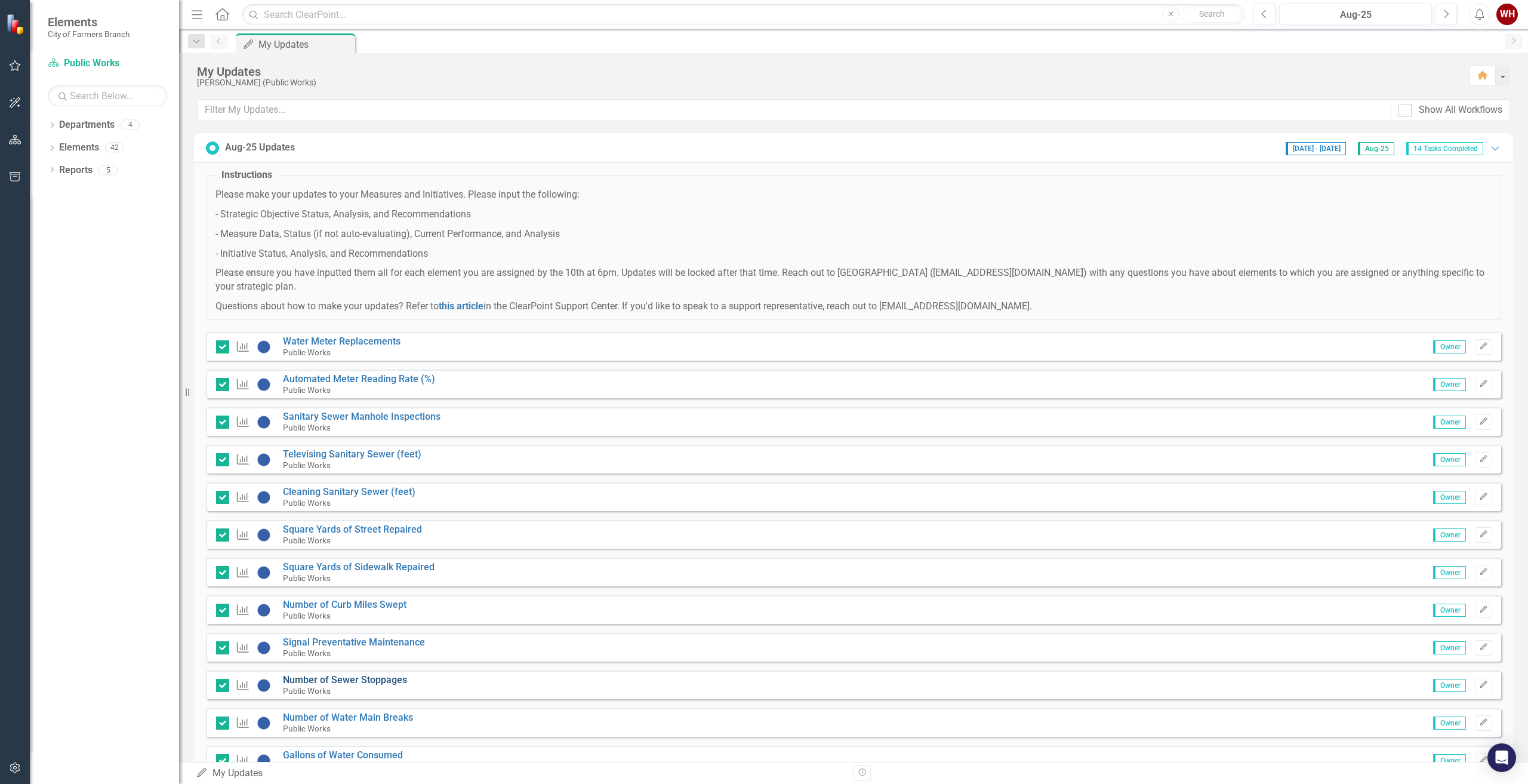
click at [336, 678] on link "Number of Sewer Stoppages" at bounding box center [344, 679] width 124 height 11
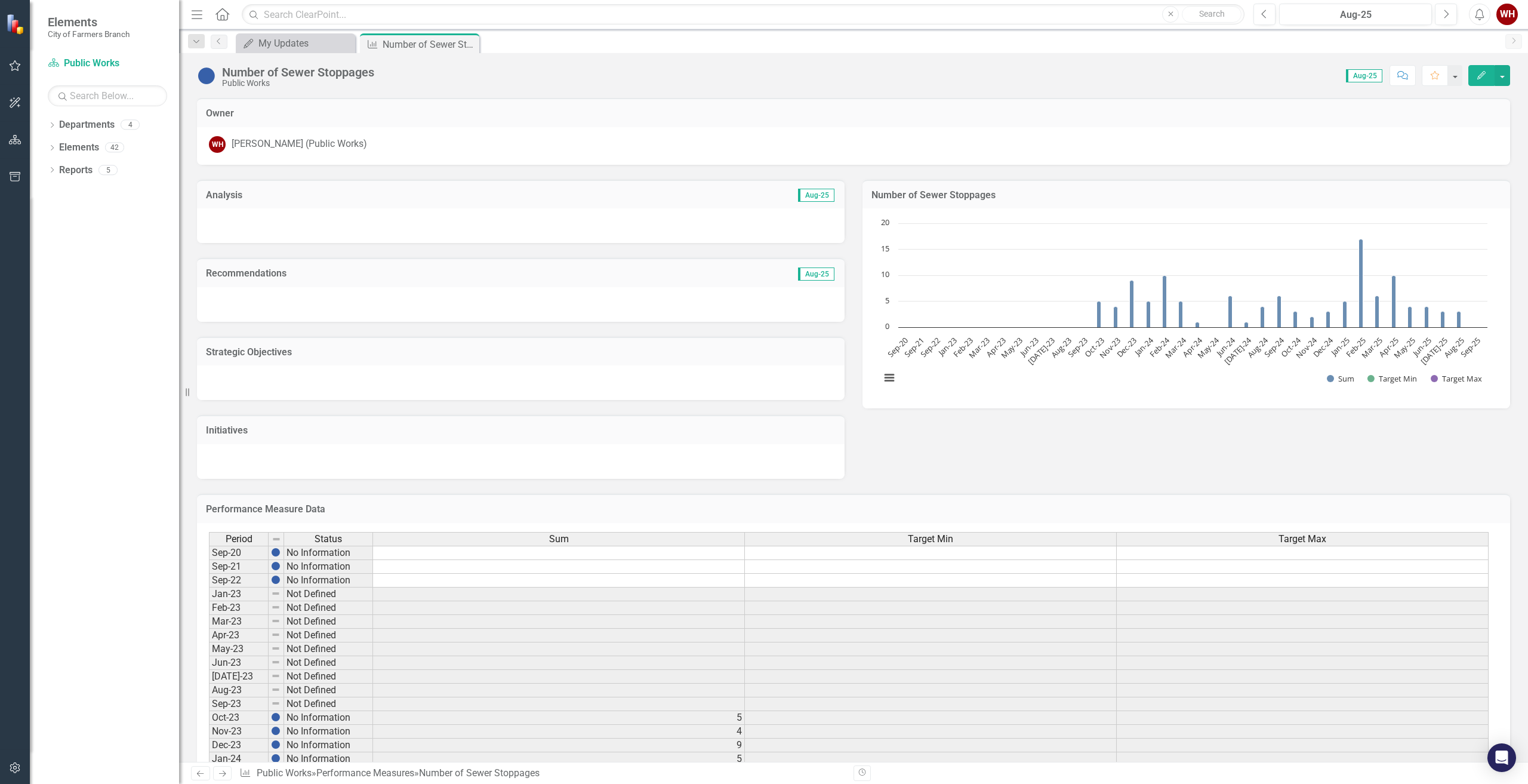
scroll to position [309, 0]
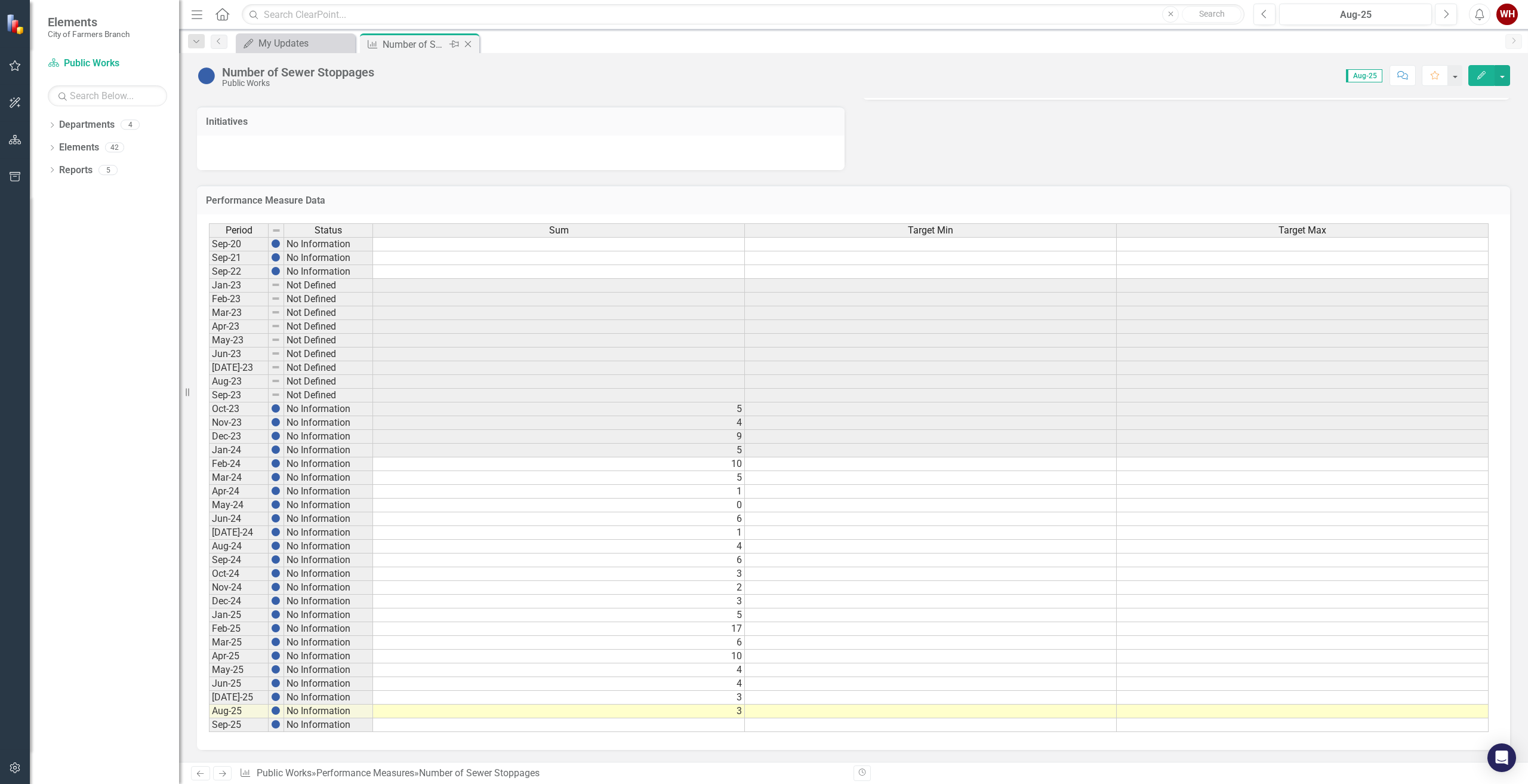
click at [471, 41] on icon at bounding box center [468, 44] width 7 height 7
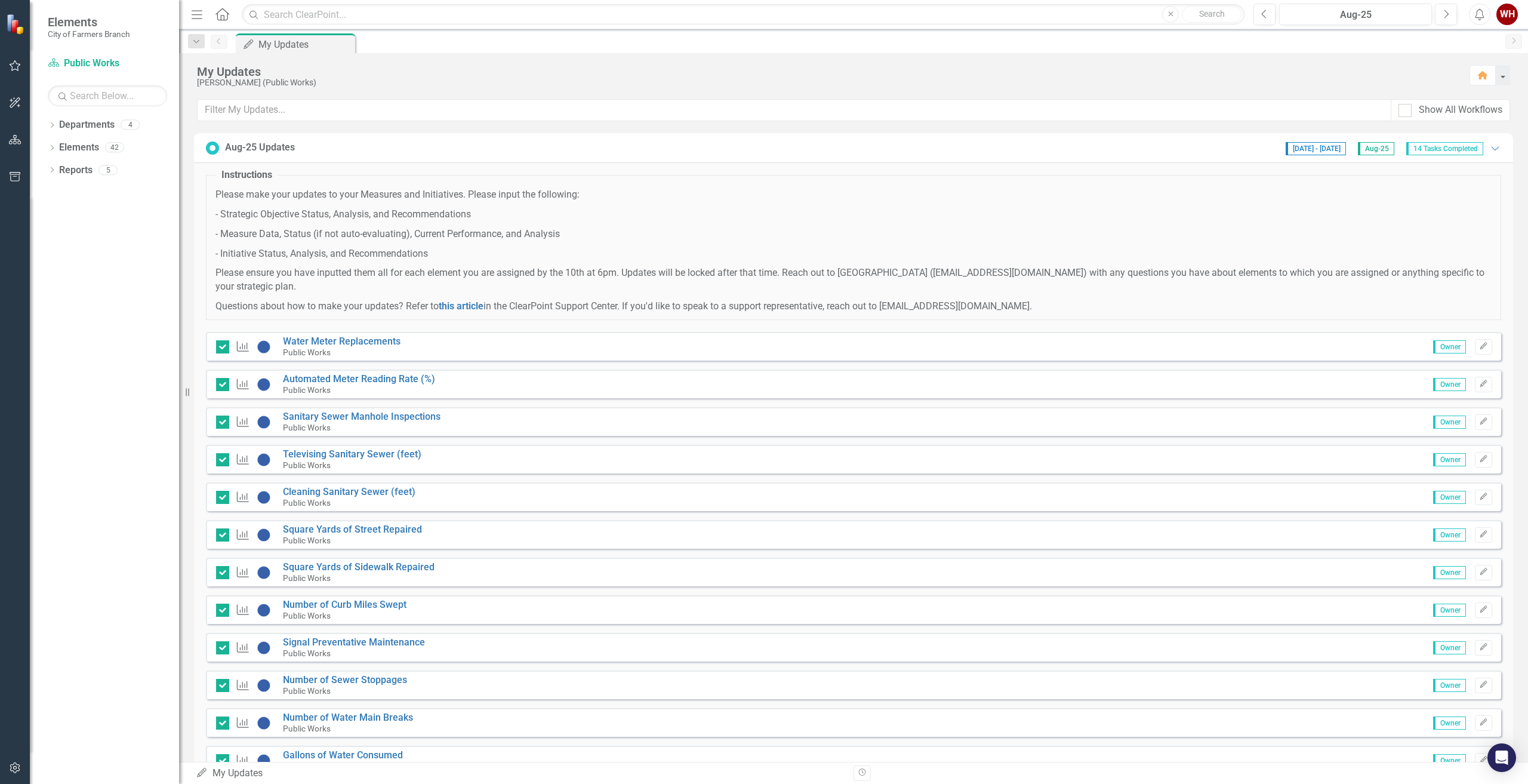
scroll to position [123, 0]
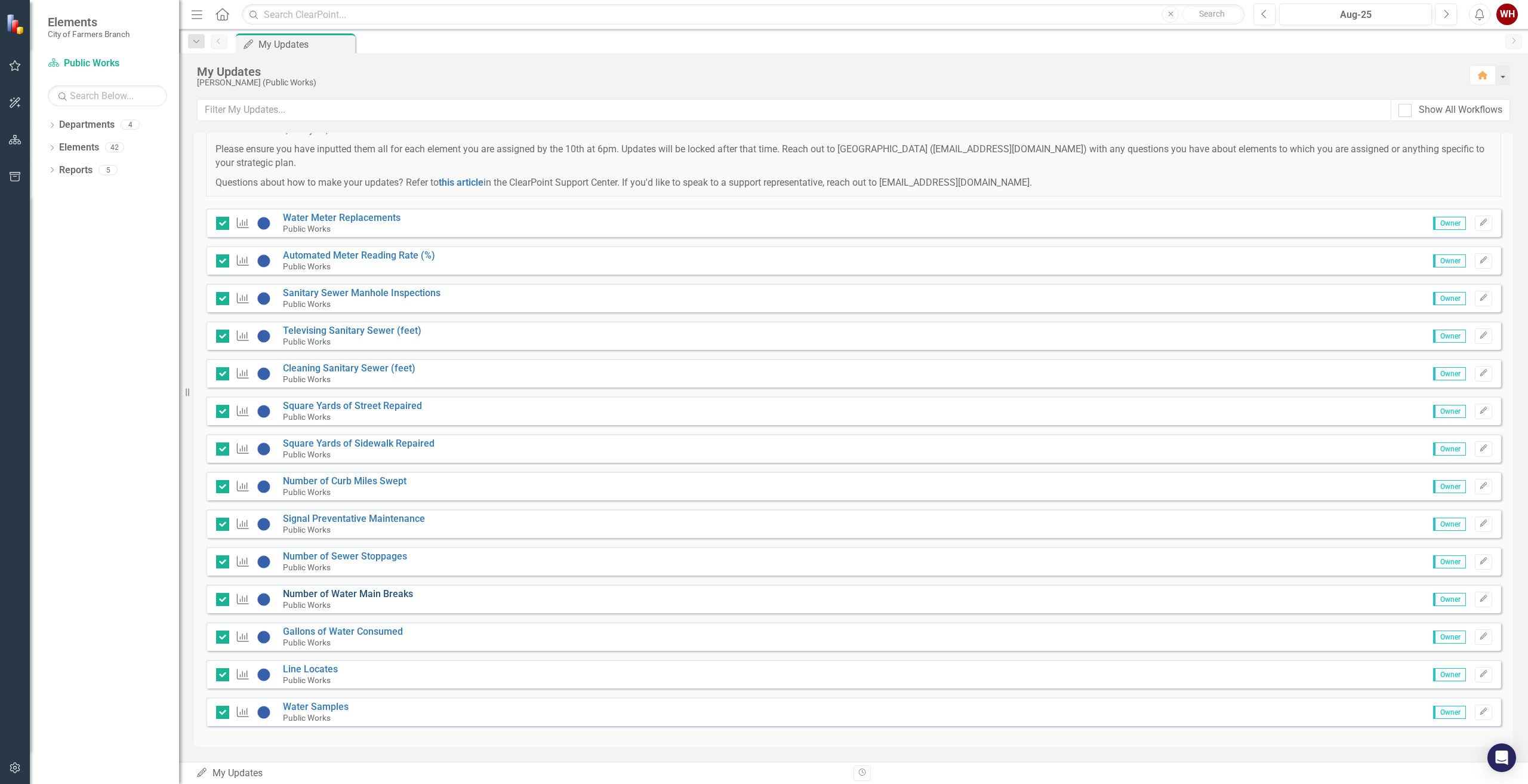
click at [350, 594] on link "Number of Water Main Breaks" at bounding box center [347, 593] width 130 height 11
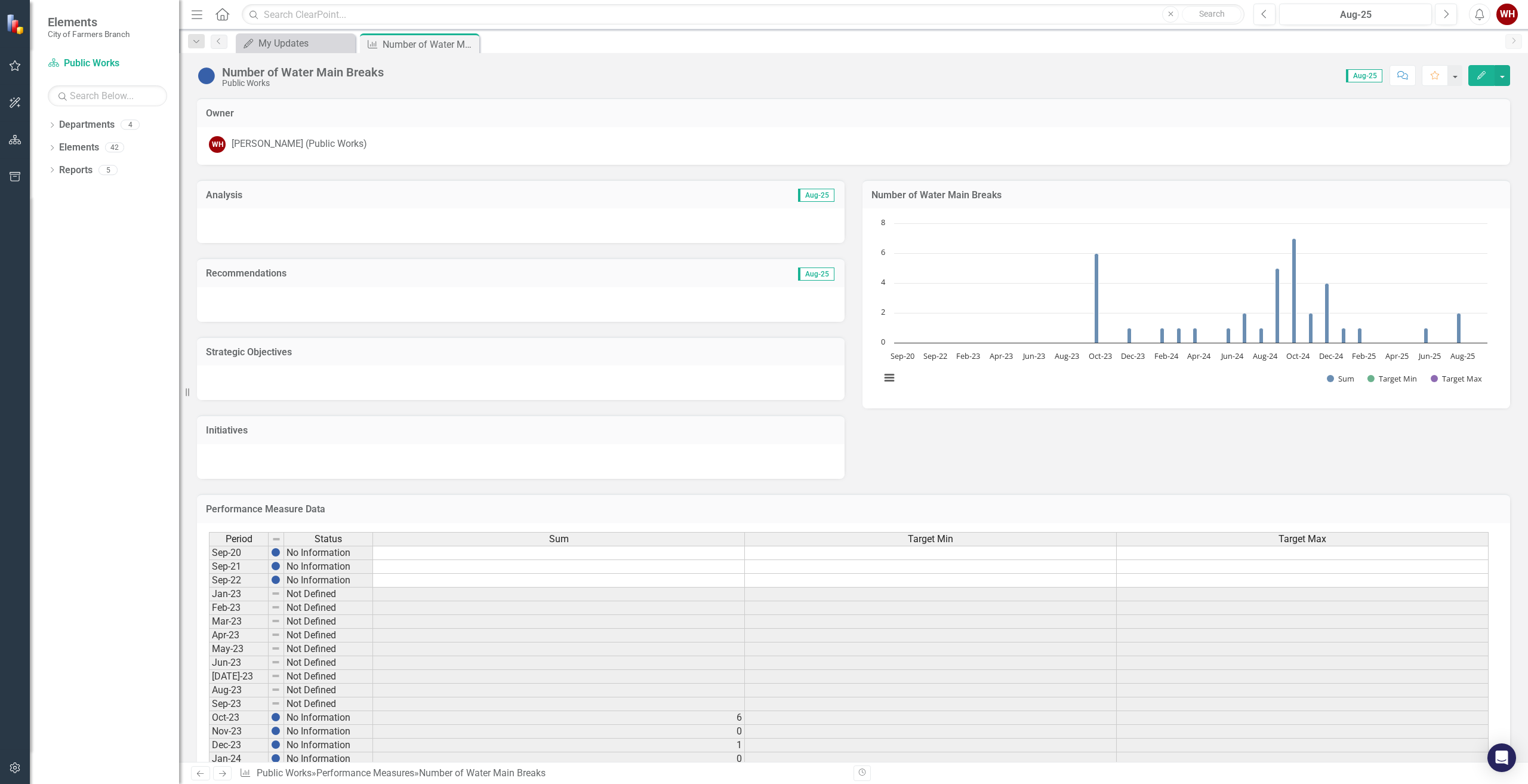
scroll to position [309, 0]
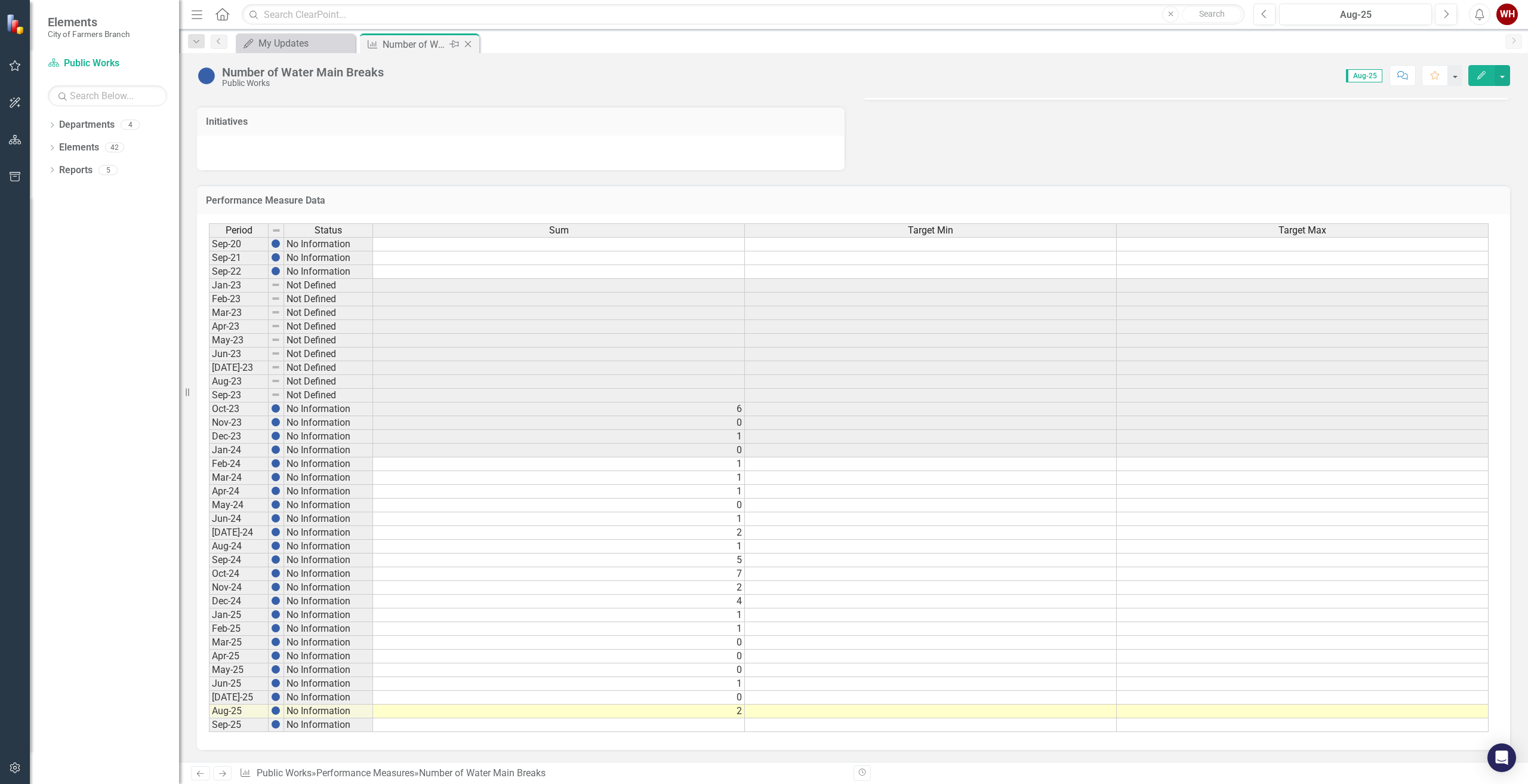
click at [469, 43] on icon at bounding box center [468, 44] width 7 height 7
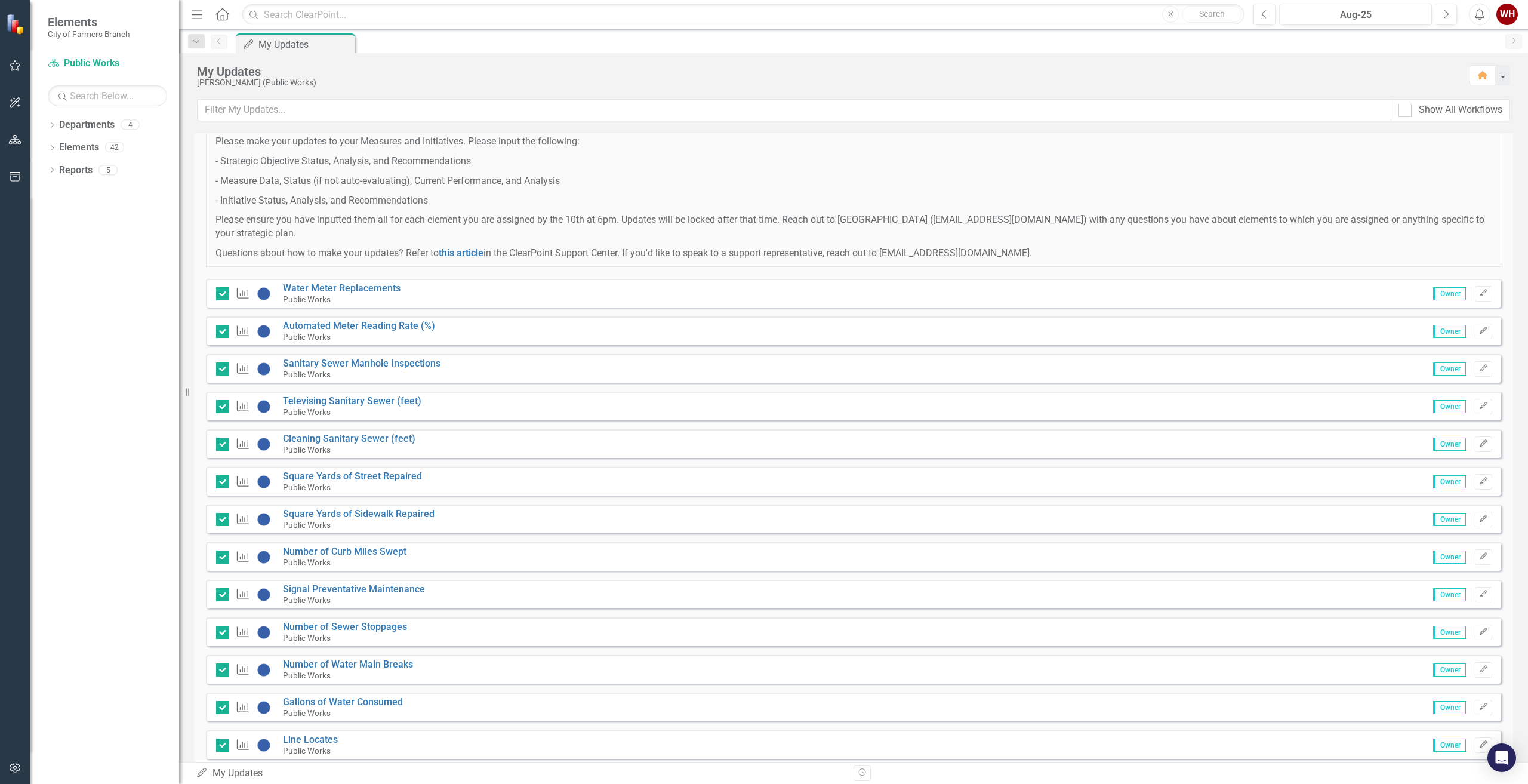
scroll to position [123, 0]
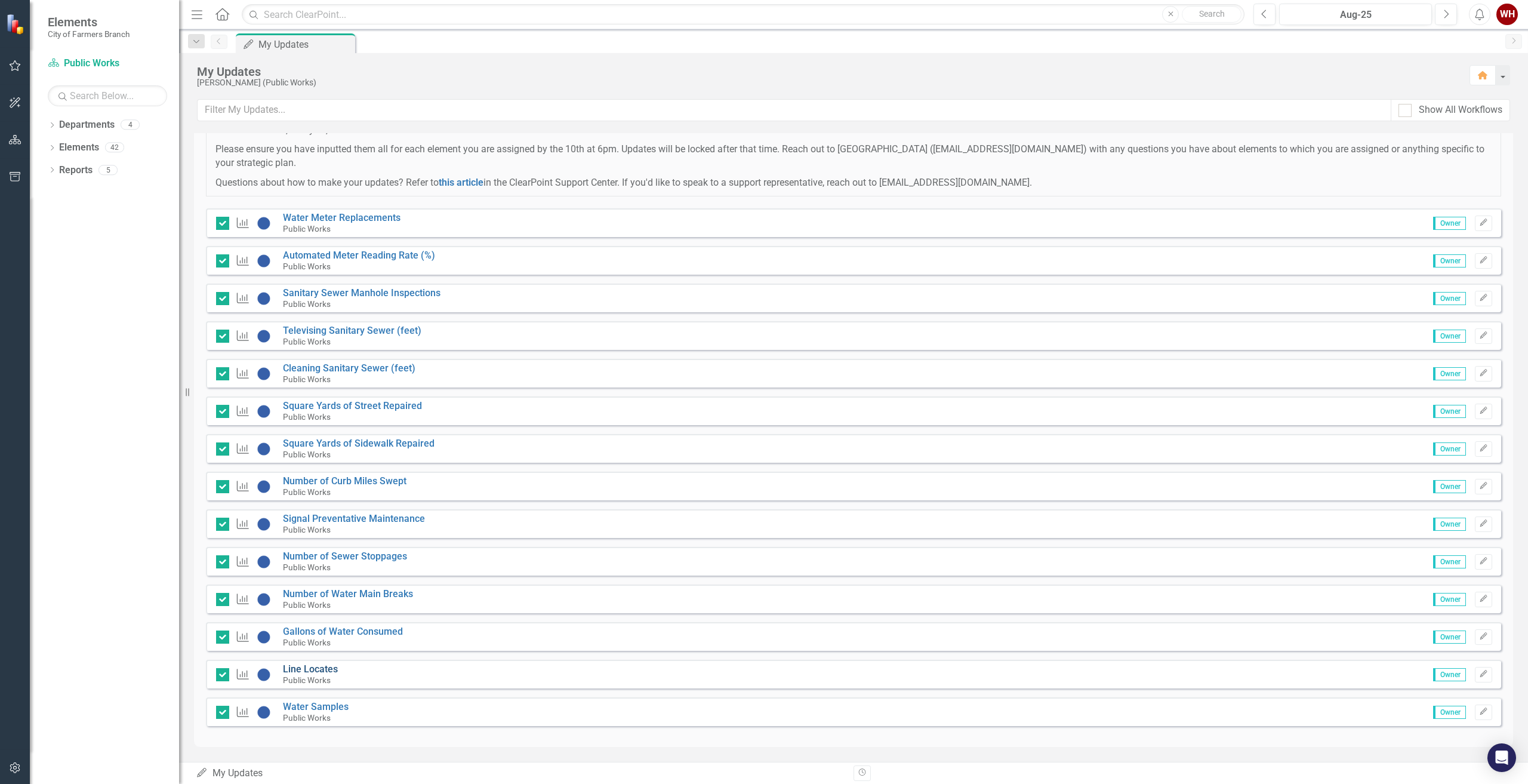
click at [318, 666] on link "Line Locates" at bounding box center [310, 668] width 55 height 11
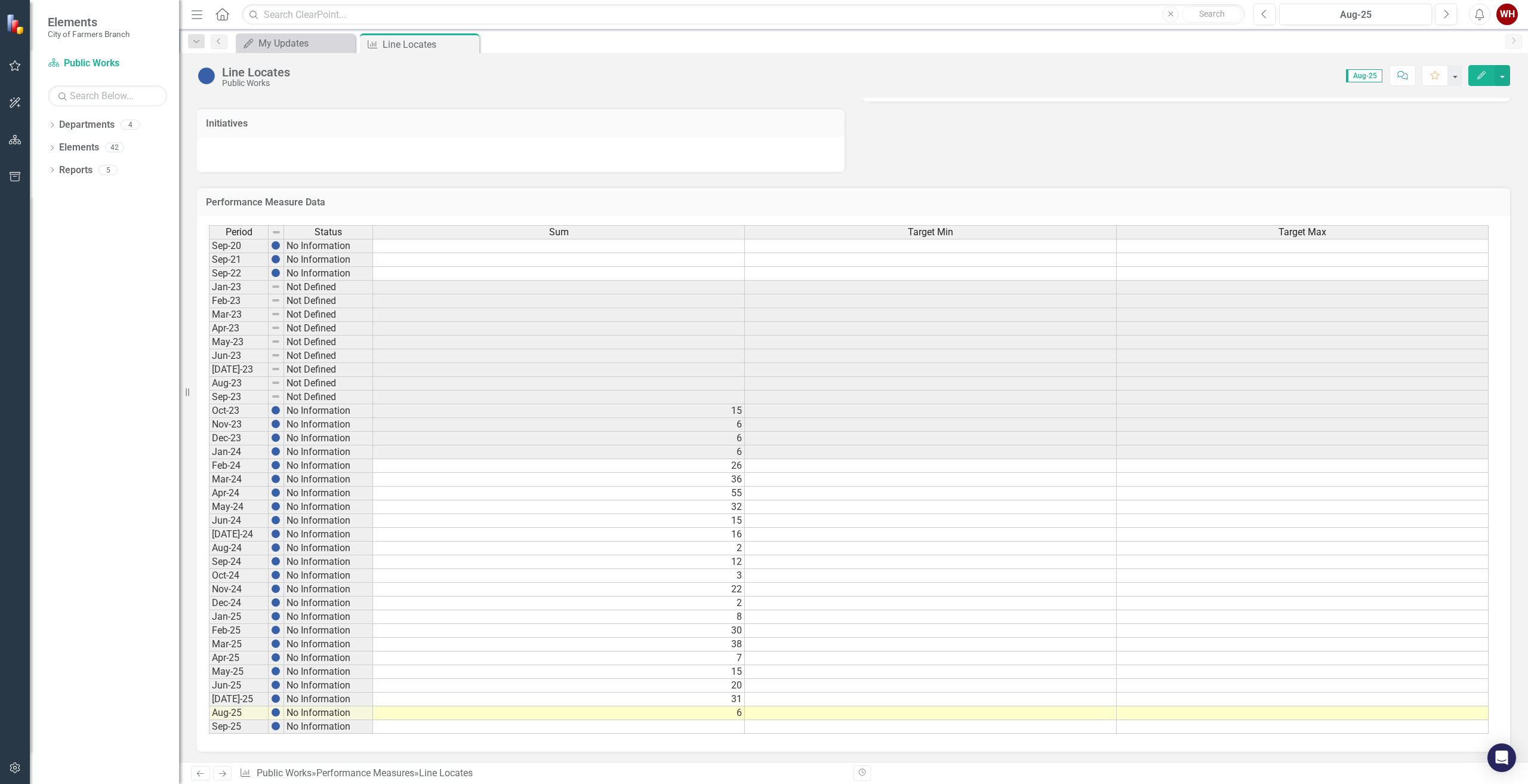
scroll to position [309, 0]
click at [468, 39] on icon "Close" at bounding box center [468, 44] width 12 height 10
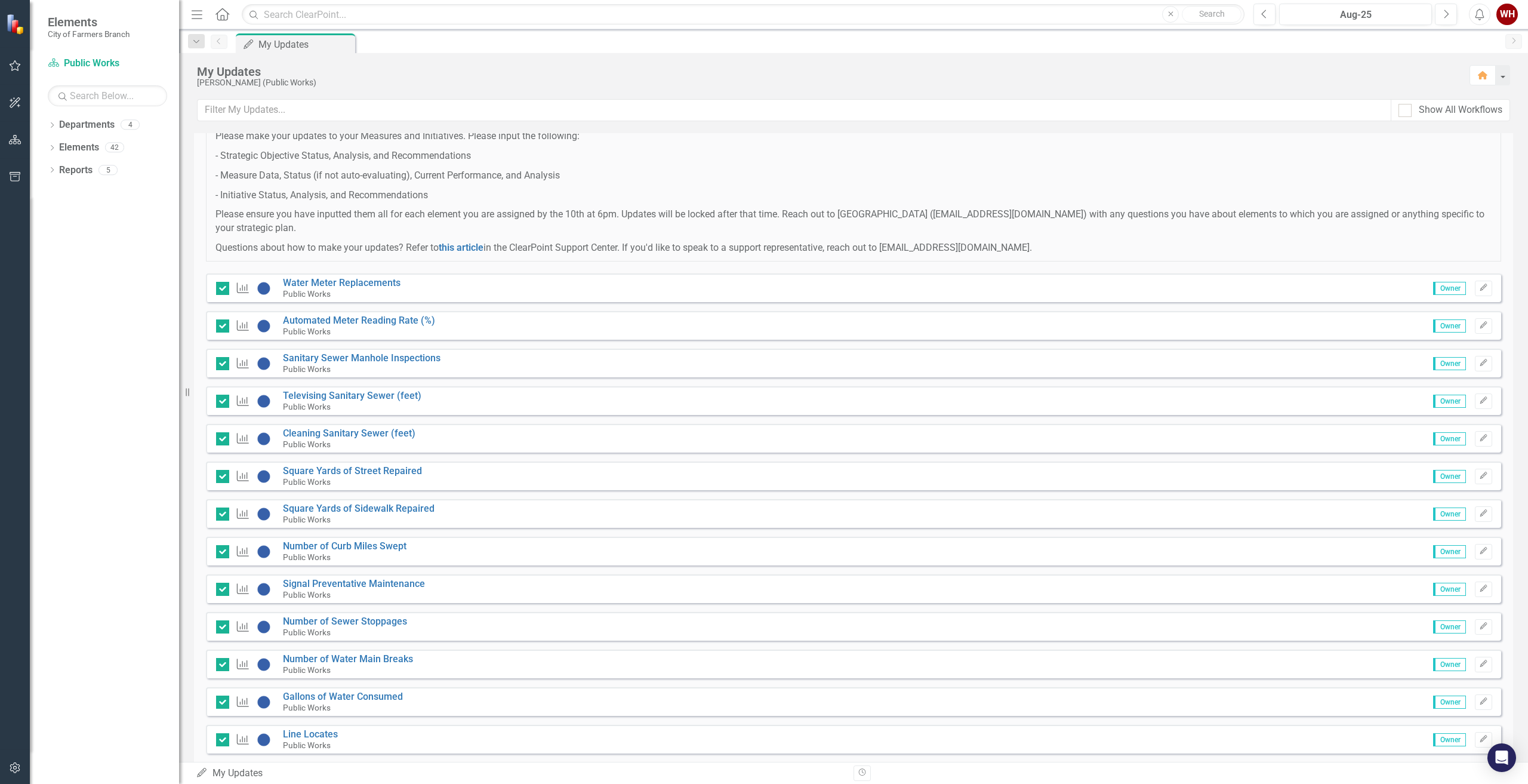
scroll to position [123, 0]
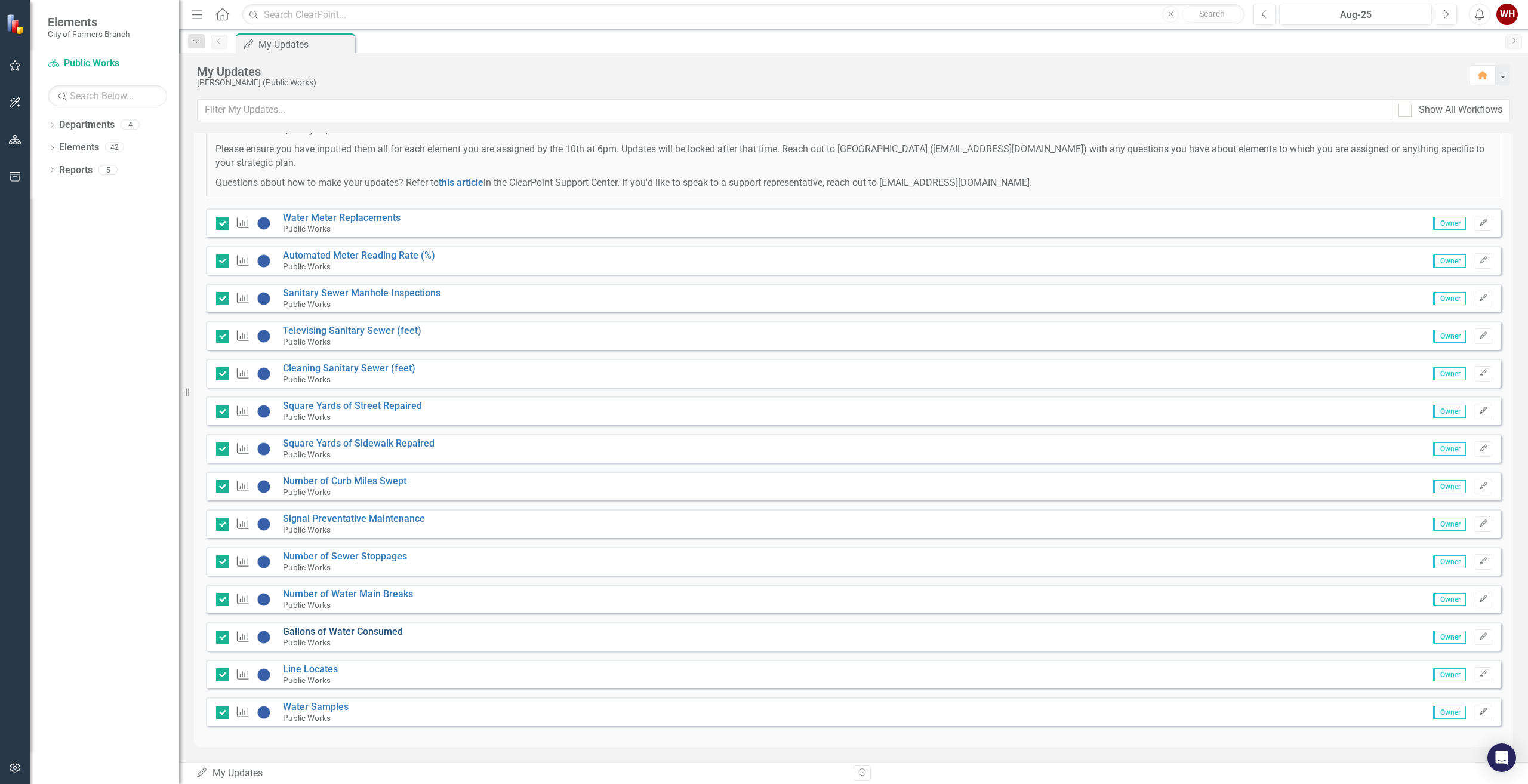
click at [316, 629] on link "Gallons of Water Consumed" at bounding box center [342, 631] width 120 height 11
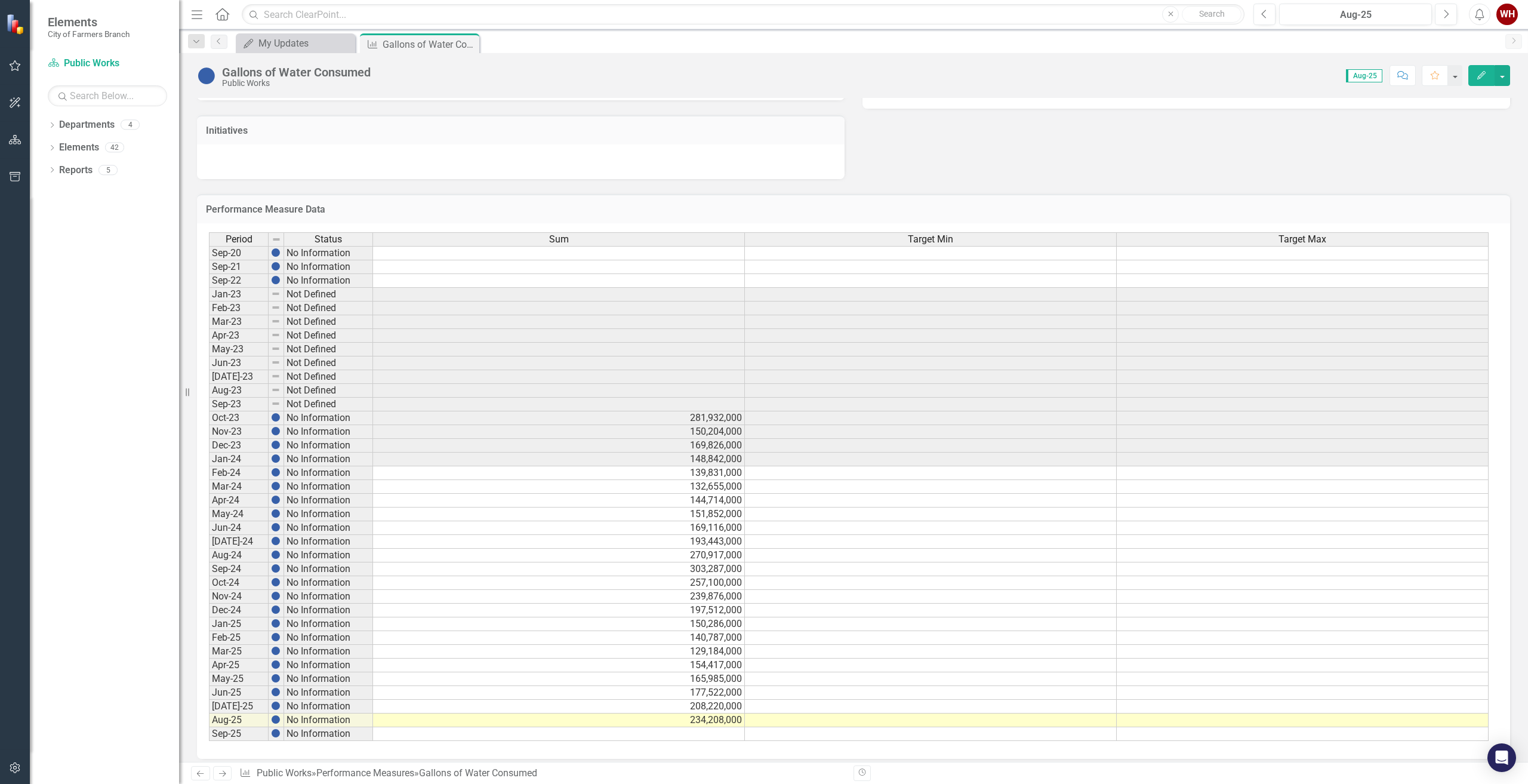
scroll to position [309, 0]
